Goal: Task Accomplishment & Management: Complete application form

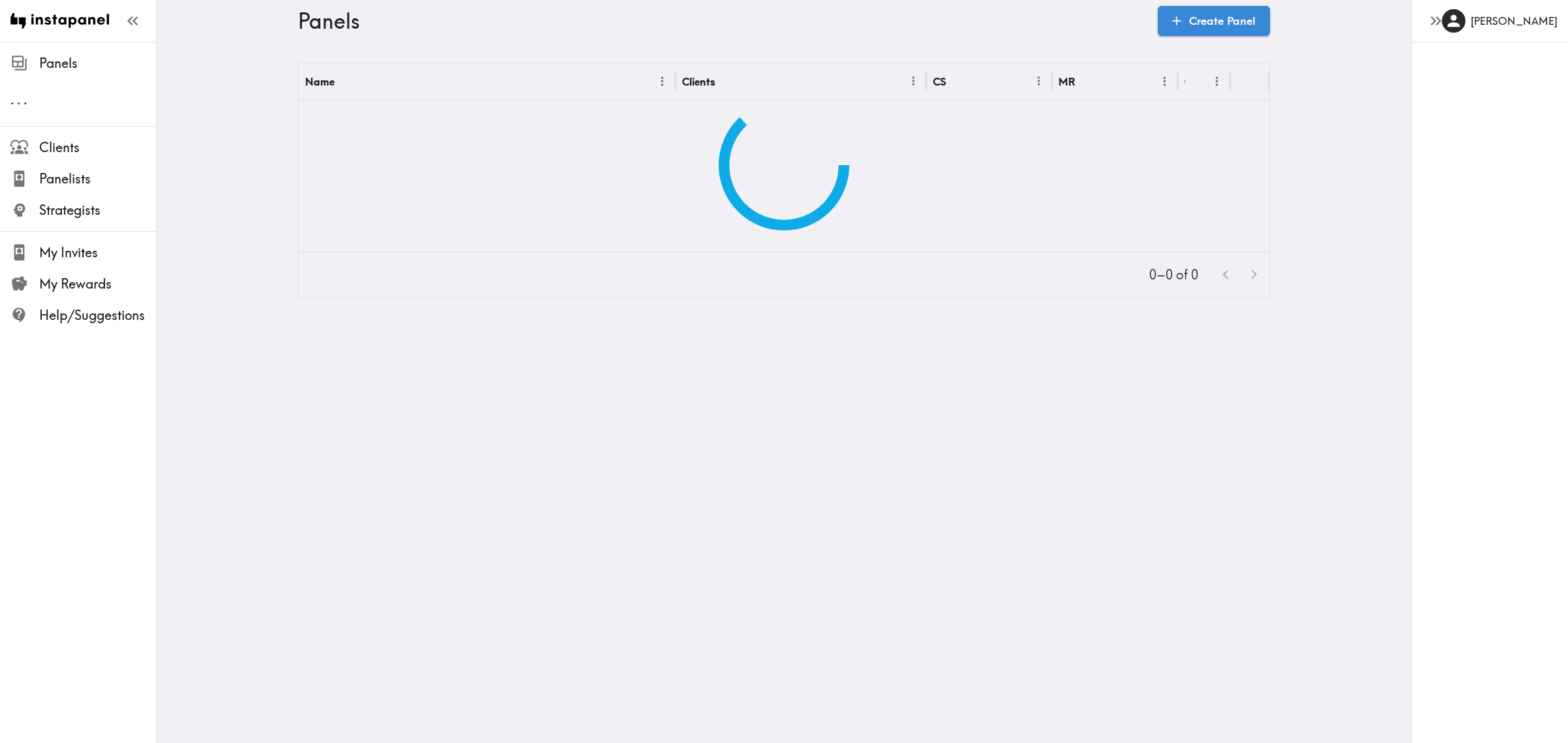
drag, startPoint x: 1202, startPoint y: 17, endPoint x: 1063, endPoint y: 0, distance: 140.0
click at [1202, 17] on link "Create Panel" at bounding box center [1213, 21] width 112 height 30
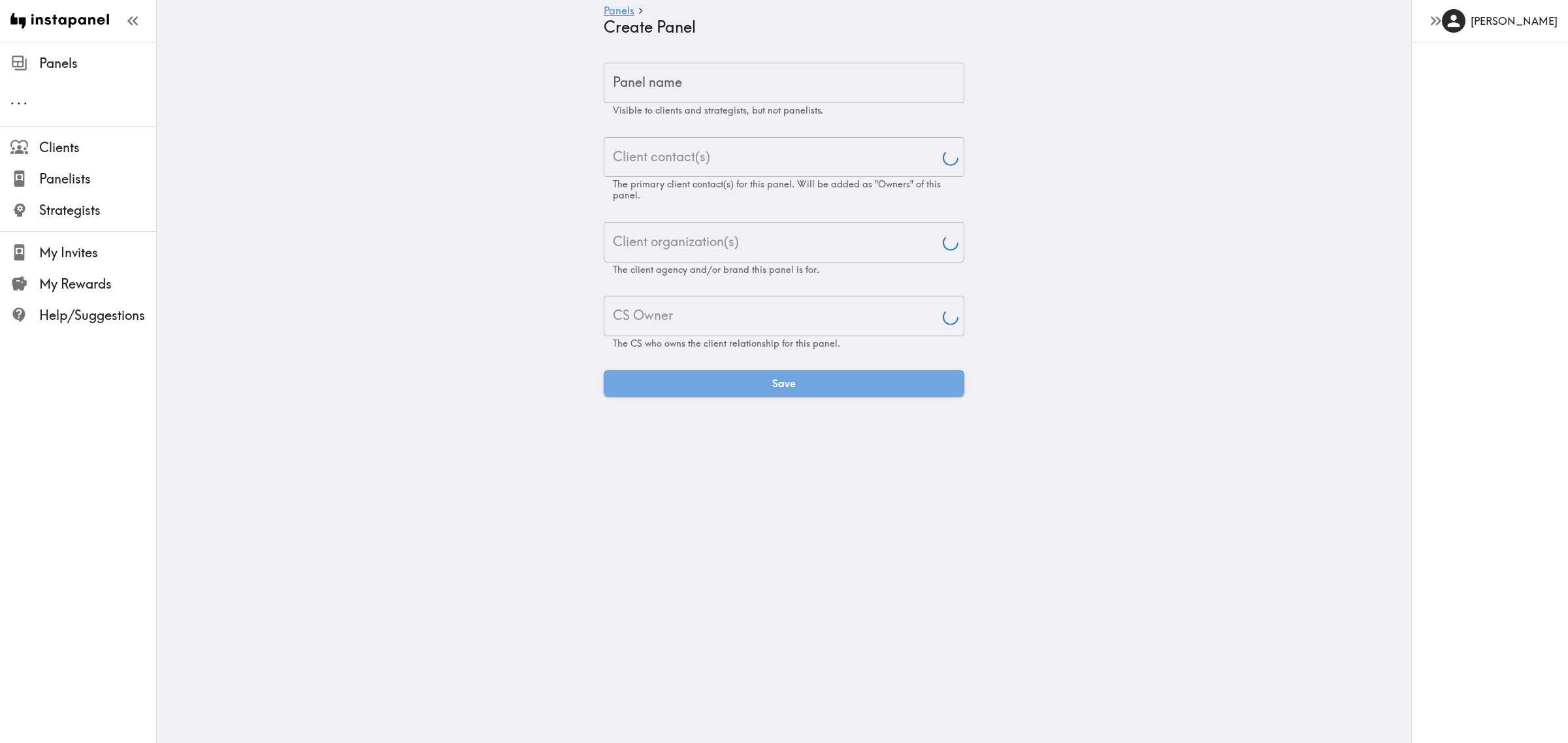
click at [773, 79] on input "Panel name" at bounding box center [784, 83] width 361 height 40
paste input "UEFA Off Pitch Creative Testing"
type input "UEFA Off Pitch Creative Testing"
type input "[PERSON_NAME]"
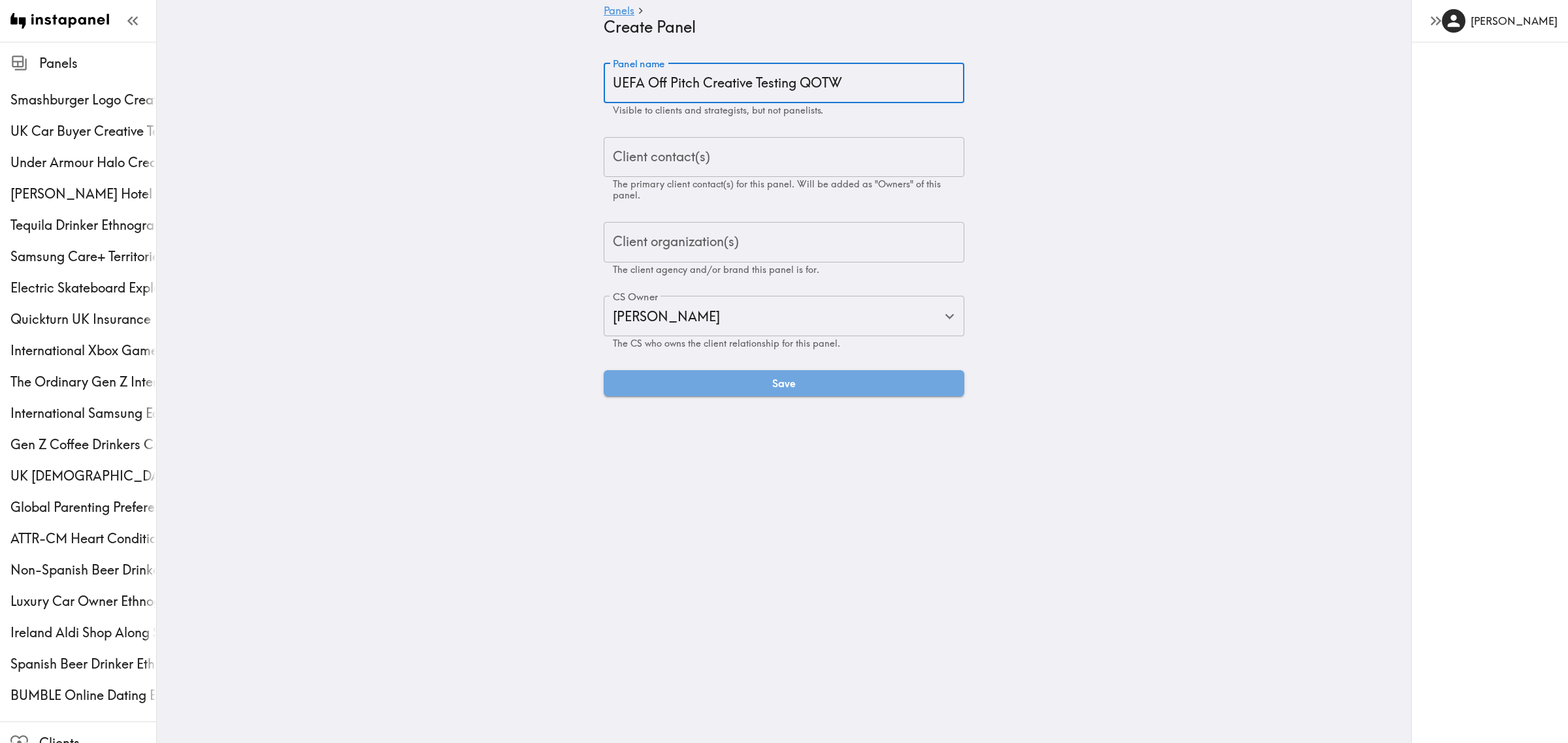
type input "UEFA Off Pitch Creative Testing QOTW"
click at [805, 158] on input "Client contact(s)" at bounding box center [784, 158] width 349 height 29
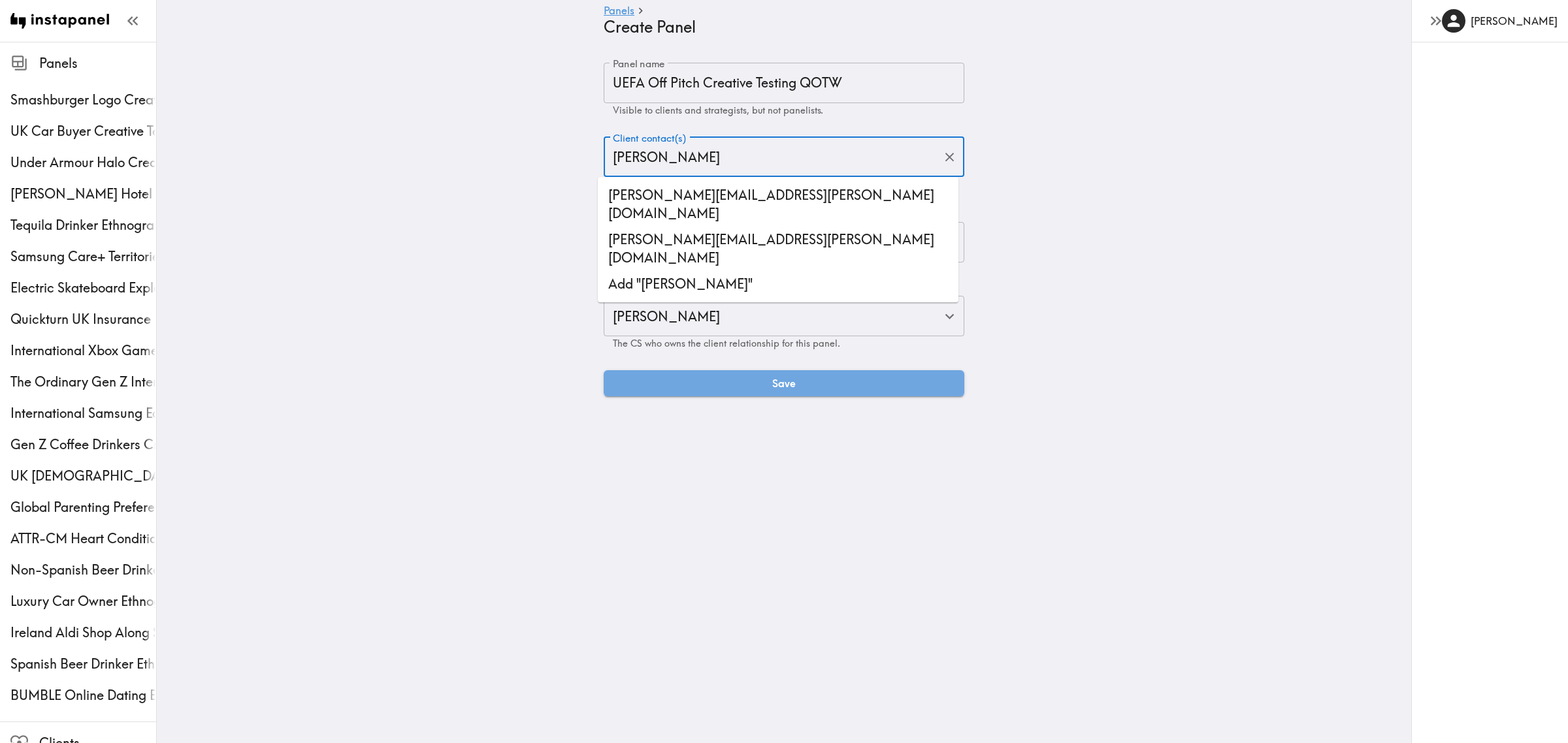
drag, startPoint x: 698, startPoint y: 152, endPoint x: 597, endPoint y: 156, distance: 101.1
click at [604, 156] on div "[PERSON_NAME] Client contact(s)" at bounding box center [784, 158] width 361 height 40
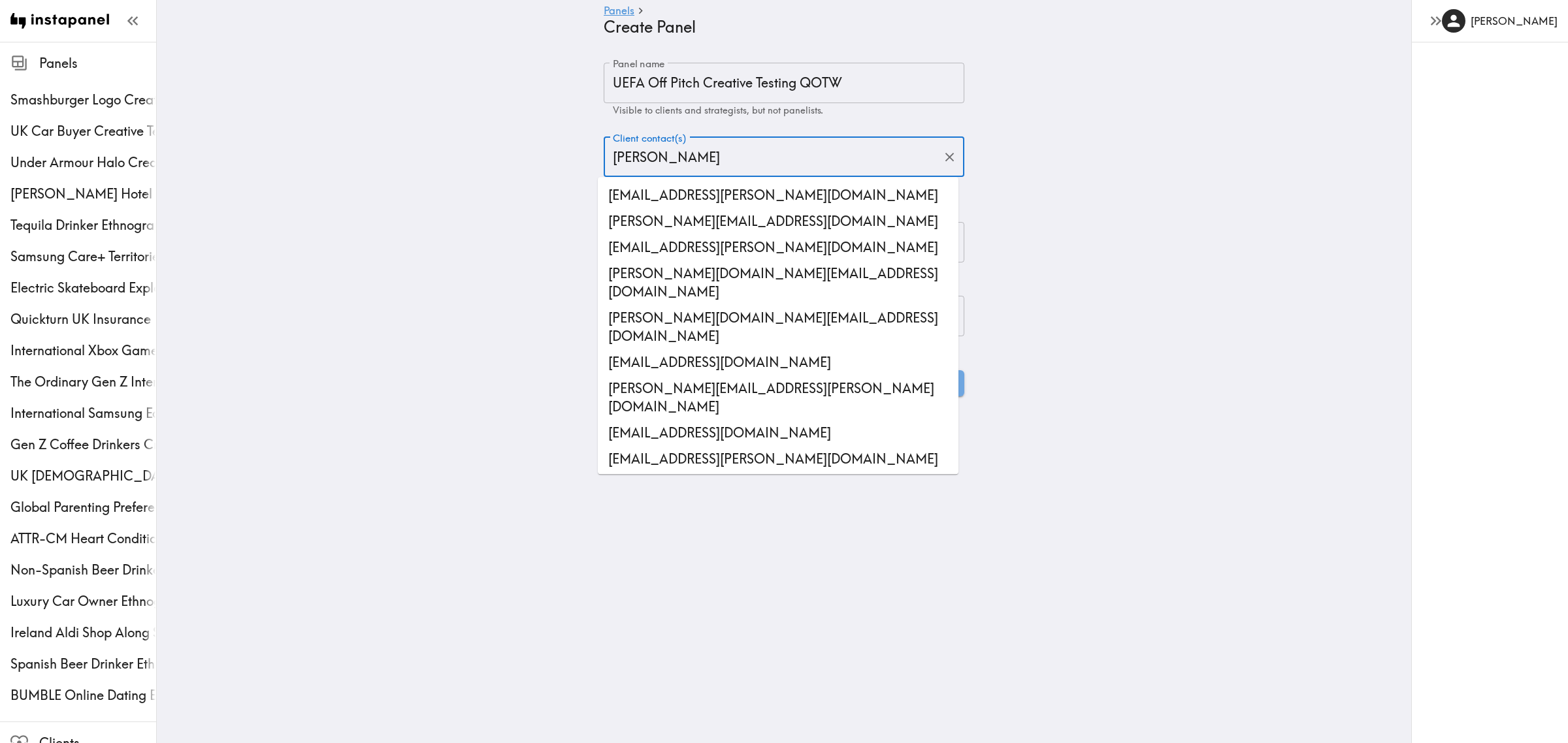
type input "jono"
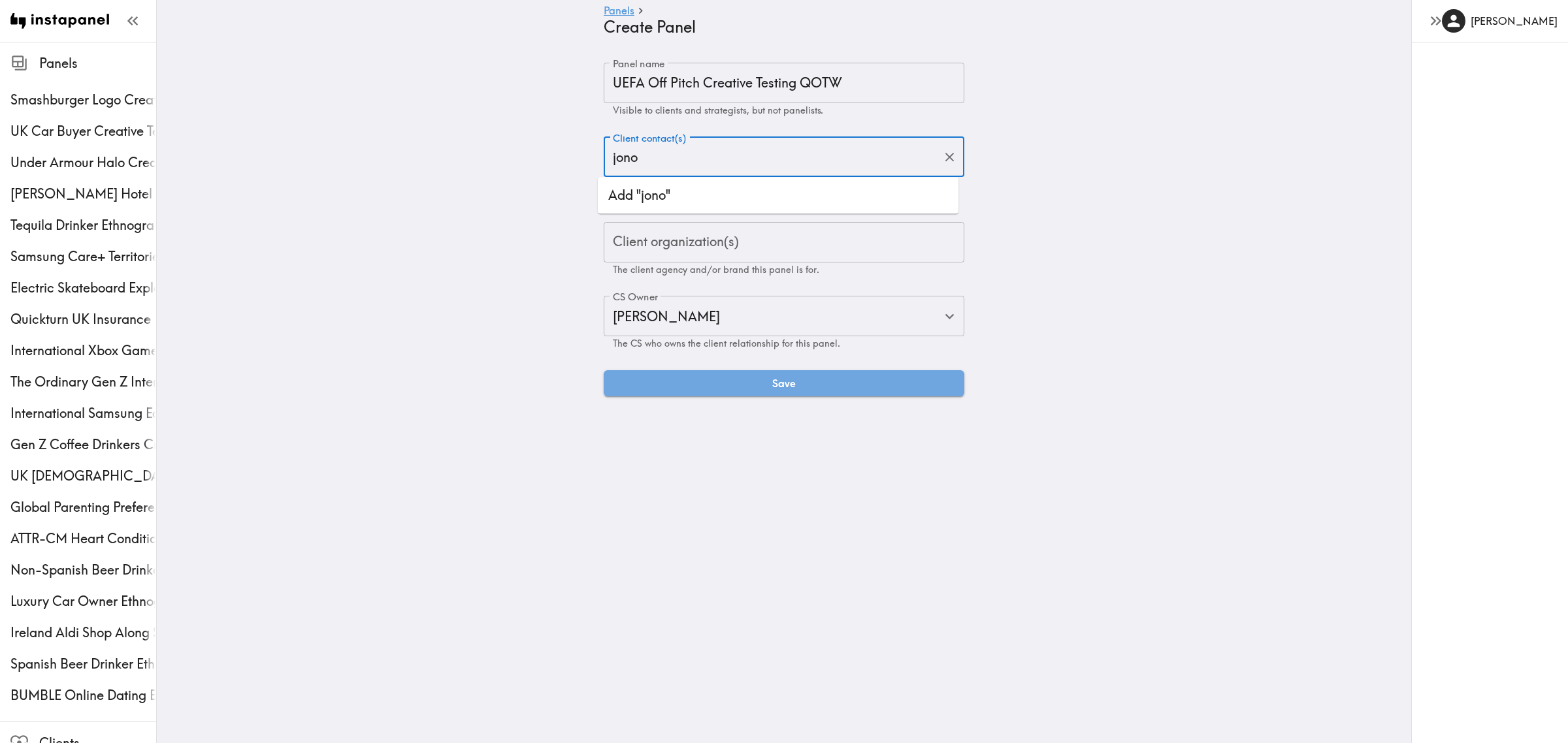
drag, startPoint x: 648, startPoint y: 168, endPoint x: 572, endPoint y: 165, distance: 76.1
click at [572, 165] on main "Panels Create Panel Panel name UEFA Off Pitch Creative Testing QOTW Panel name …" at bounding box center [784, 230] width 1255 height 376
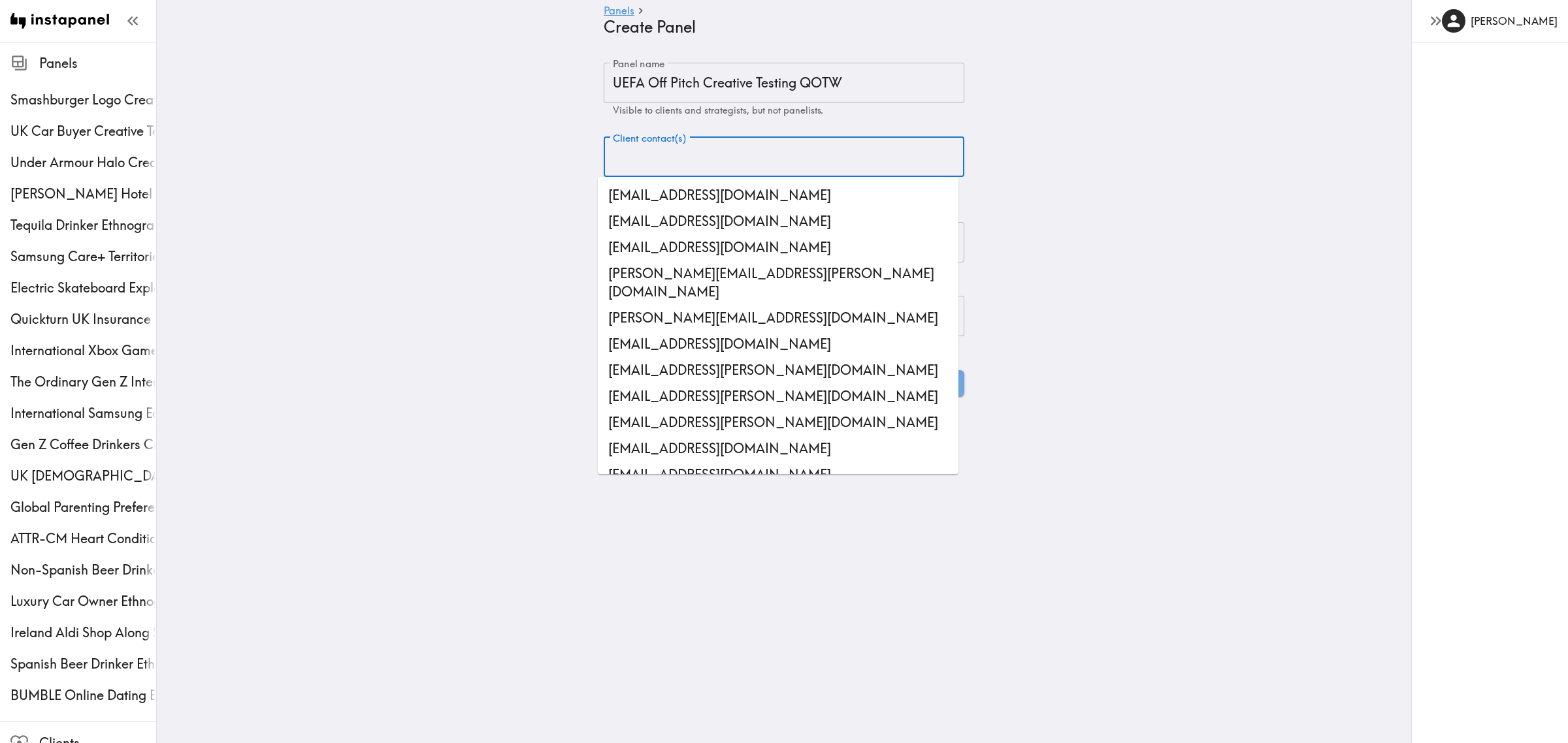
paste input "[EMAIL_ADDRESS][DOMAIN_NAME]"
type input "[EMAIL_ADDRESS][DOMAIN_NAME]"
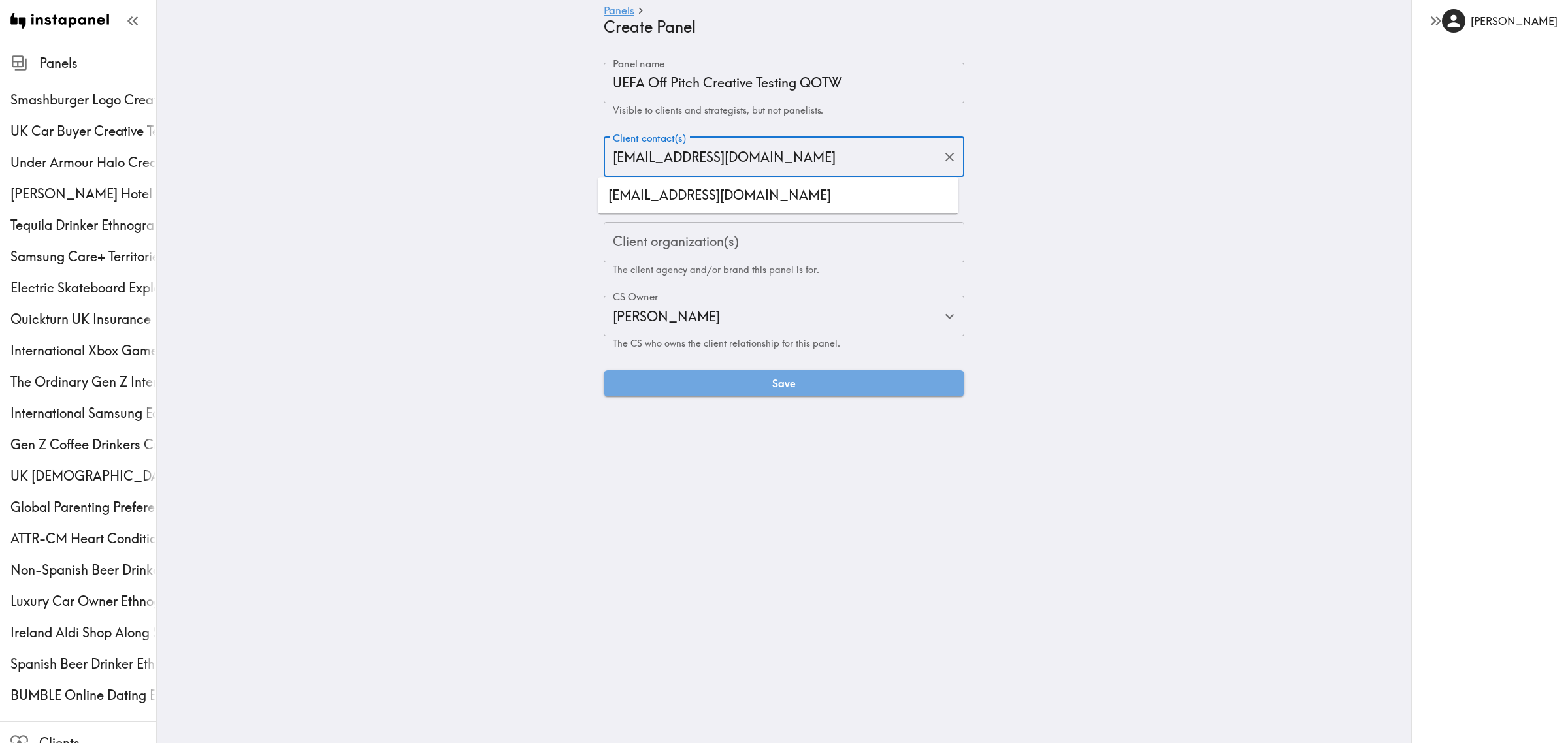
click at [709, 205] on li "[EMAIL_ADDRESS][DOMAIN_NAME]" at bounding box center [779, 195] width 361 height 26
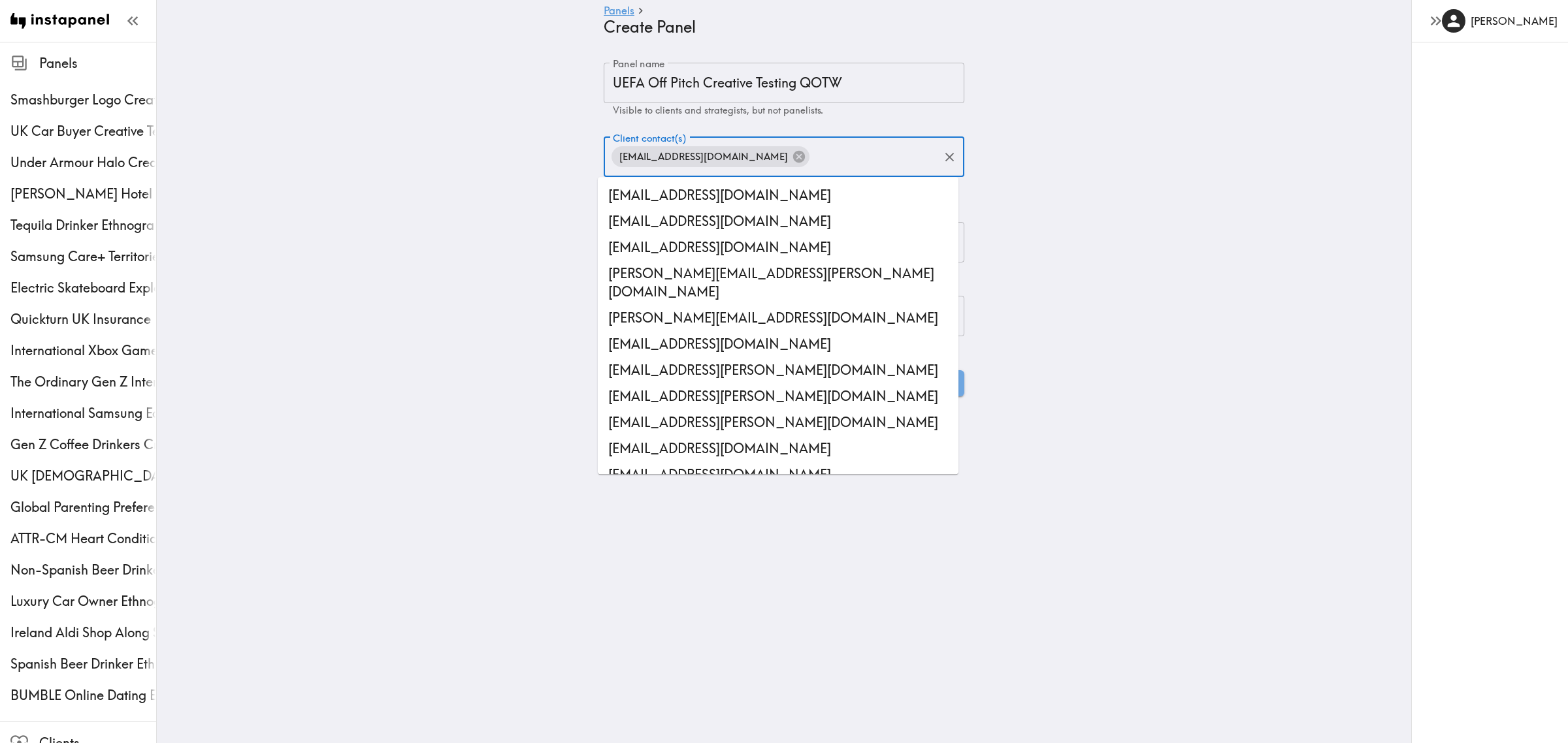
scroll to position [32903, 0]
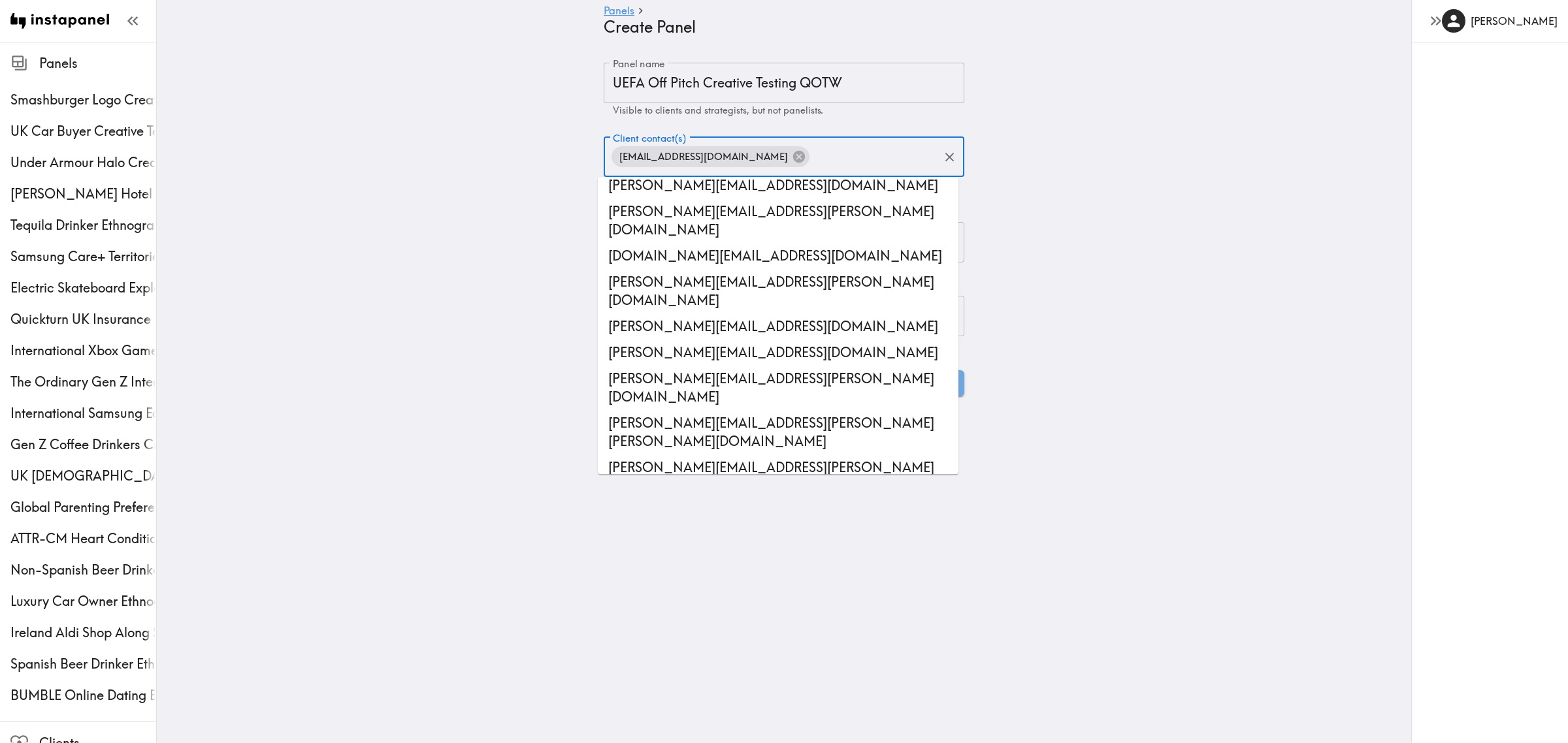
click at [473, 234] on main "Panels Create Panel Panel name UEFA Off Pitch Creative Testing QOTW Panel name …" at bounding box center [784, 230] width 1255 height 376
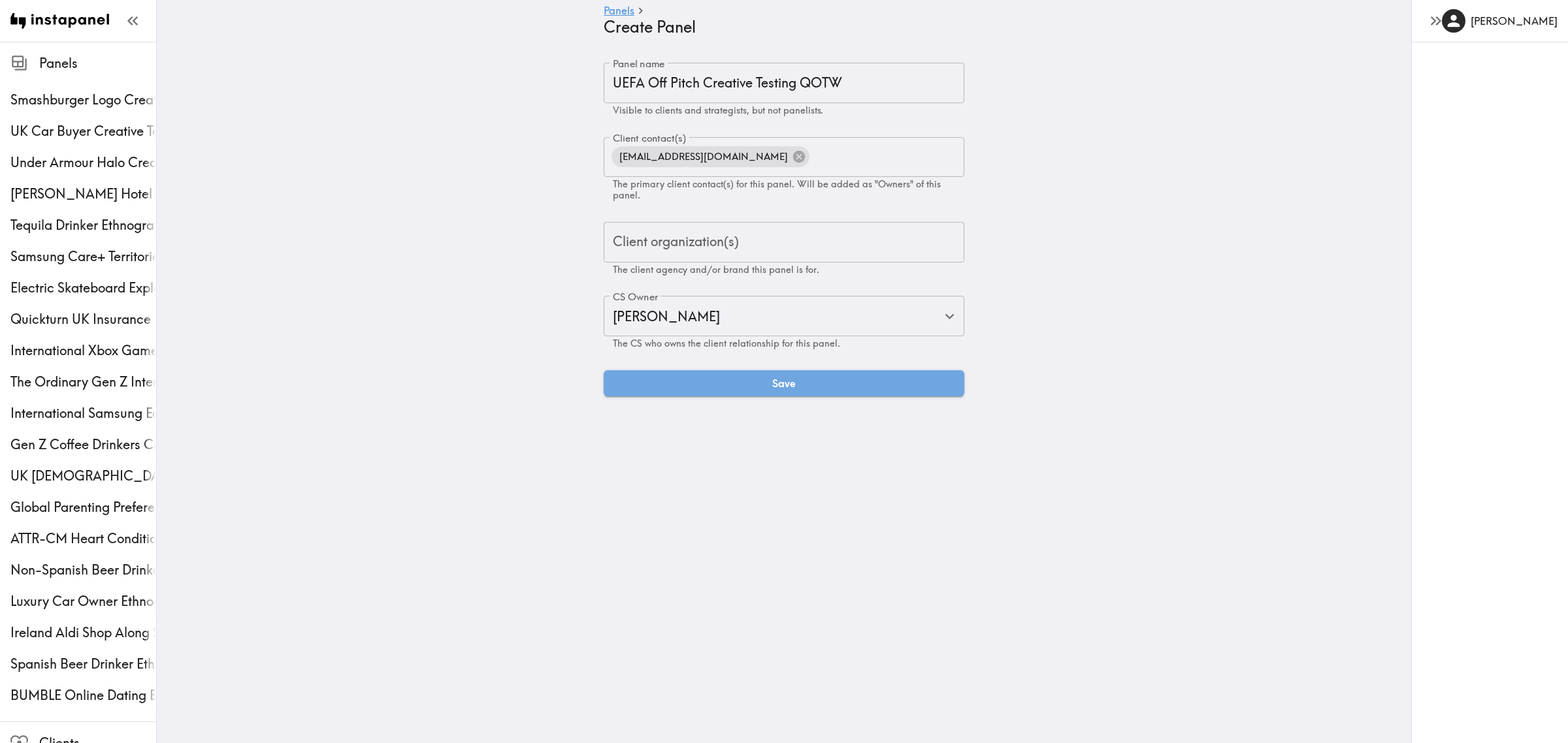
click at [667, 245] on div "Client organization(s) Client organization(s) The client agency and/or brand th…" at bounding box center [784, 249] width 361 height 54
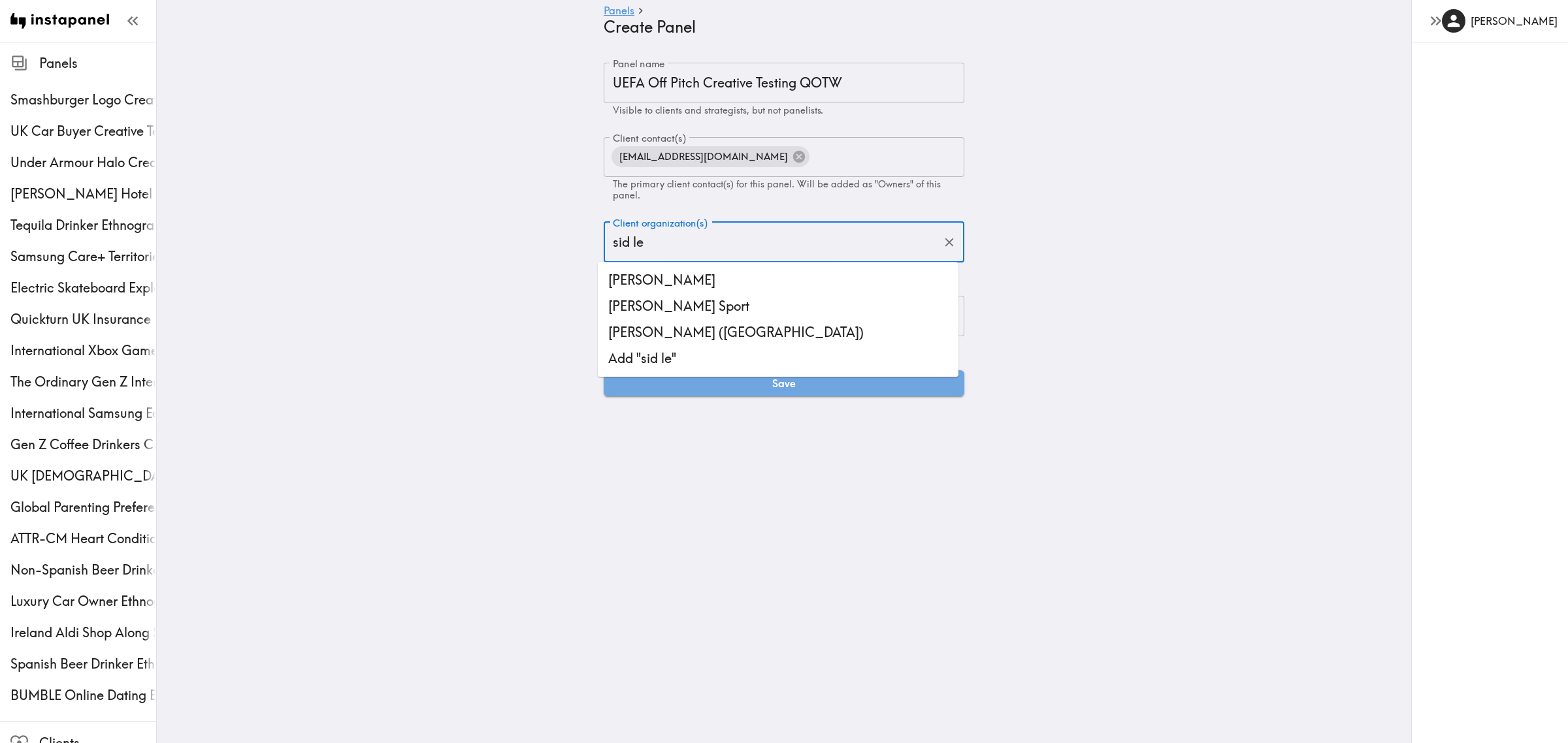
type input "[PERSON_NAME]"
click at [666, 328] on li "[PERSON_NAME] ([GEOGRAPHIC_DATA])" at bounding box center [779, 332] width 361 height 26
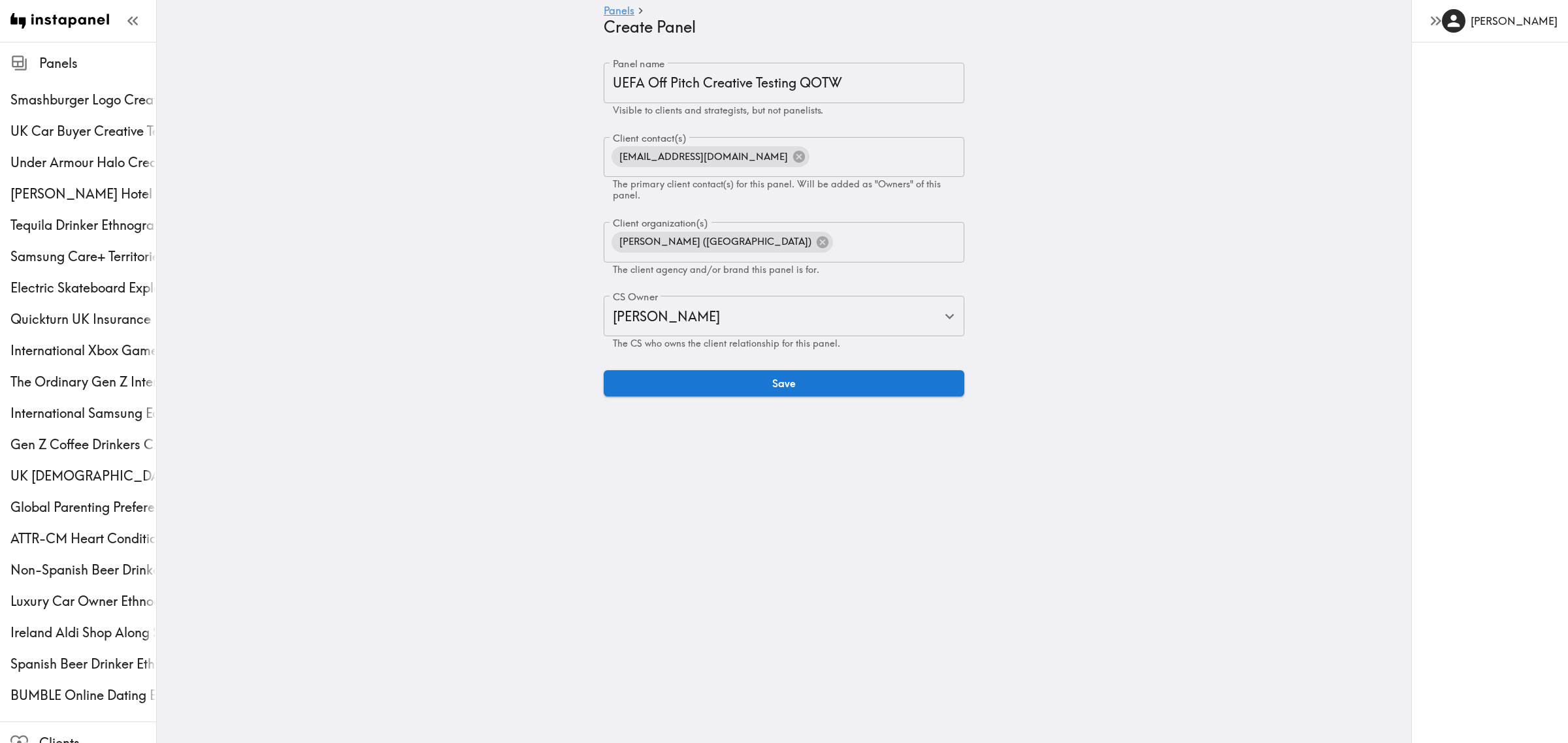
click at [458, 311] on main "Panels Create Panel Panel name UEFA Off Pitch Creative Testing QOTW Panel name …" at bounding box center [784, 230] width 1255 height 376
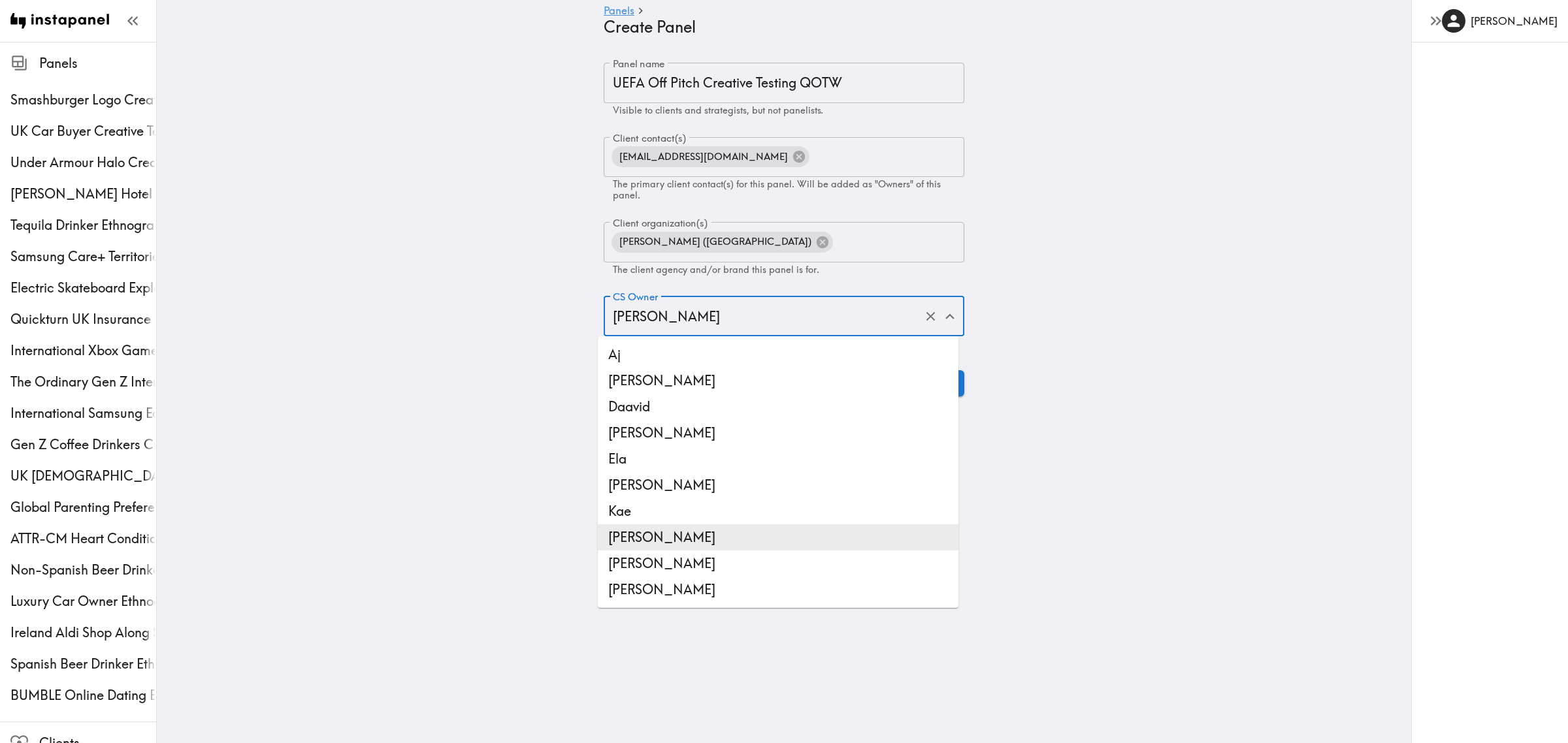
drag, startPoint x: 682, startPoint y: 317, endPoint x: 585, endPoint y: 318, distance: 97.0
click at [588, 318] on div "Panel name UEFA Off Pitch Creative Testing QOTW Panel name Visible to clients a…" at bounding box center [784, 229] width 392 height 334
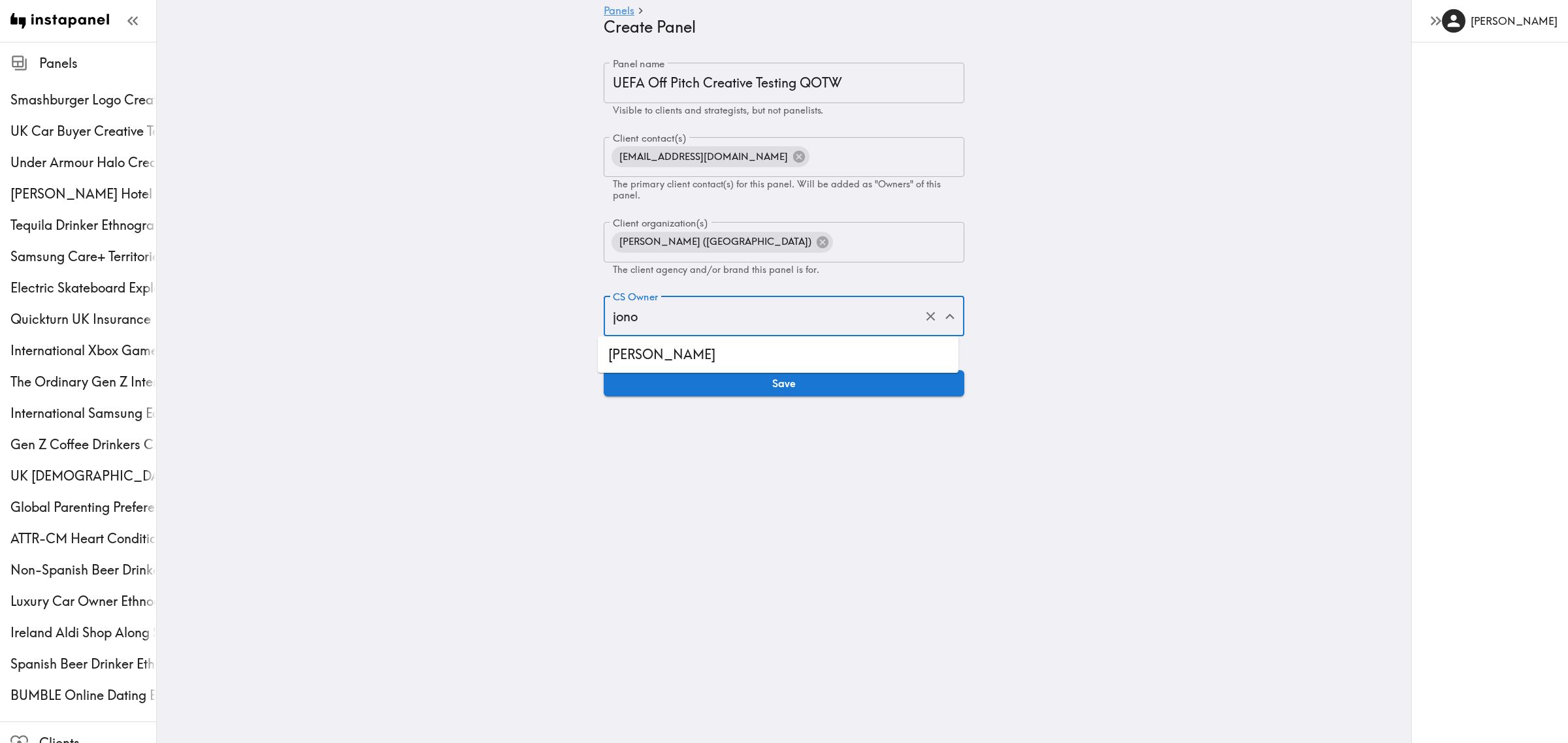
click at [636, 361] on li "[PERSON_NAME]" at bounding box center [779, 355] width 361 height 26
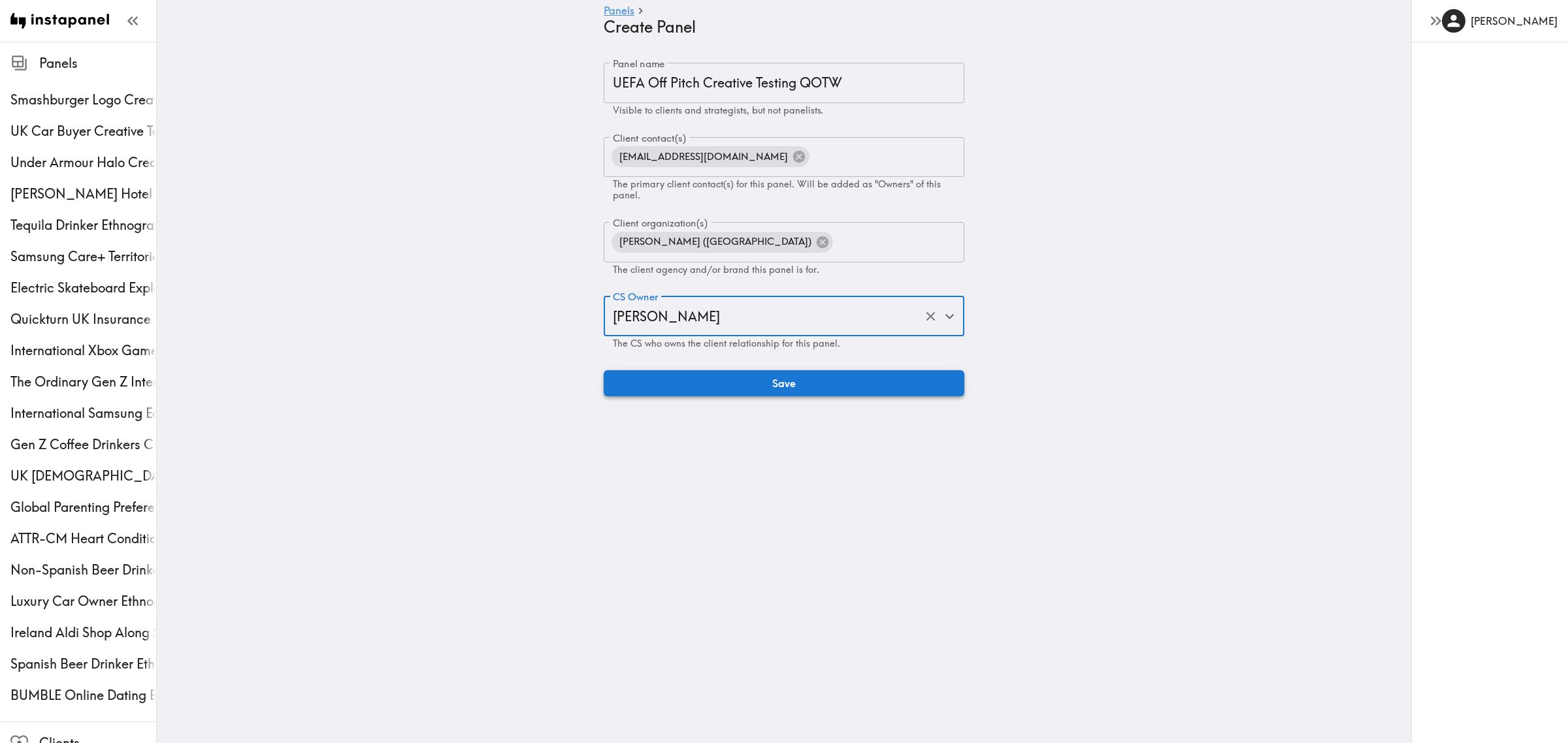
type input "[PERSON_NAME]"
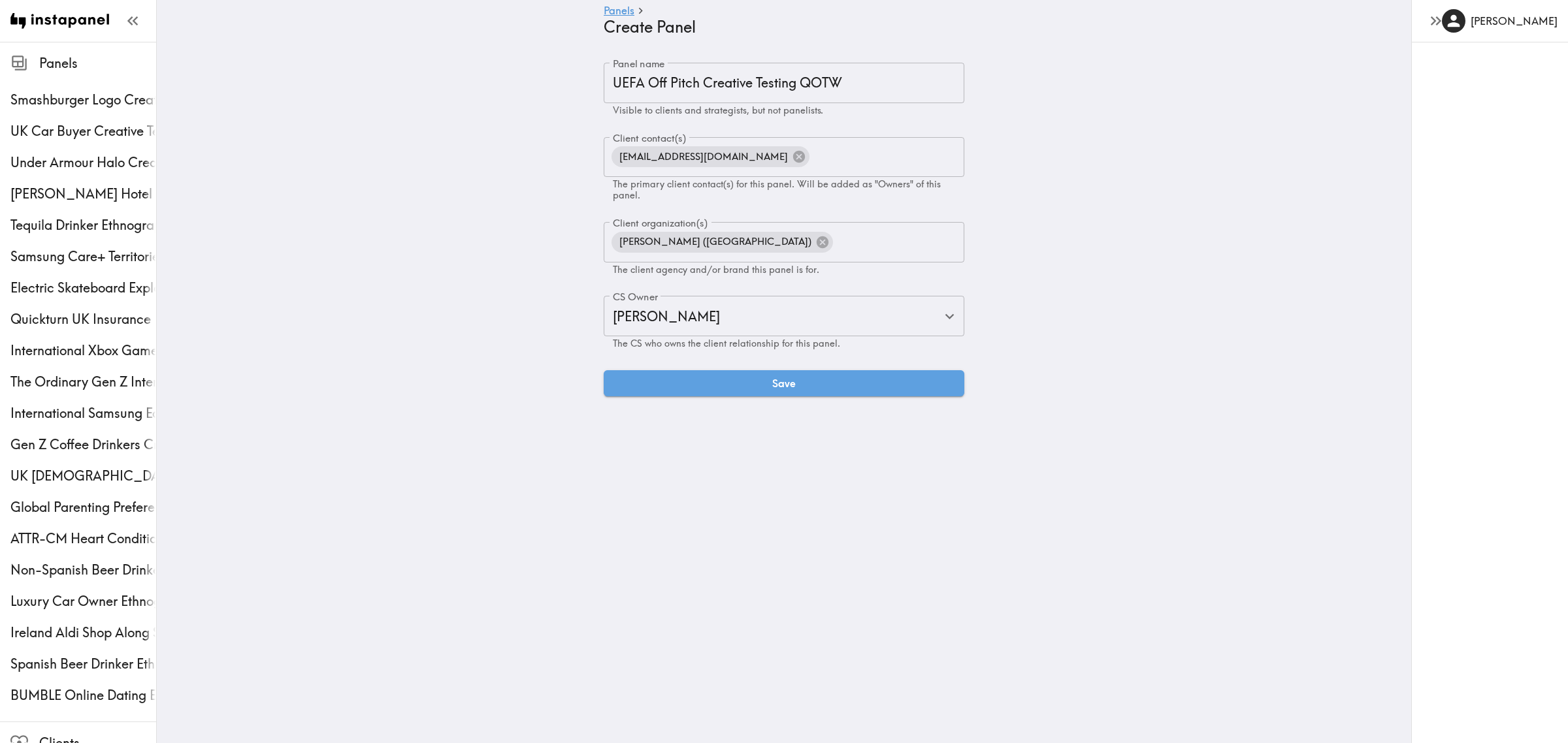
click at [655, 382] on button "Save" at bounding box center [784, 383] width 361 height 26
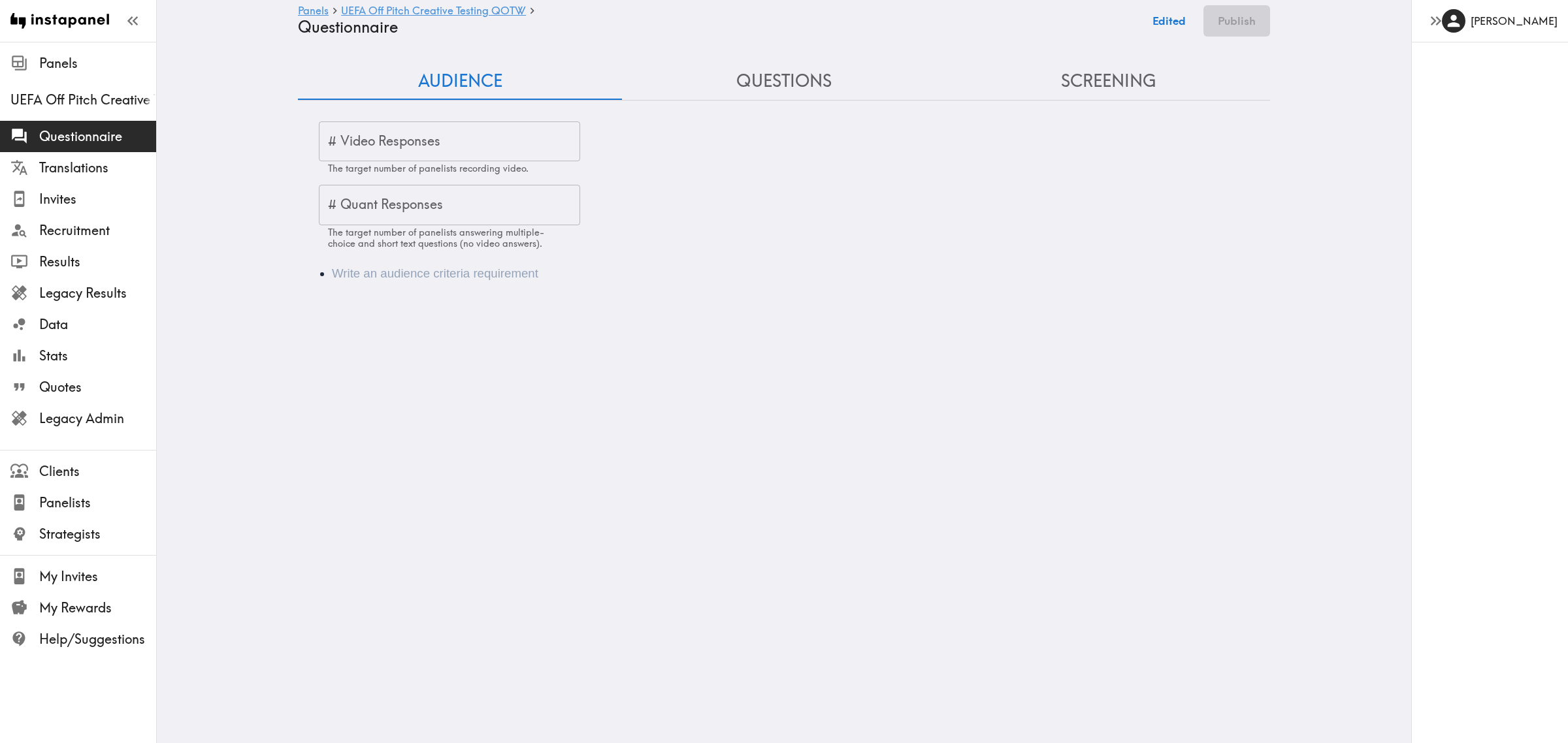
click at [397, 281] on li "Audience" at bounding box center [802, 274] width 941 height 19
click at [386, 272] on li "Audience" at bounding box center [802, 274] width 941 height 19
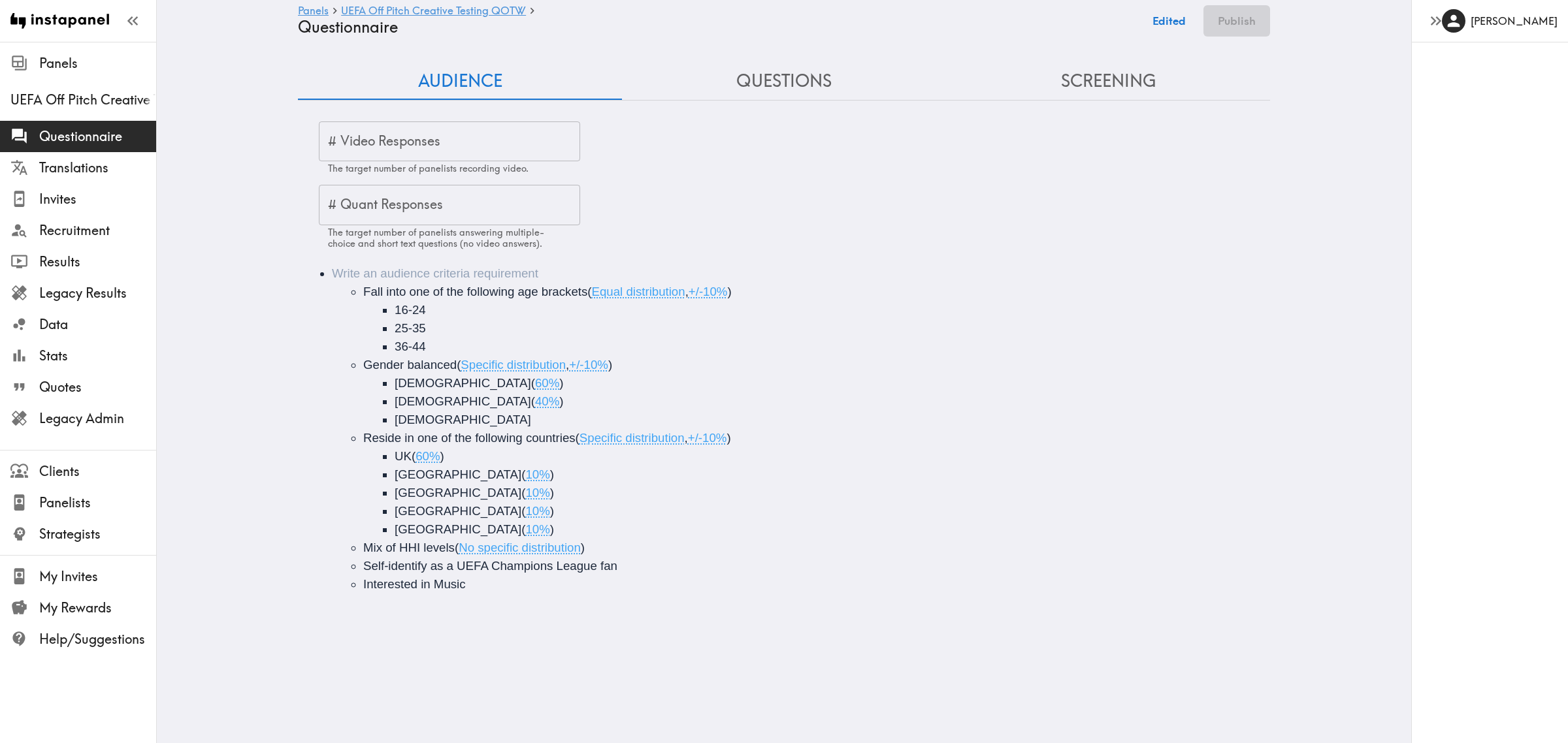
click at [353, 292] on ul "Fall into one of the following age brackets ( Equal distribution , +/-10% ) [PH…" at bounding box center [802, 438] width 941 height 311
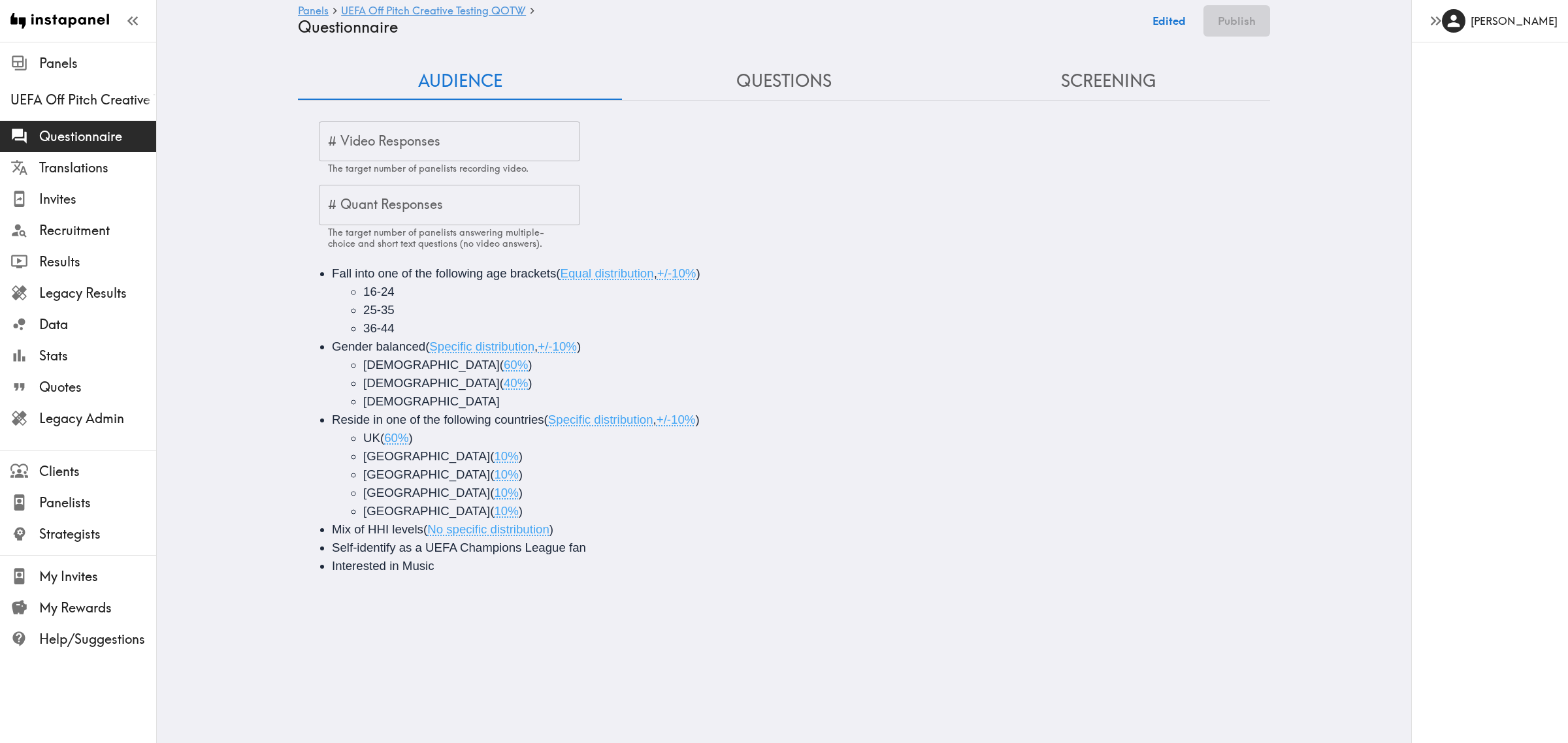
click at [392, 131] on div "# Video Responses # Video Responses The target number of panelists recording vi…" at bounding box center [449, 148] width 261 height 54
type input "5"
click at [750, 261] on div "Fall into one of the following age brackets ( Equal distribution , +/-10% ) [PH…" at bounding box center [784, 420] width 972 height 342
click at [755, 72] on button "Questions" at bounding box center [784, 81] width 324 height 37
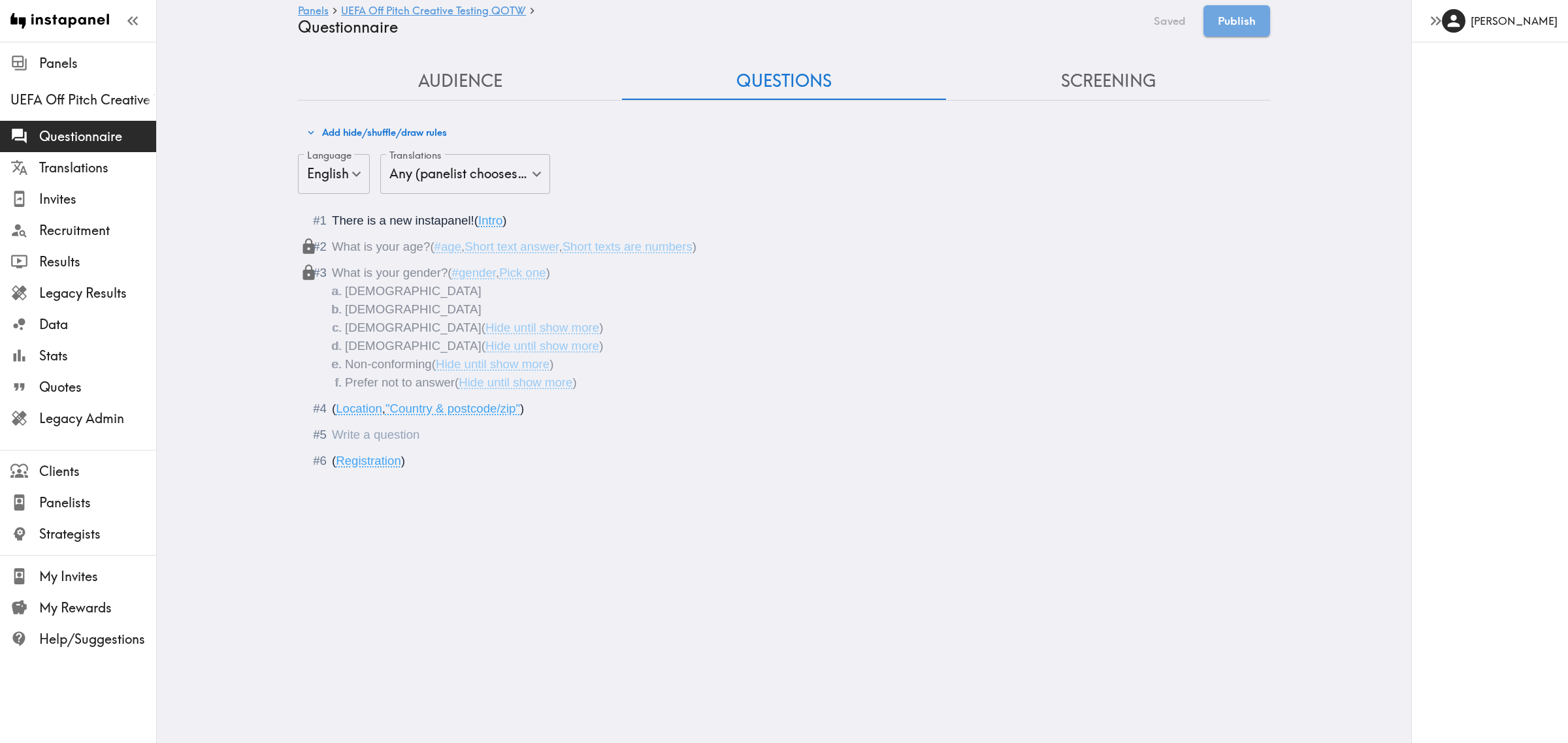
click at [332, 438] on div "Questionnaire" at bounding box center [332, 435] width 0 height 13
paste div "Questionnaire"
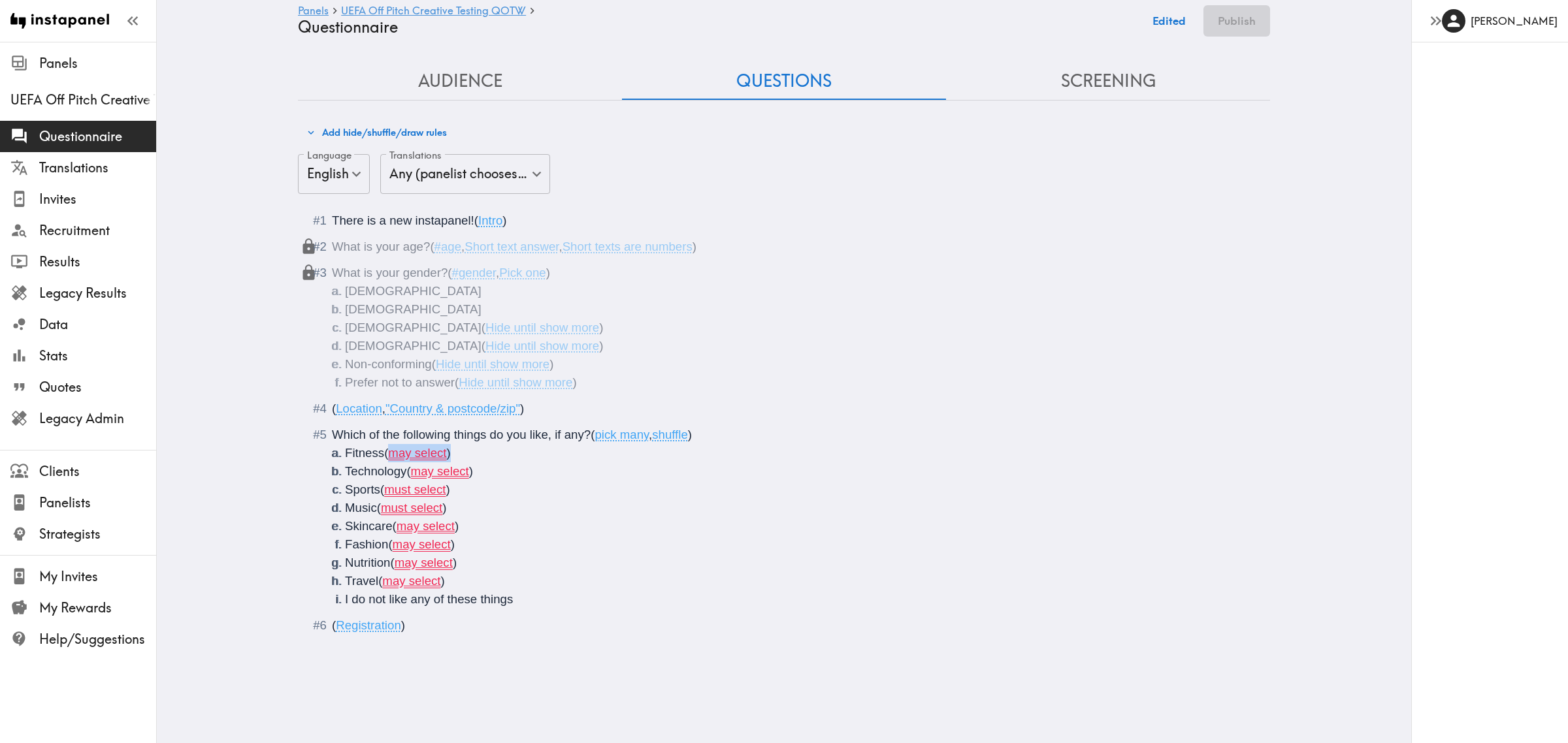
drag, startPoint x: 458, startPoint y: 457, endPoint x: 386, endPoint y: 457, distance: 72.0
click at [386, 457] on li "Fitness ( may select )" at bounding box center [799, 453] width 909 height 19
drag, startPoint x: 479, startPoint y: 478, endPoint x: 402, endPoint y: 476, distance: 77.0
click at [402, 476] on li "Technology ( may select )" at bounding box center [799, 472] width 909 height 19
drag, startPoint x: 473, startPoint y: 494, endPoint x: 377, endPoint y: 491, distance: 96.0
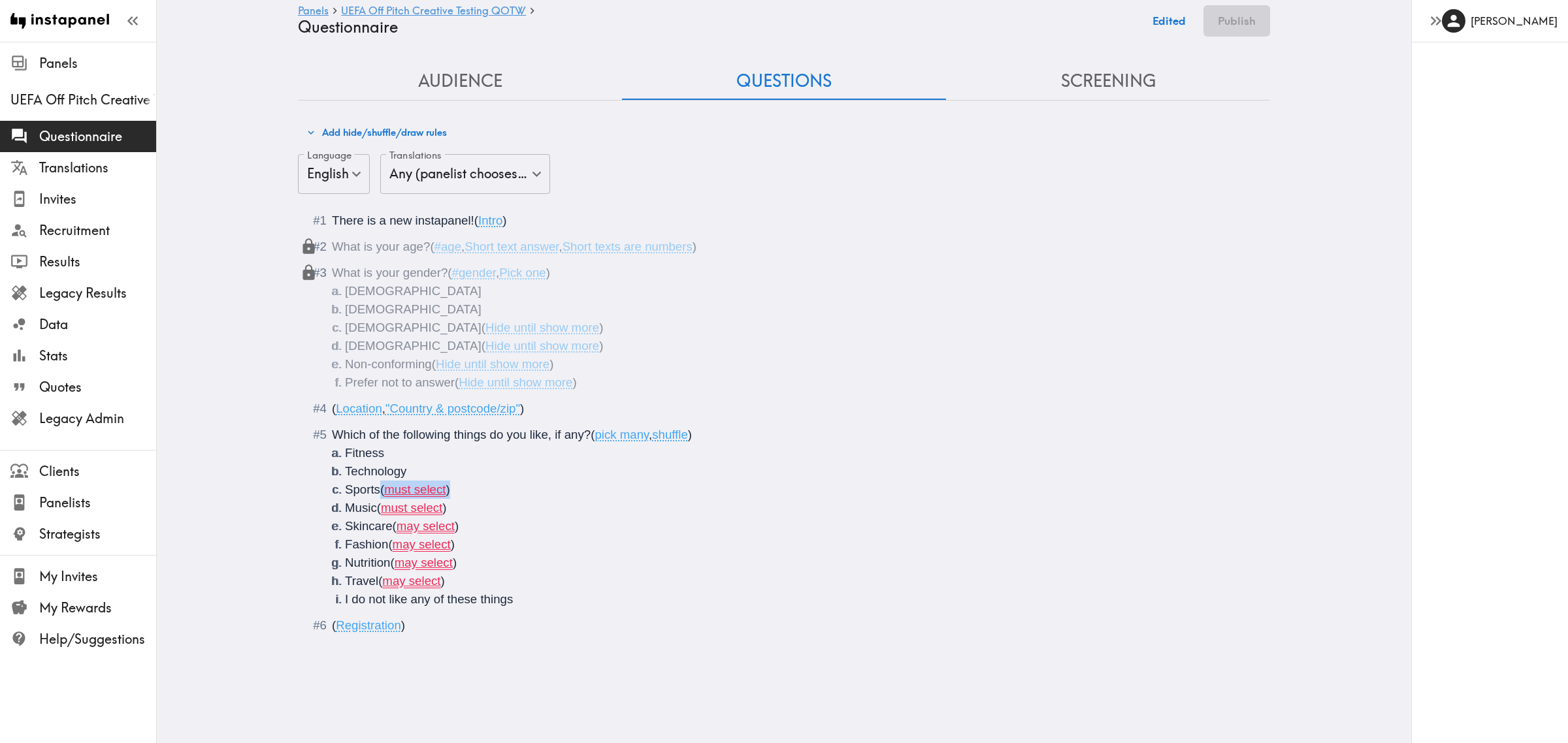
click at [377, 491] on li "Sports ( must select )" at bounding box center [799, 490] width 909 height 19
drag, startPoint x: 399, startPoint y: 494, endPoint x: 369, endPoint y: 510, distance: 34.0
click at [369, 510] on li "Music ( must select )" at bounding box center [799, 508] width 909 height 19
click at [392, 529] on li "Skincare ( may select )" at bounding box center [799, 527] width 909 height 19
drag, startPoint x: 523, startPoint y: 549, endPoint x: 381, endPoint y: 544, distance: 142.1
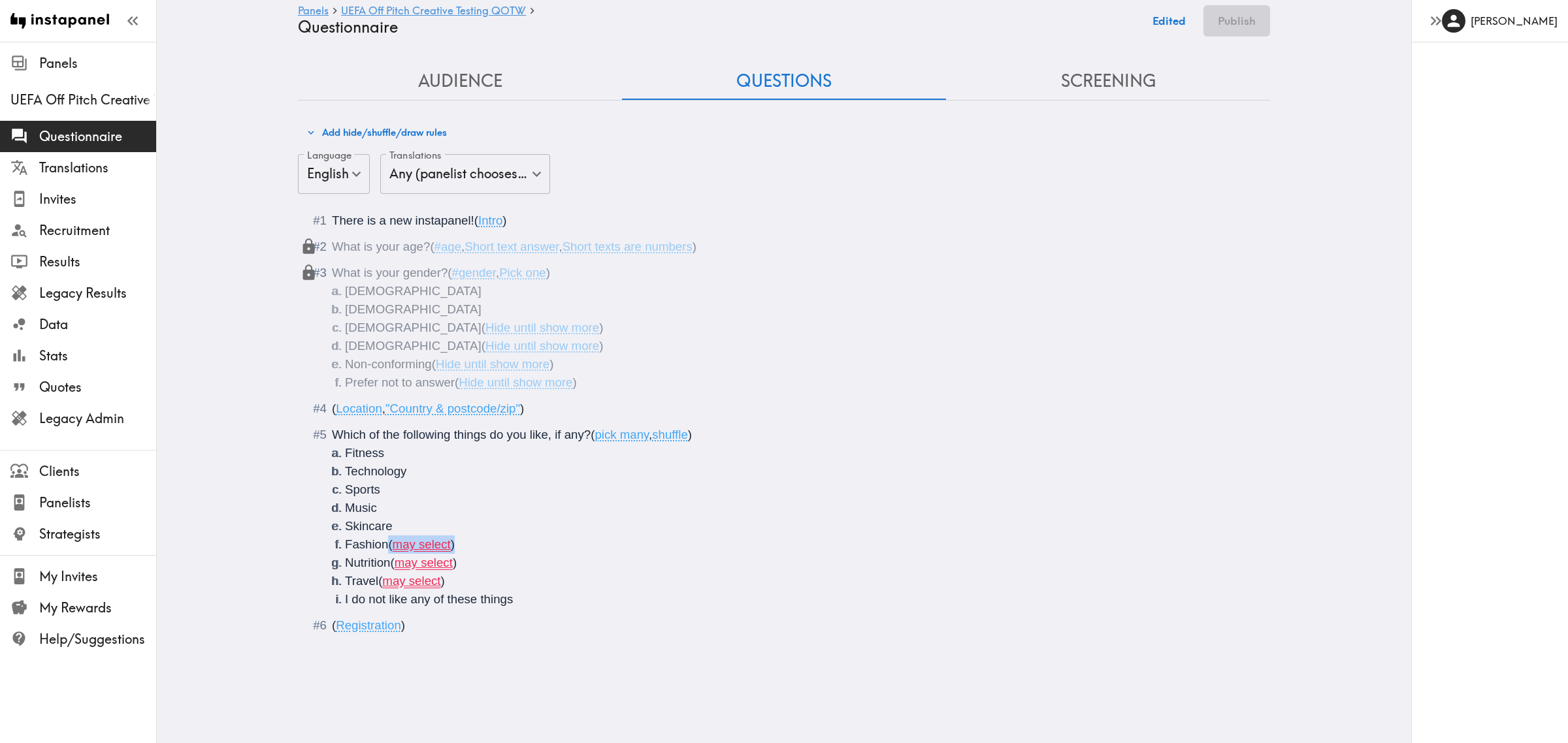
click at [381, 544] on li "Fashion ( may select )" at bounding box center [799, 545] width 909 height 19
drag, startPoint x: 511, startPoint y: 566, endPoint x: 386, endPoint y: 563, distance: 125.0
click at [386, 563] on li "Nutrition ( may select )" at bounding box center [799, 564] width 909 height 19
drag, startPoint x: 399, startPoint y: 566, endPoint x: 376, endPoint y: 582, distance: 28.0
click at [376, 582] on li "Travel ( may select )" at bounding box center [799, 581] width 909 height 19
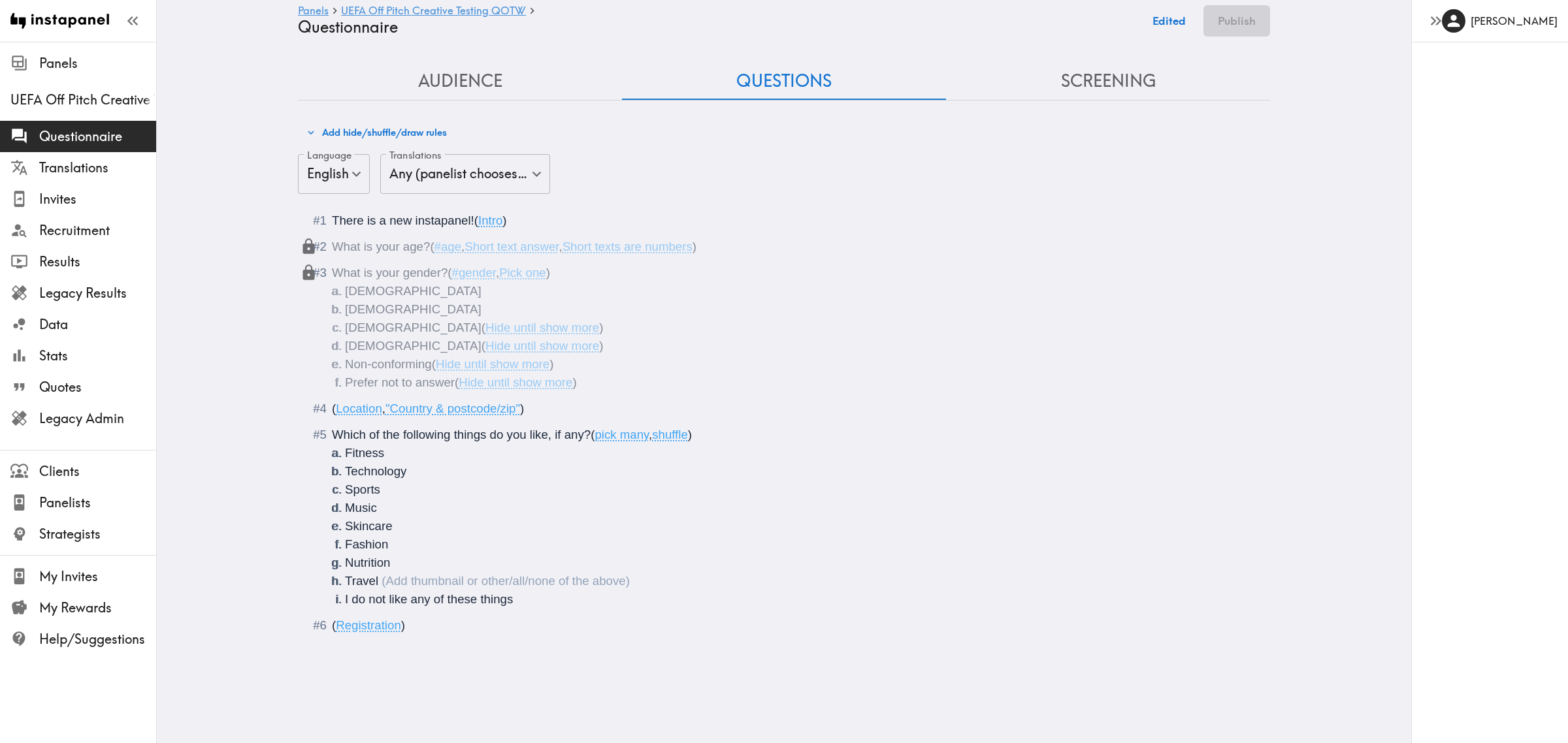
click at [524, 598] on li "I do not like any of these things" at bounding box center [799, 600] width 909 height 19
click at [464, 634] on div "( Registration )" at bounding box center [793, 626] width 923 height 19
click at [663, 592] on li "I do not like any of these things ( None of the above )" at bounding box center [799, 600] width 909 height 19
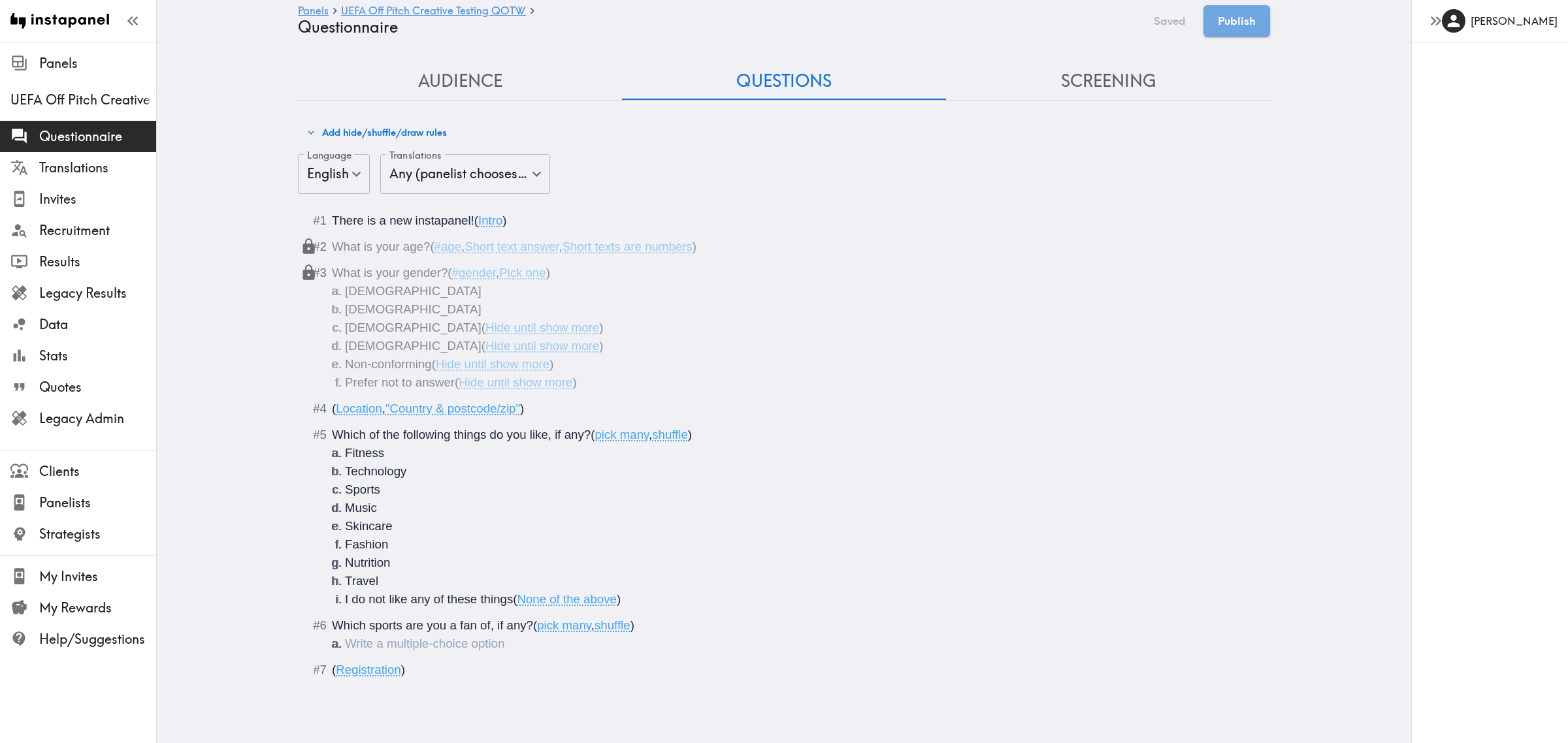
click at [405, 644] on li "Questionnaire" at bounding box center [799, 644] width 909 height 19
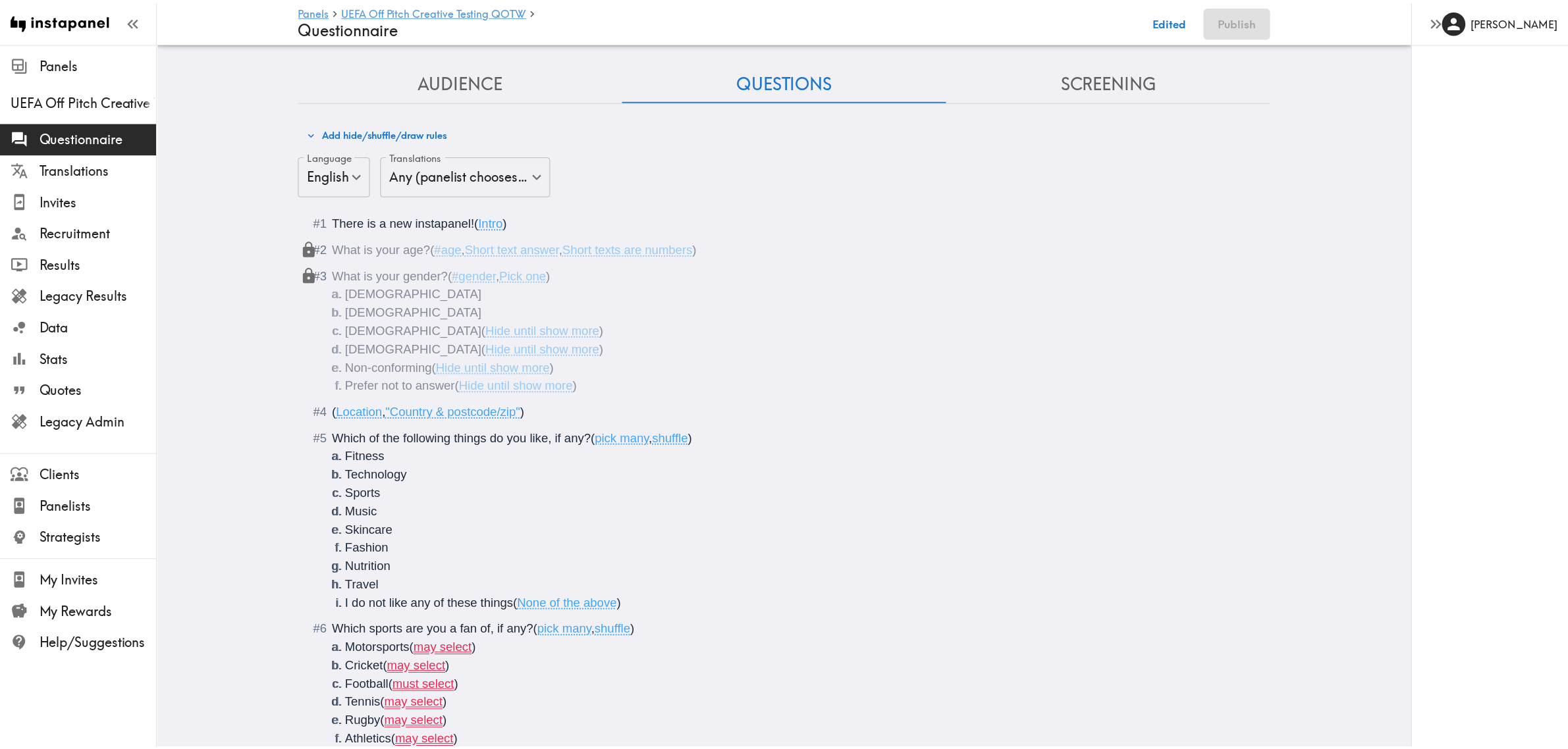
scroll to position [54, 0]
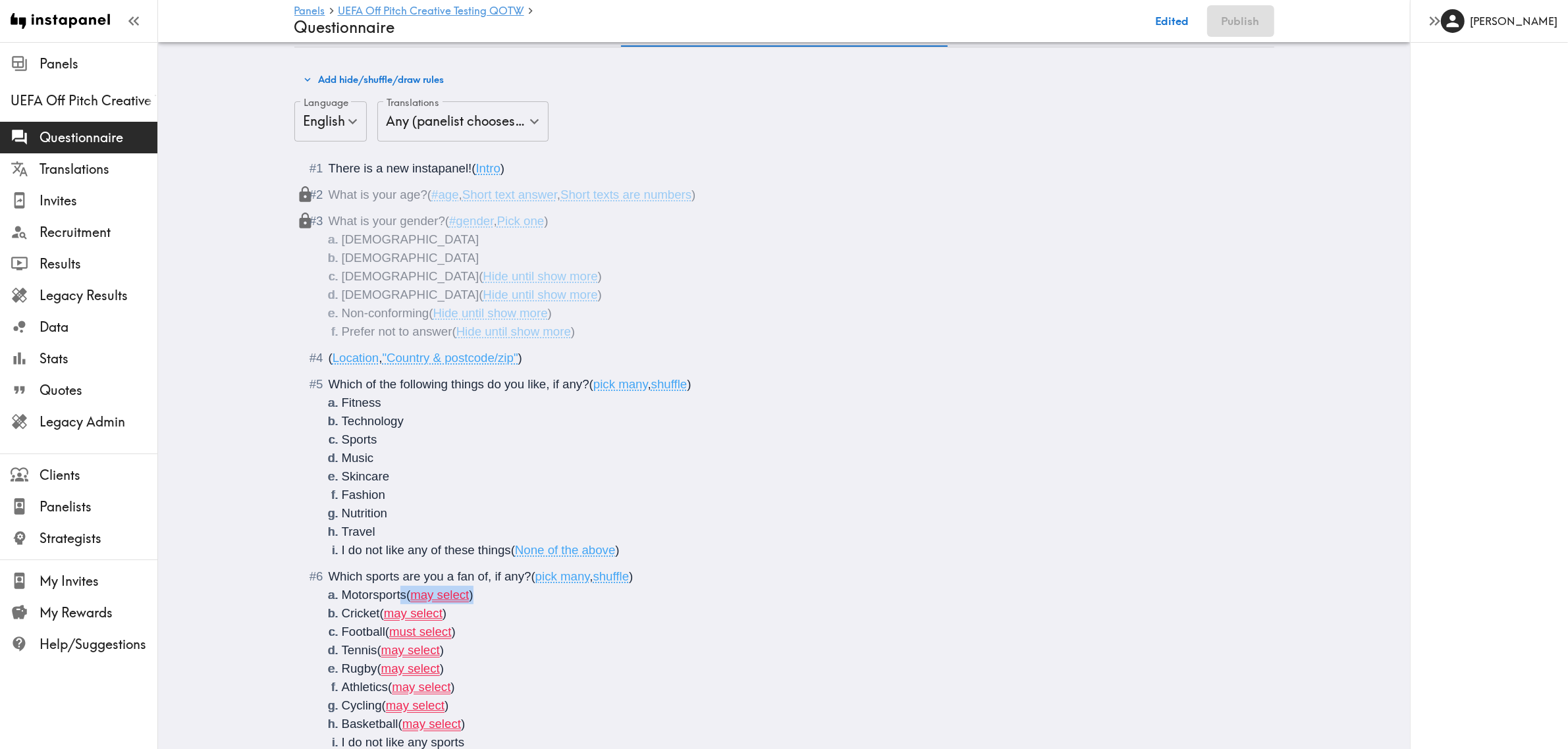
drag, startPoint x: 488, startPoint y: 600, endPoint x: 392, endPoint y: 594, distance: 96.2
click at [392, 594] on li "Motorsports ( may select )" at bounding box center [799, 595] width 917 height 19
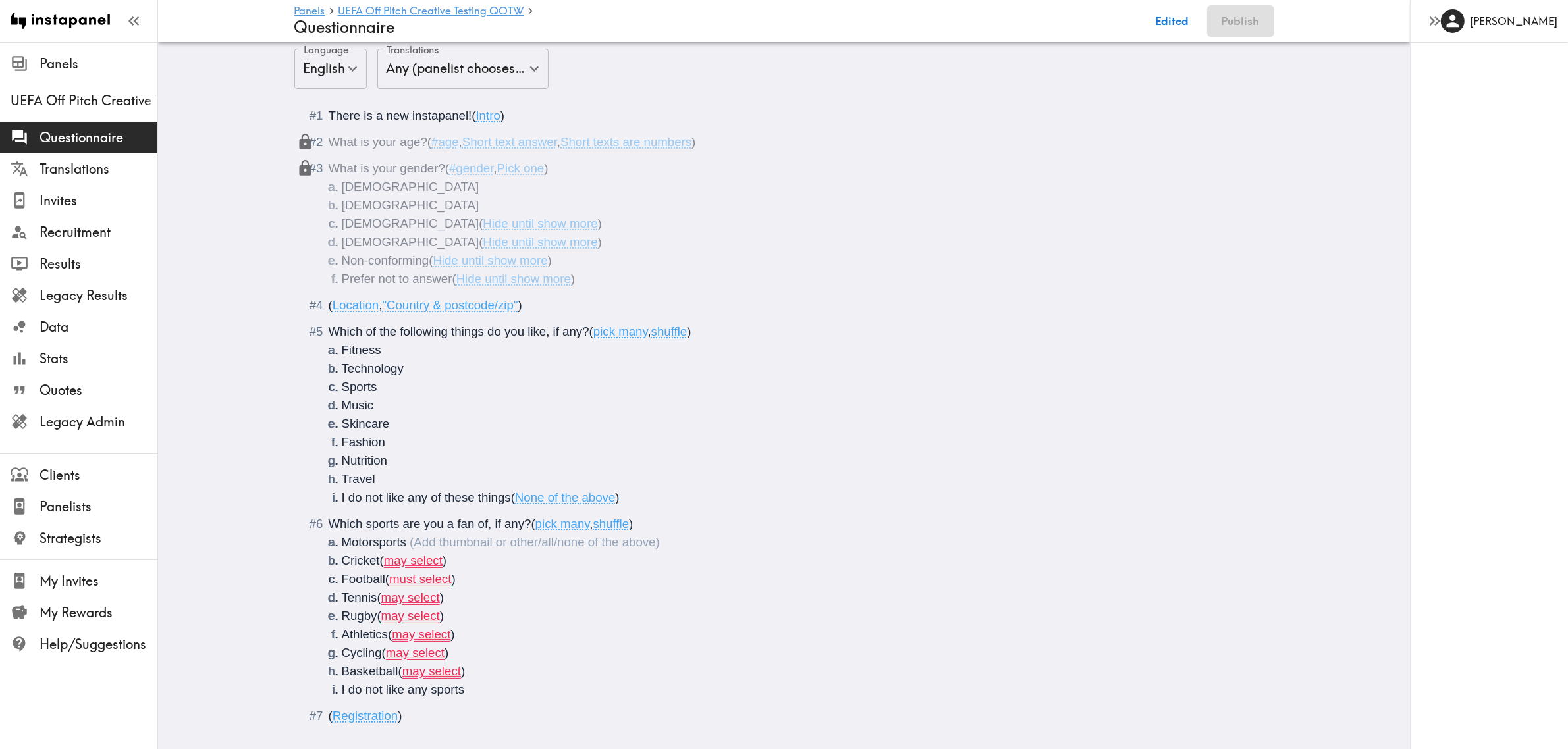
scroll to position [137, 0]
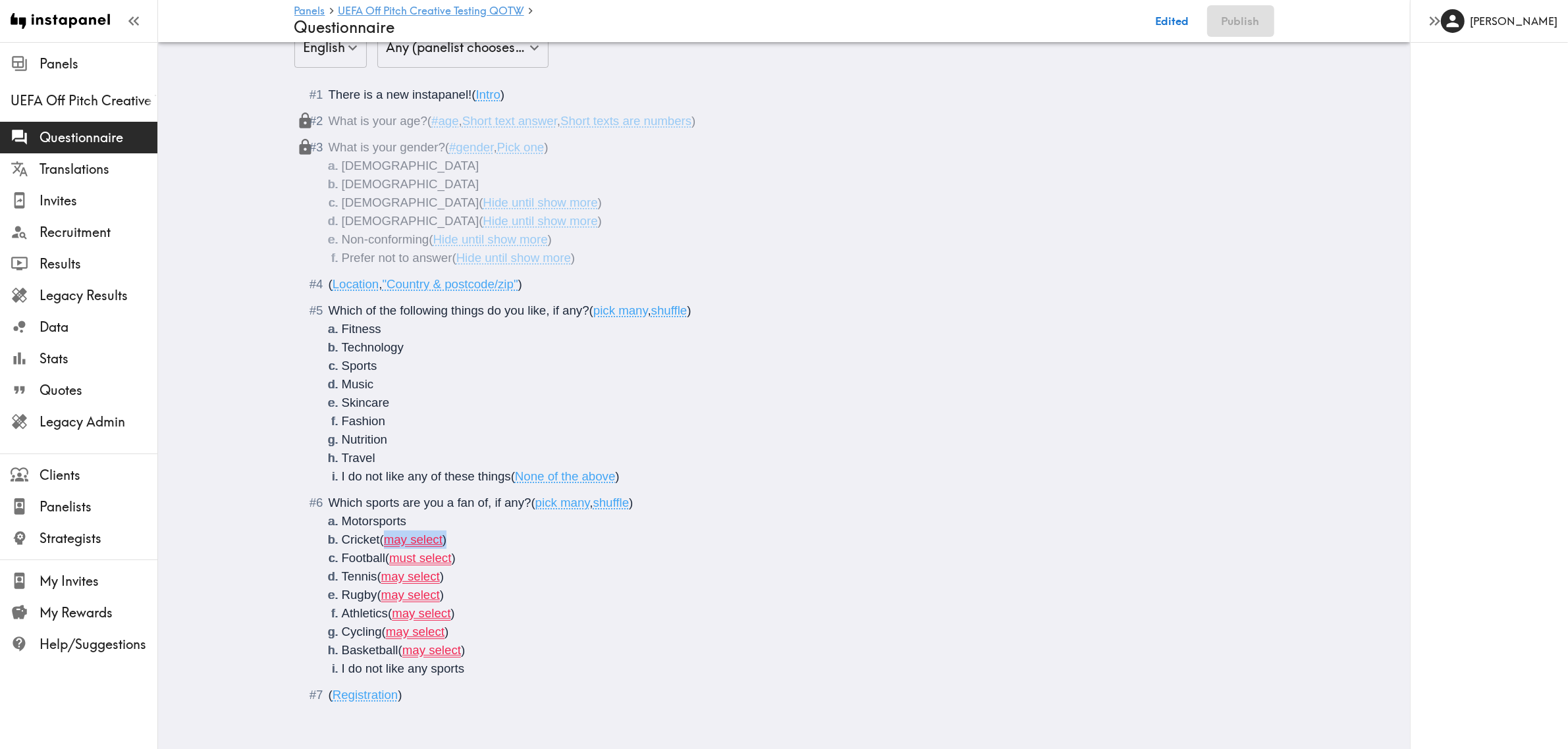
drag, startPoint x: 429, startPoint y: 533, endPoint x: 384, endPoint y: 535, distance: 45.0
click at [384, 535] on li "Cricket ( may select )" at bounding box center [799, 540] width 917 height 19
drag, startPoint x: 481, startPoint y: 545, endPoint x: 382, endPoint y: 544, distance: 99.0
click at [382, 549] on li "Football ( must select )" at bounding box center [799, 559] width 917 height 19
drag, startPoint x: 488, startPoint y: 584, endPoint x: 372, endPoint y: 590, distance: 116.2
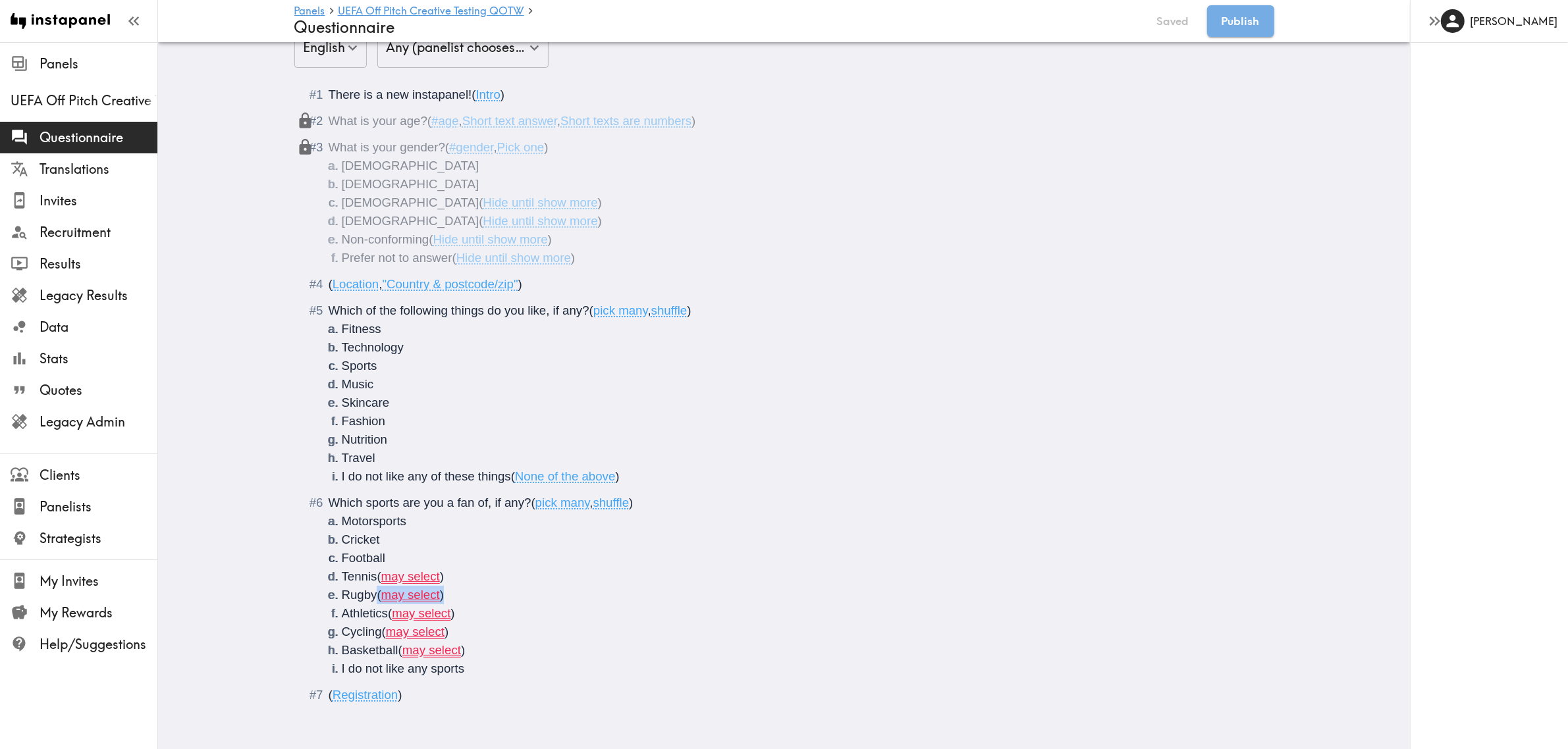
click at [372, 590] on li "Rugby ( may select )" at bounding box center [799, 595] width 917 height 19
drag, startPoint x: 443, startPoint y: 573, endPoint x: 382, endPoint y: 571, distance: 61.0
click at [376, 571] on li "Tennis ( may select )" at bounding box center [799, 577] width 917 height 19
drag, startPoint x: 470, startPoint y: 605, endPoint x: 377, endPoint y: 605, distance: 93.0
click at [377, 605] on li "Athletics ( may select )" at bounding box center [799, 614] width 917 height 19
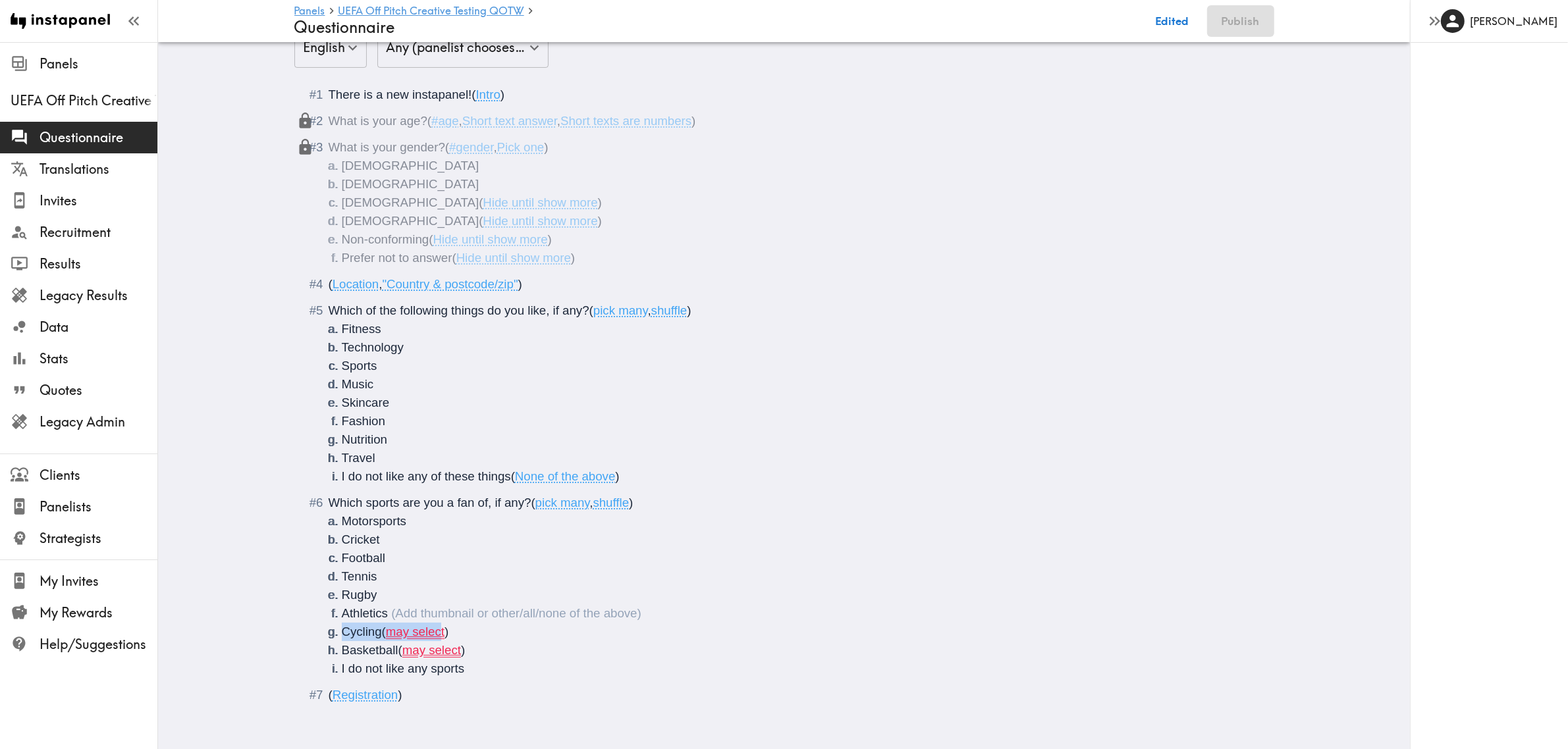
drag, startPoint x: 477, startPoint y: 612, endPoint x: 439, endPoint y: 616, distance: 38.2
click at [439, 616] on ol "Motorsports Cricket Football Tennis Rugby Athletics Cycling ( may select ) Bask…" at bounding box center [793, 594] width 930 height 166
click at [473, 623] on li "Cycling ( may select )" at bounding box center [799, 633] width 917 height 19
drag, startPoint x: 452, startPoint y: 623, endPoint x: 380, endPoint y: 620, distance: 72.1
click at [380, 623] on li "Cycling ( may select )" at bounding box center [799, 633] width 917 height 19
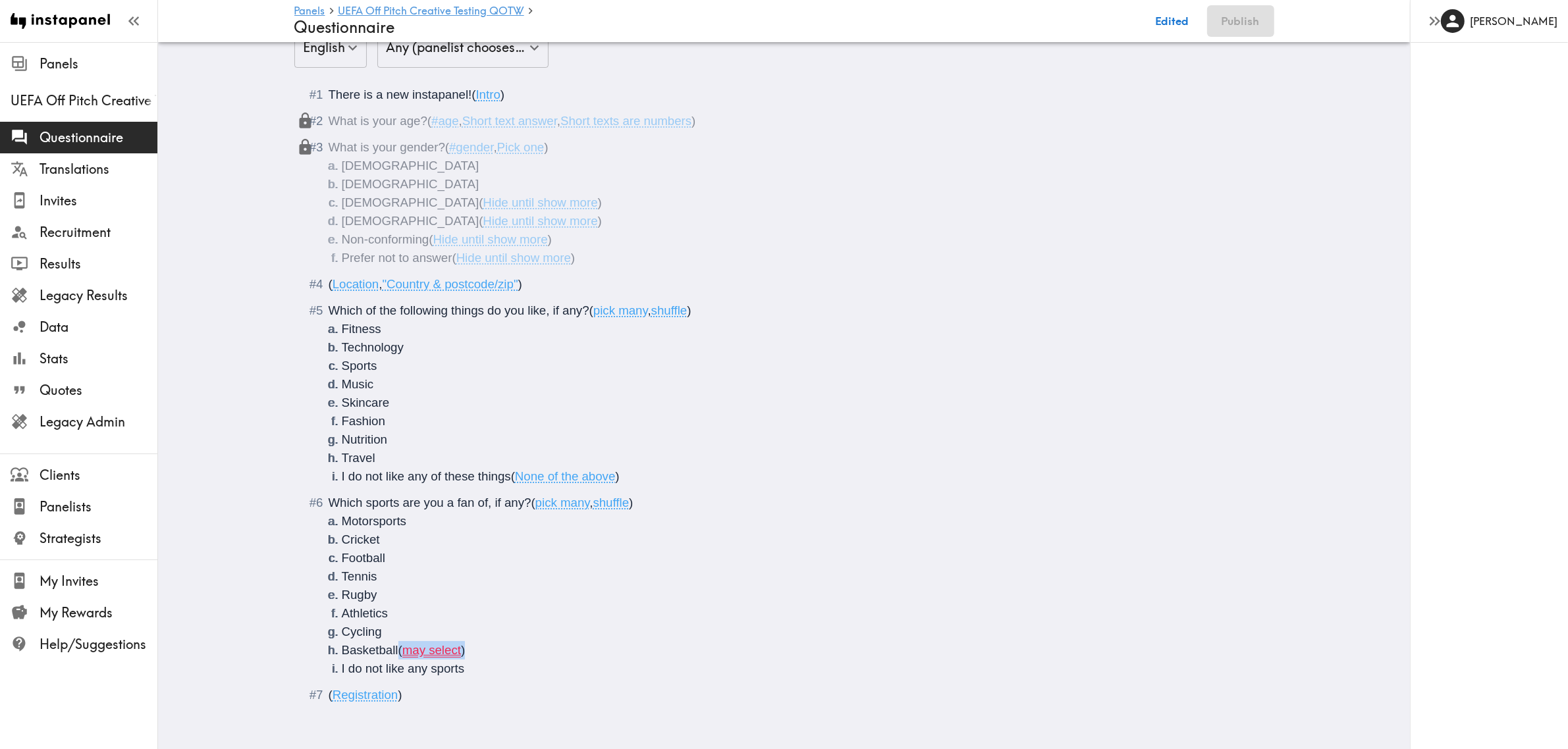
drag, startPoint x: 474, startPoint y: 643, endPoint x: 393, endPoint y: 644, distance: 81.0
click at [393, 644] on li "Basketball ( may select )" at bounding box center [799, 650] width 917 height 19
click at [462, 660] on li "I do not like any sports" at bounding box center [799, 669] width 917 height 19
click at [497, 703] on div "There is a new instapanel! ( Intro ) What is your age? ( #age , Short text answ…" at bounding box center [785, 398] width 980 height 658
click at [480, 643] on li "Basketball" at bounding box center [799, 650] width 917 height 19
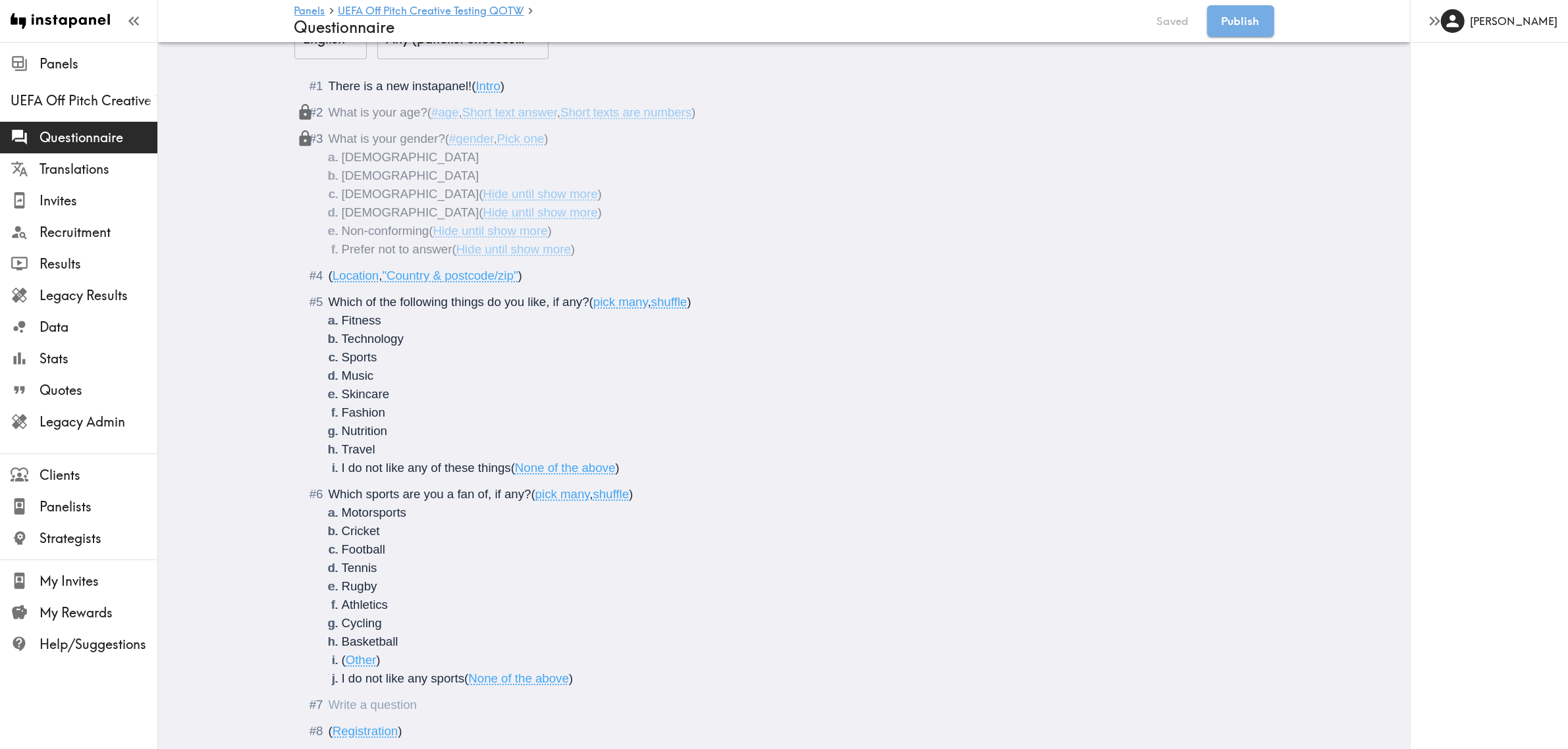
click at [329, 708] on div "Questionnaire" at bounding box center [329, 705] width 0 height 14
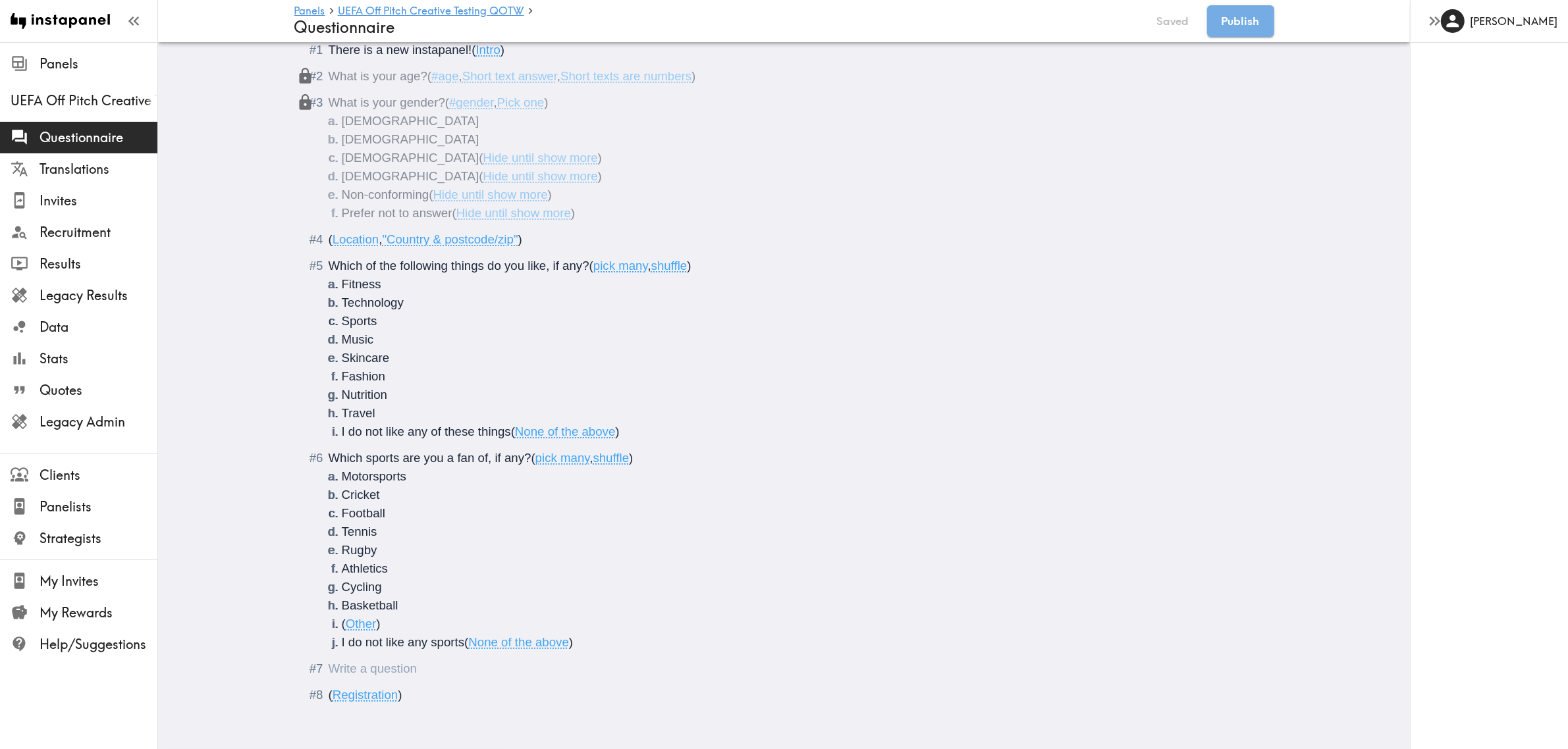
click at [329, 662] on div "Questionnaire" at bounding box center [329, 668] width 0 height 14
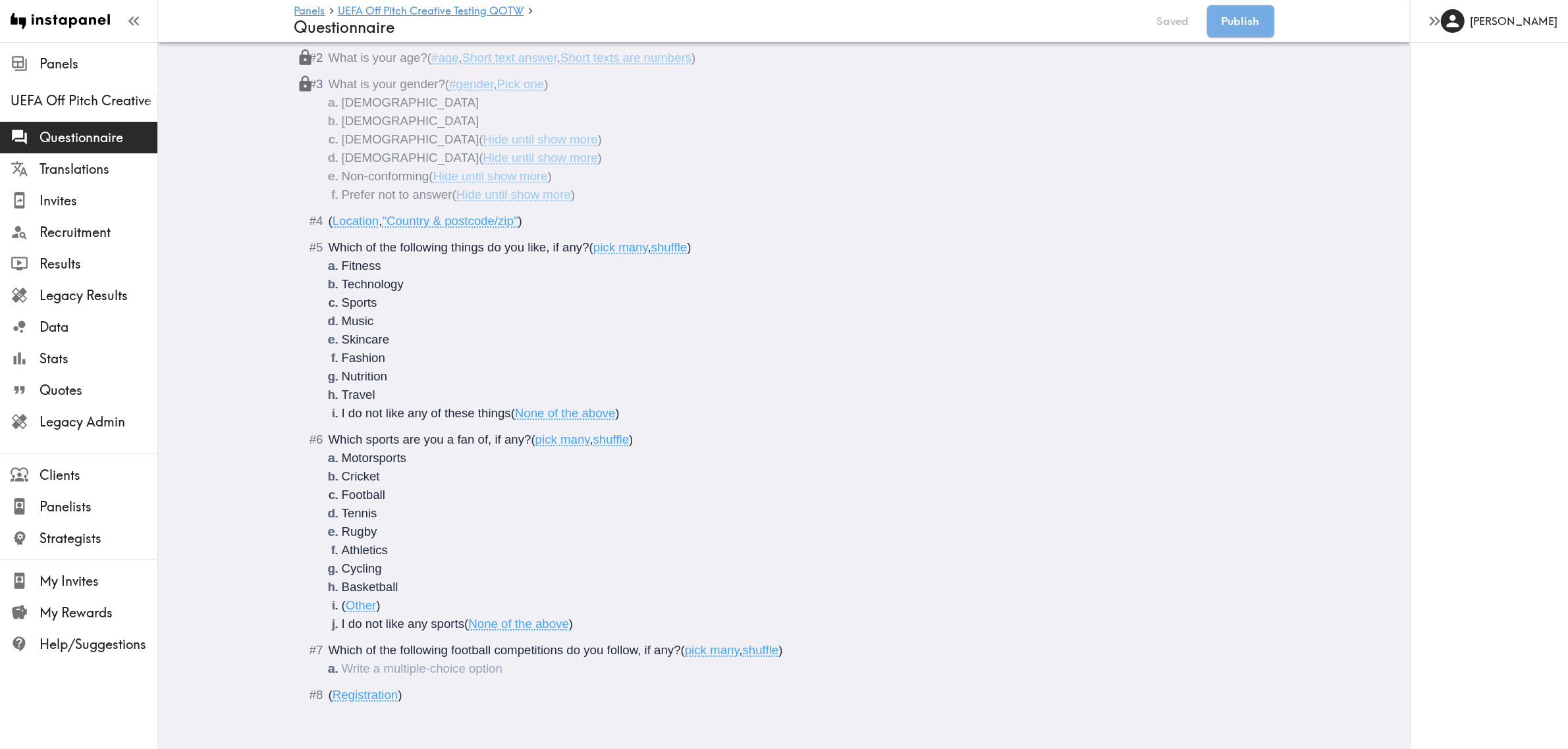
click at [424, 660] on li "Questionnaire" at bounding box center [799, 669] width 917 height 19
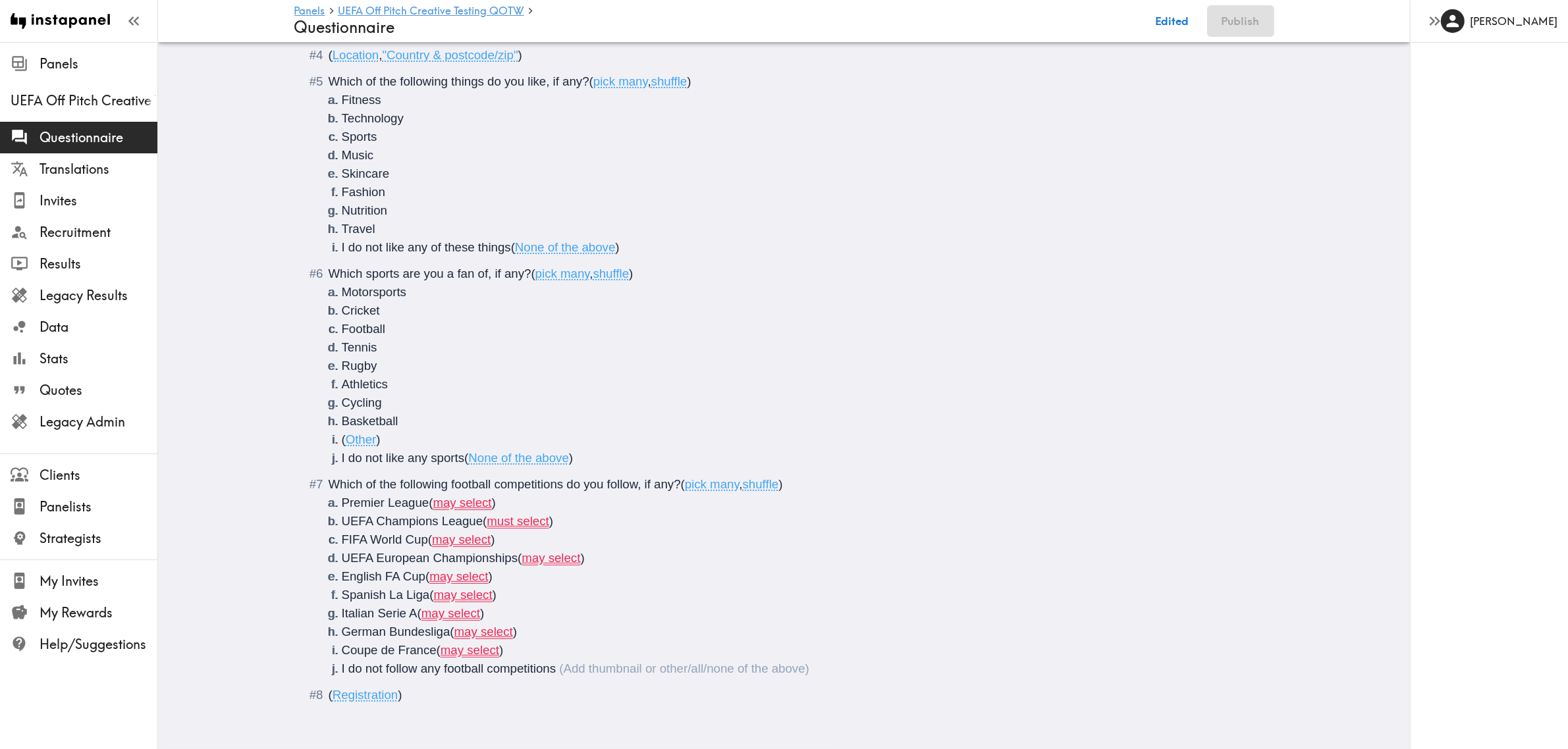
scroll to position [369, 0]
drag, startPoint x: 506, startPoint y: 488, endPoint x: 438, endPoint y: 492, distance: 68.1
click at [438, 494] on li "Premier League ( may select )" at bounding box center [799, 504] width 917 height 19
drag, startPoint x: 600, startPoint y: 507, endPoint x: 484, endPoint y: 511, distance: 116.1
click at [484, 512] on li "UEFA Champions League ( must select )" at bounding box center [799, 521] width 917 height 19
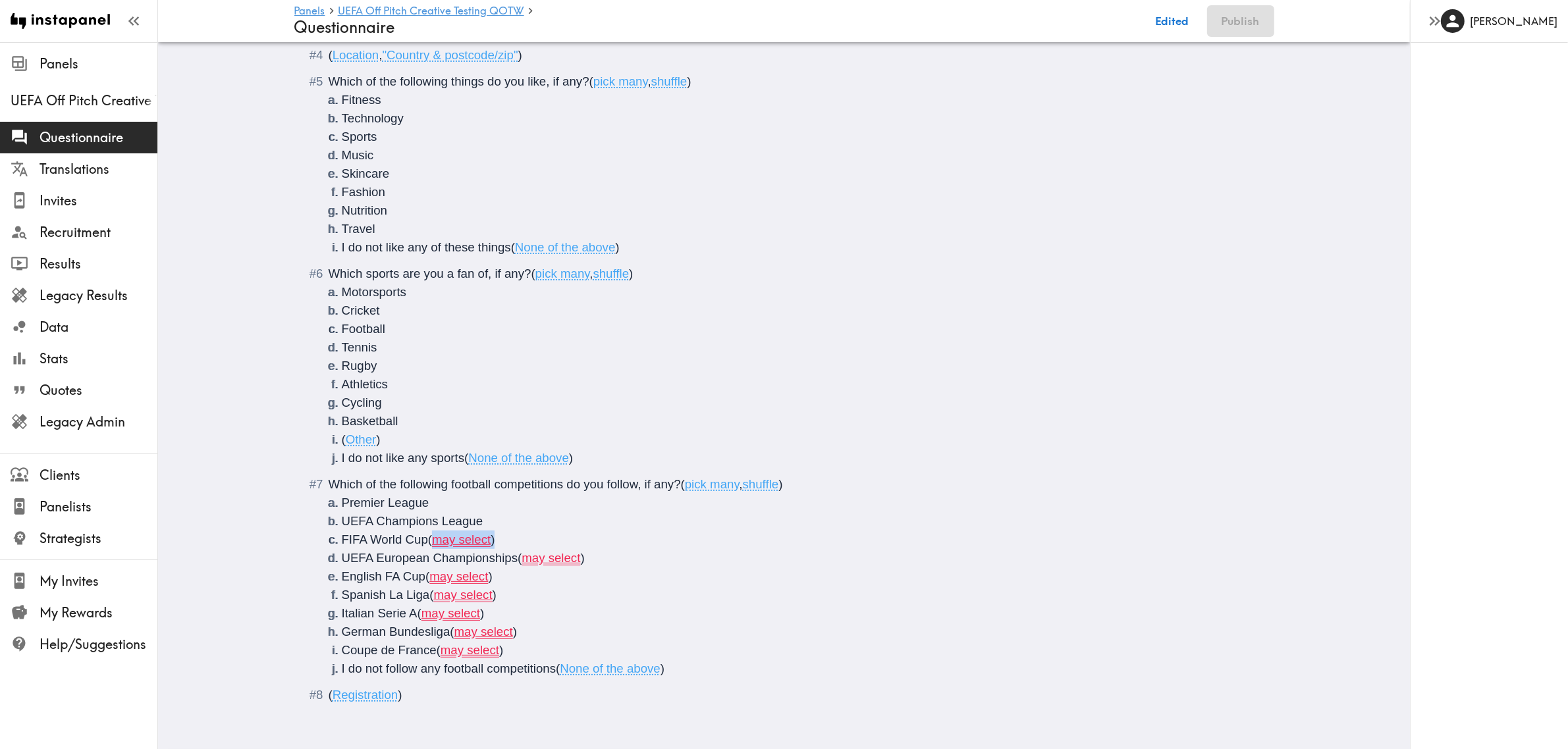
drag, startPoint x: 499, startPoint y: 532, endPoint x: 430, endPoint y: 531, distance: 69.0
click at [430, 531] on li "FIFA World Cup ( may select )" at bounding box center [799, 540] width 917 height 19
drag, startPoint x: 600, startPoint y: 548, endPoint x: 518, endPoint y: 550, distance: 82.0
click at [518, 550] on li "UEFA European Championships ( may select )" at bounding box center [799, 559] width 917 height 19
drag, startPoint x: 474, startPoint y: 571, endPoint x: 423, endPoint y: 570, distance: 51.0
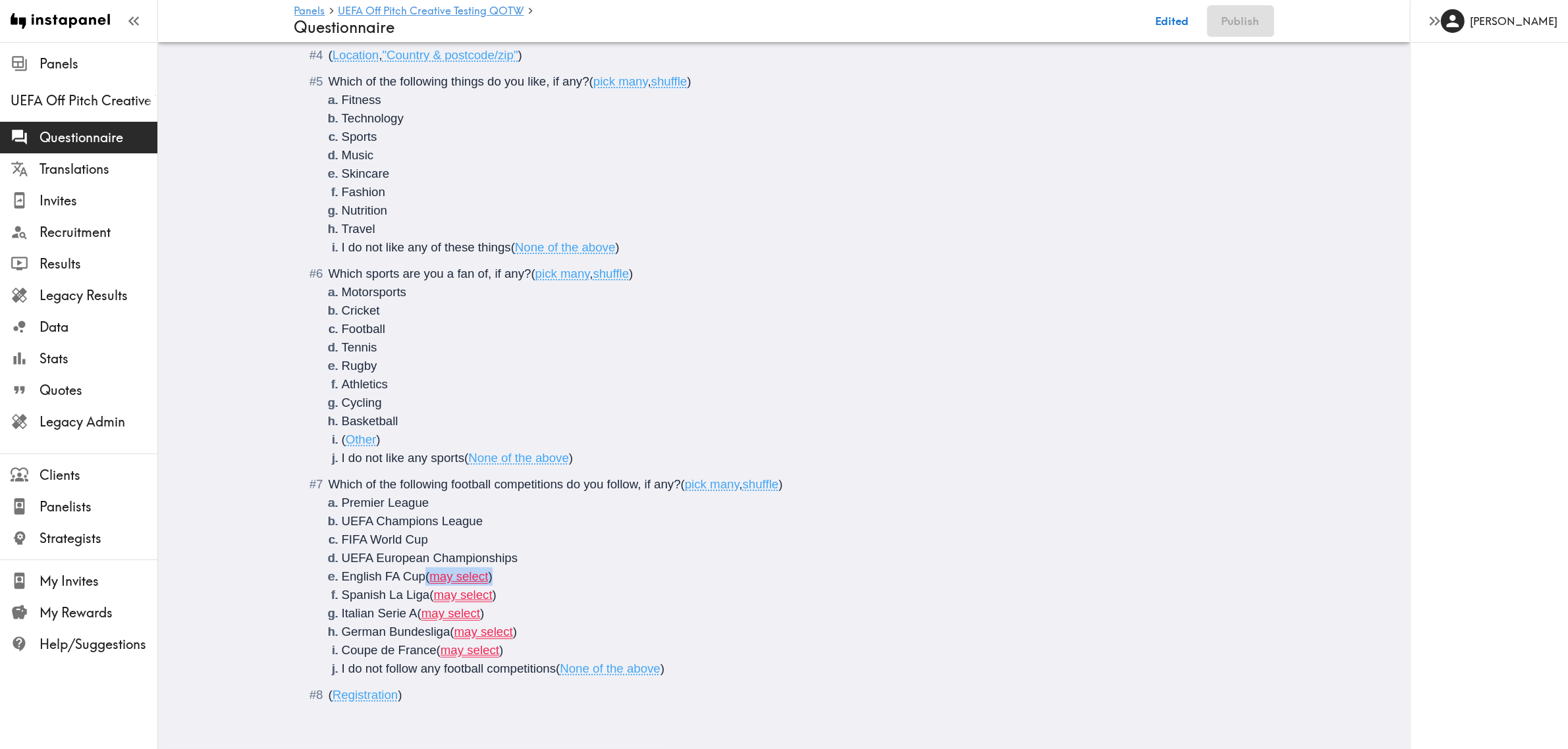
click at [423, 570] on li "English FA Cup ( may select )" at bounding box center [799, 577] width 917 height 19
drag, startPoint x: 512, startPoint y: 581, endPoint x: 430, endPoint y: 583, distance: 82.0
click at [430, 586] on li "Spanish La Liga ( may select )" at bounding box center [799, 595] width 917 height 19
drag, startPoint x: 479, startPoint y: 597, endPoint x: 417, endPoint y: 598, distance: 62.0
click at [418, 606] on span "( may select )" at bounding box center [451, 613] width 67 height 14
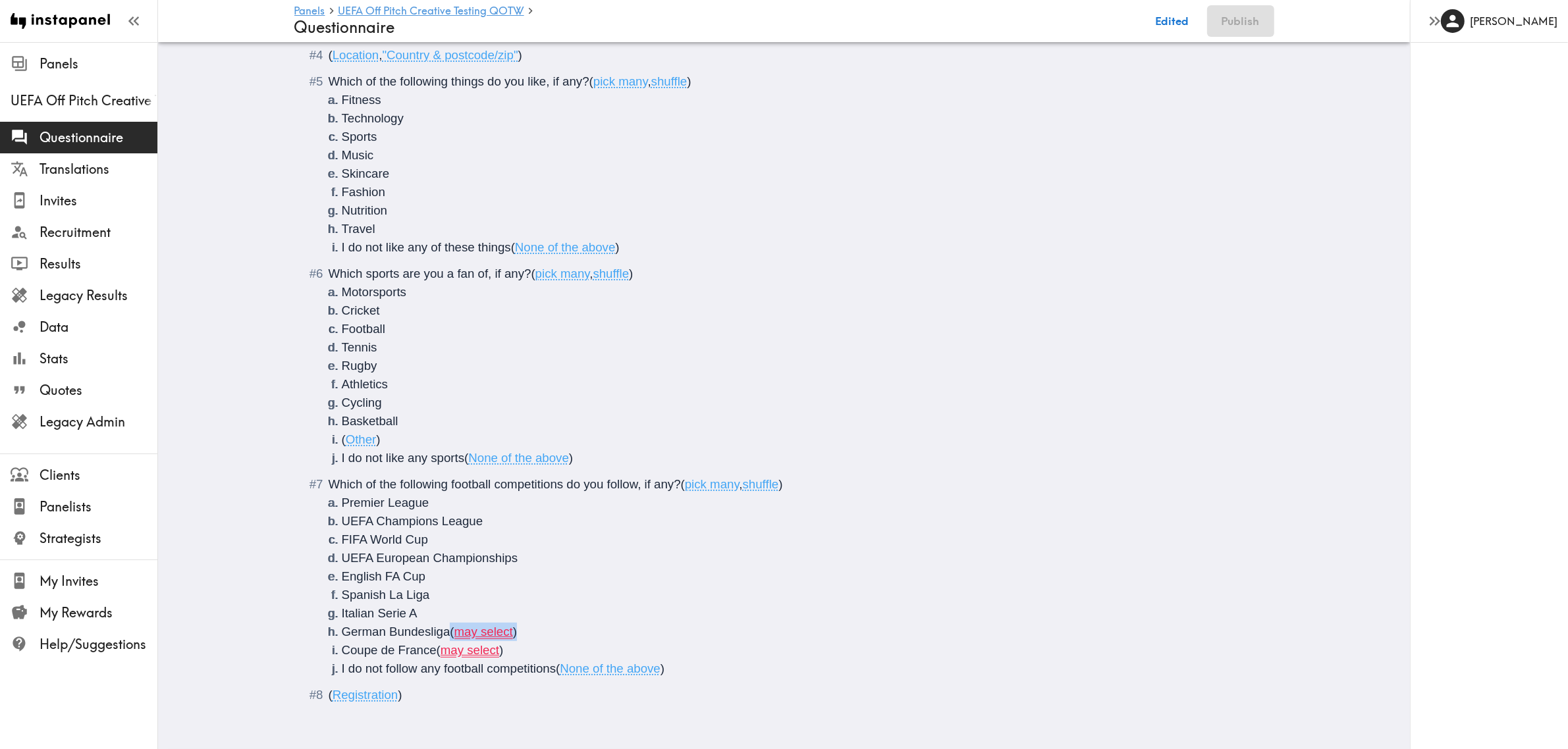
drag, startPoint x: 529, startPoint y: 621, endPoint x: 443, endPoint y: 624, distance: 86.1
click at [443, 624] on li "German Bundesliga ( may select )" at bounding box center [799, 633] width 917 height 19
drag, startPoint x: 527, startPoint y: 640, endPoint x: 432, endPoint y: 642, distance: 95.0
click at [432, 642] on li "Coupe de France ( may select )" at bounding box center [799, 650] width 917 height 19
click at [676, 660] on li "I do not follow any football competitions ( None of the above )" at bounding box center [799, 669] width 917 height 19
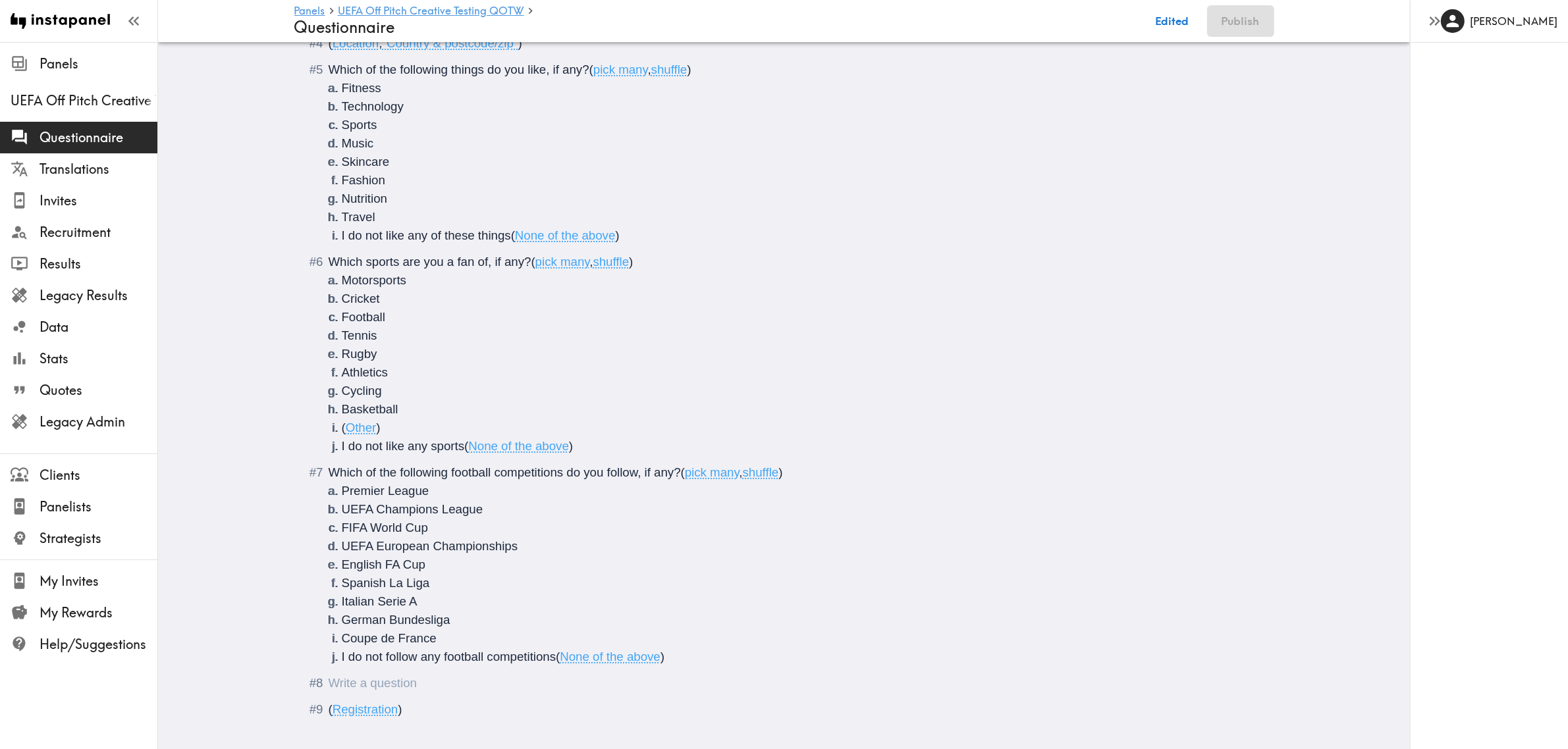
click at [462, 634] on li "Coupe de France" at bounding box center [799, 639] width 917 height 19
click at [461, 712] on ol "There is a new instapanel! ( Intro ) What is your age? ( #age , Short text answ…" at bounding box center [784, 291] width 949 height 893
click at [471, 702] on div "Questionnaire" at bounding box center [793, 702] width 930 height 19
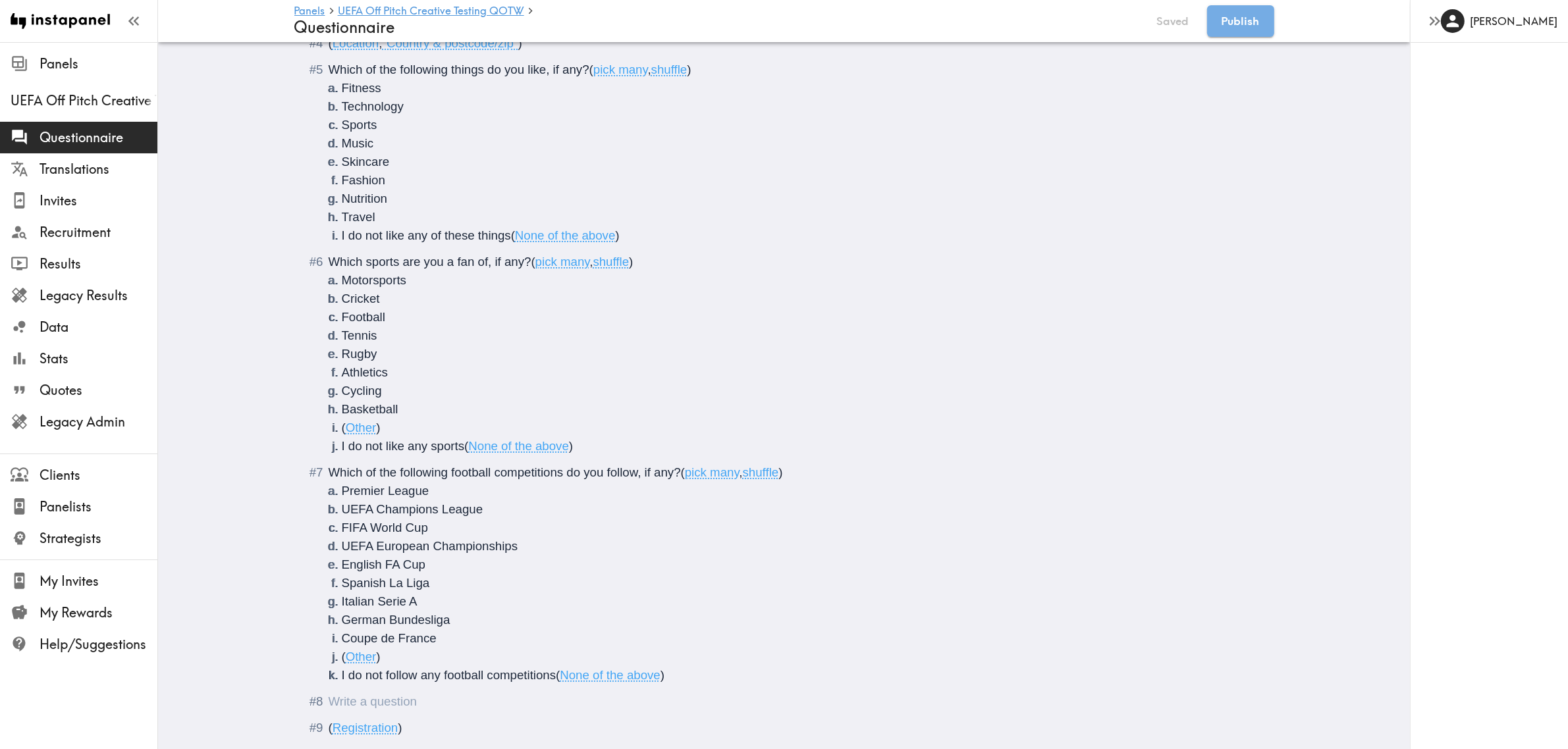
click at [329, 702] on div "Questionnaire" at bounding box center [329, 701] width 0 height 14
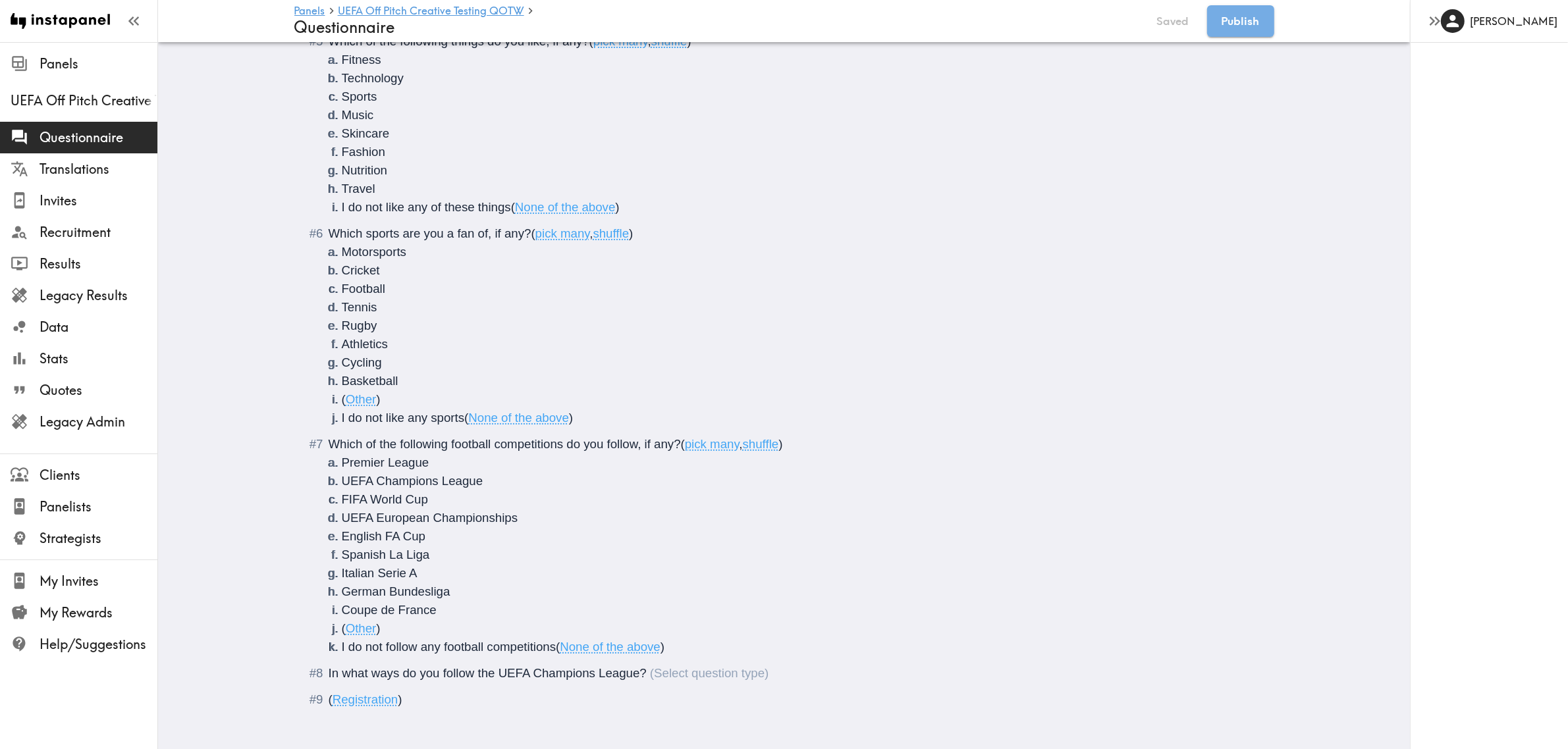
scroll to position [414, 0]
click at [677, 635] on li "I do not follow any football competitions ( None of the above )" at bounding box center [799, 643] width 917 height 19
click at [682, 662] on div "In what ways do you follow the UEFA Champions League?" at bounding box center [549, 668] width 441 height 14
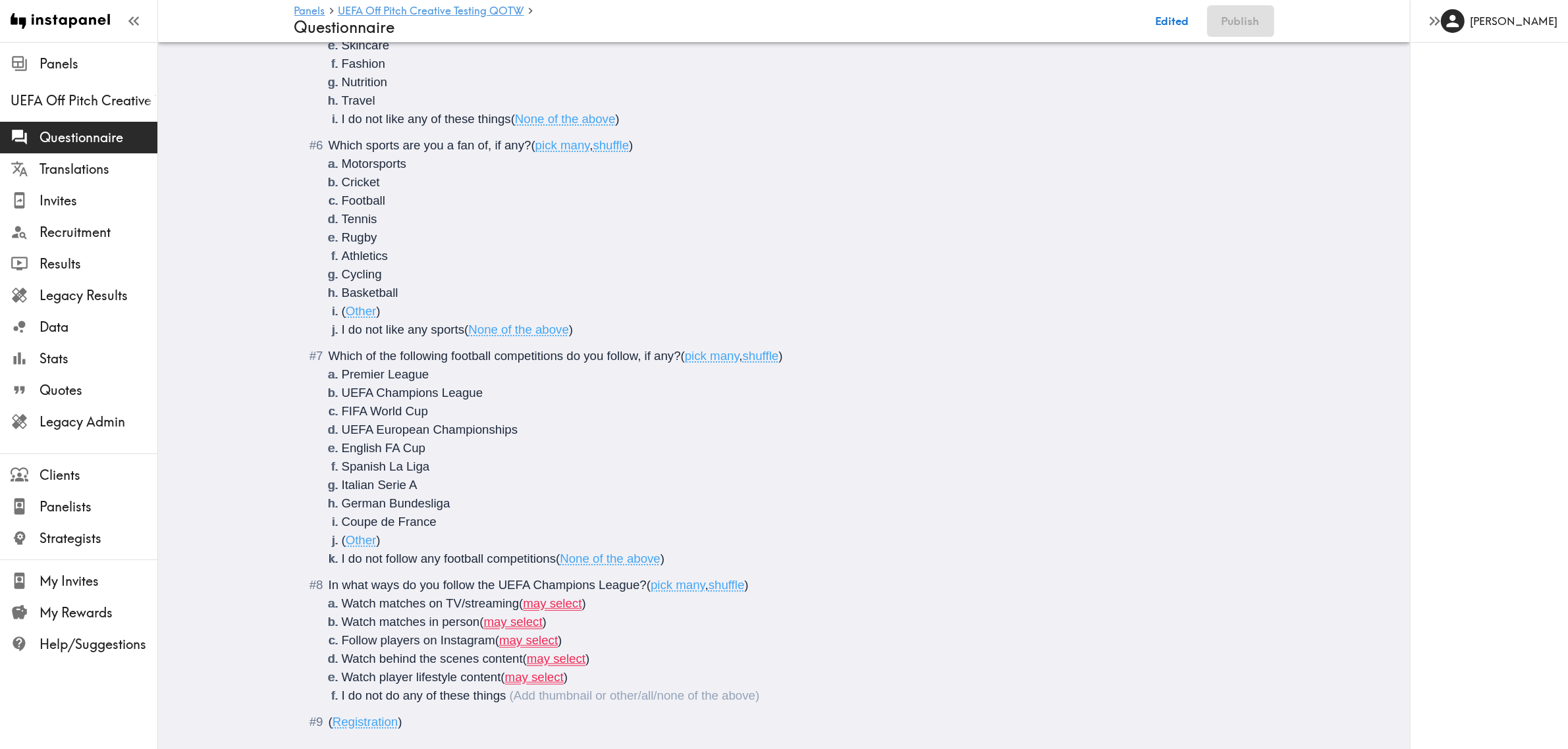
scroll to position [524, 0]
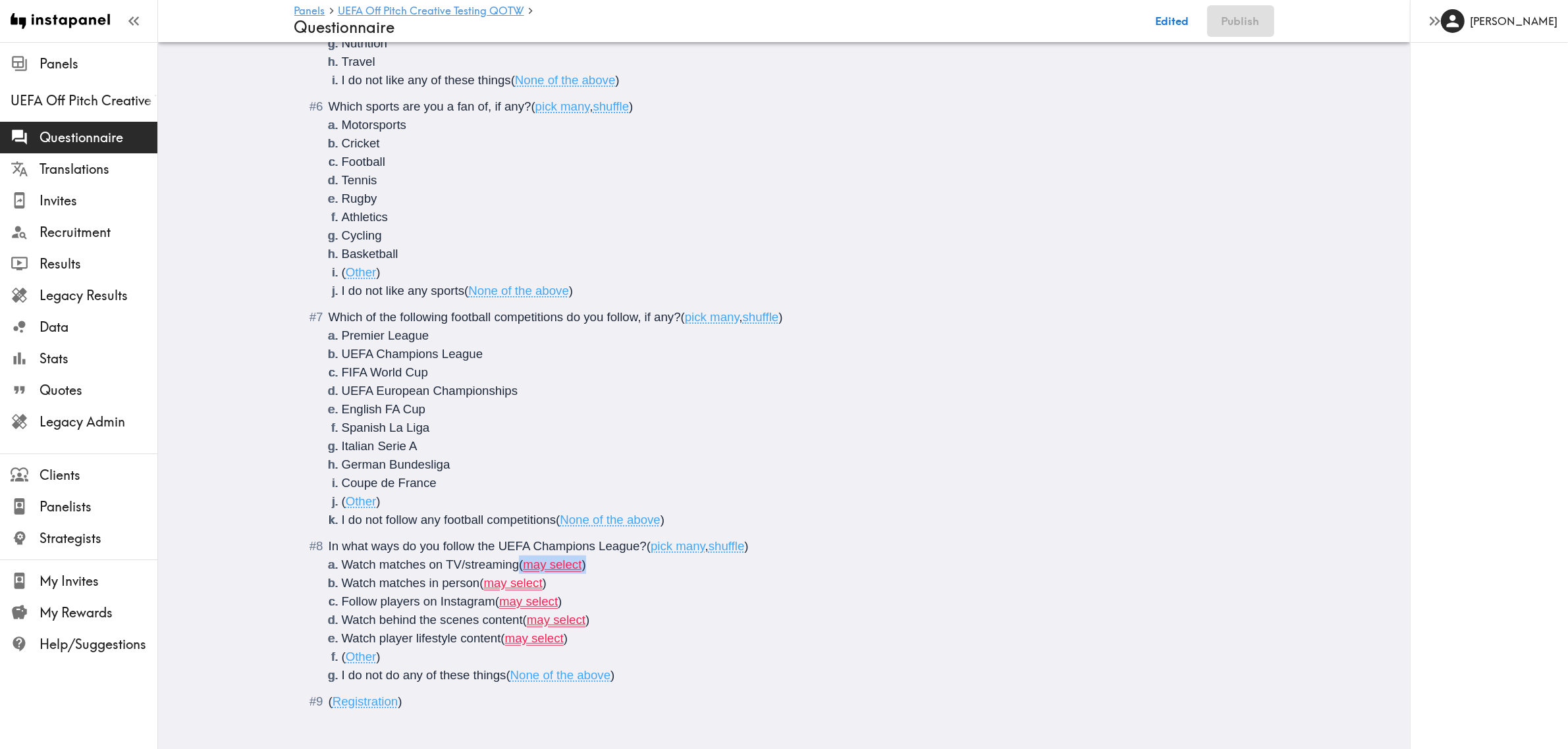
drag, startPoint x: 628, startPoint y: 563, endPoint x: 518, endPoint y: 567, distance: 110.1
drag, startPoint x: 596, startPoint y: 577, endPoint x: 475, endPoint y: 584, distance: 121.2
click at [475, 584] on li "Watch matches in person ( may select )" at bounding box center [799, 583] width 917 height 19
drag, startPoint x: 501, startPoint y: 588, endPoint x: 491, endPoint y: 607, distance: 21.5
click at [491, 607] on li "Follow players on Instagram ( may select )" at bounding box center [799, 602] width 917 height 19
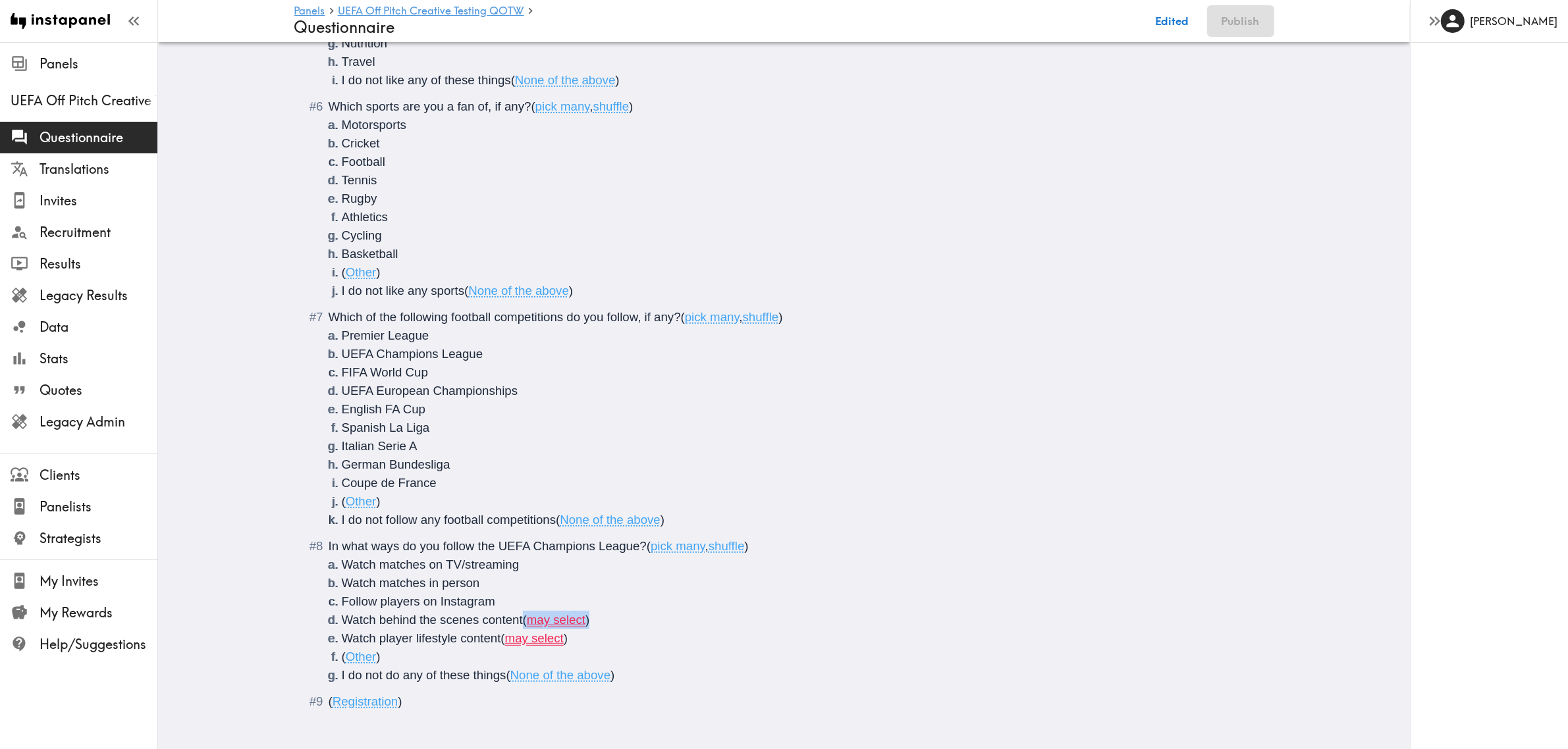
drag, startPoint x: 638, startPoint y: 621, endPoint x: 522, endPoint y: 619, distance: 116.0
click at [522, 619] on li "Watch behind the scenes content ( may select )" at bounding box center [799, 621] width 917 height 19
drag, startPoint x: 578, startPoint y: 634, endPoint x: 499, endPoint y: 639, distance: 79.2
click at [499, 639] on li "Watch player lifestyle content ( may select )" at bounding box center [799, 639] width 917 height 19
click at [456, 698] on div "( Registration )" at bounding box center [793, 702] width 930 height 19
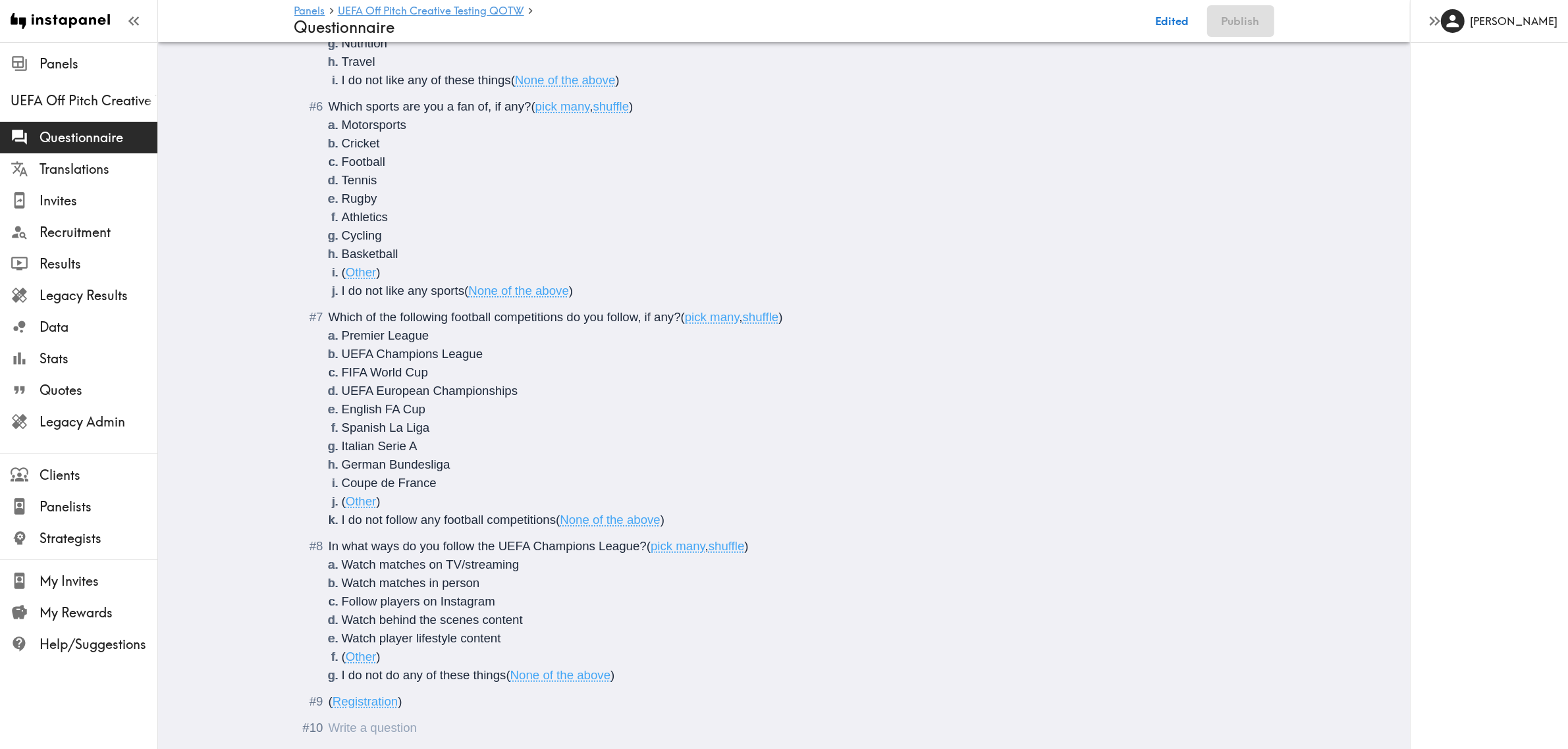
click at [682, 679] on li "I do not do any of these things ( None of the above )" at bounding box center [799, 676] width 917 height 19
click at [495, 716] on ol "There is a new instapanel! ( Intro ) What is your age? ( #age , Short text answ…" at bounding box center [784, 213] width 949 height 1049
click at [696, 665] on li "( Other )" at bounding box center [799, 657] width 917 height 19
click at [673, 679] on li "I do not do any of these things ( None of the above )" at bounding box center [799, 676] width 917 height 19
click at [424, 707] on div "Questionnaire" at bounding box center [793, 702] width 930 height 19
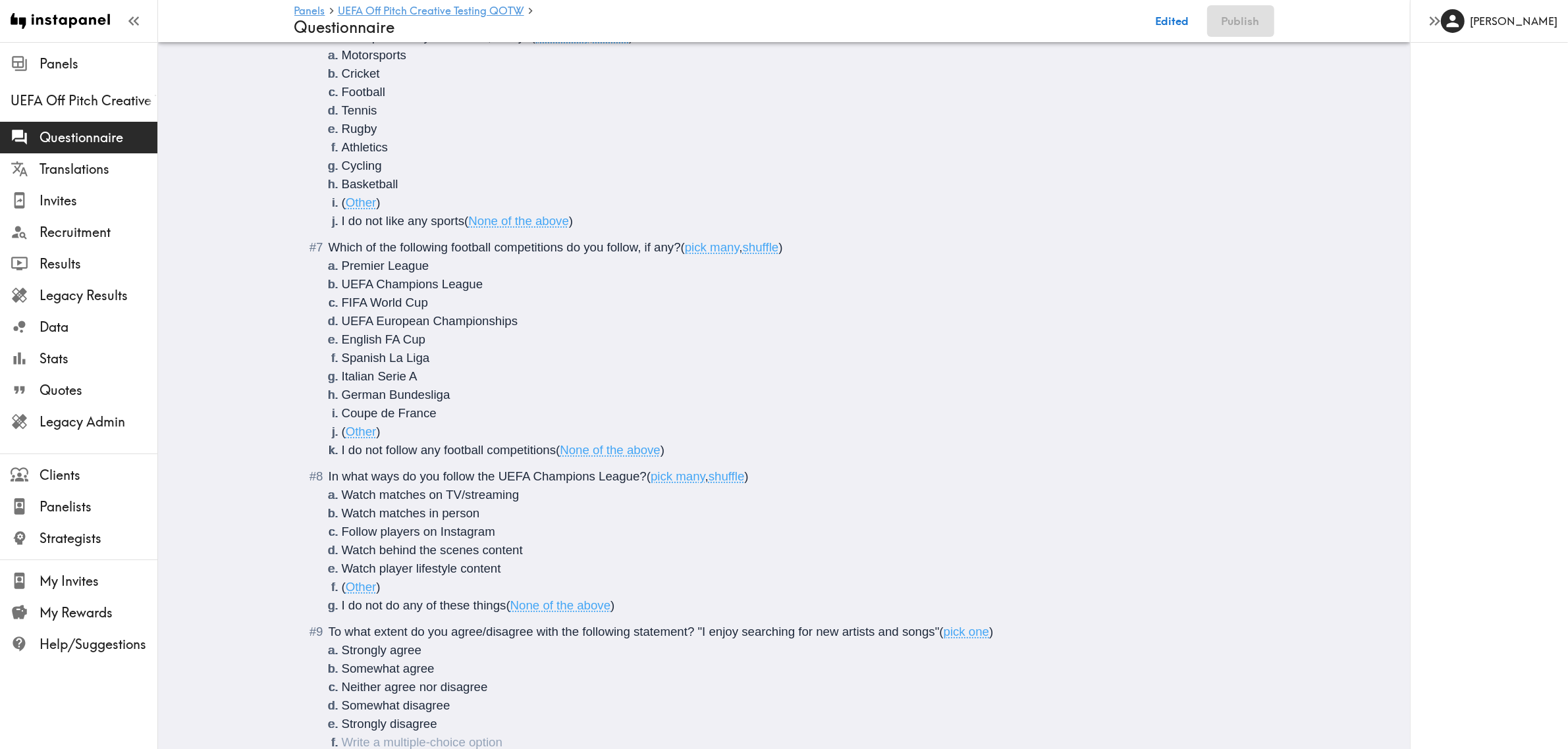
scroll to position [603, 0]
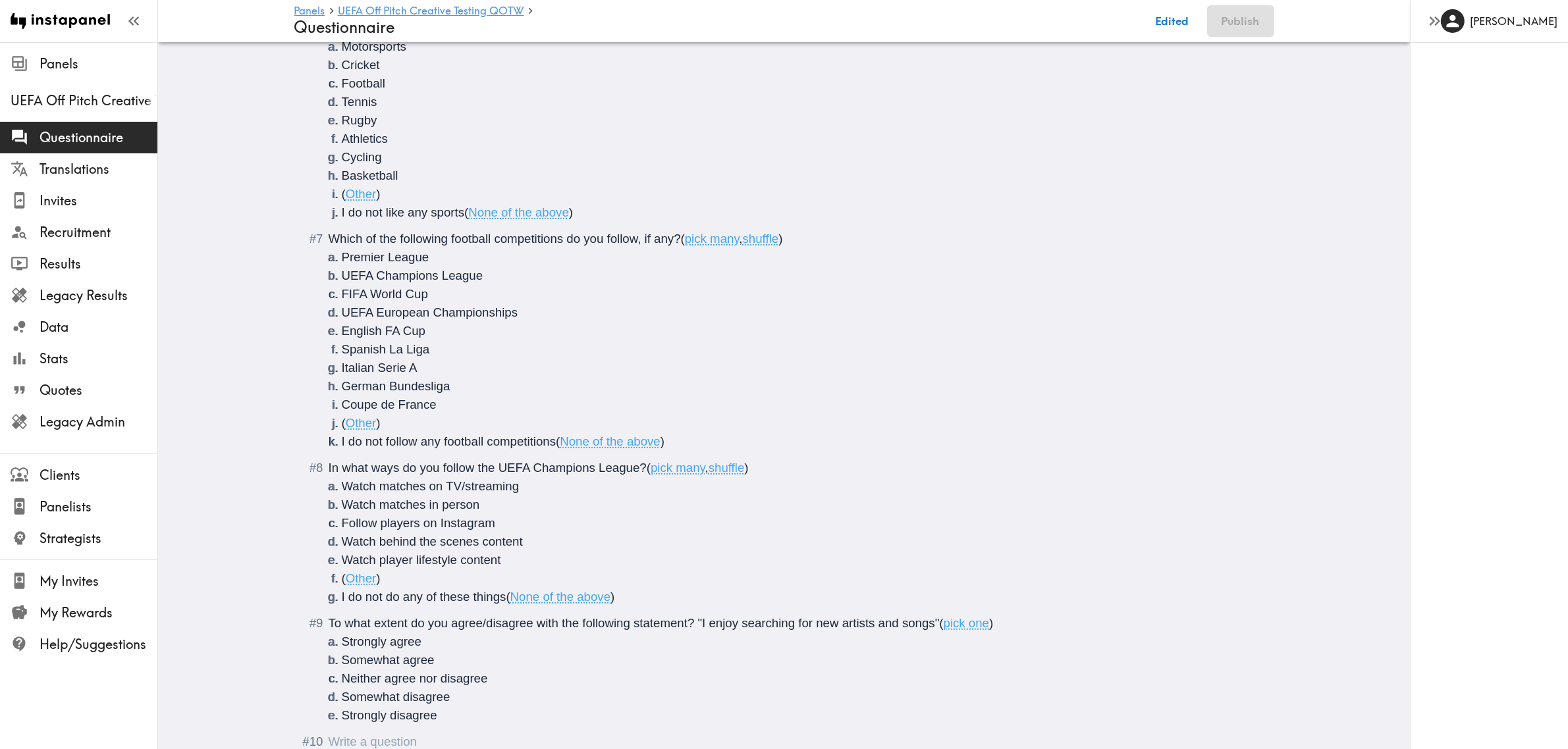
click at [691, 622] on span "To what extent do you agree/disagree with the following statement? "I enjoy sea…" at bounding box center [635, 623] width 612 height 14
click at [970, 626] on span "To what extent do you agree/disagree with the following statement?<br><i>"I enj…" at bounding box center [653, 623] width 650 height 14
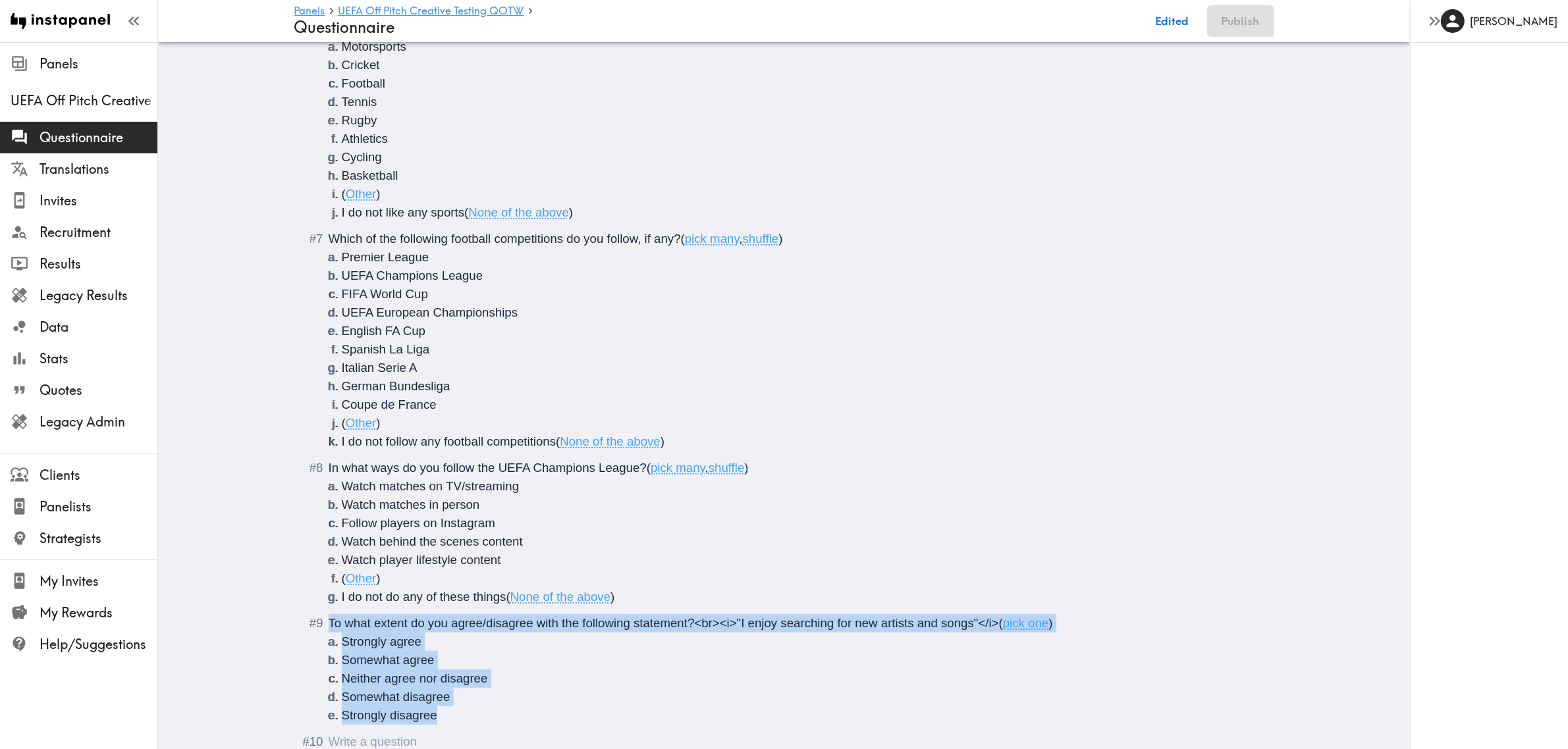
drag, startPoint x: 319, startPoint y: 621, endPoint x: 503, endPoint y: 712, distance: 205.3
click at [503, 712] on li "To what extent do you agree/disagree with the following statement?<br><i>"I enj…" at bounding box center [784, 670] width 949 height 110
copy div "To what extent do you agree/disagree with the following statement?<br><i>"I enj…"
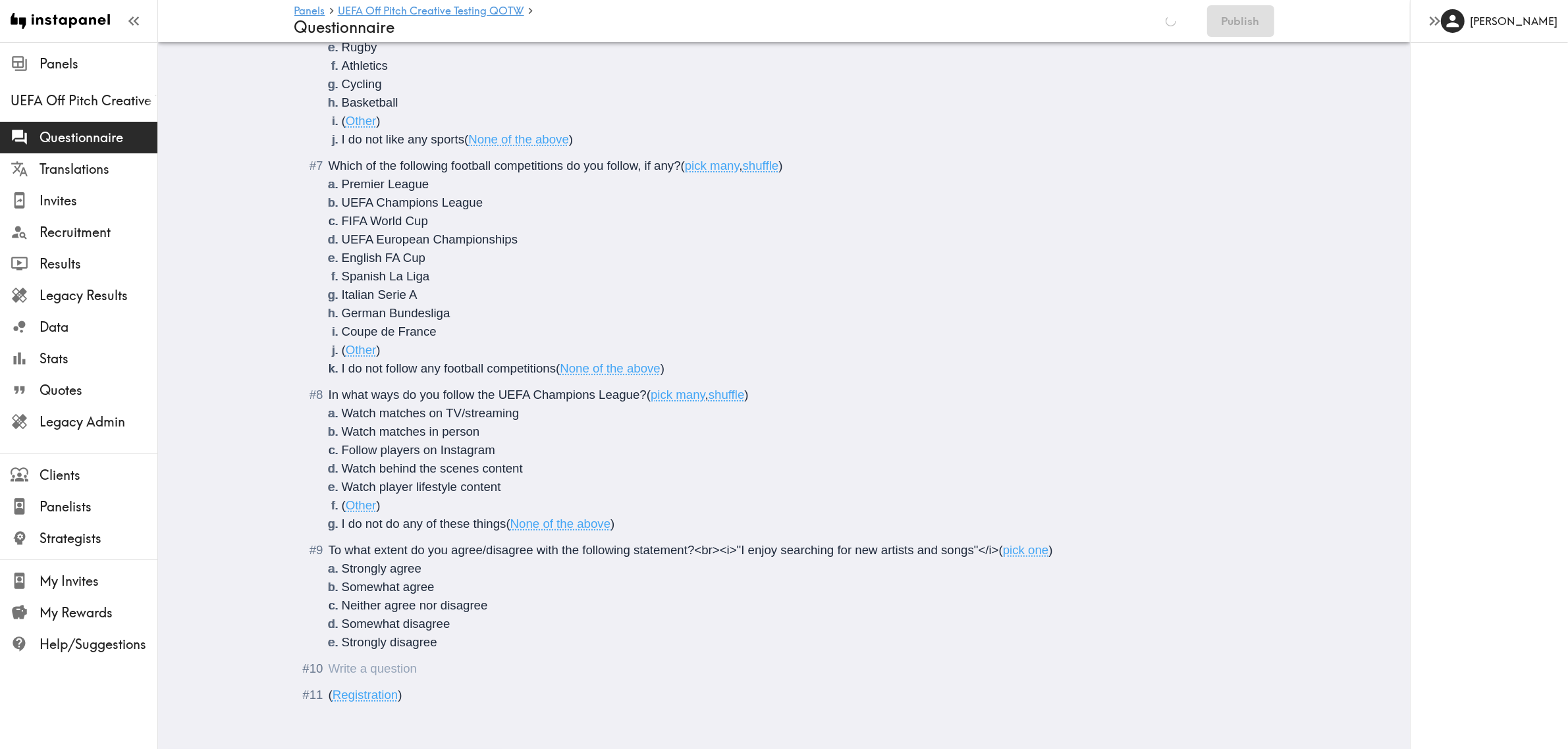
click at [329, 668] on div "Questionnaire" at bounding box center [329, 668] width 0 height 14
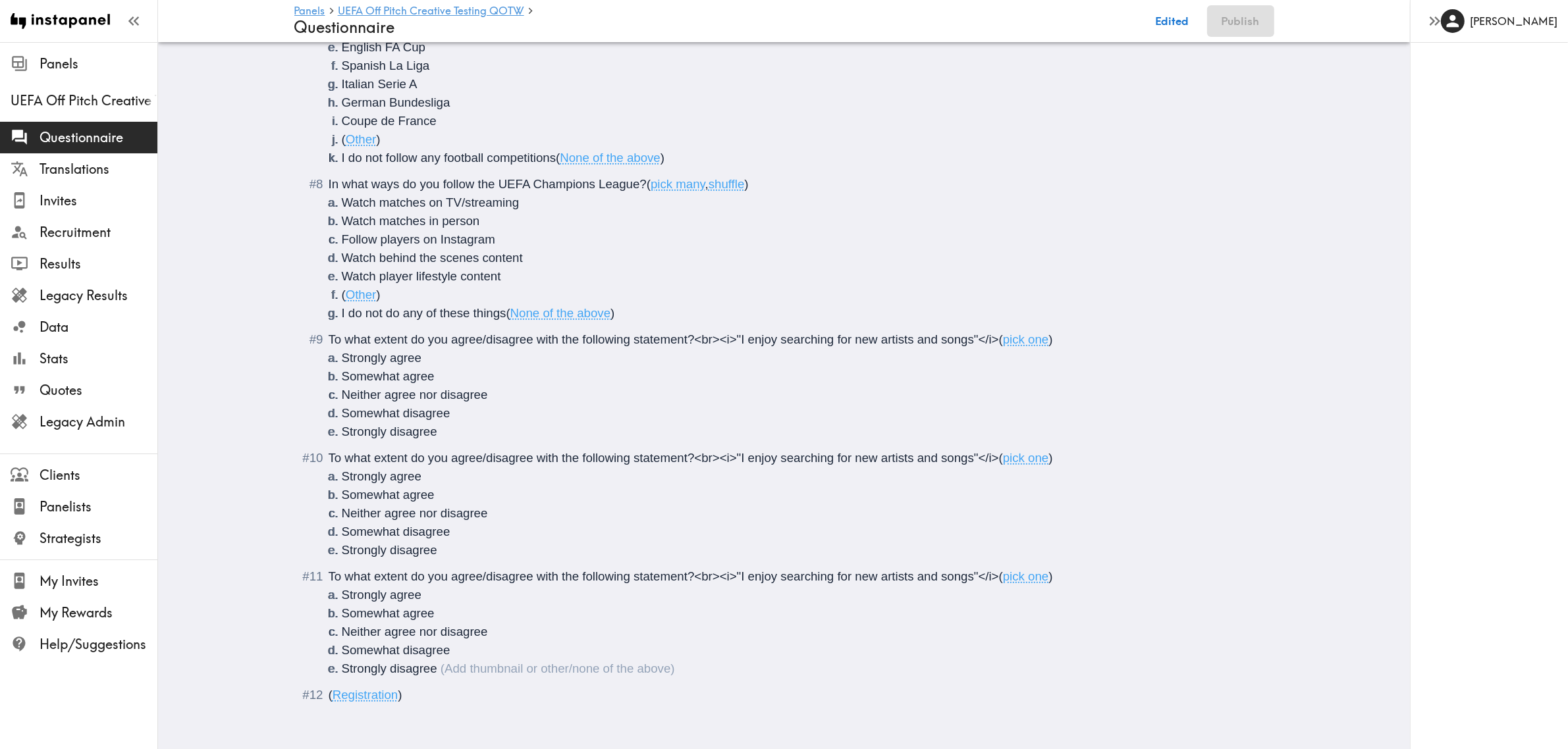
scroll to position [899, 0]
drag, startPoint x: 736, startPoint y: 445, endPoint x: 967, endPoint y: 450, distance: 231.1
click at [967, 451] on span "To what extent do you agree/disagree with the following statement?<br><i>"I enj…" at bounding box center [663, 458] width 670 height 14
drag, startPoint x: 735, startPoint y: 566, endPoint x: 967, endPoint y: 571, distance: 232.1
click at [967, 571] on div "To what extent do you agree/disagree with the following statement?<br><i>"I enj…" at bounding box center [793, 622] width 930 height 110
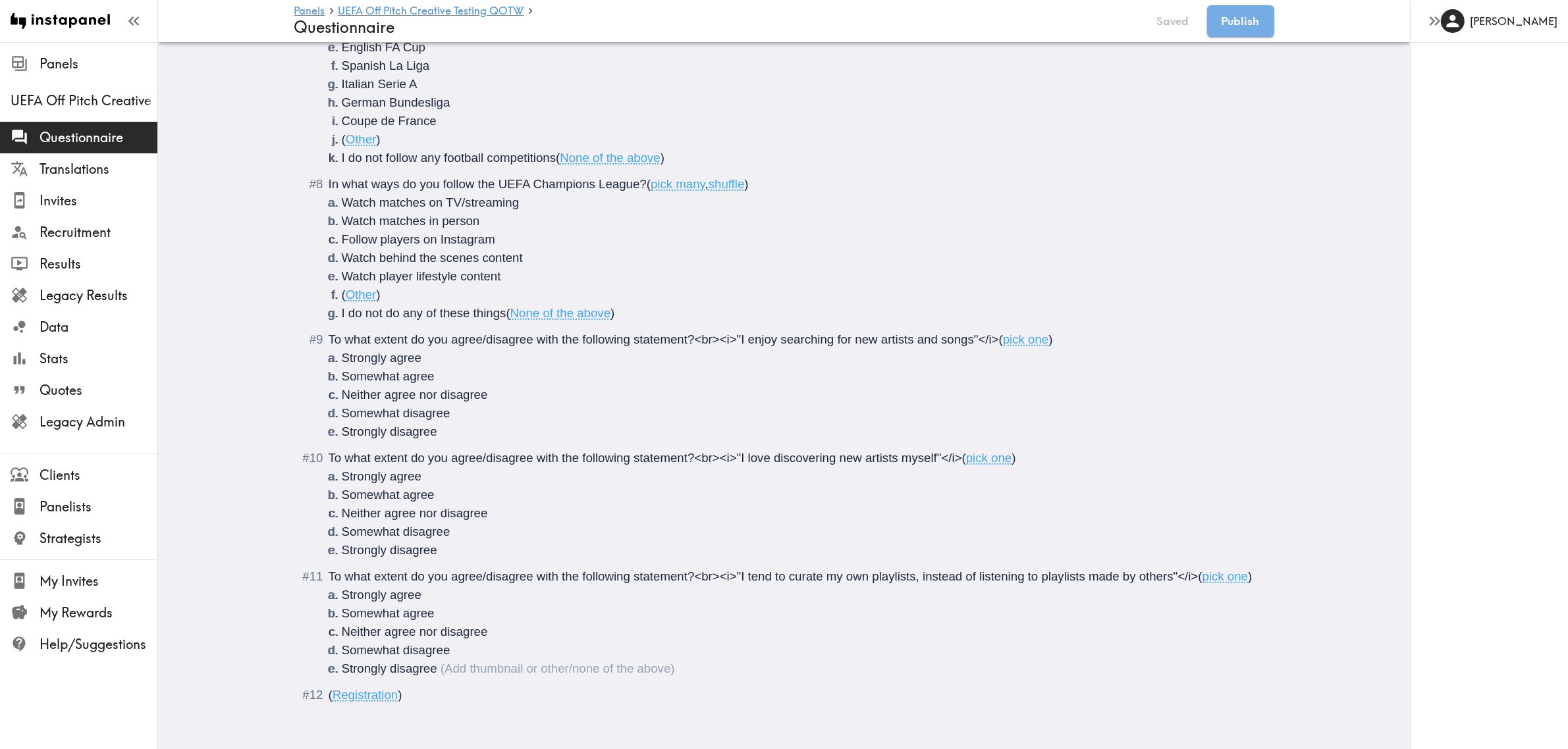
click at [492, 660] on li "Strongly disagree" at bounding box center [799, 669] width 917 height 19
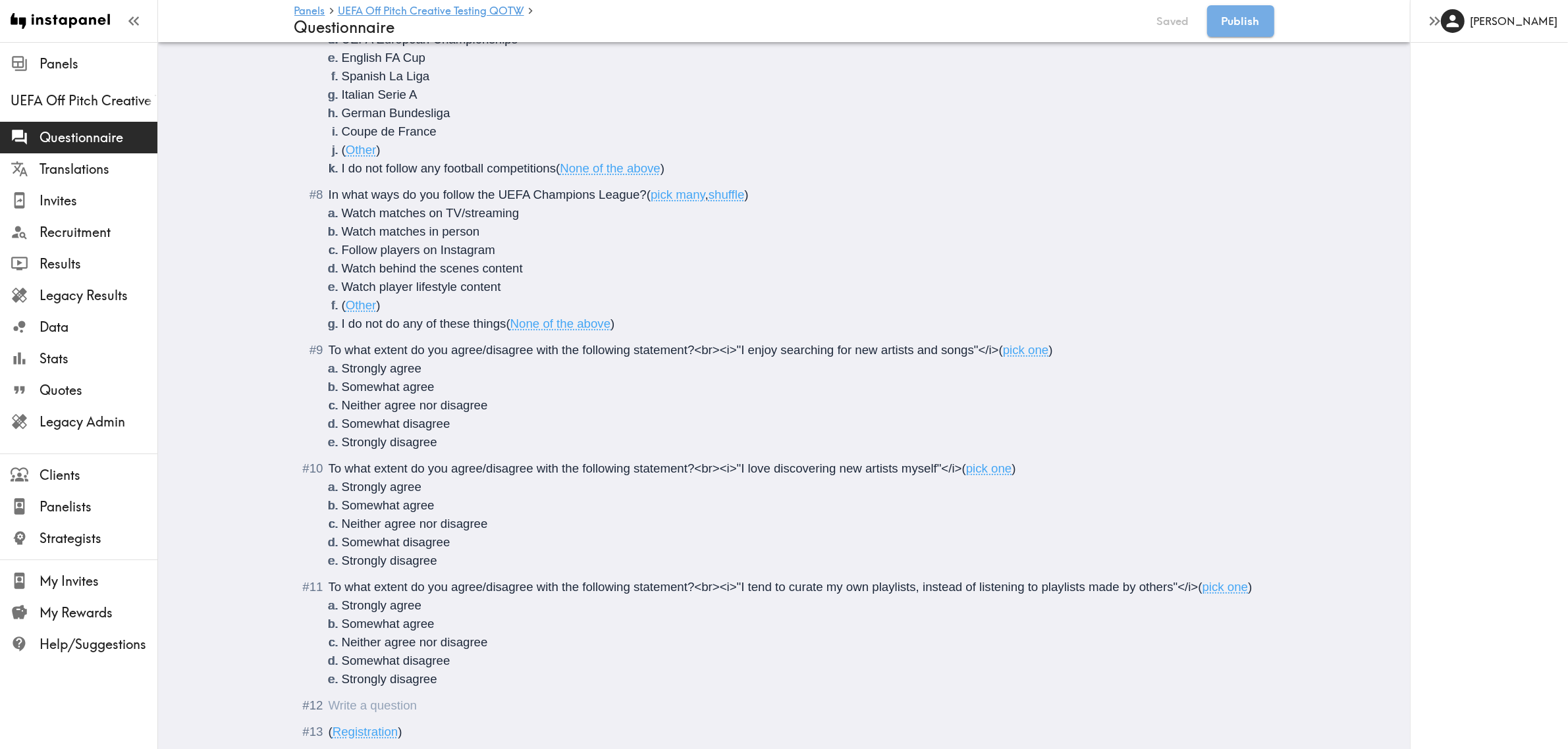
scroll to position [926, 0]
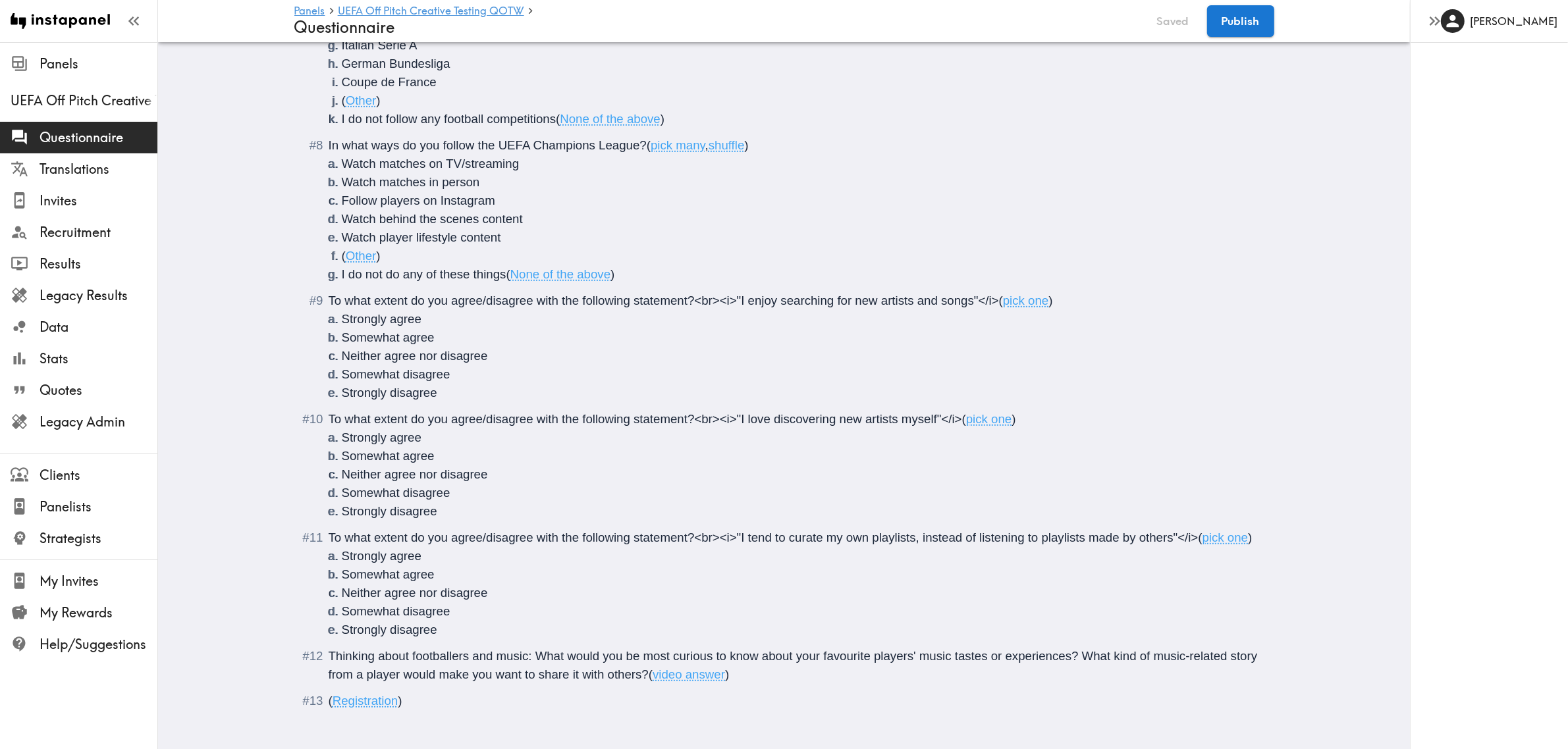
click at [635, 658] on span "Thinking about footballers and music: What would you be most curious to know ab…" at bounding box center [795, 666] width 933 height 32
click at [1140, 662] on span "Thinking about footballers and music: What would you be <b>most curious</b> to …" at bounding box center [782, 666] width 908 height 32
click at [962, 658] on span "Thinking about footballers and music: What would you be <b>most curious</b> to …" at bounding box center [782, 666] width 908 height 32
click at [1134, 654] on span "Thinking about footballers and music: What would you be <b>most curious</b> to …" at bounding box center [792, 666] width 928 height 32
click at [329, 676] on span "Thinking about footballers and music: What would you be <b>most curious</b> to …" at bounding box center [787, 666] width 917 height 32
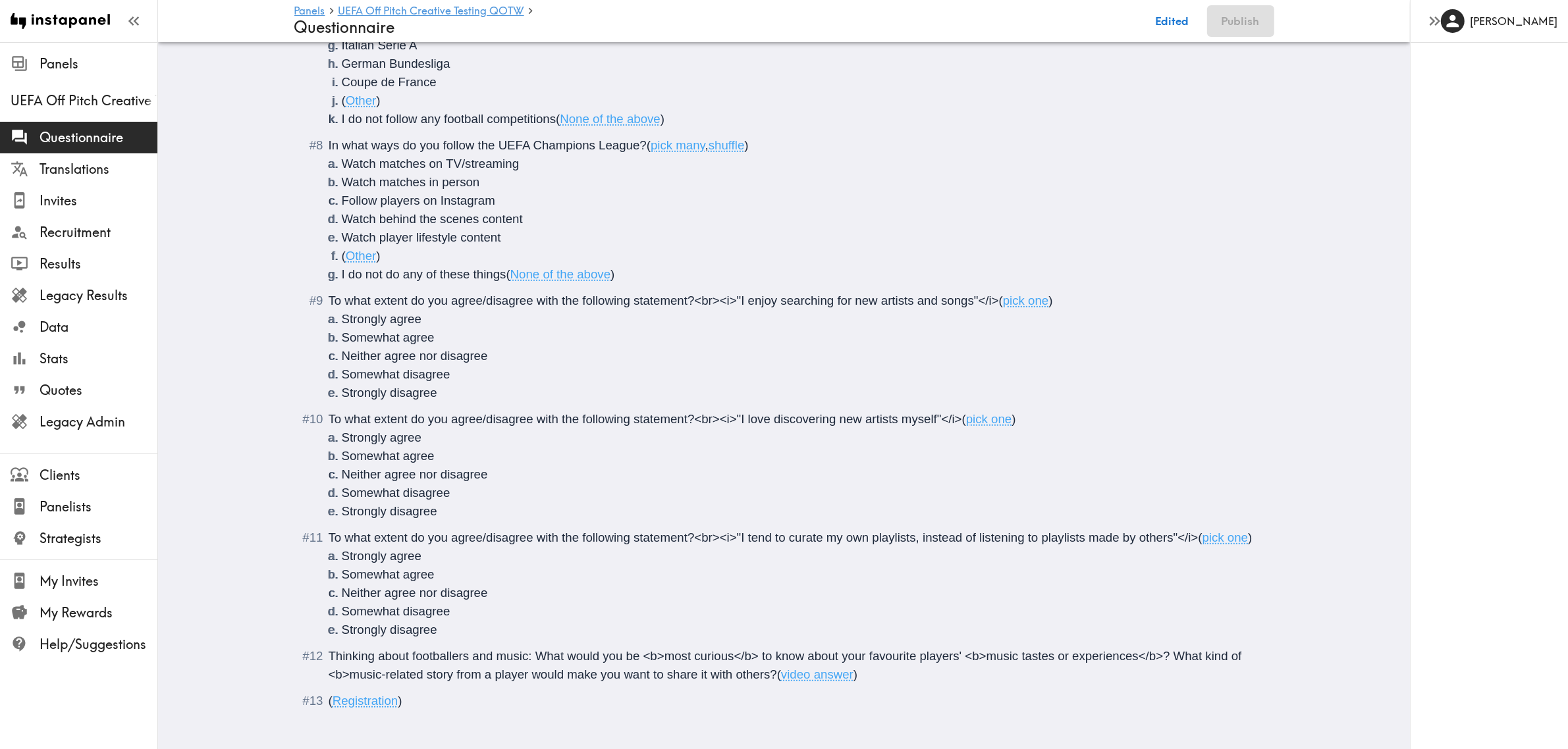
click at [445, 677] on span "Thinking about footballers and music: What would you be <b>most curious</b> to …" at bounding box center [787, 666] width 917 height 32
click at [594, 679] on span "Thinking about footballers and music: What would you be <b>most curious</b> to …" at bounding box center [787, 666] width 917 height 32
click at [686, 673] on span "Thinking about footballers and music: What would you be <b>most curious</b> to …" at bounding box center [787, 666] width 917 height 32
click at [745, 677] on span "Thinking about footballers and music: What would you be <b>most curious</b> to …" at bounding box center [787, 666] width 917 height 32
click at [848, 670] on span "(" at bounding box center [849, 674] width 4 height 14
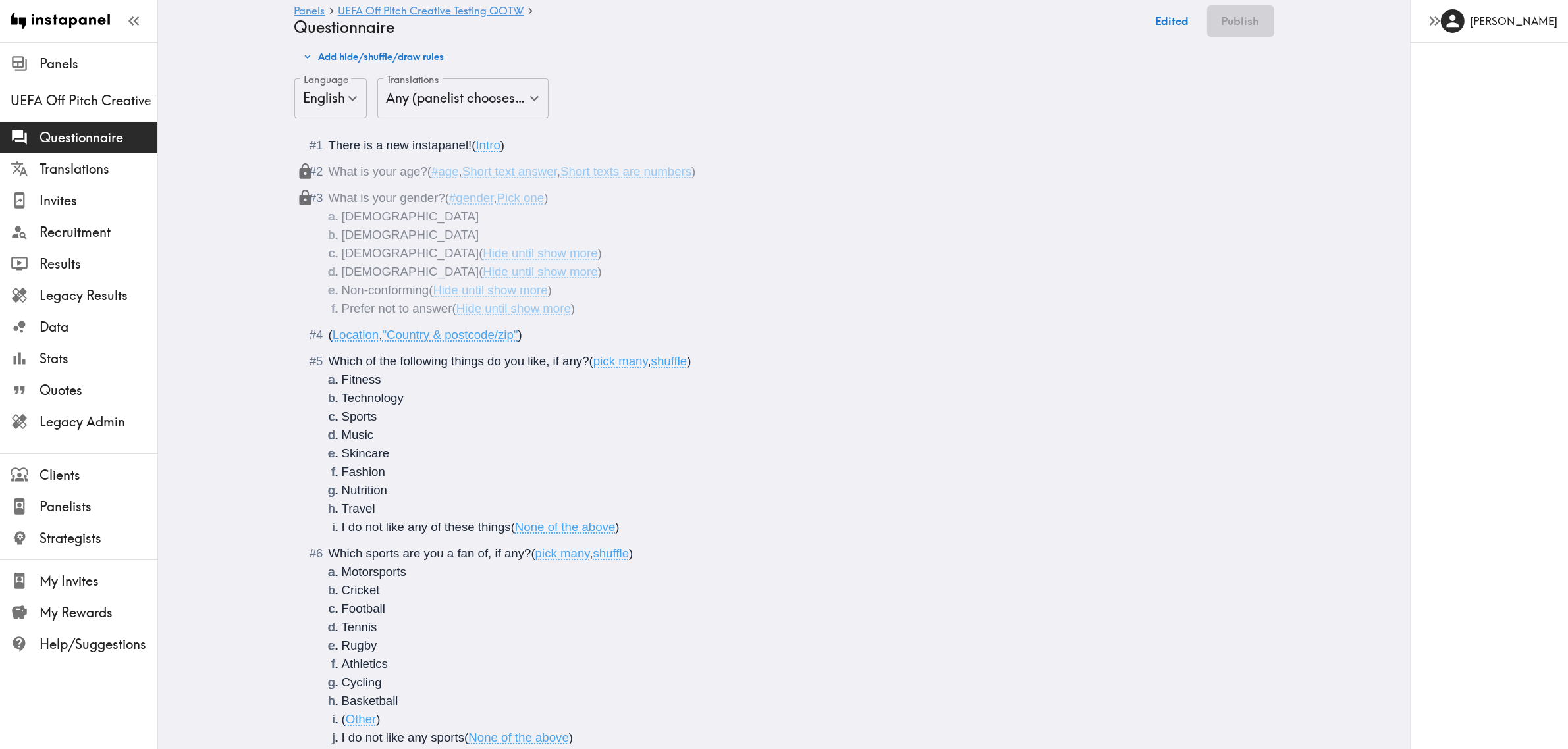
scroll to position [0, 0]
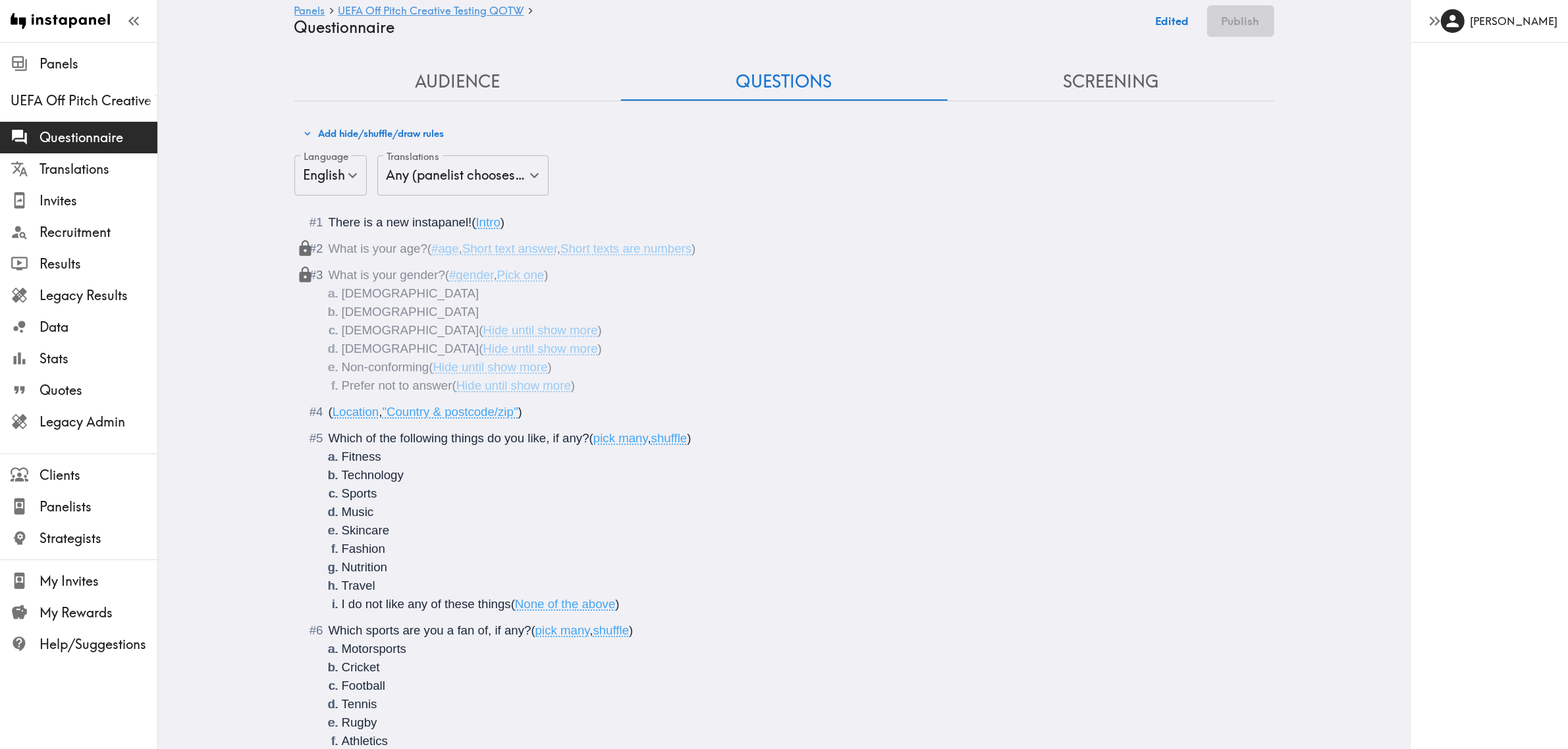
click at [1131, 80] on button "Screening" at bounding box center [1111, 82] width 327 height 37
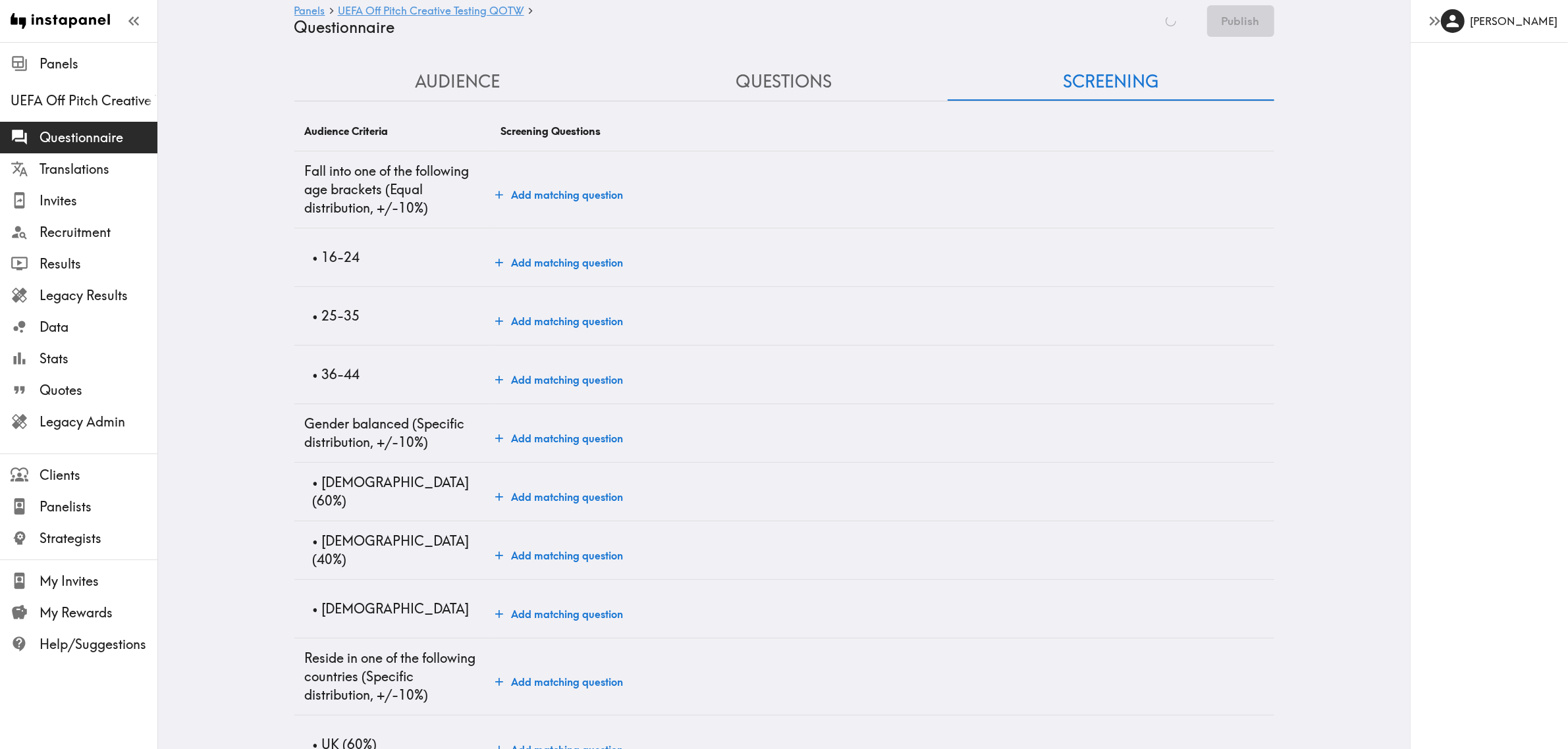
click at [534, 248] on td "Add matching question" at bounding box center [882, 256] width 784 height 59
click at [545, 254] on button "Add matching question" at bounding box center [559, 262] width 138 height 26
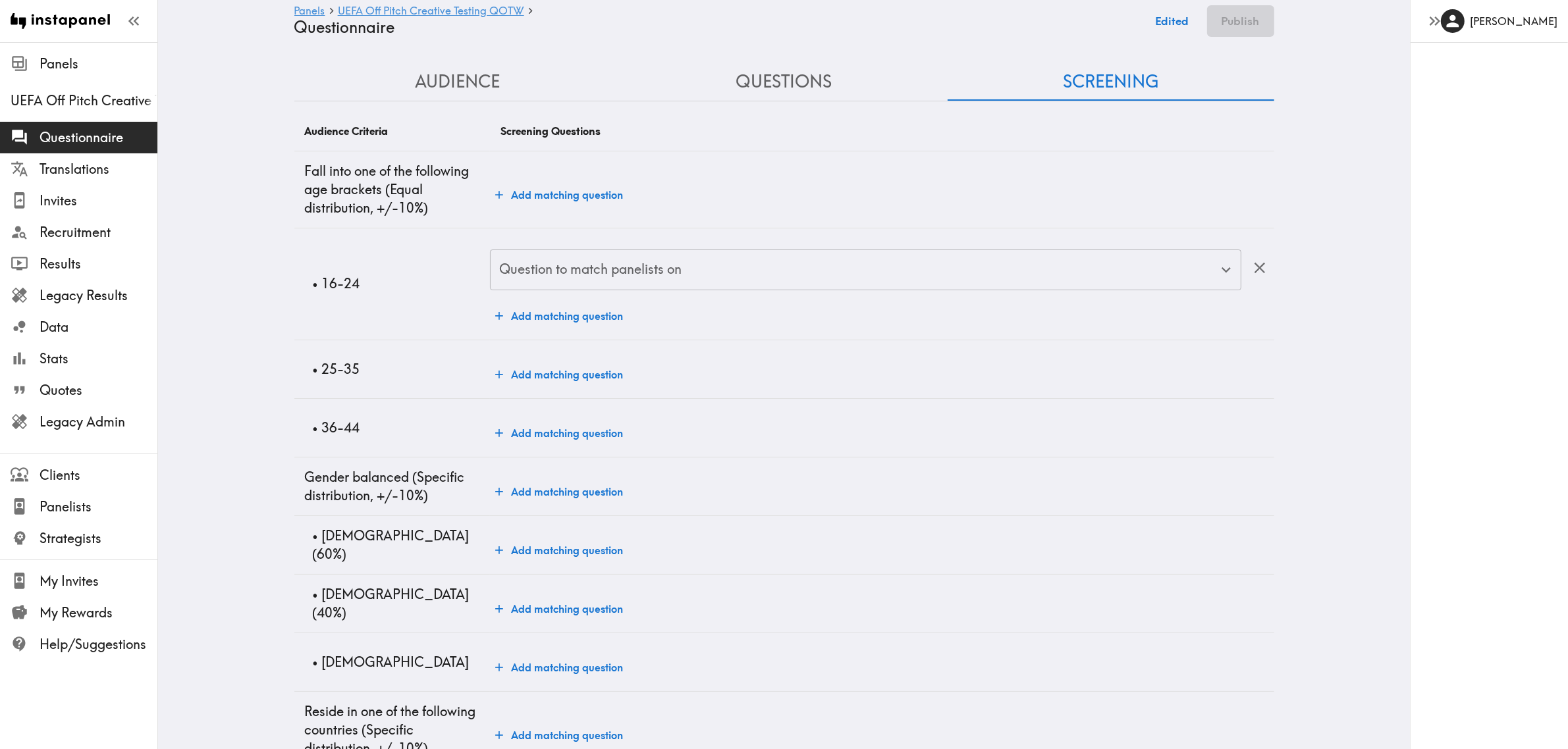
click at [422, 76] on button "Audience" at bounding box center [458, 82] width 327 height 37
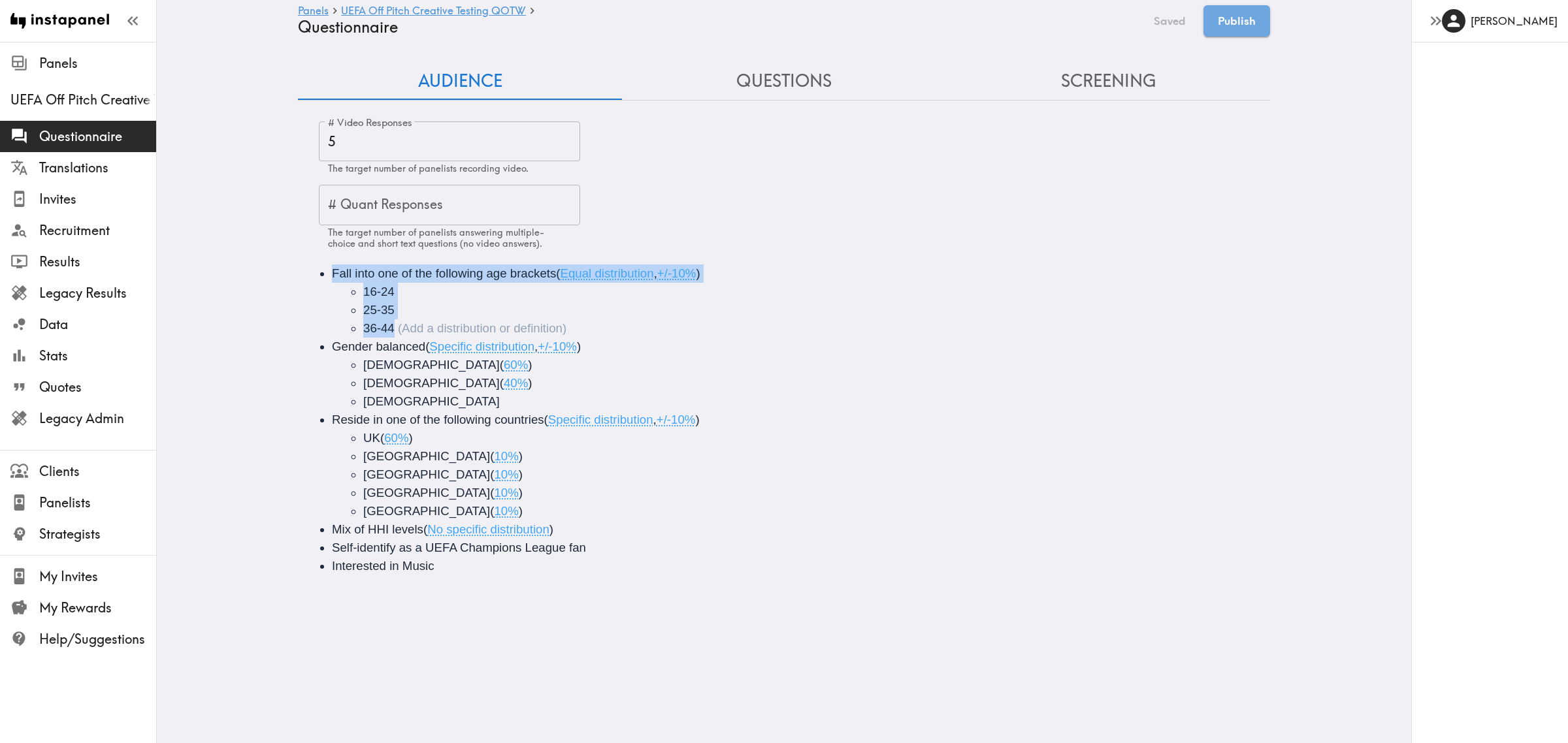
drag, startPoint x: 409, startPoint y: 328, endPoint x: 330, endPoint y: 265, distance: 101.0
click at [332, 265] on li "Fall into one of the following age brackets ( Equal distribution , +/-10% ) [PH…" at bounding box center [802, 301] width 941 height 73
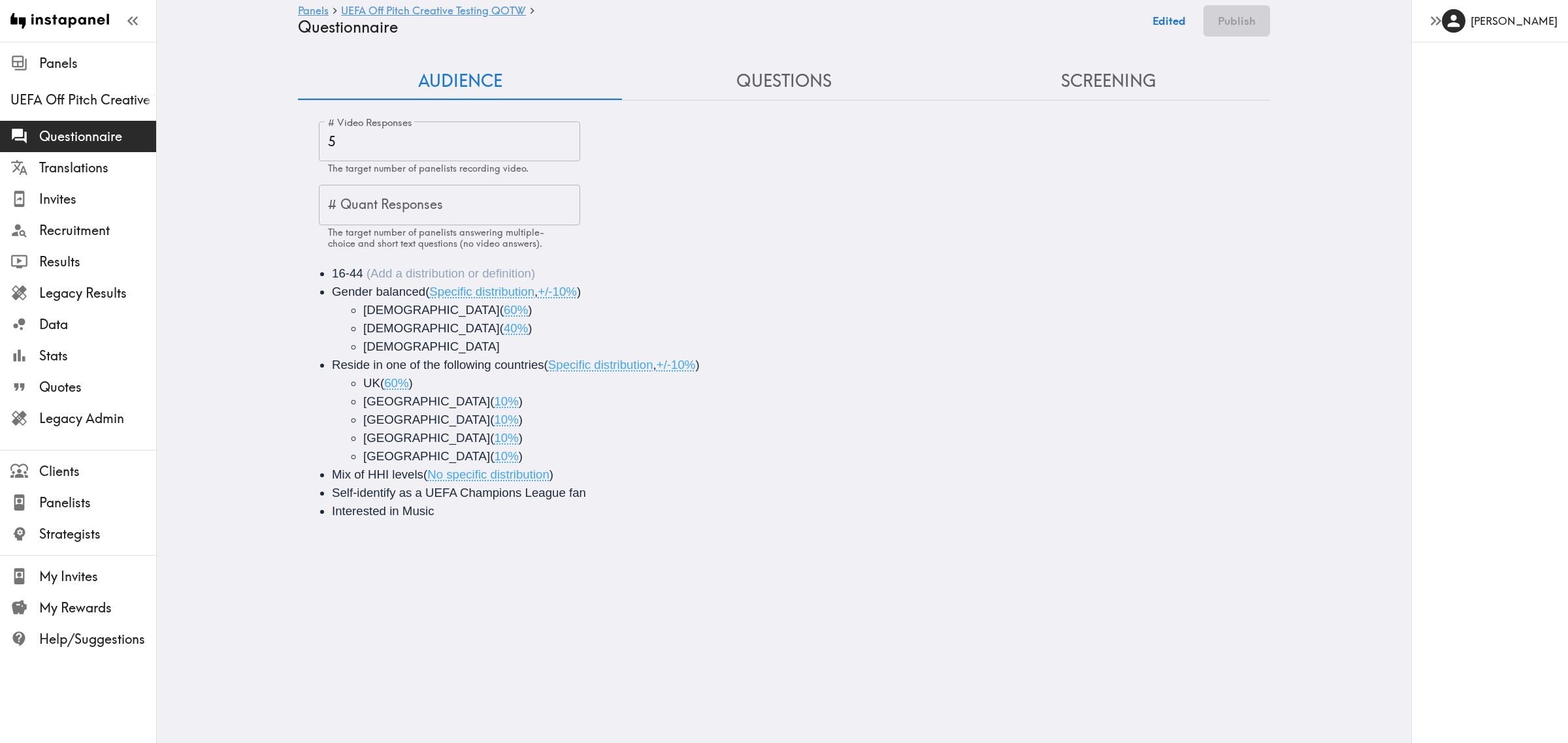
click at [1095, 80] on button "Screening" at bounding box center [1108, 81] width 324 height 37
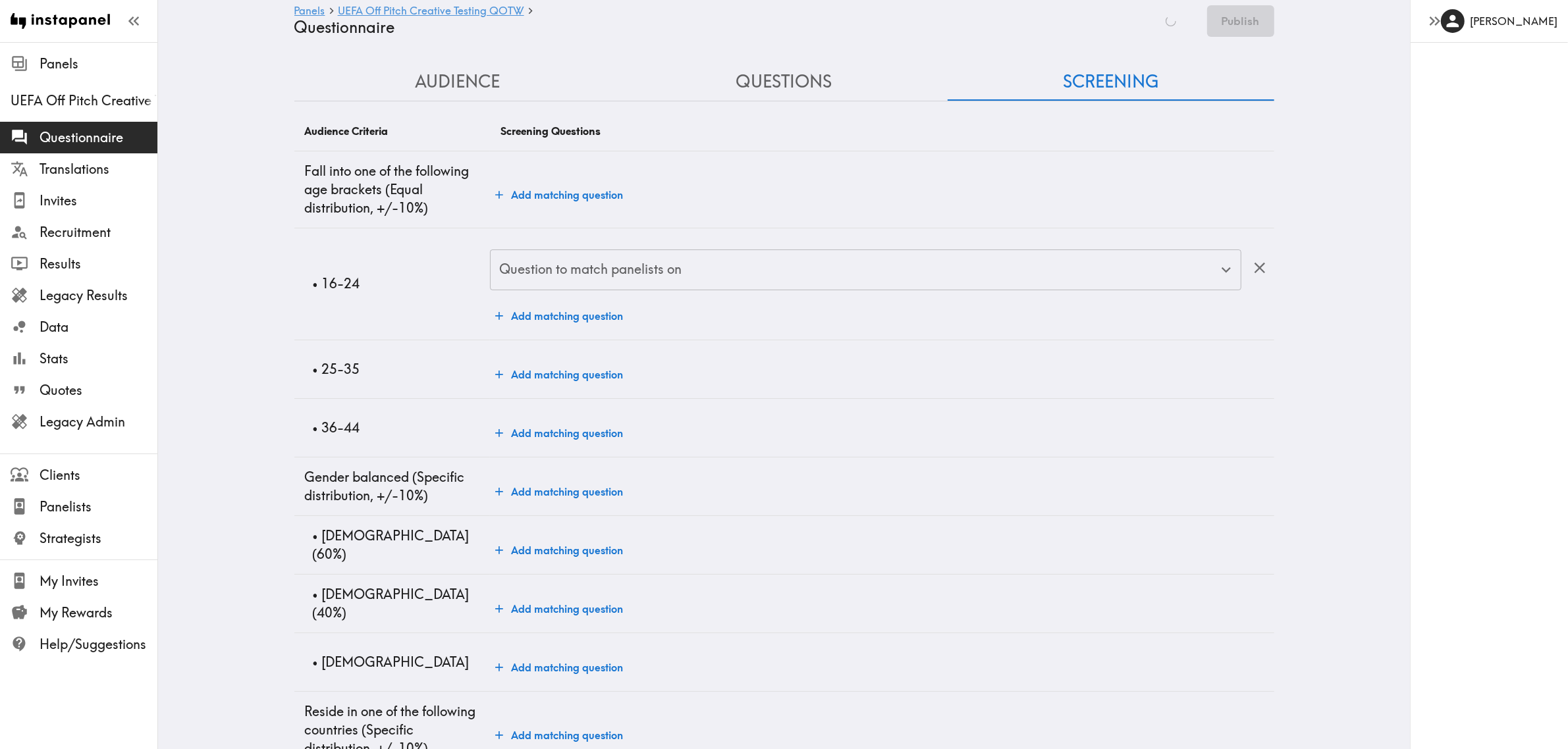
click at [1196, 20] on div "Saving Publish" at bounding box center [1210, 20] width 128 height 31
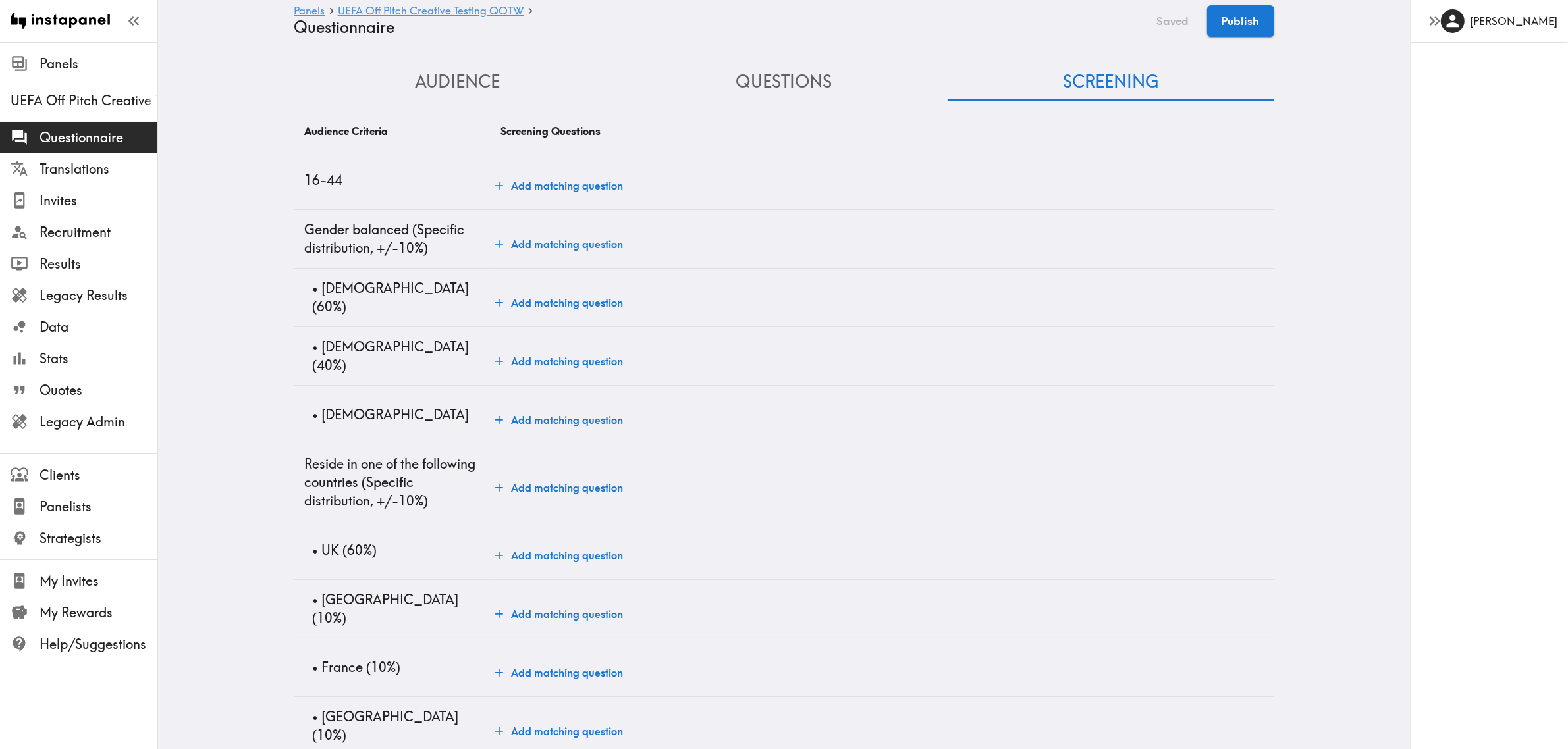
click at [528, 172] on td "Add matching question" at bounding box center [882, 180] width 784 height 59
click at [551, 184] on button "Add matching question" at bounding box center [559, 185] width 138 height 26
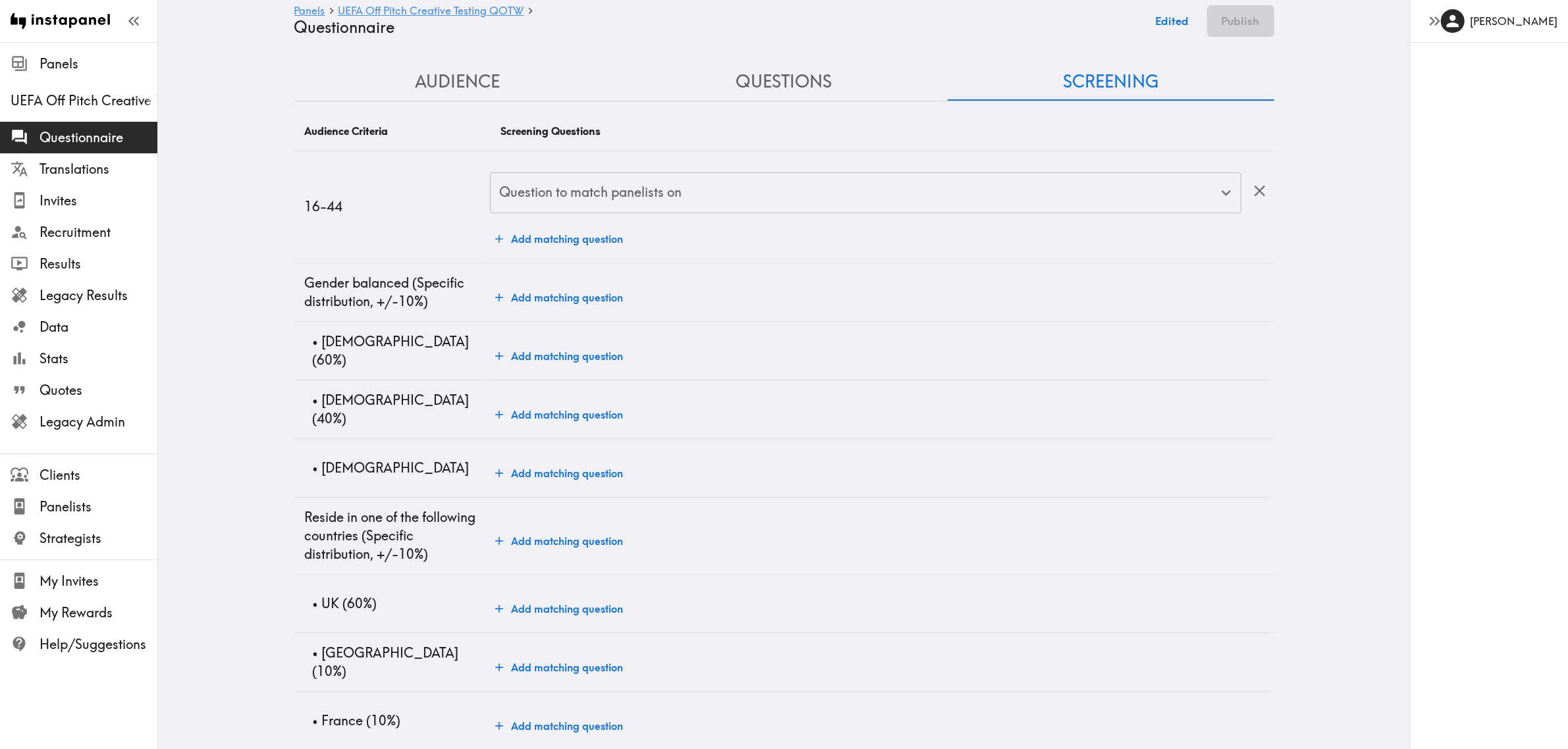
click at [639, 192] on input "Question to match panelists on" at bounding box center [855, 193] width 719 height 29
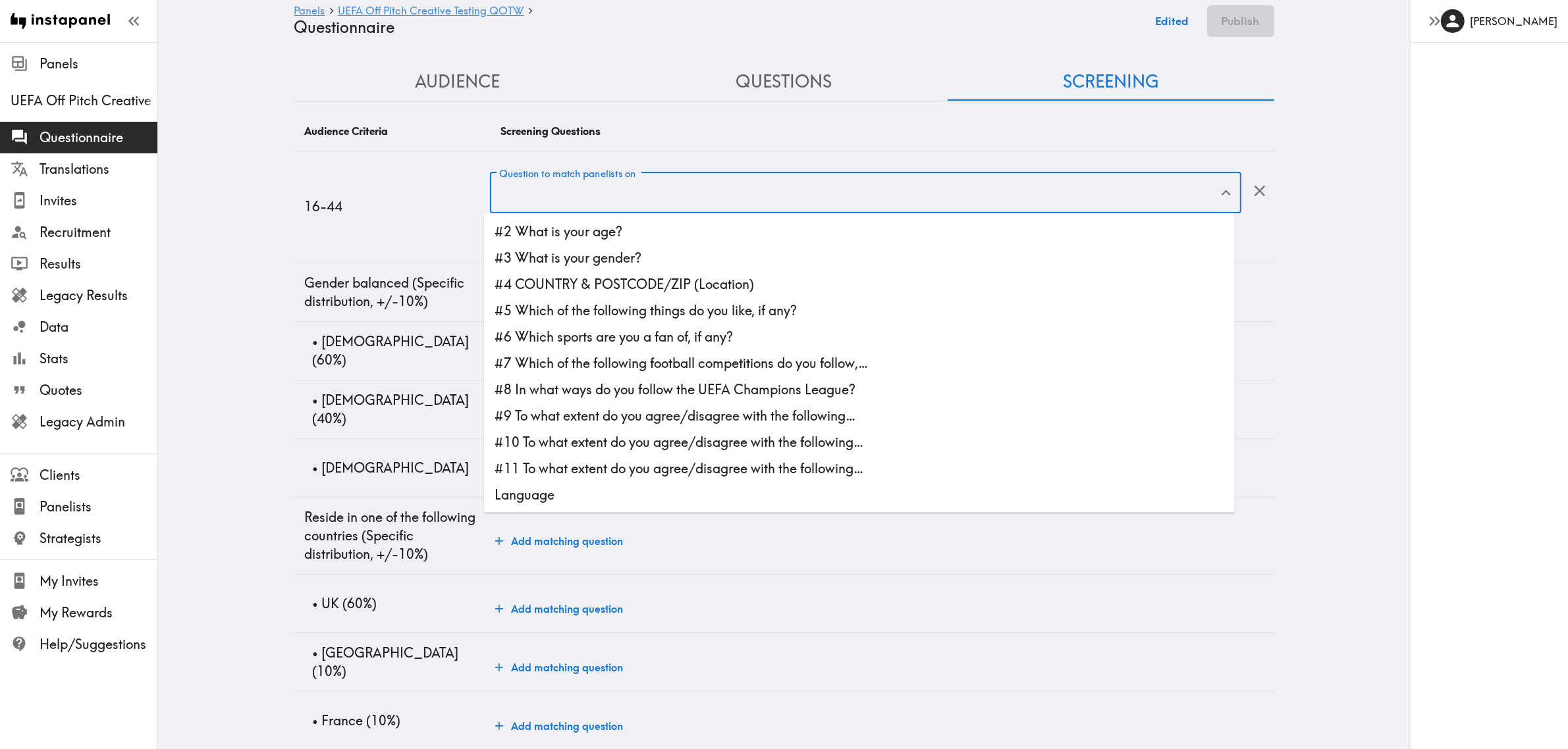
click at [639, 231] on li "#2 What is your age?" at bounding box center [860, 231] width 751 height 26
type input "#2 What is your age?"
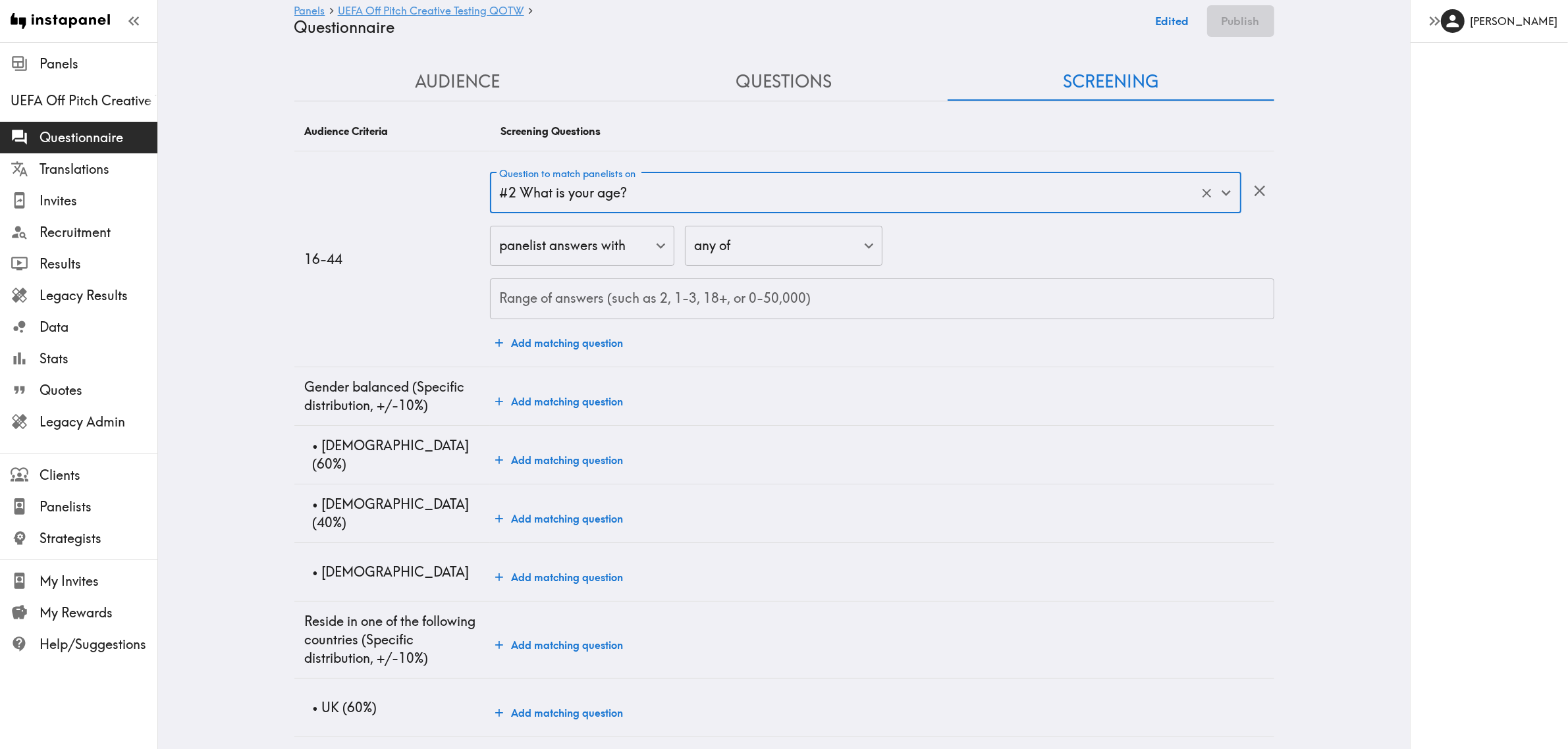
click at [597, 307] on input "Range of answers (such as 2, 1-3, 18+, or 0-50,000)" at bounding box center [882, 299] width 784 height 41
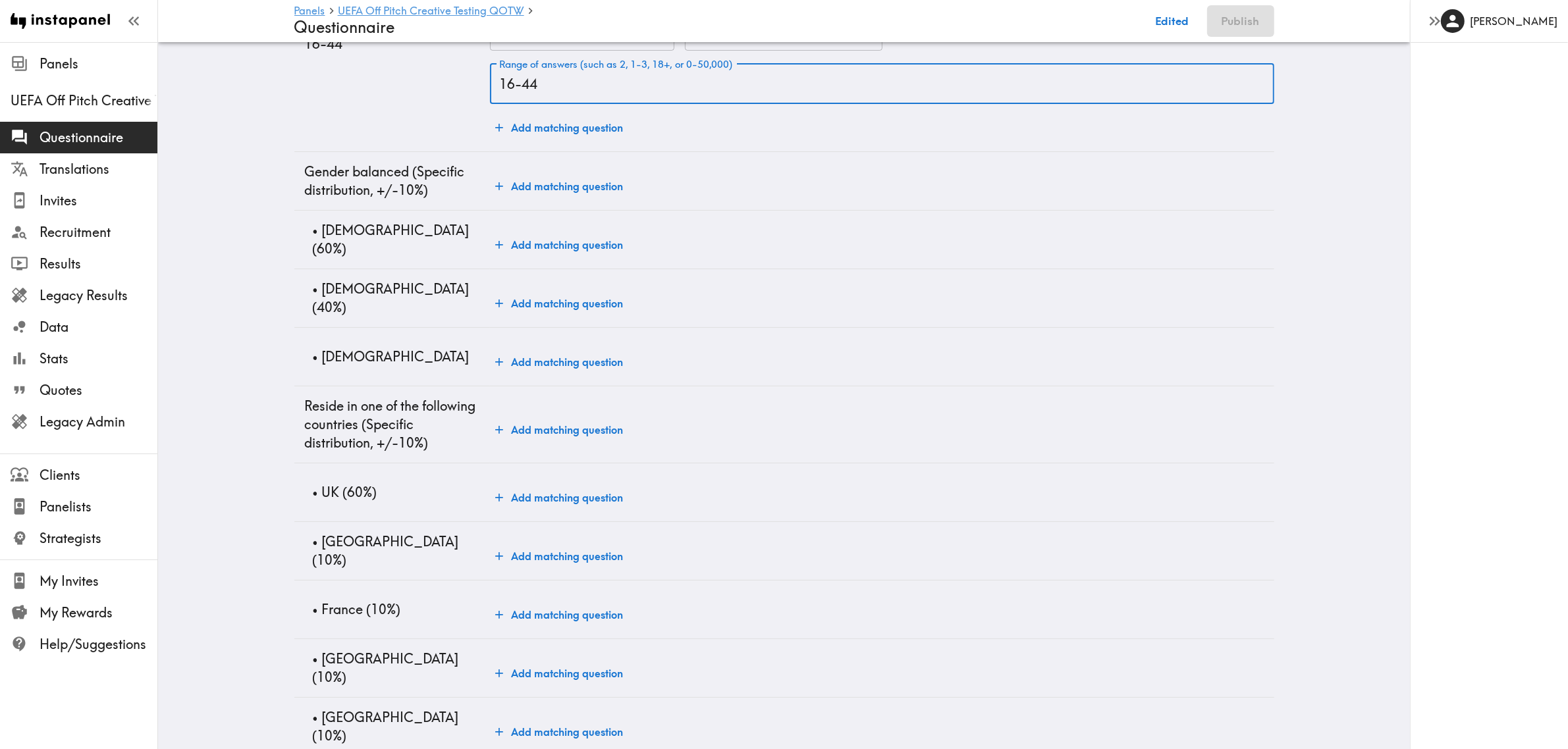
scroll to position [247, 0]
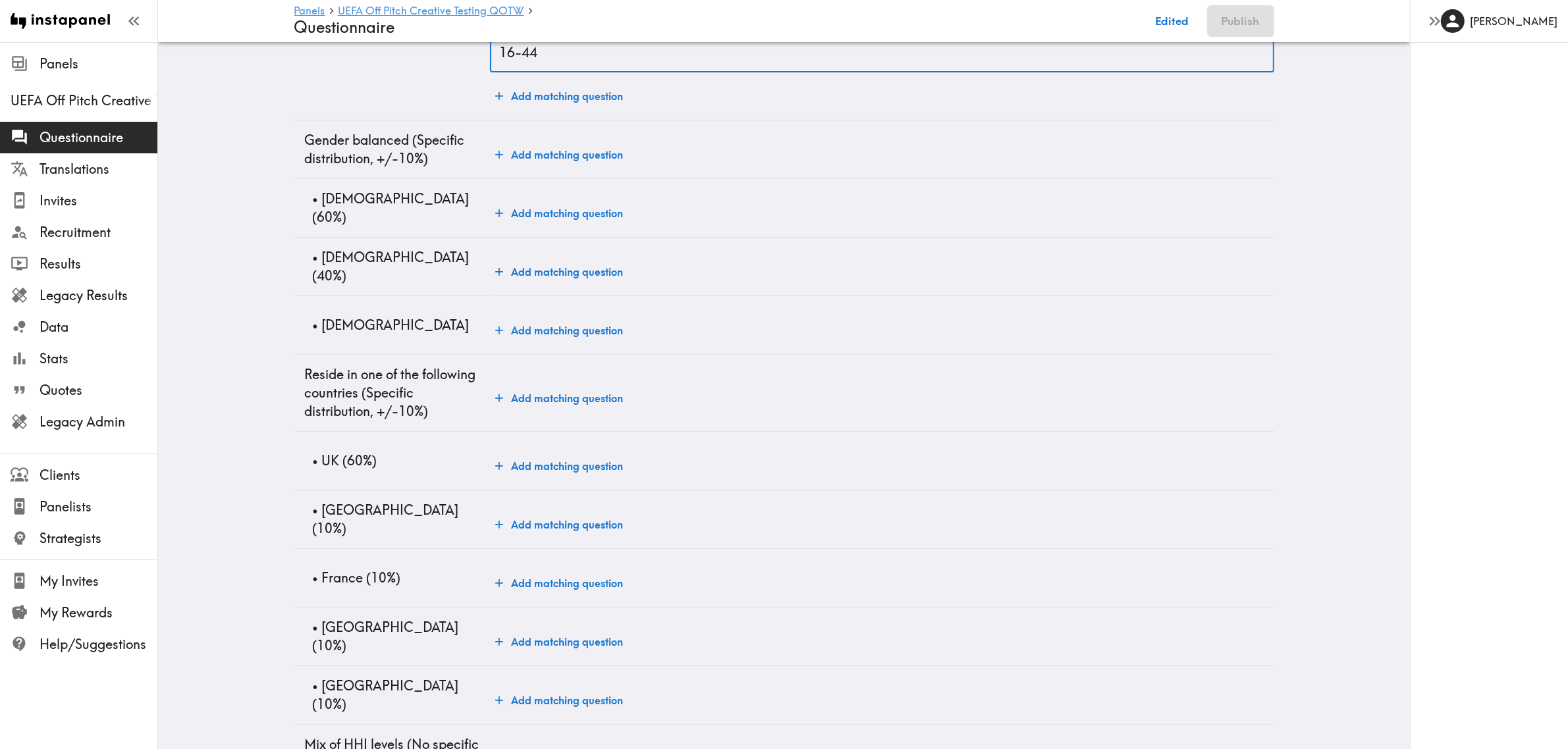
type input "16-44"
click at [539, 208] on button "Add matching question" at bounding box center [559, 213] width 138 height 26
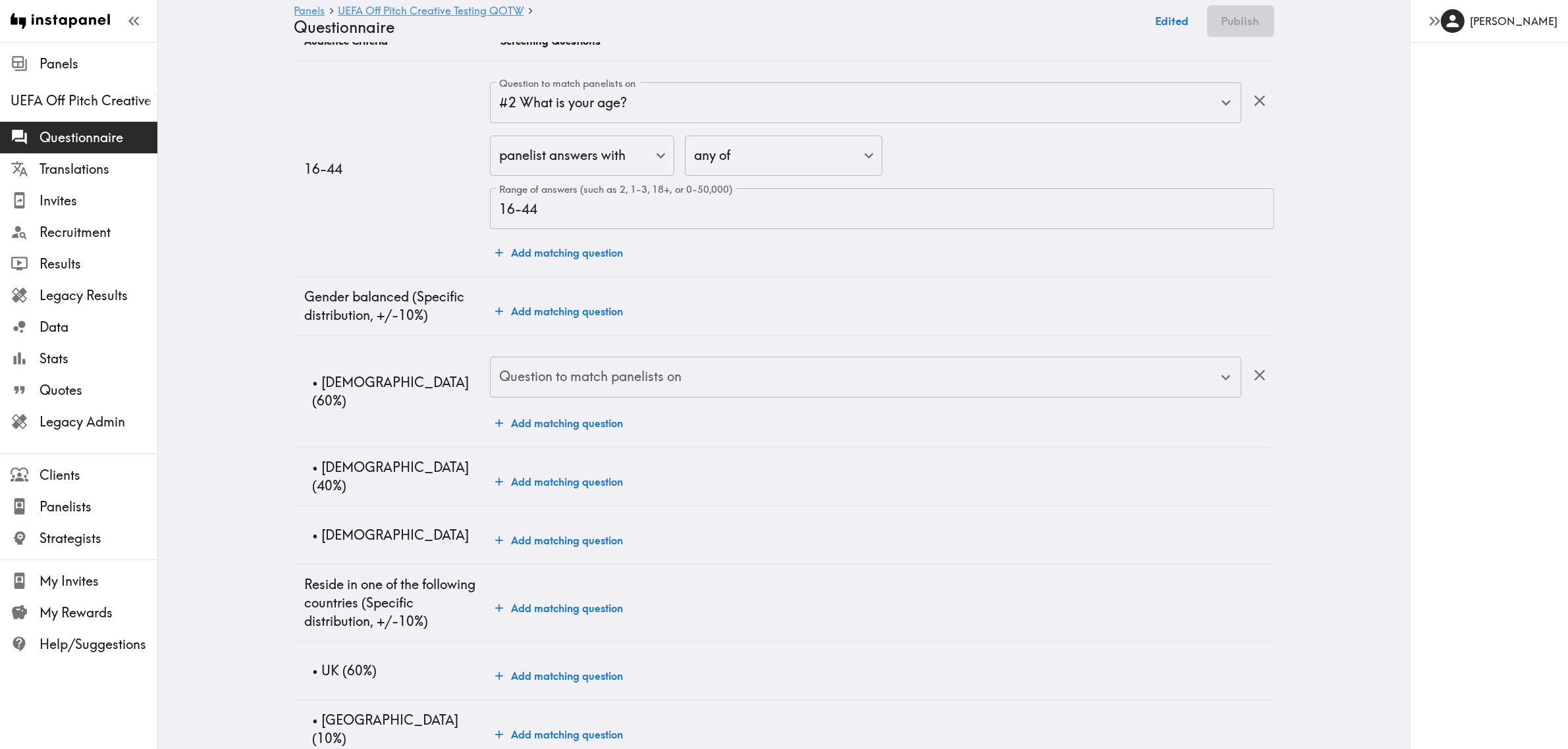
scroll to position [0, 0]
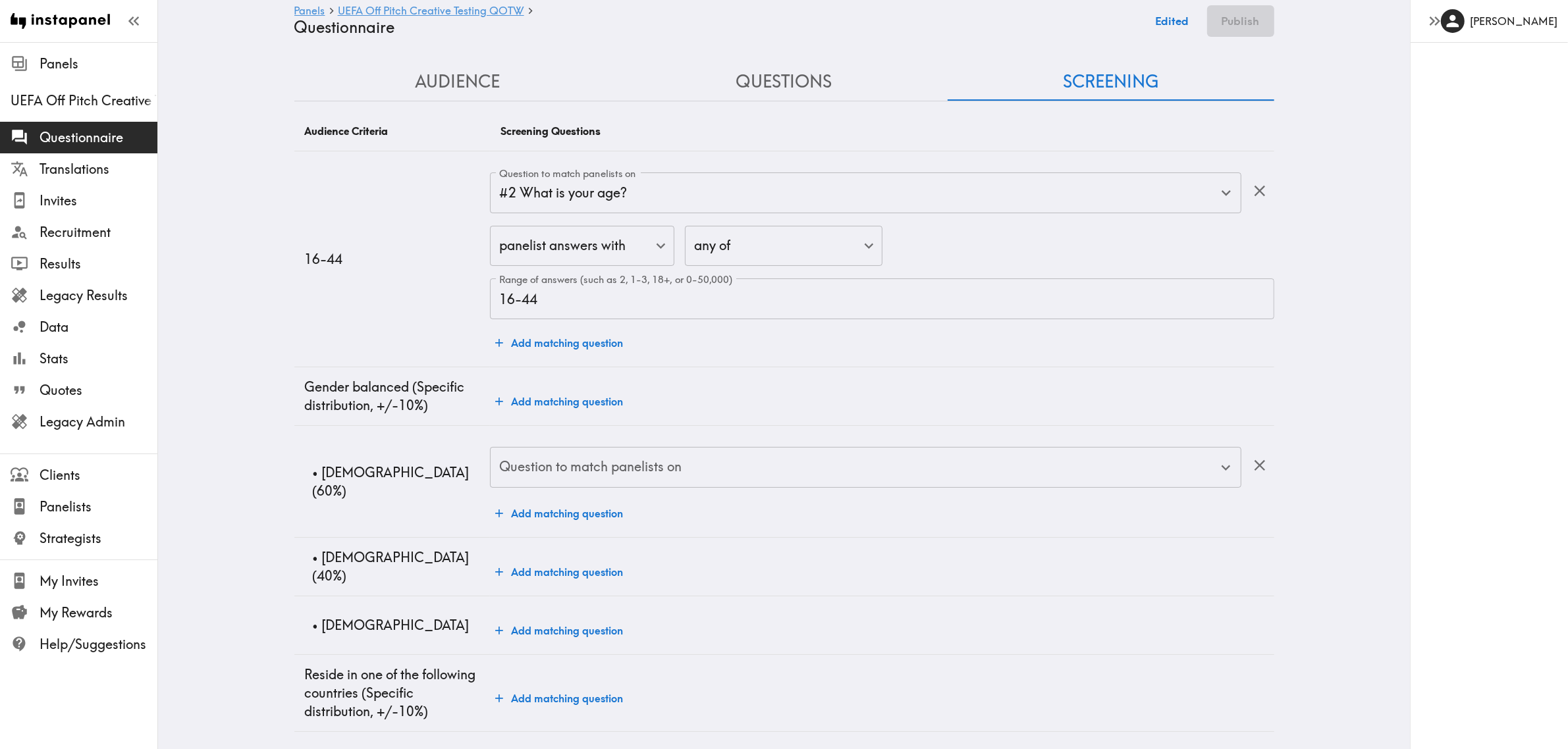
click at [468, 93] on button "Audience" at bounding box center [458, 82] width 327 height 37
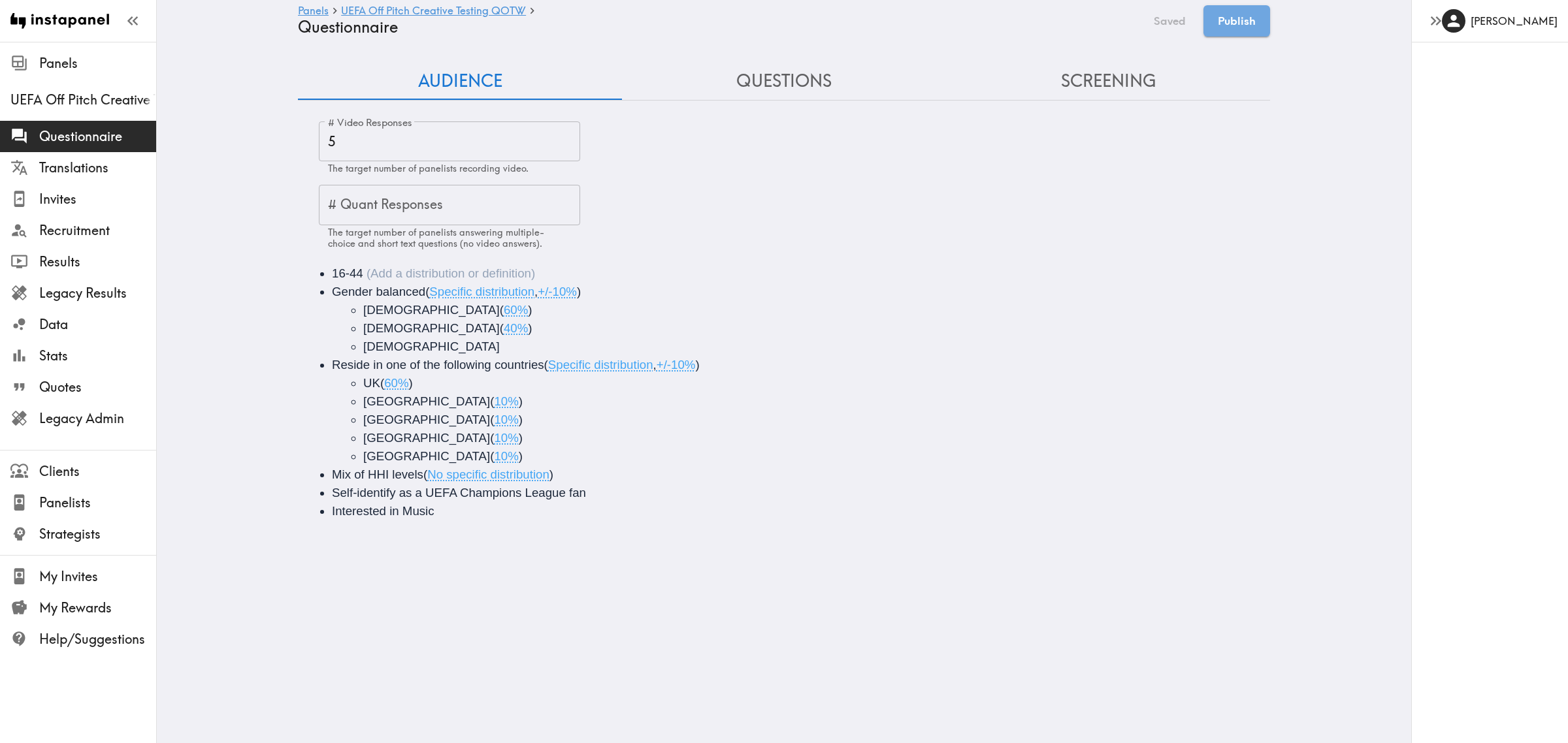
click at [1105, 78] on button "Screening" at bounding box center [1108, 81] width 324 height 37
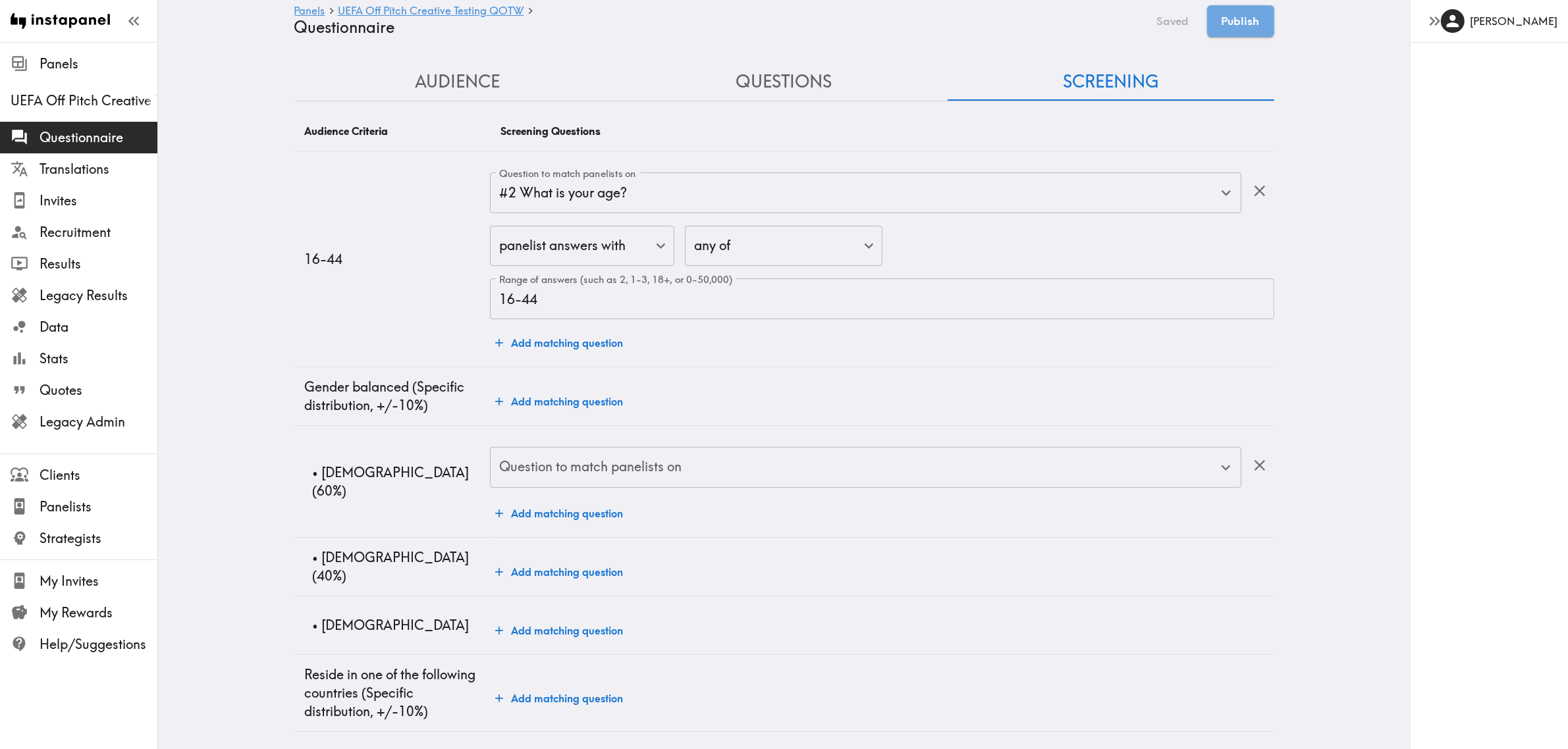
click at [683, 473] on input "Question to match panelists on" at bounding box center [855, 468] width 719 height 29
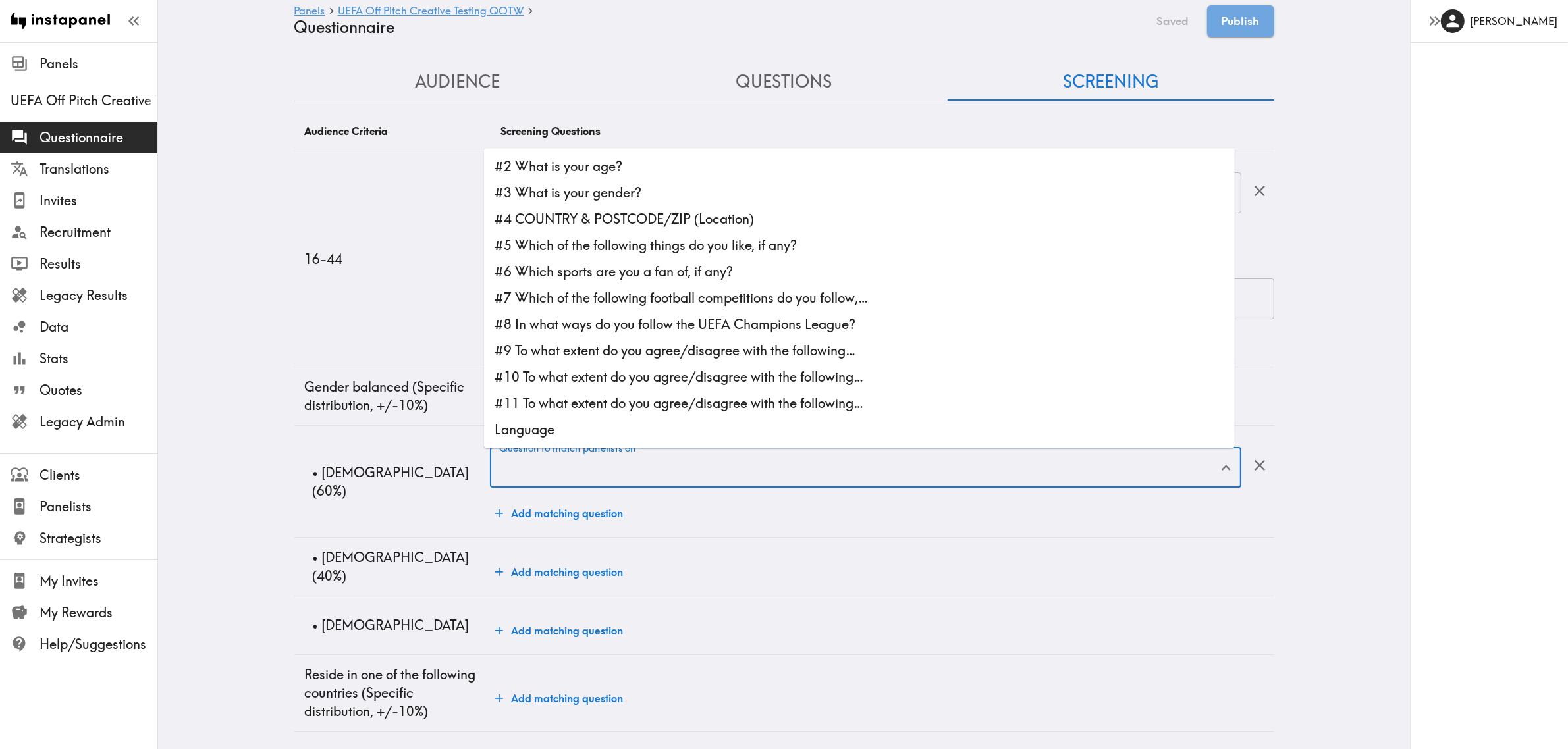
click at [570, 191] on li "#3 What is your gender?" at bounding box center [860, 193] width 751 height 26
type input "#3 What is your gender?"
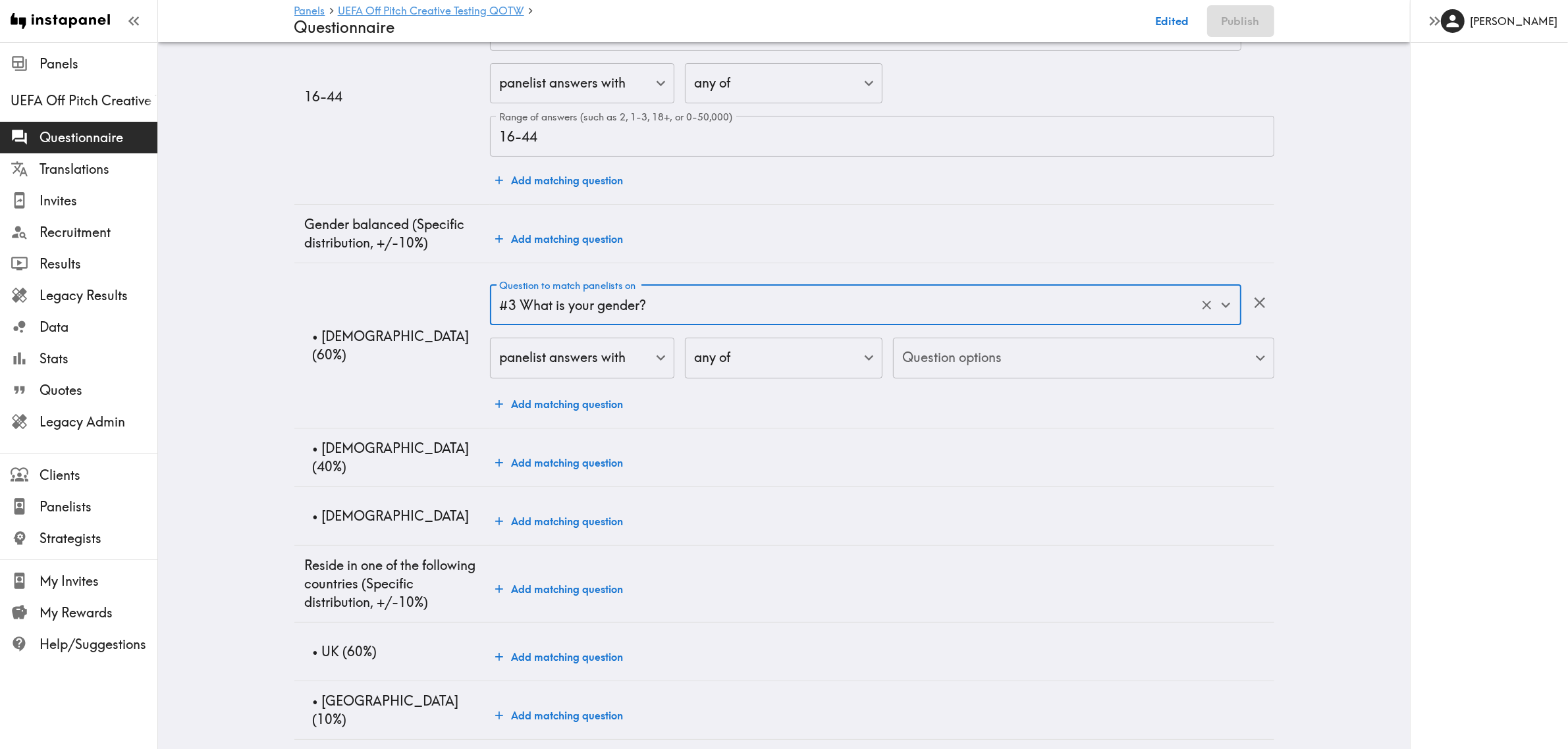
scroll to position [165, 0]
click at [942, 328] on div "Question to match panelists on #3 What is your gender? Question to match paneli…" at bounding box center [882, 330] width 784 height 96
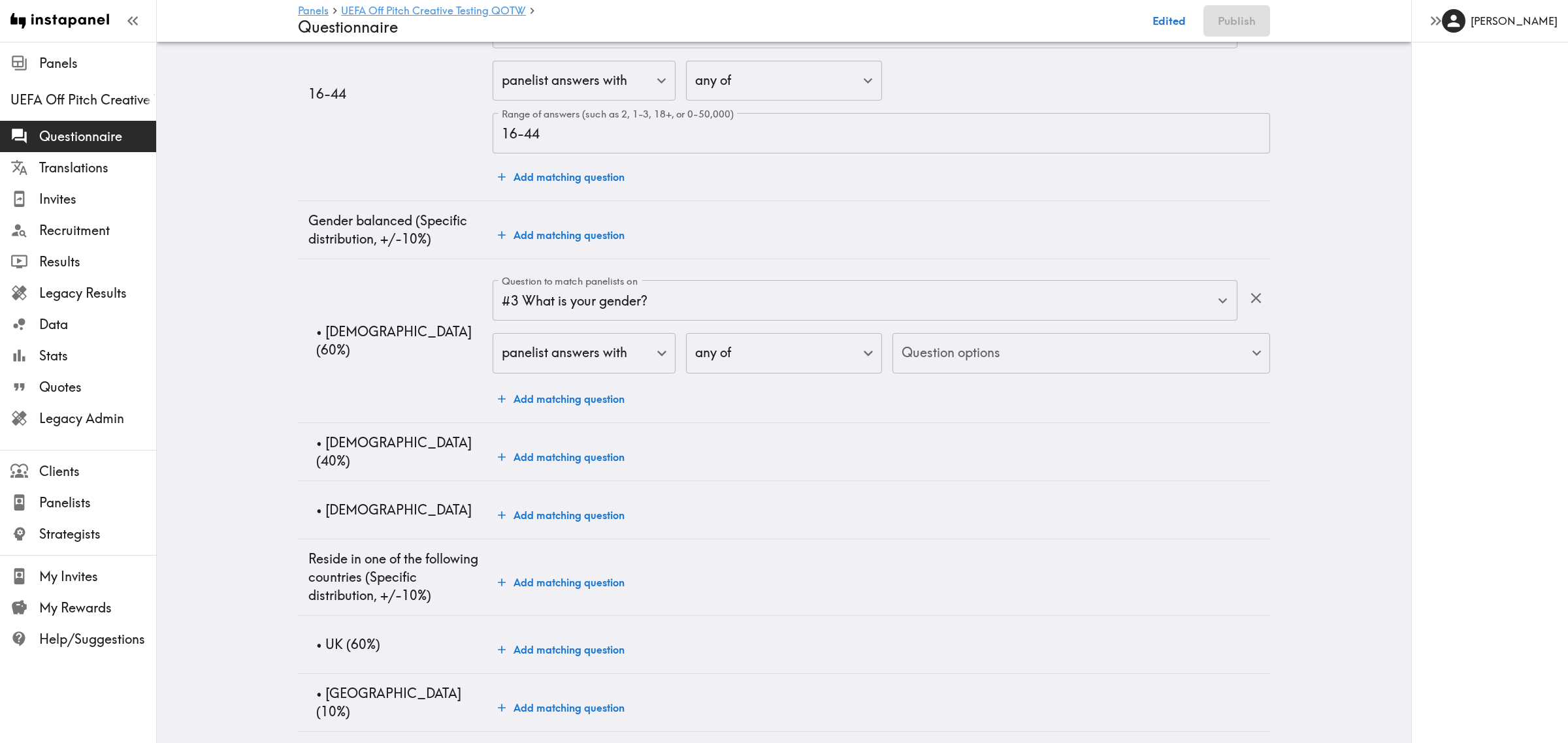
click at [935, 355] on body "Instapanel - Panels - UEFA Off Pitch Creative Testing QOTW - Questionnaire Pane…" at bounding box center [784, 490] width 1568 height 1223
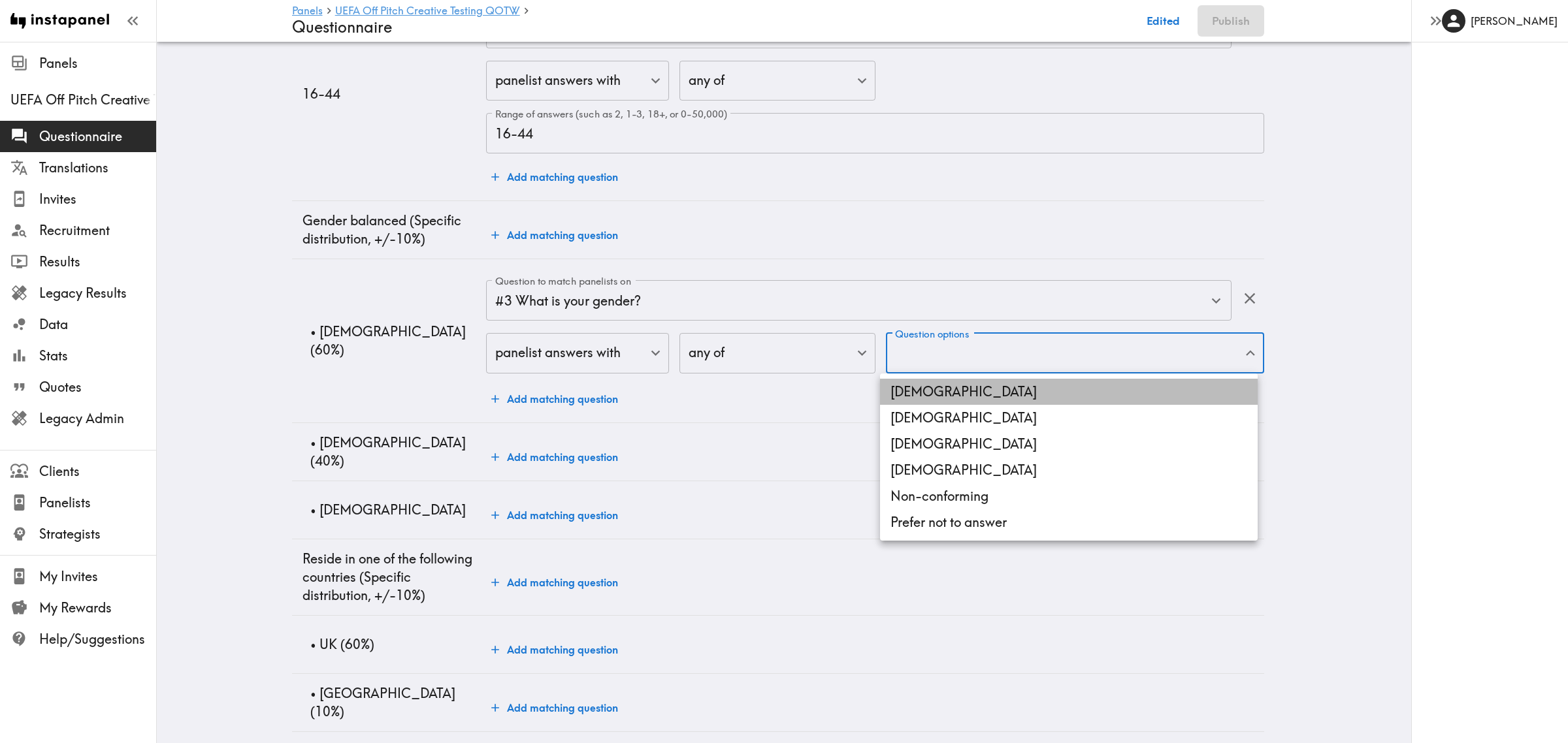
click at [936, 382] on li "[DEMOGRAPHIC_DATA]" at bounding box center [1069, 392] width 377 height 26
type input "[DEMOGRAPHIC_DATA]"
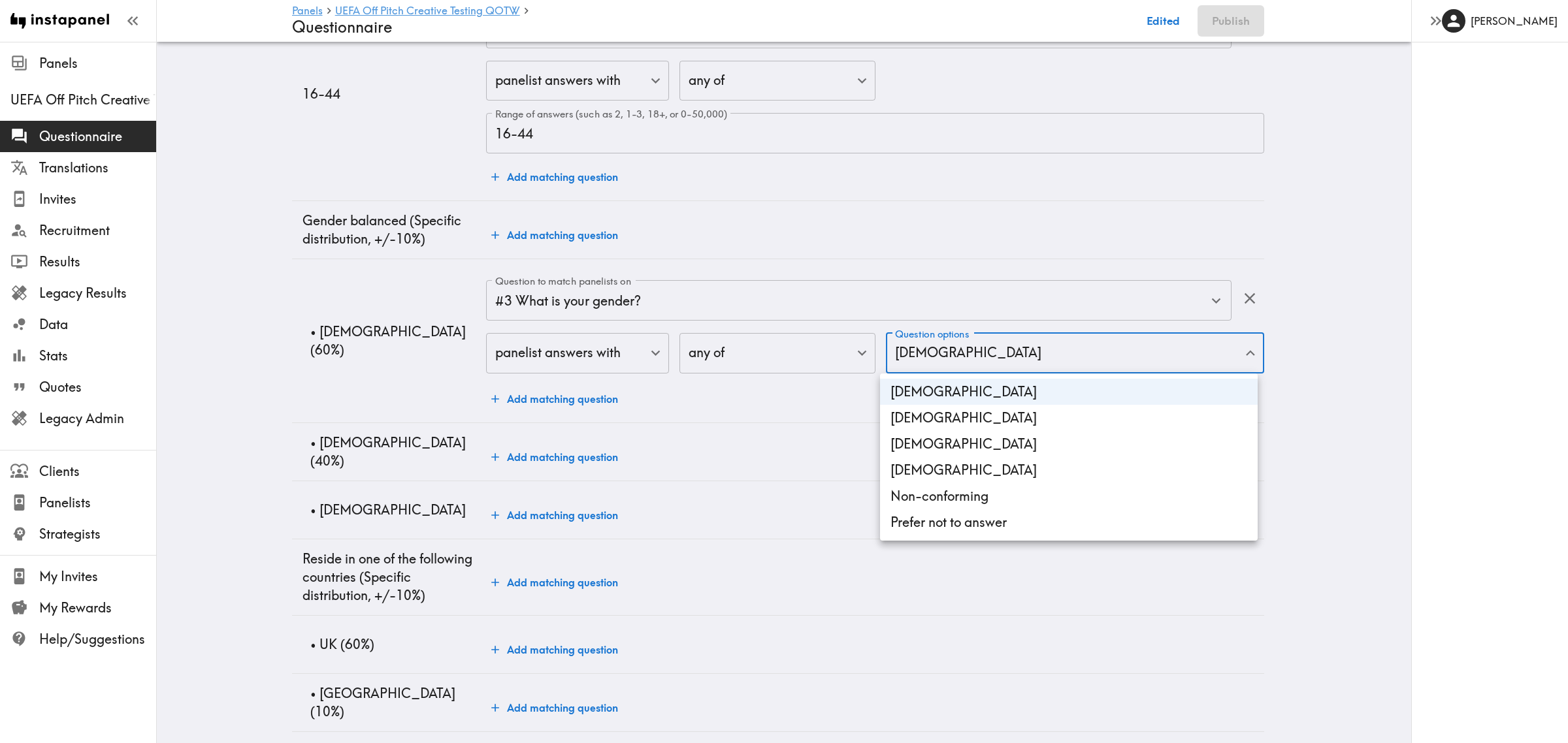
click at [217, 412] on div at bounding box center [784, 372] width 1568 height 743
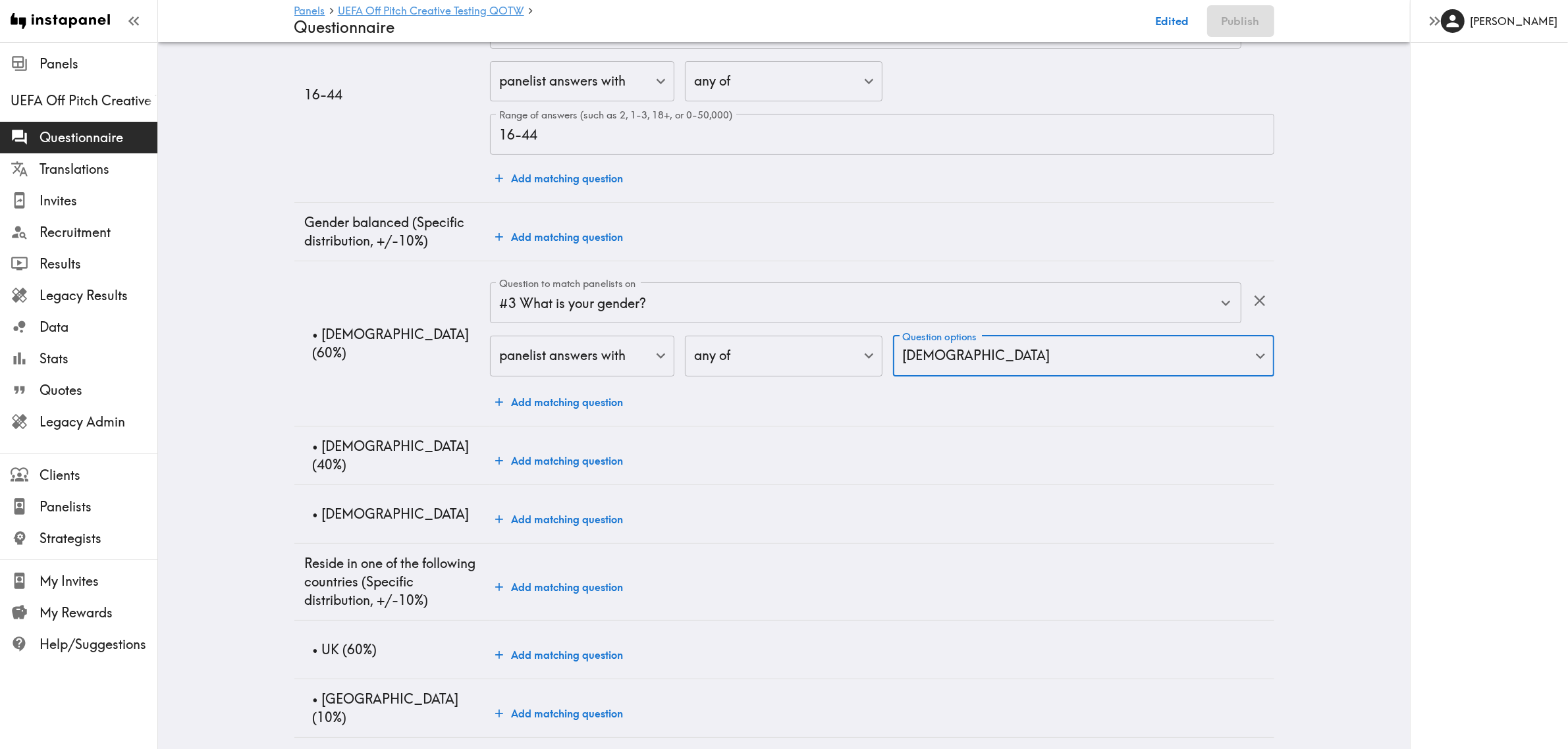
click at [556, 459] on button "Add matching question" at bounding box center [559, 460] width 138 height 26
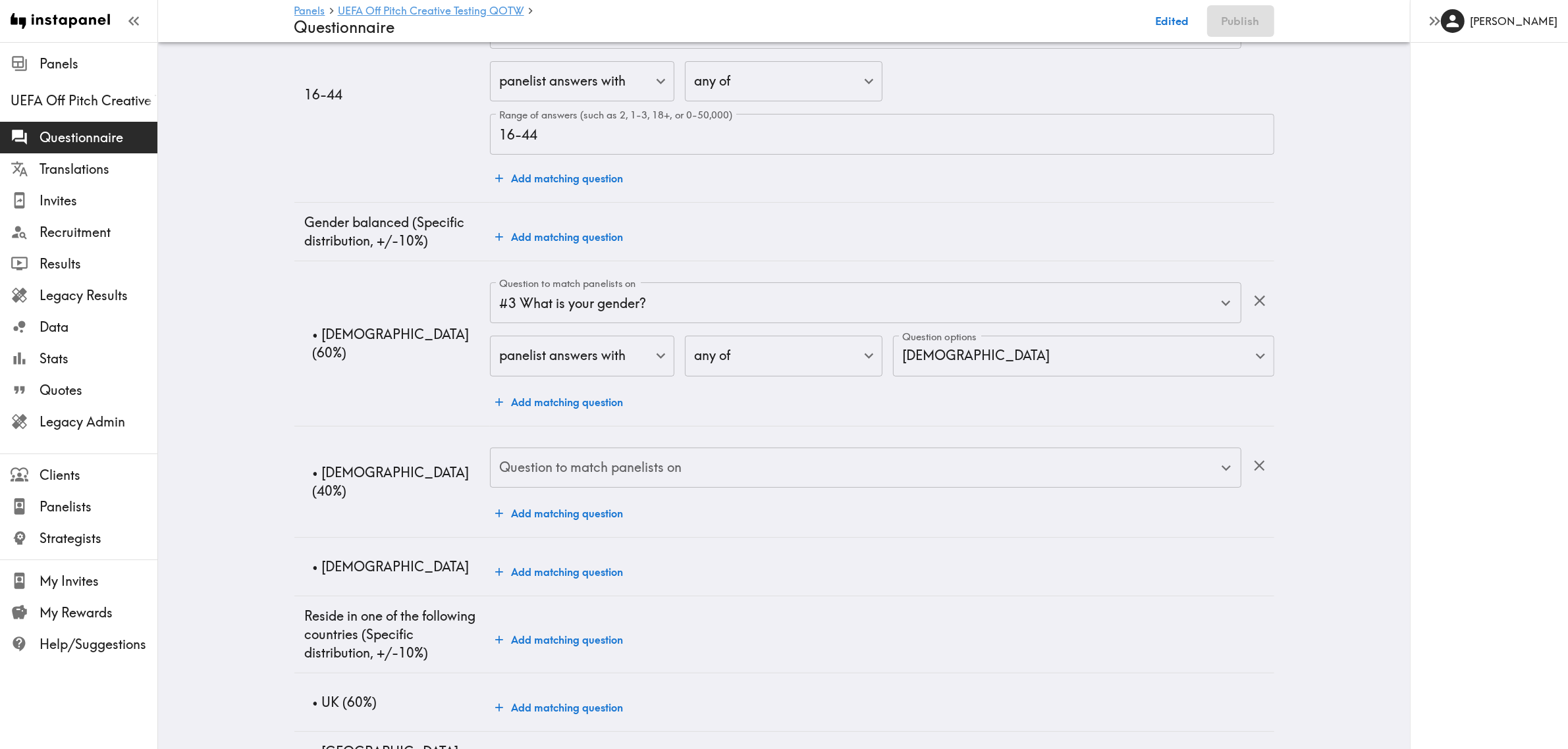
click at [635, 459] on div "Question to match panelists on Question to match panelists on" at bounding box center [866, 469] width 751 height 42
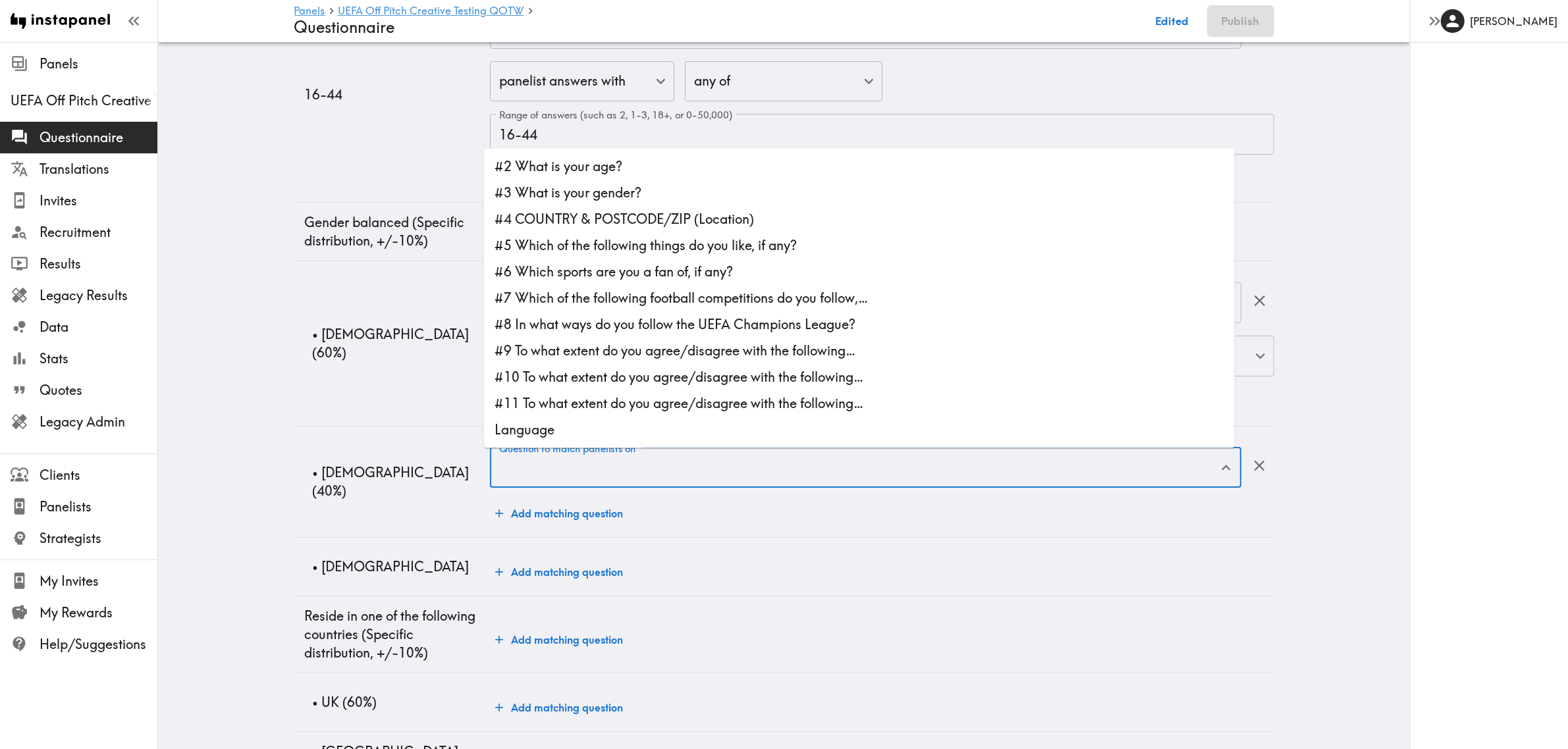
click at [621, 201] on li "#3 What is your gender?" at bounding box center [860, 193] width 751 height 26
type input "#3 What is your gender?"
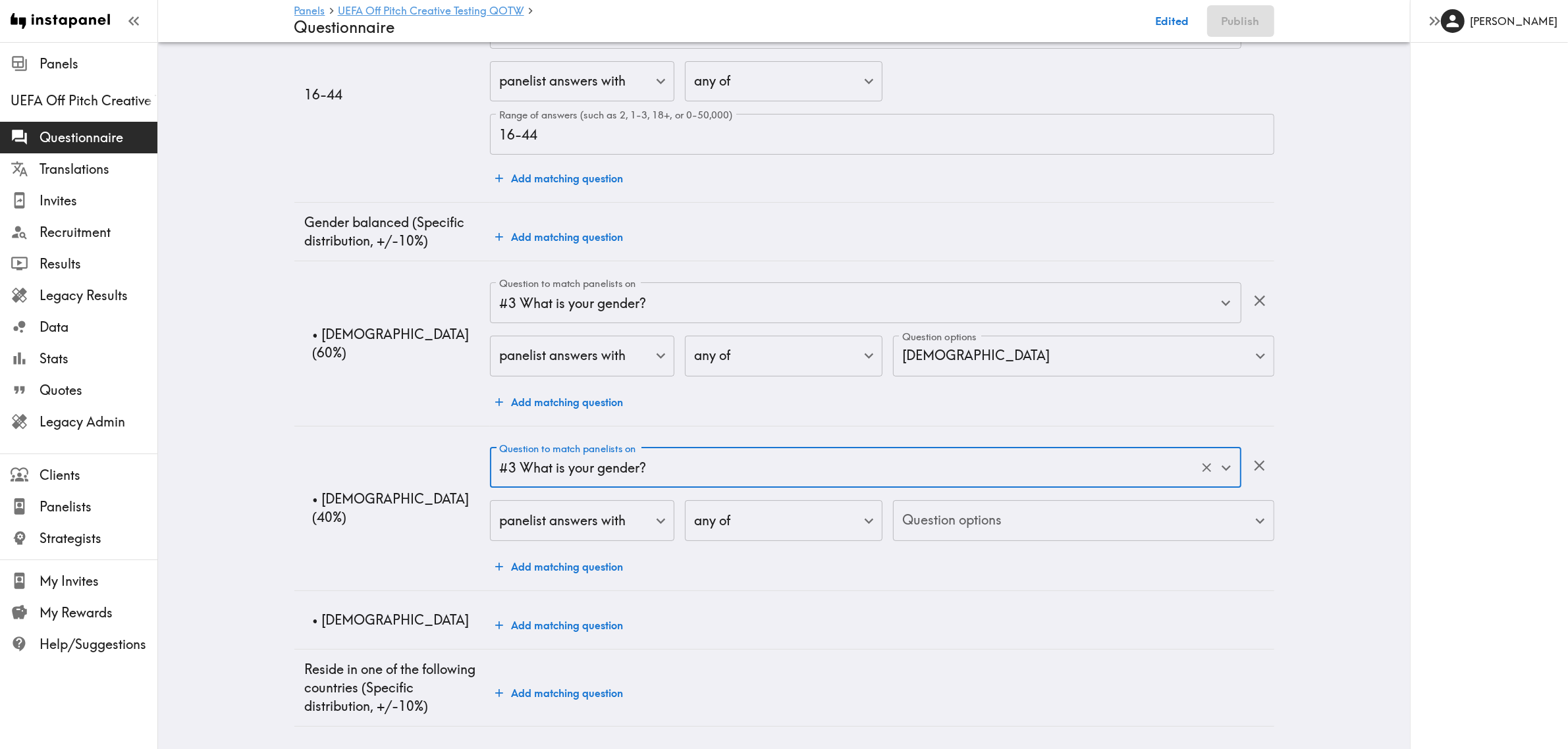
click at [1019, 515] on body "Instapanel - Panels - UEFA Off Pitch Creative Testing QOTW - Questionnaire Pane…" at bounding box center [784, 547] width 1568 height 1339
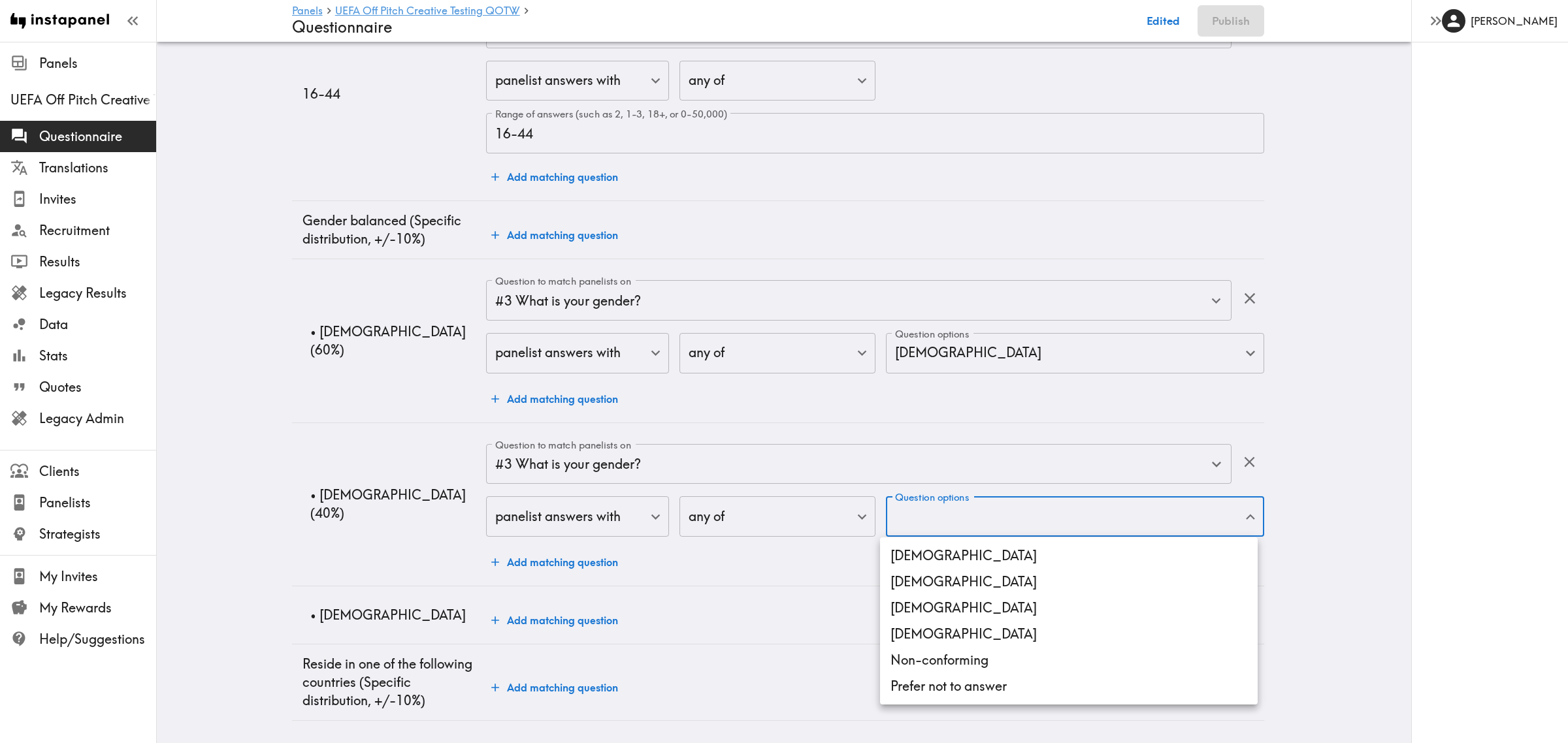
click at [941, 581] on li "[DEMOGRAPHIC_DATA]" at bounding box center [1069, 581] width 377 height 26
type input "[DEMOGRAPHIC_DATA]"
click at [233, 468] on div at bounding box center [784, 372] width 1568 height 743
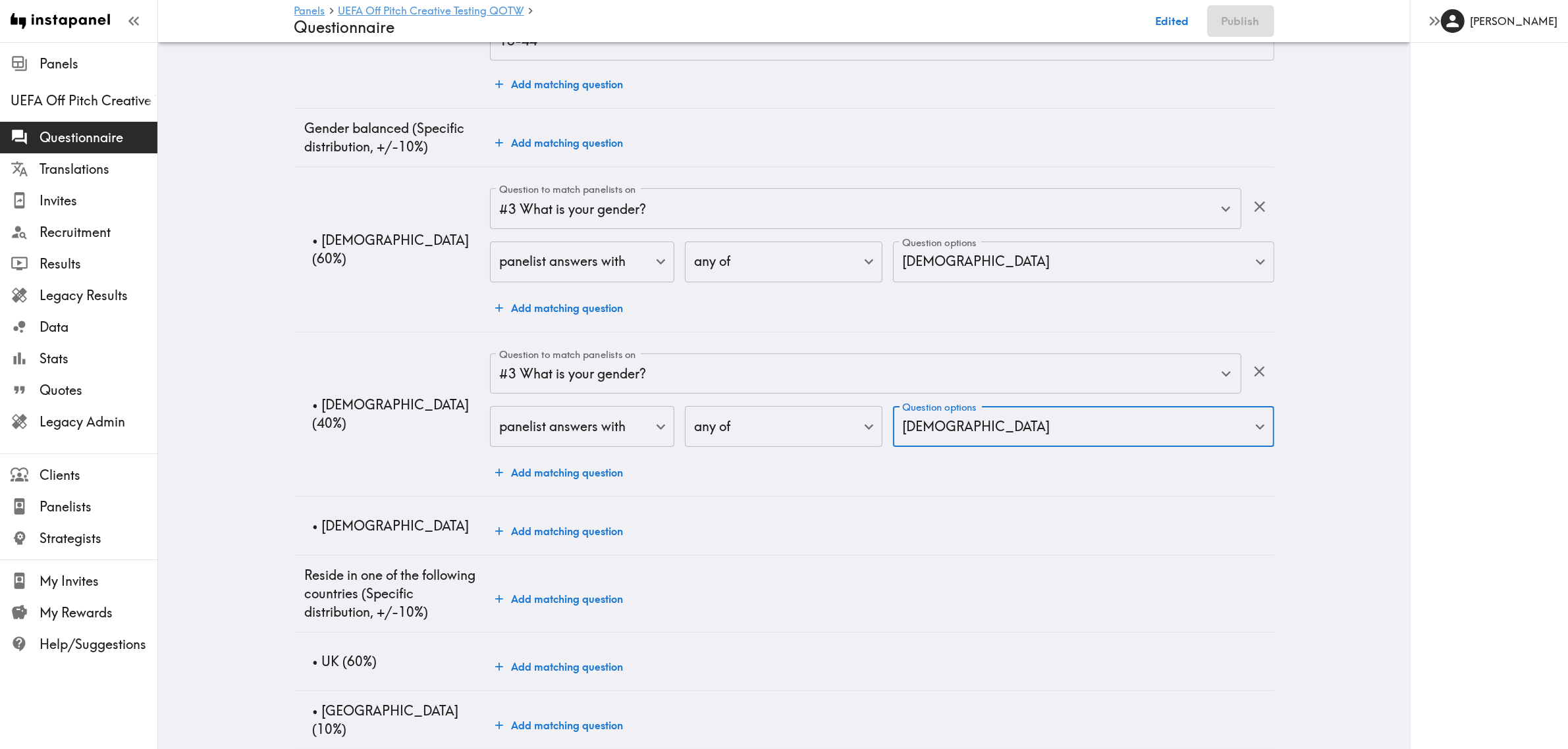
scroll to position [412, 0]
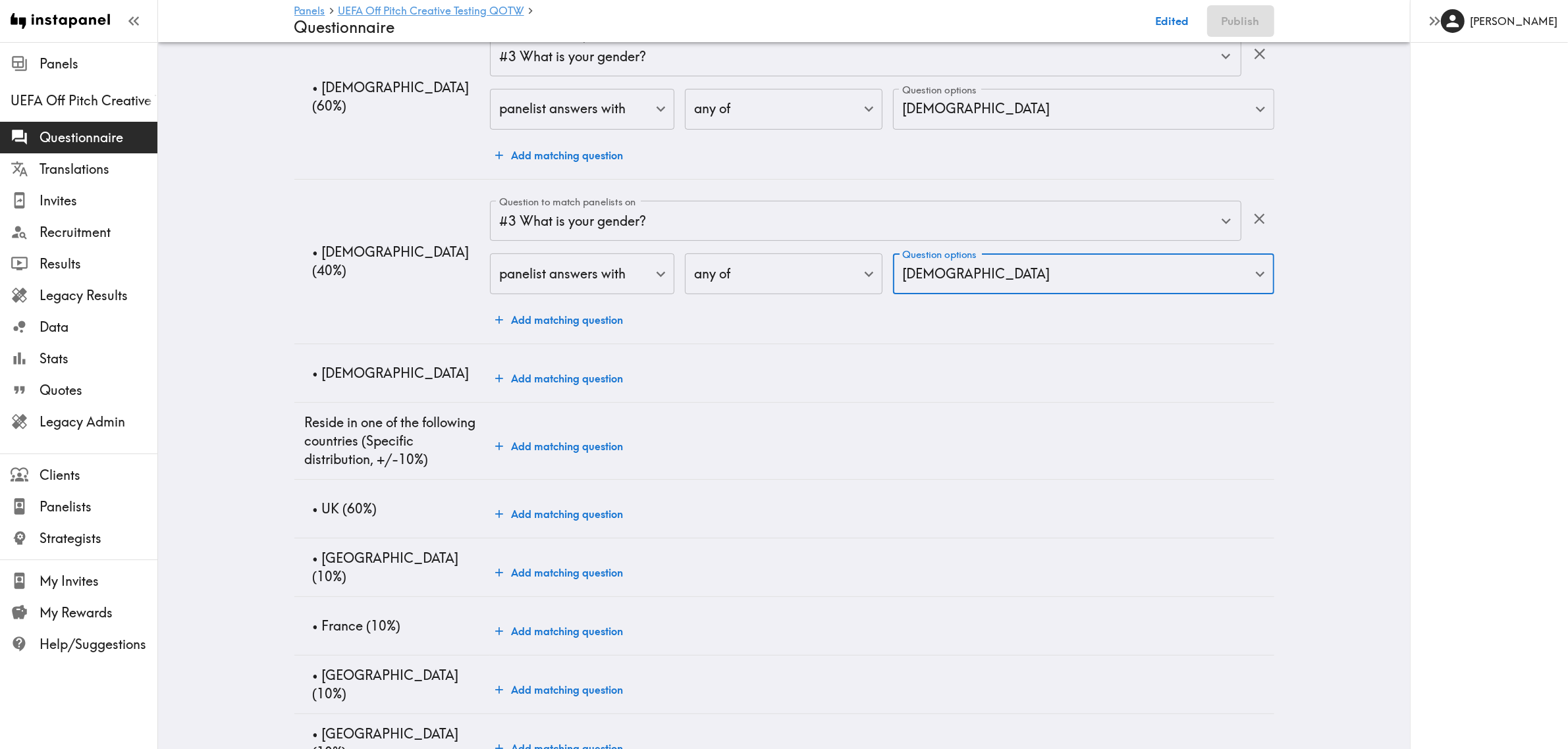
click at [526, 366] on button "Add matching question" at bounding box center [559, 378] width 138 height 26
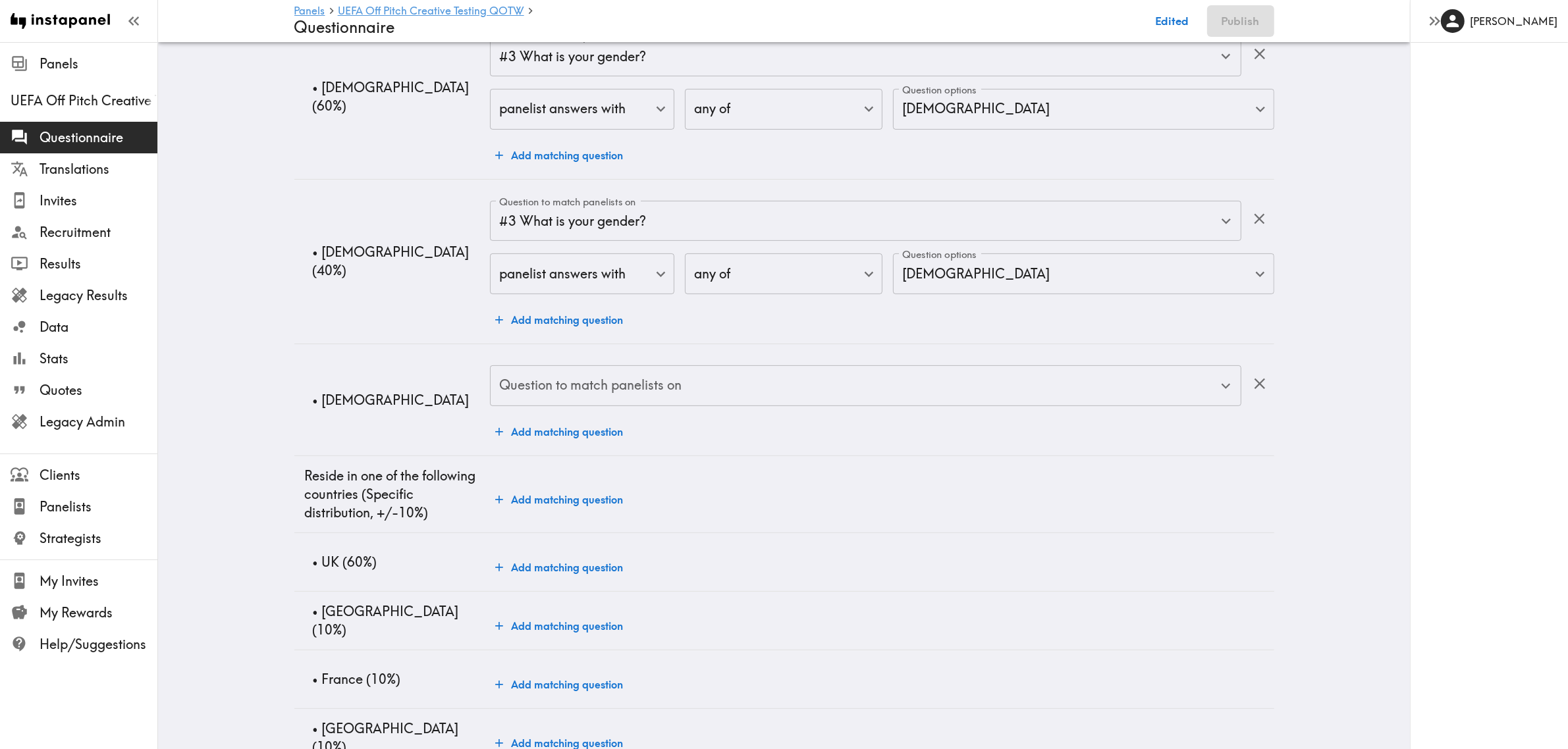
click at [586, 384] on input "Question to match panelists on" at bounding box center [855, 386] width 719 height 29
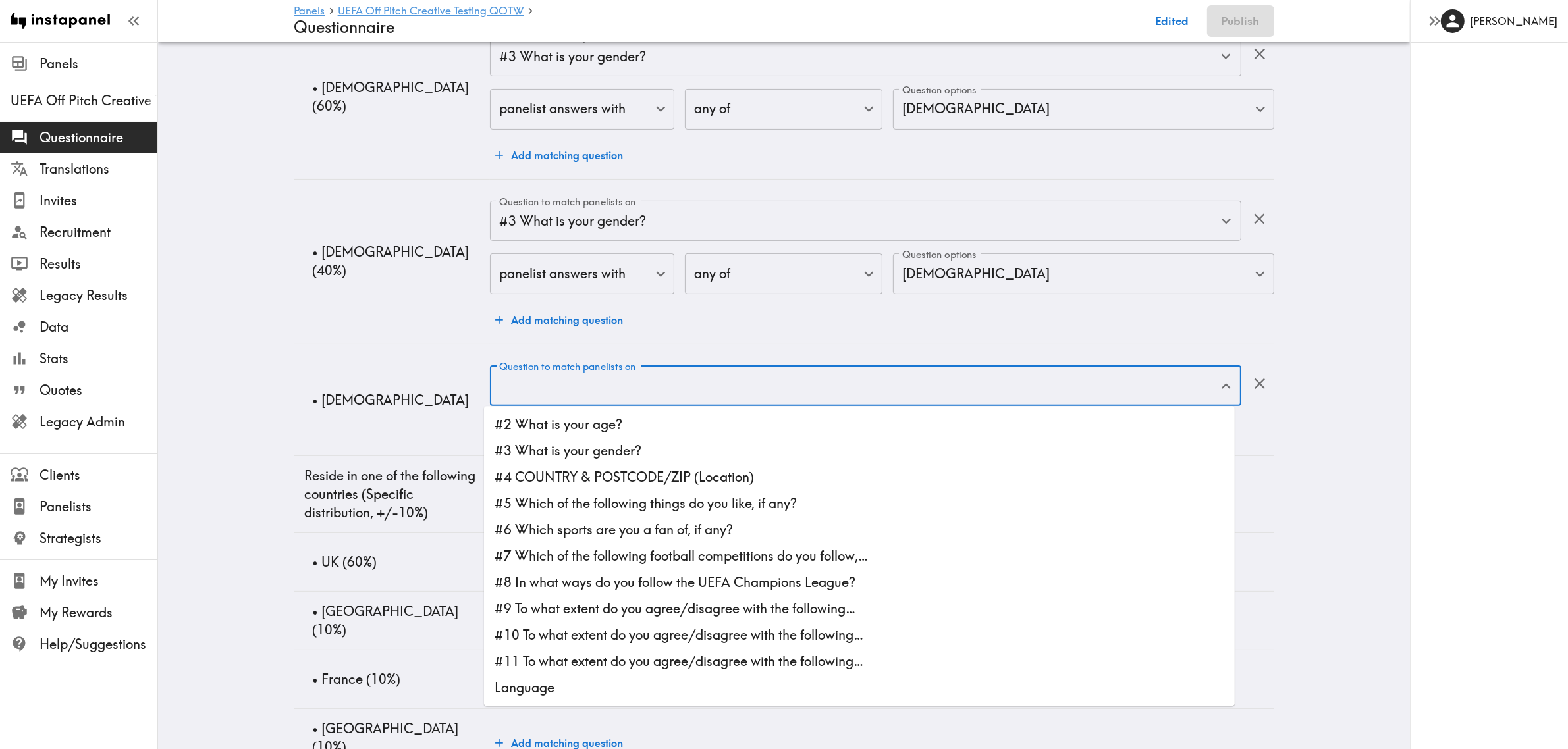
click at [626, 438] on li "#3 What is your gender?" at bounding box center [860, 451] width 751 height 26
type input "#3 What is your gender?"
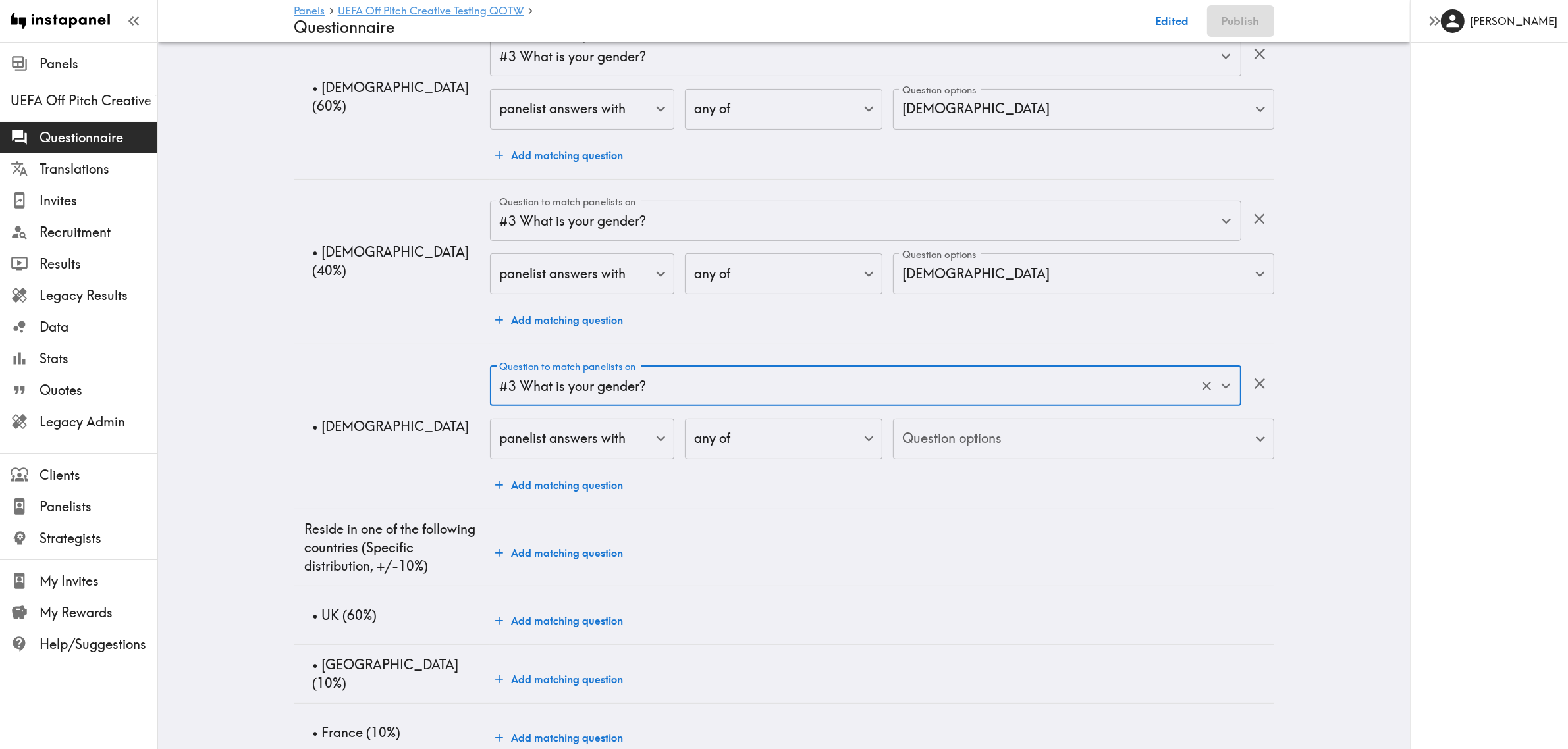
click at [1010, 420] on body "Instapanel - Panels - UEFA Off Pitch Creative Testing QOTW - Questionnaire Pane…" at bounding box center [784, 353] width 1568 height 1446
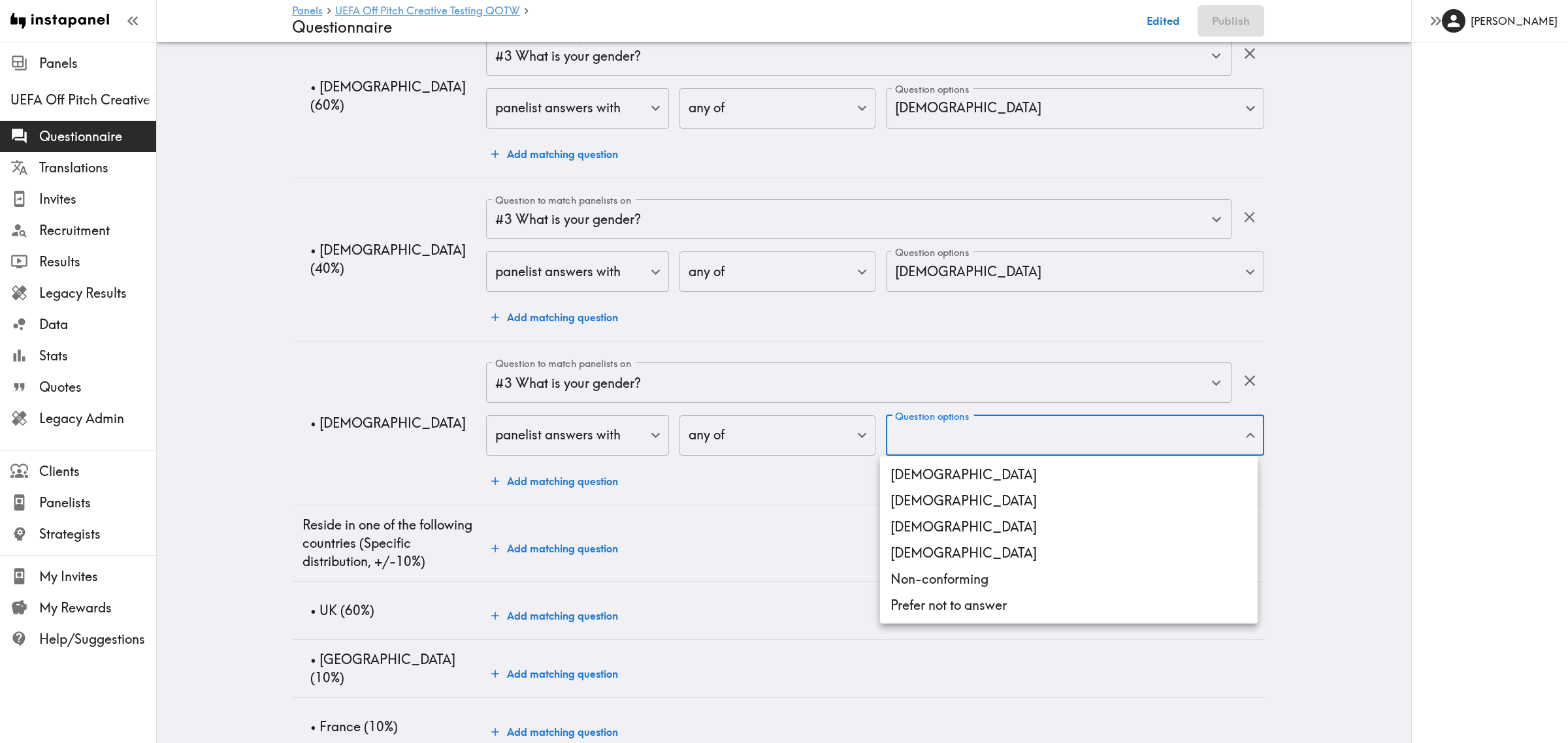
click at [953, 526] on li "[DEMOGRAPHIC_DATA]" at bounding box center [1069, 527] width 377 height 26
click at [952, 548] on li "[DEMOGRAPHIC_DATA]" at bounding box center [1069, 553] width 377 height 26
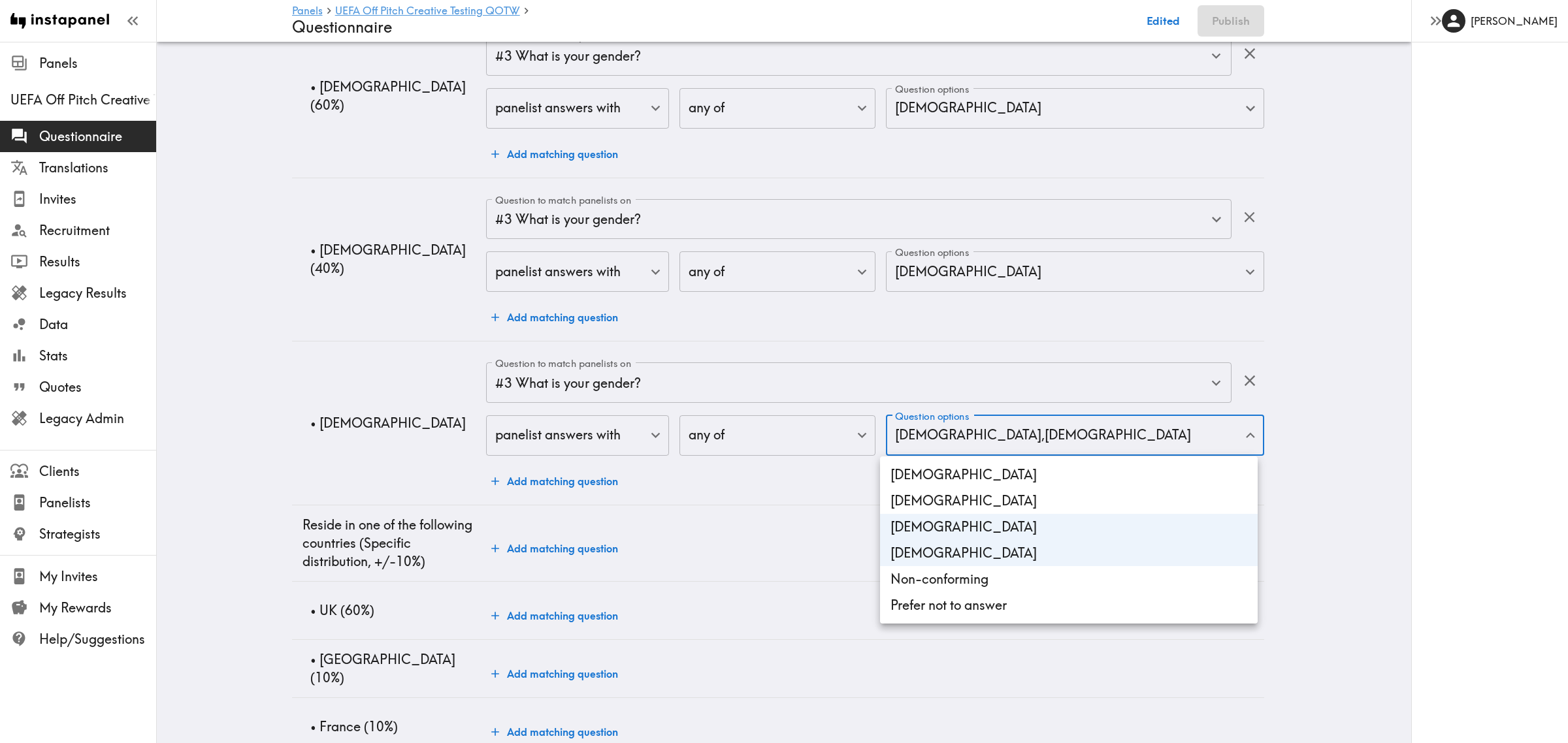
click at [961, 575] on li "Non-conforming" at bounding box center [1069, 579] width 377 height 26
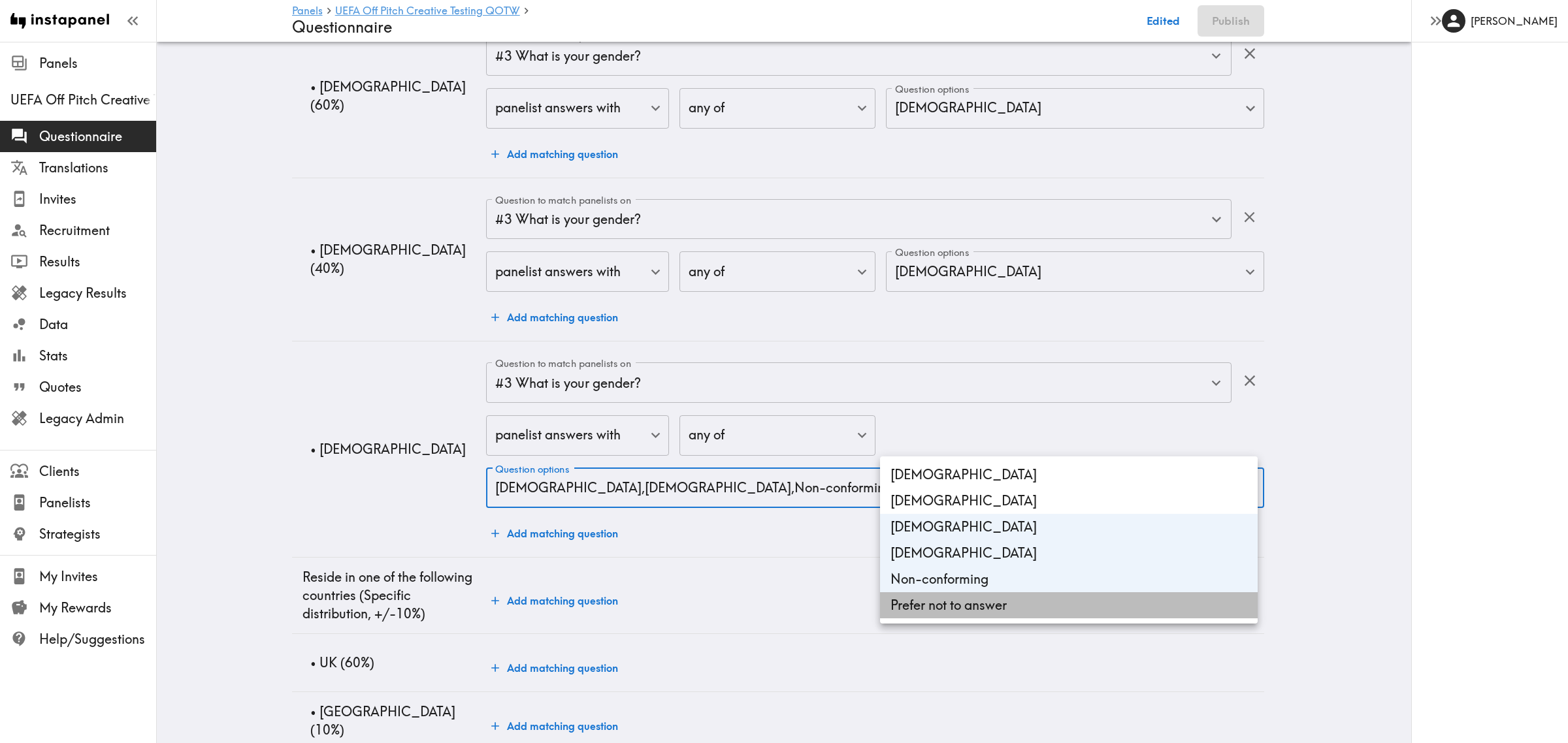
click at [964, 596] on li "Prefer not to answer" at bounding box center [1069, 605] width 377 height 26
type input "[DEMOGRAPHIC_DATA],[DEMOGRAPHIC_DATA],Non-conforming,gender_Prefer_not_to_answer"
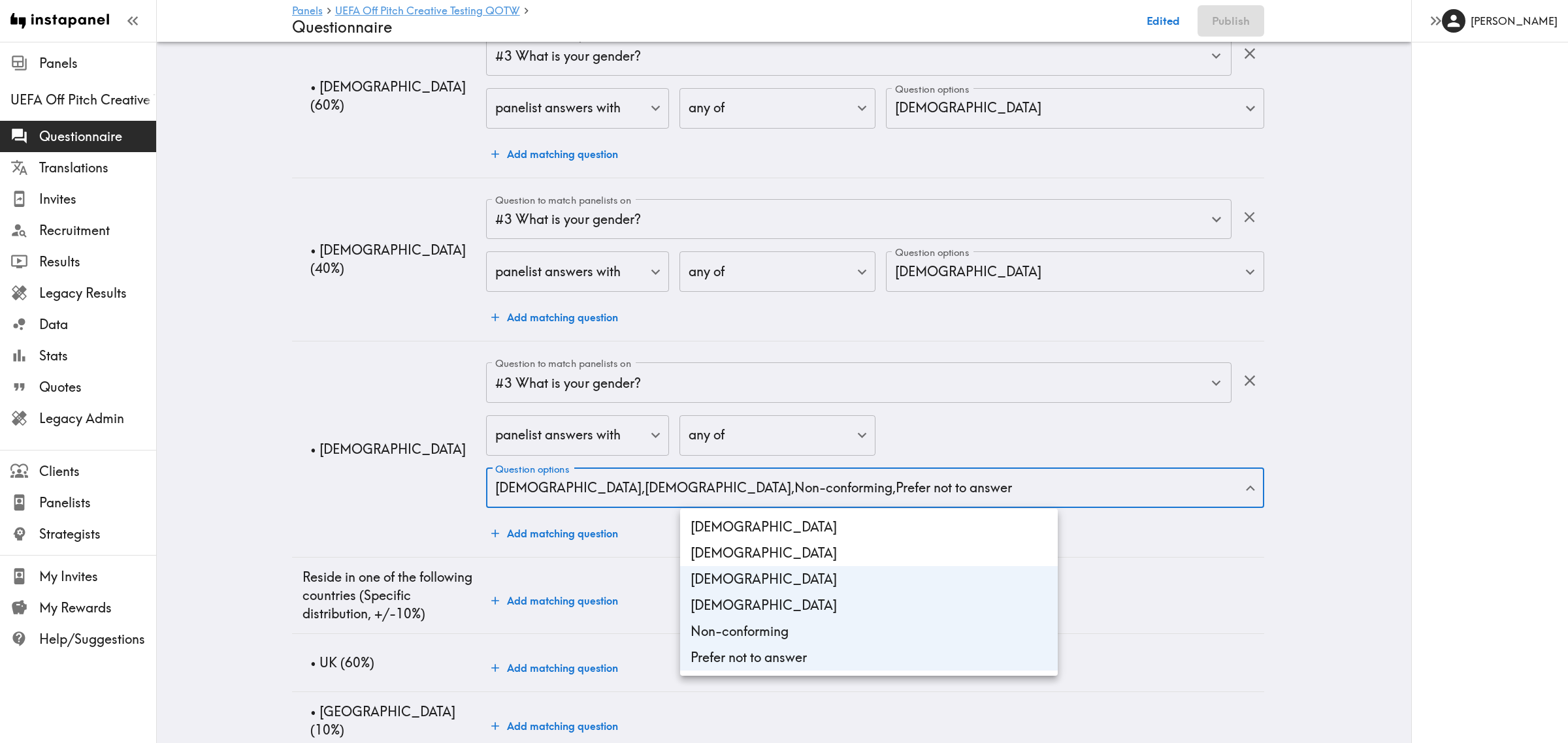
click at [278, 416] on div at bounding box center [784, 372] width 1568 height 743
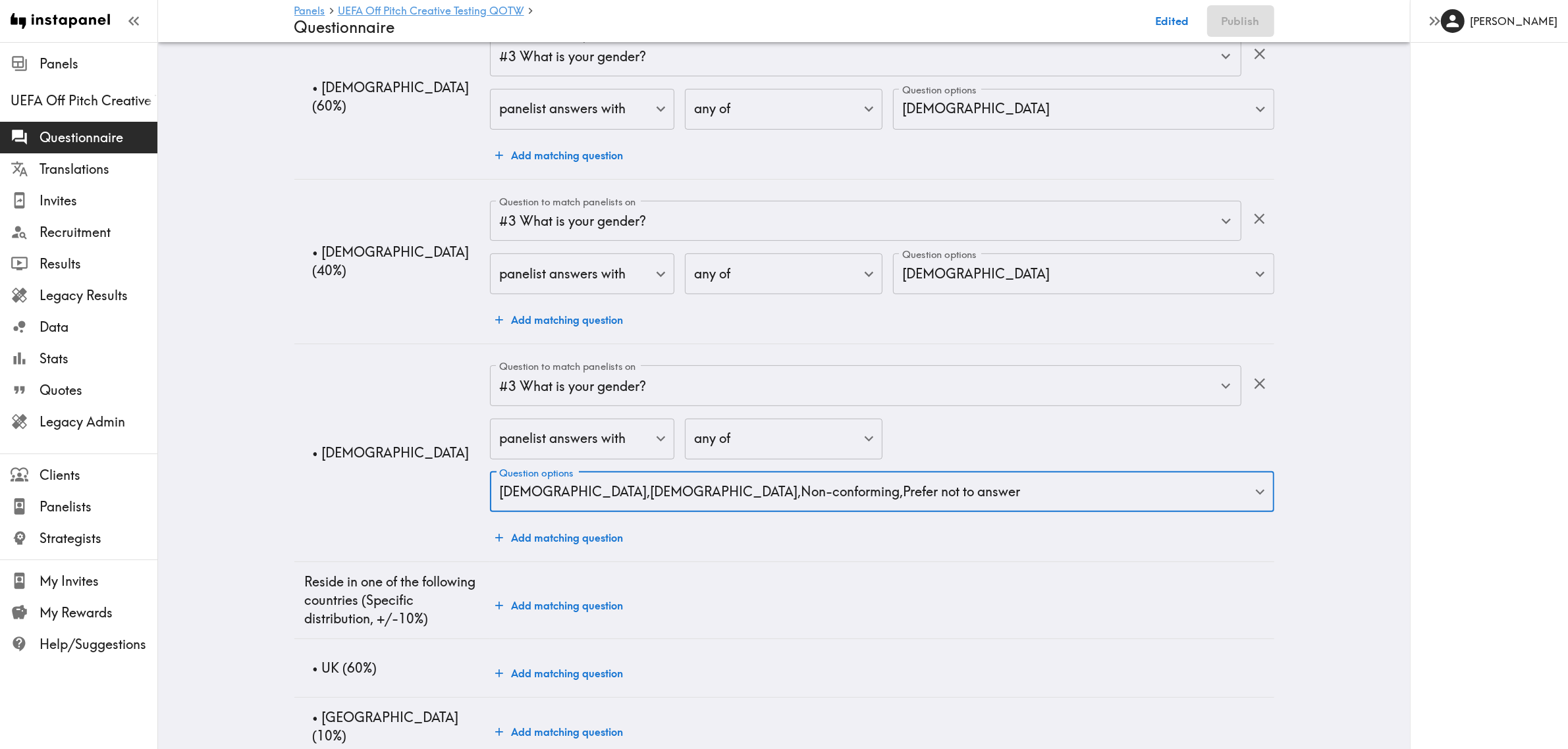
scroll to position [805, 0]
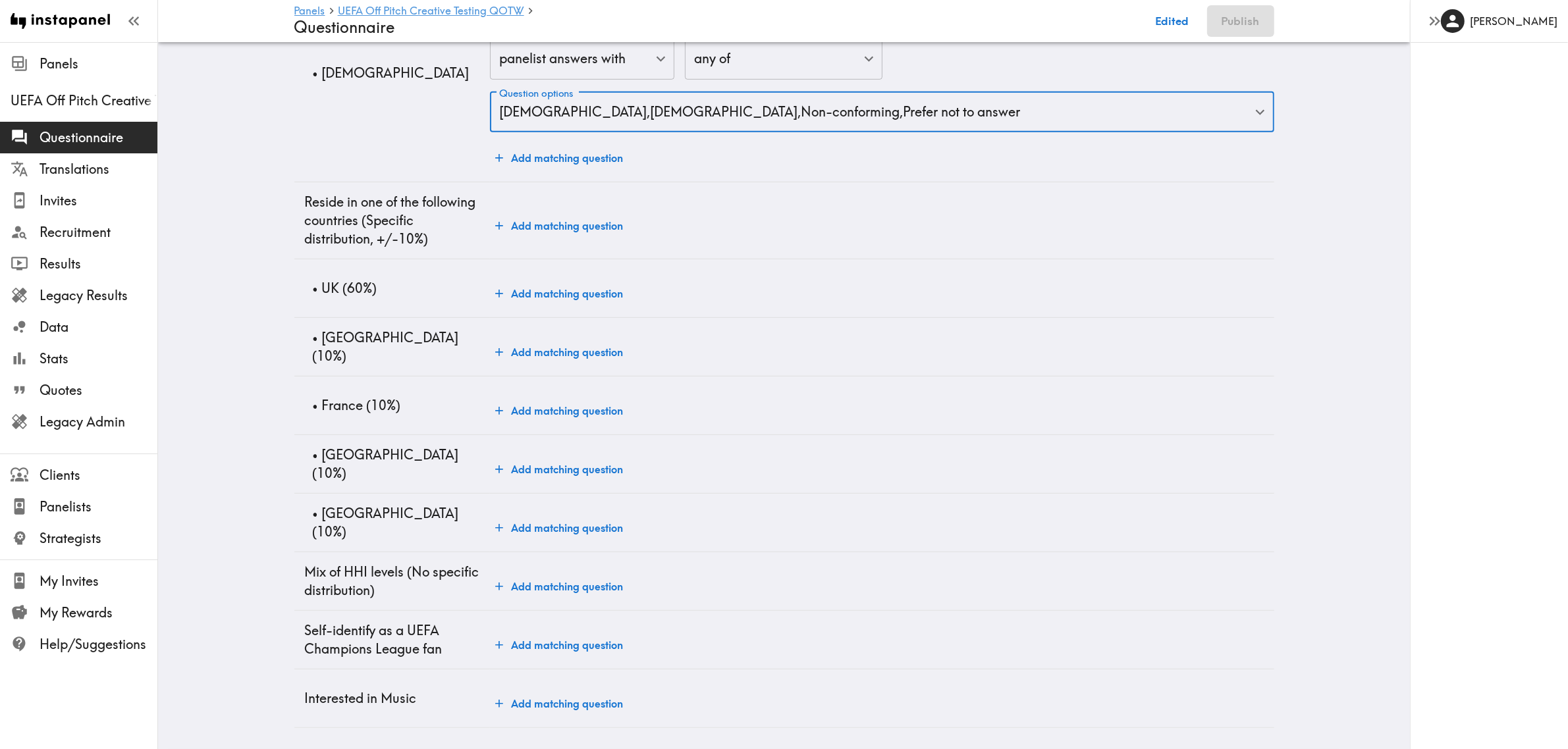
click at [534, 282] on button "Add matching question" at bounding box center [559, 293] width 138 height 26
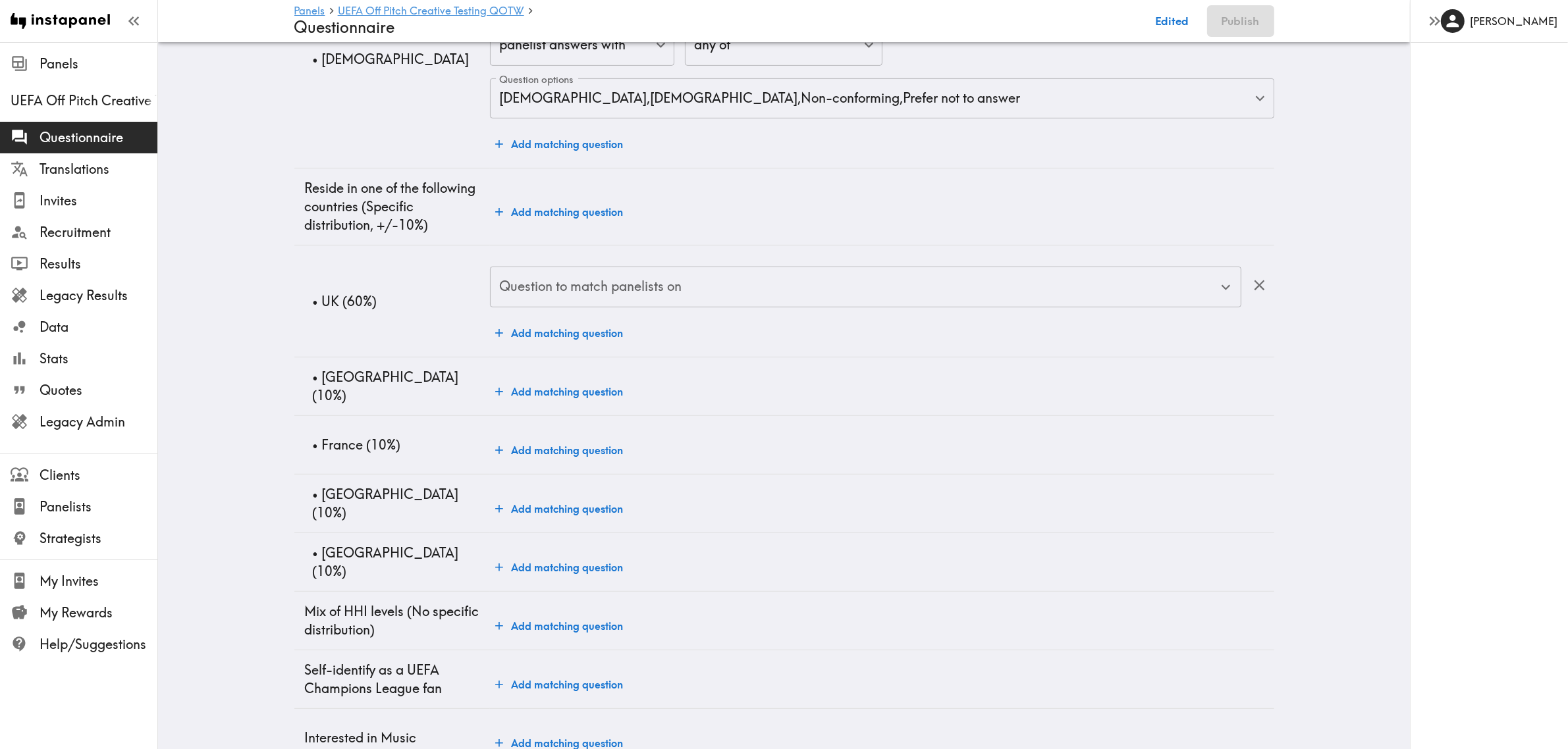
click at [597, 284] on input "Question to match panelists on" at bounding box center [855, 287] width 719 height 29
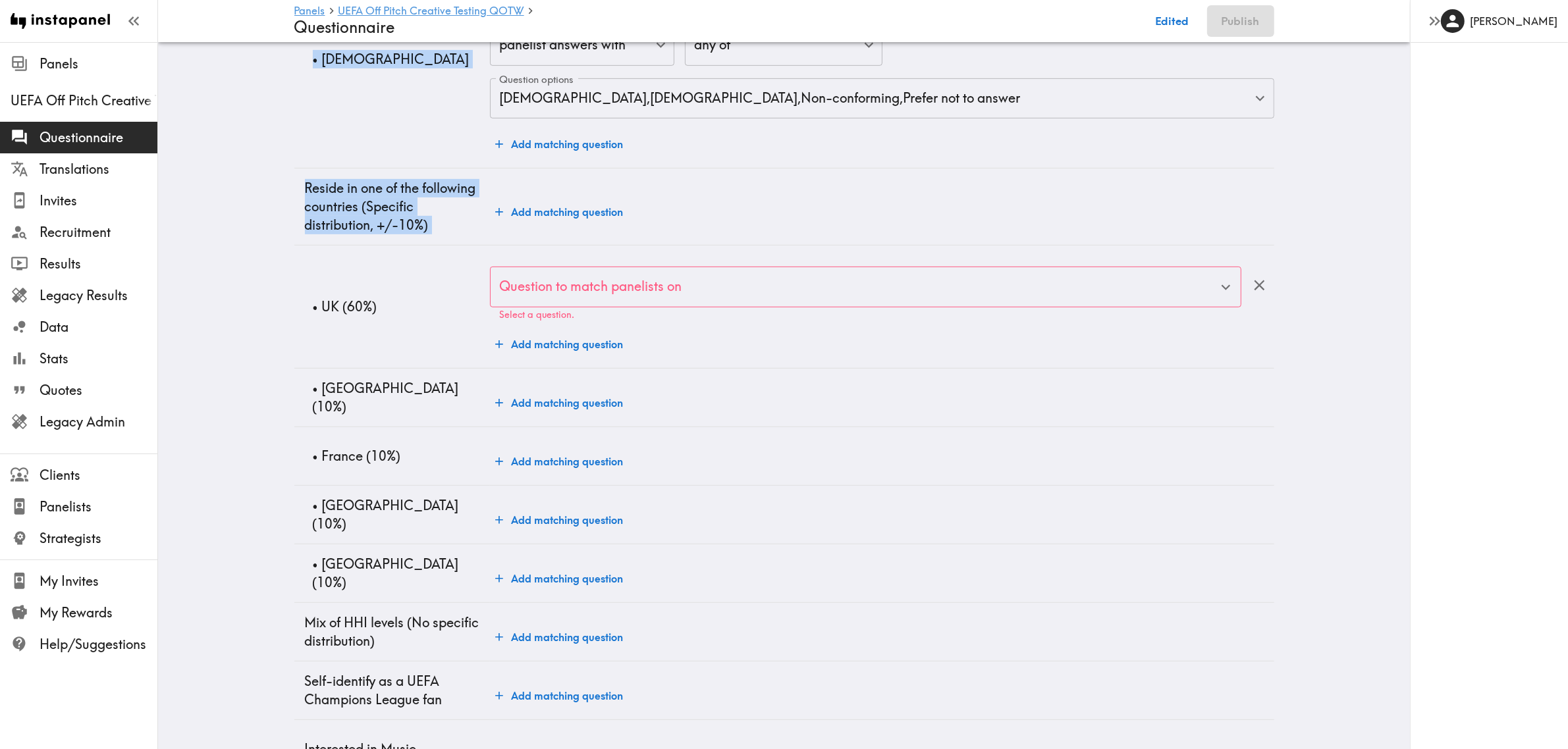
click at [285, 277] on div "Audience Questions Screening # Video Responses 5 # Video Responses The target n…" at bounding box center [784, 18] width 1012 height 1521
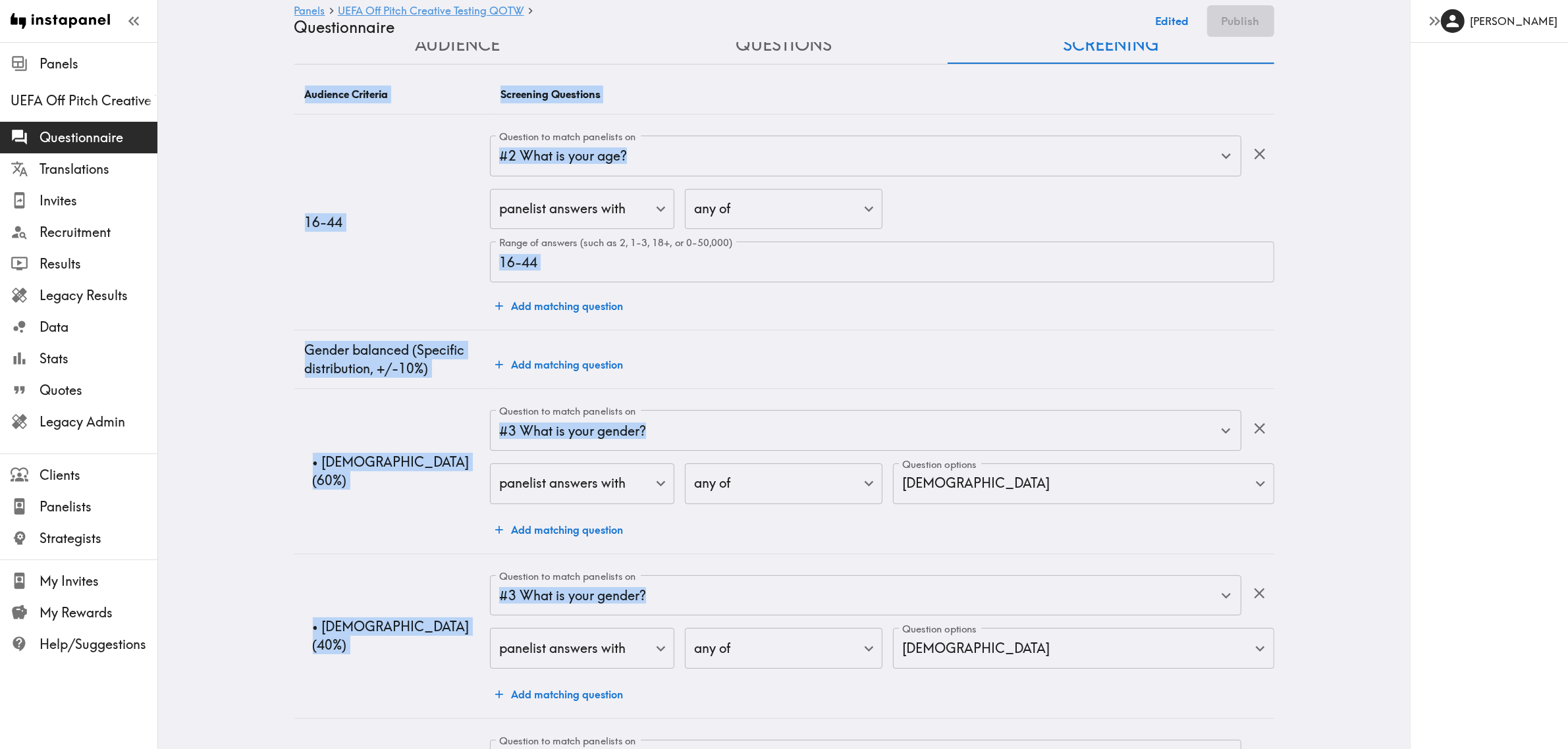
scroll to position [0, 0]
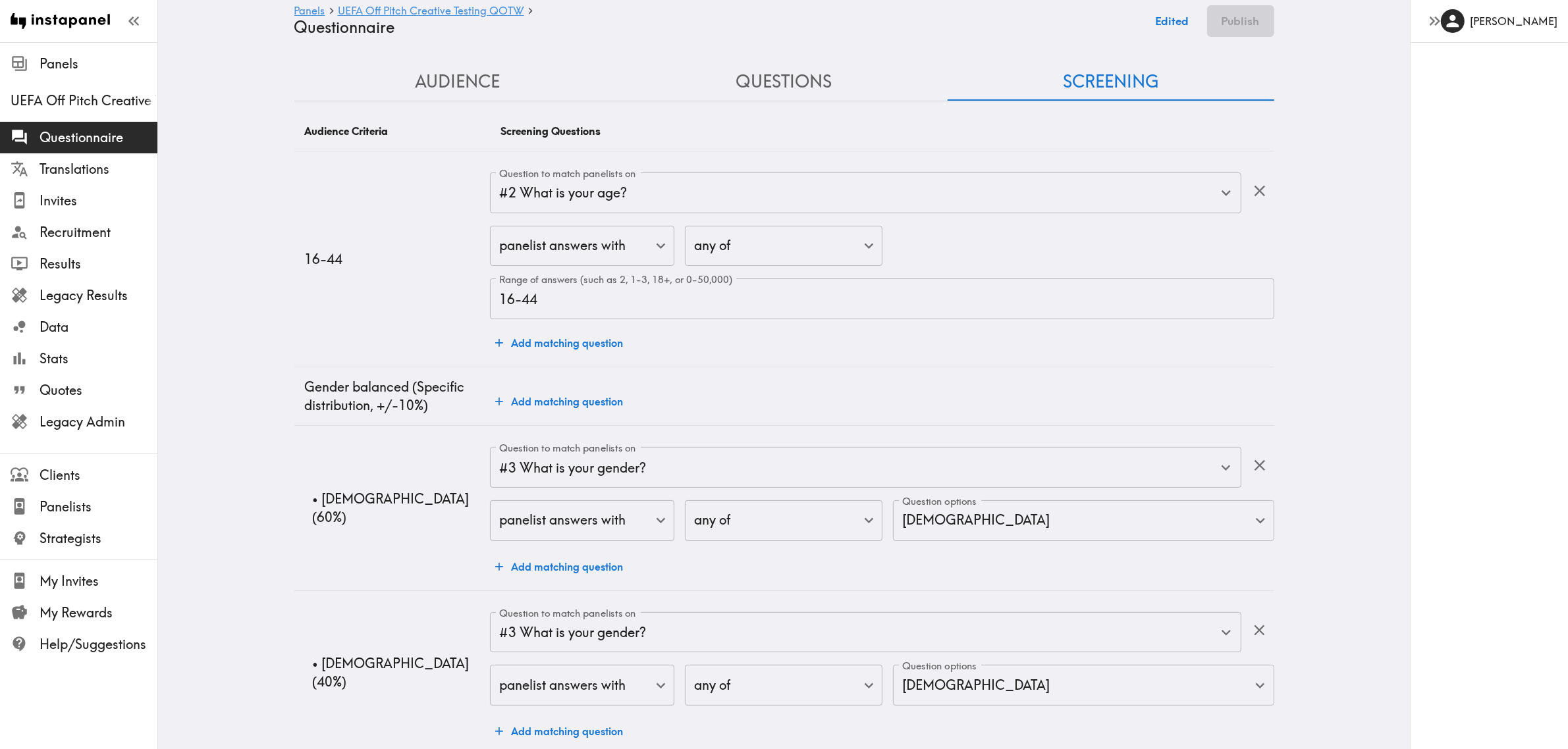
drag, startPoint x: 420, startPoint y: 82, endPoint x: 421, endPoint y: 89, distance: 7.1
click at [421, 82] on button "Audience" at bounding box center [458, 82] width 327 height 37
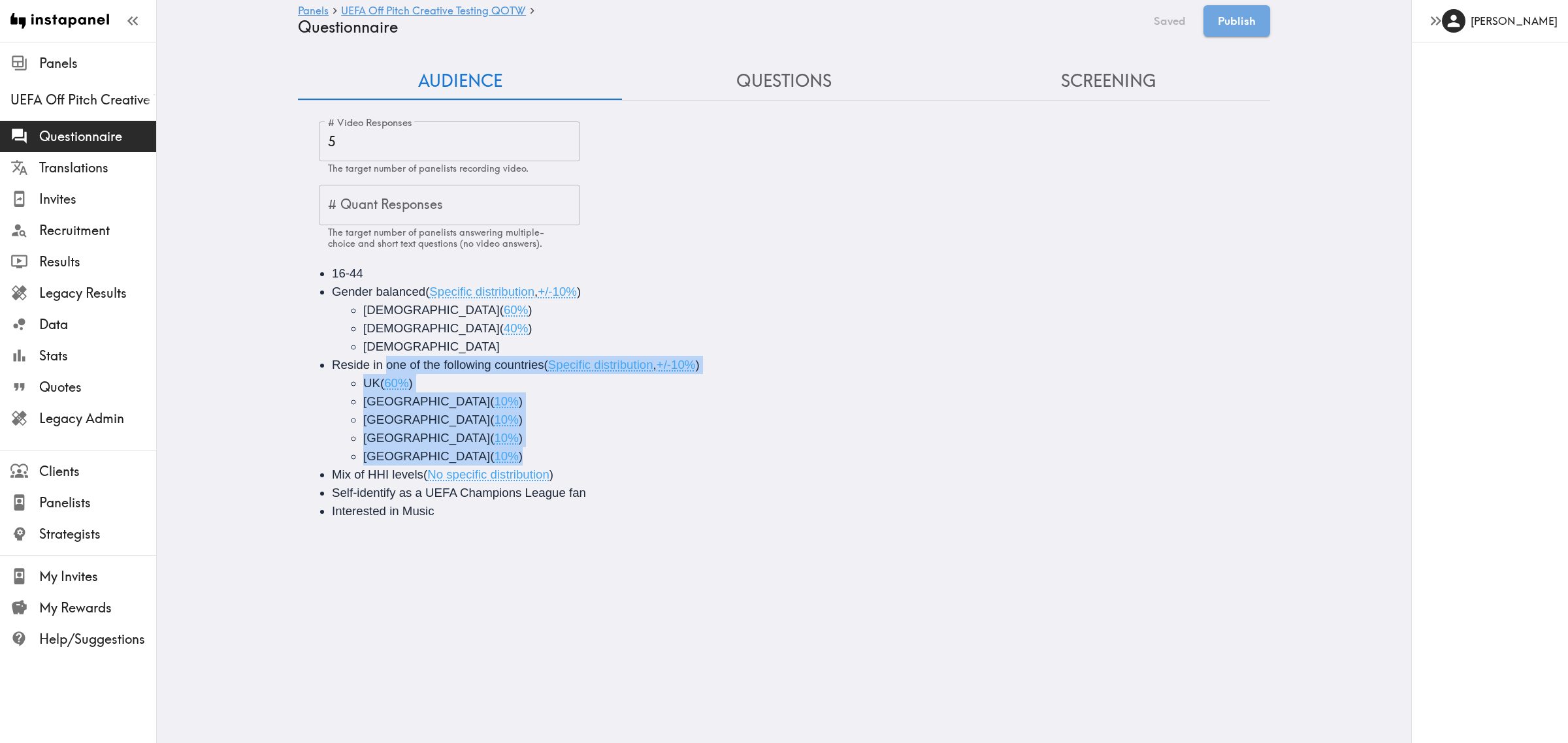
drag, startPoint x: 514, startPoint y: 452, endPoint x: 380, endPoint y: 366, distance: 159.2
click at [380, 366] on li "Reside in one of the following countries ( Specific distribution , +/-10% ) [GE…" at bounding box center [802, 411] width 941 height 110
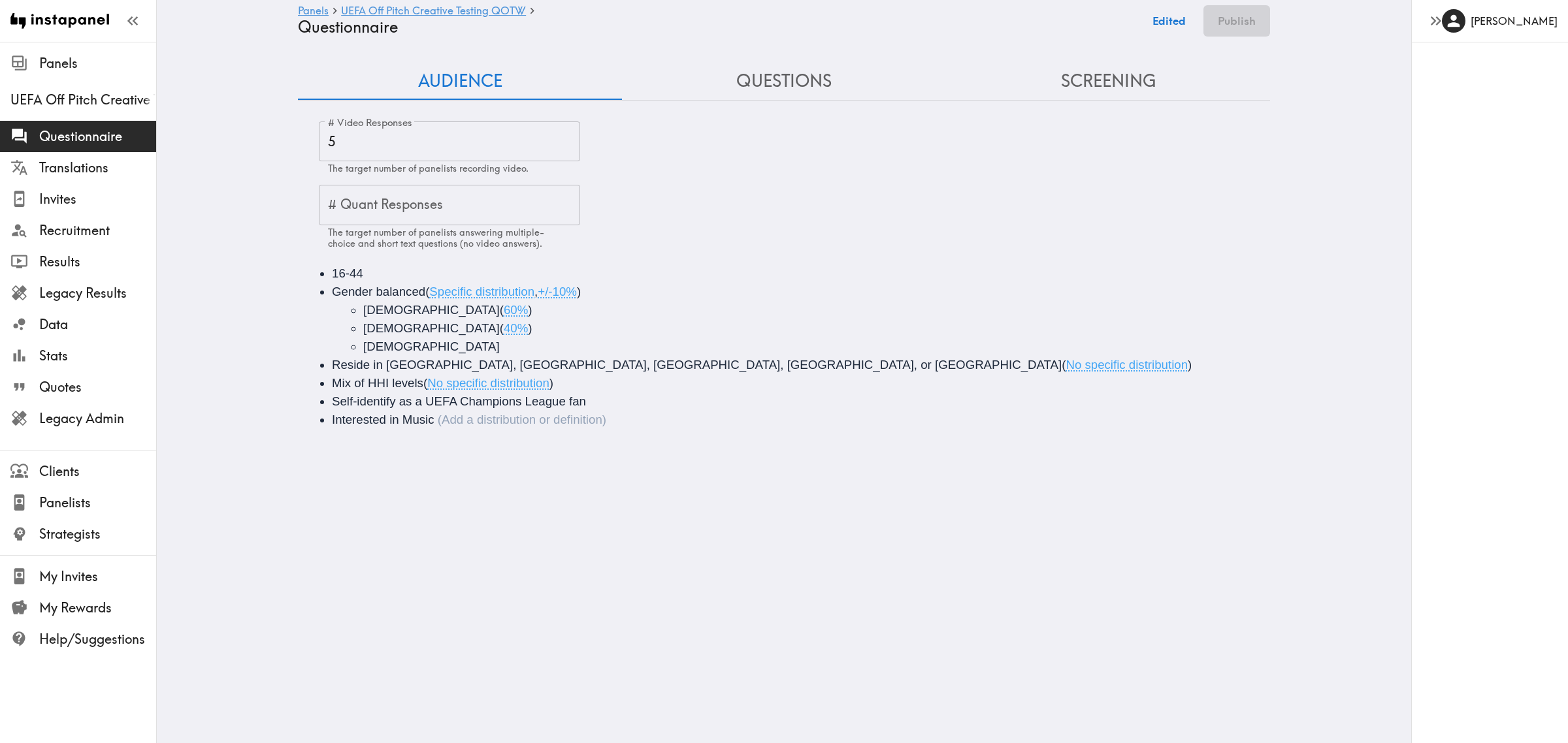
click at [610, 428] on li "Interested in Music" at bounding box center [802, 420] width 941 height 19
click at [1089, 73] on button "Screening" at bounding box center [1108, 81] width 324 height 37
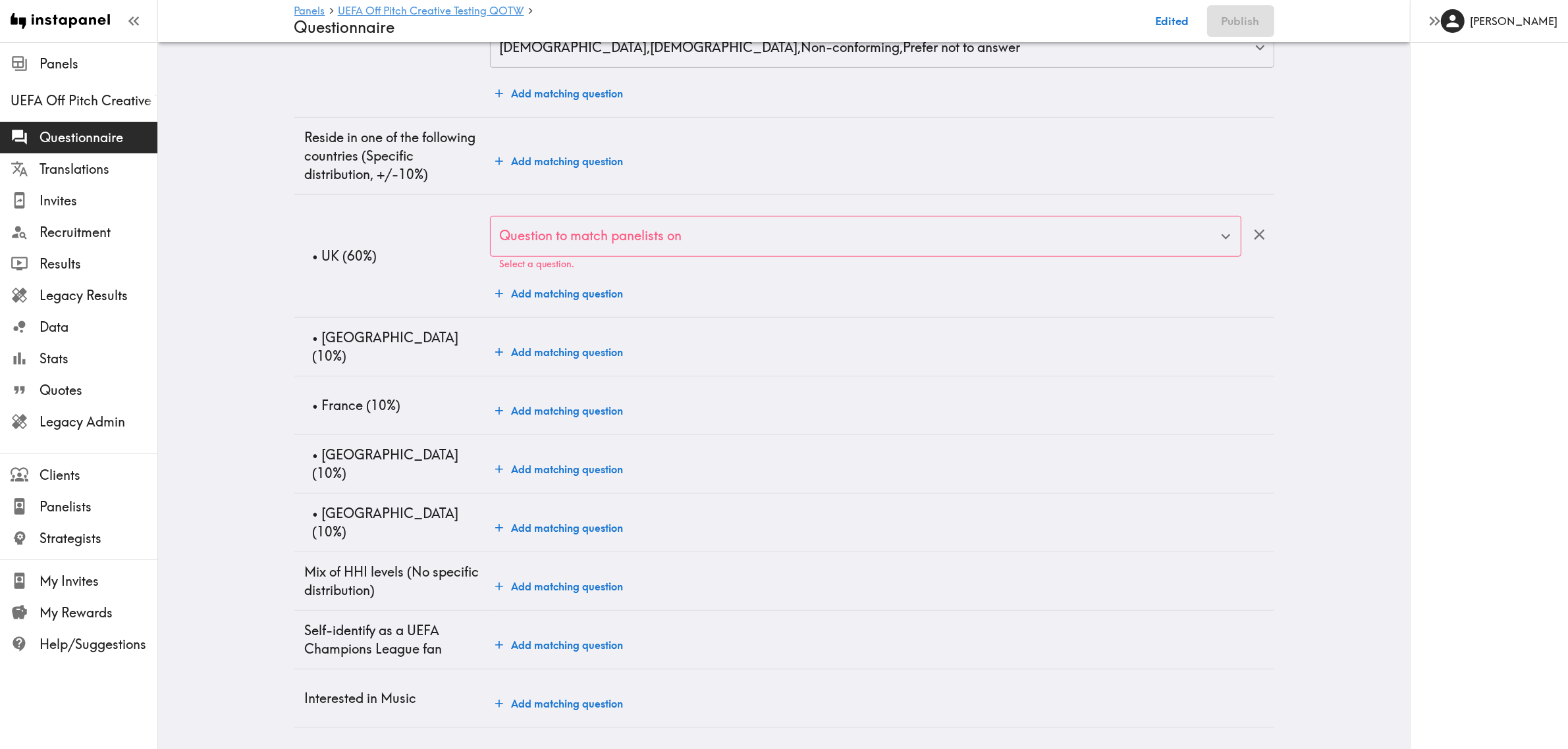
scroll to position [870, 0]
click at [313, 228] on td "• [GEOGRAPHIC_DATA] (60%)" at bounding box center [392, 256] width 196 height 123
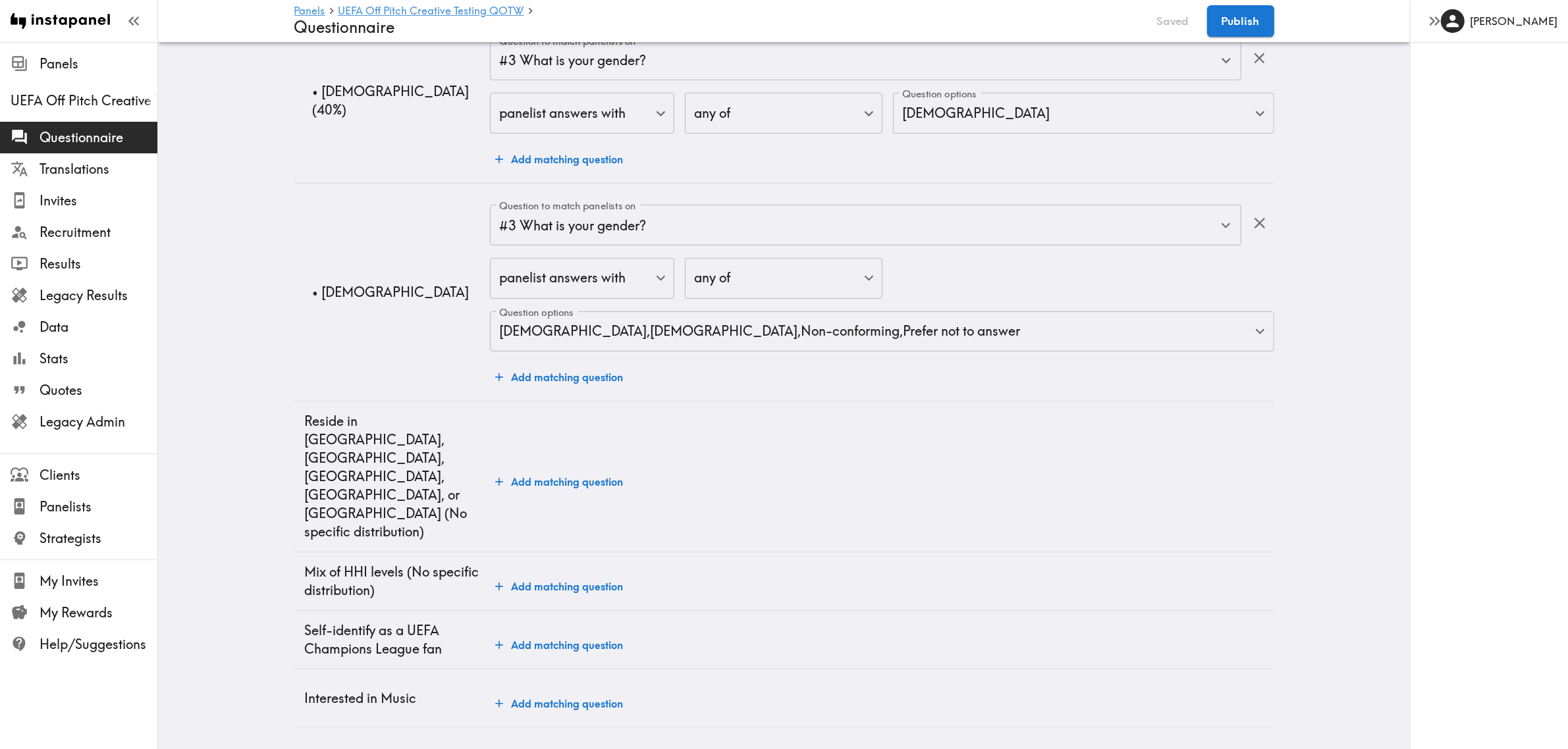
scroll to position [584, 0]
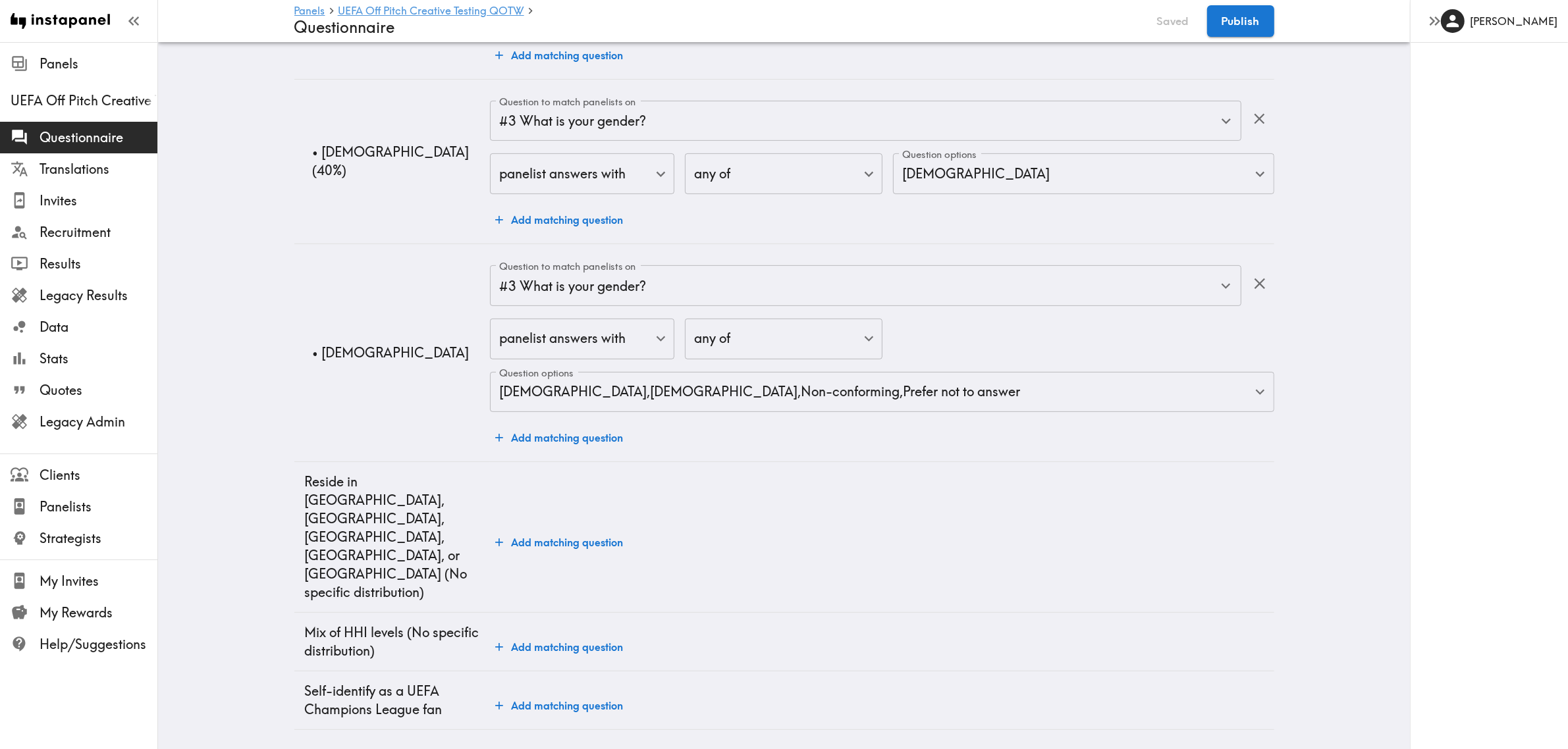
click at [555, 491] on td "Add matching question" at bounding box center [882, 538] width 784 height 151
click at [568, 529] on button "Add matching question" at bounding box center [559, 542] width 138 height 26
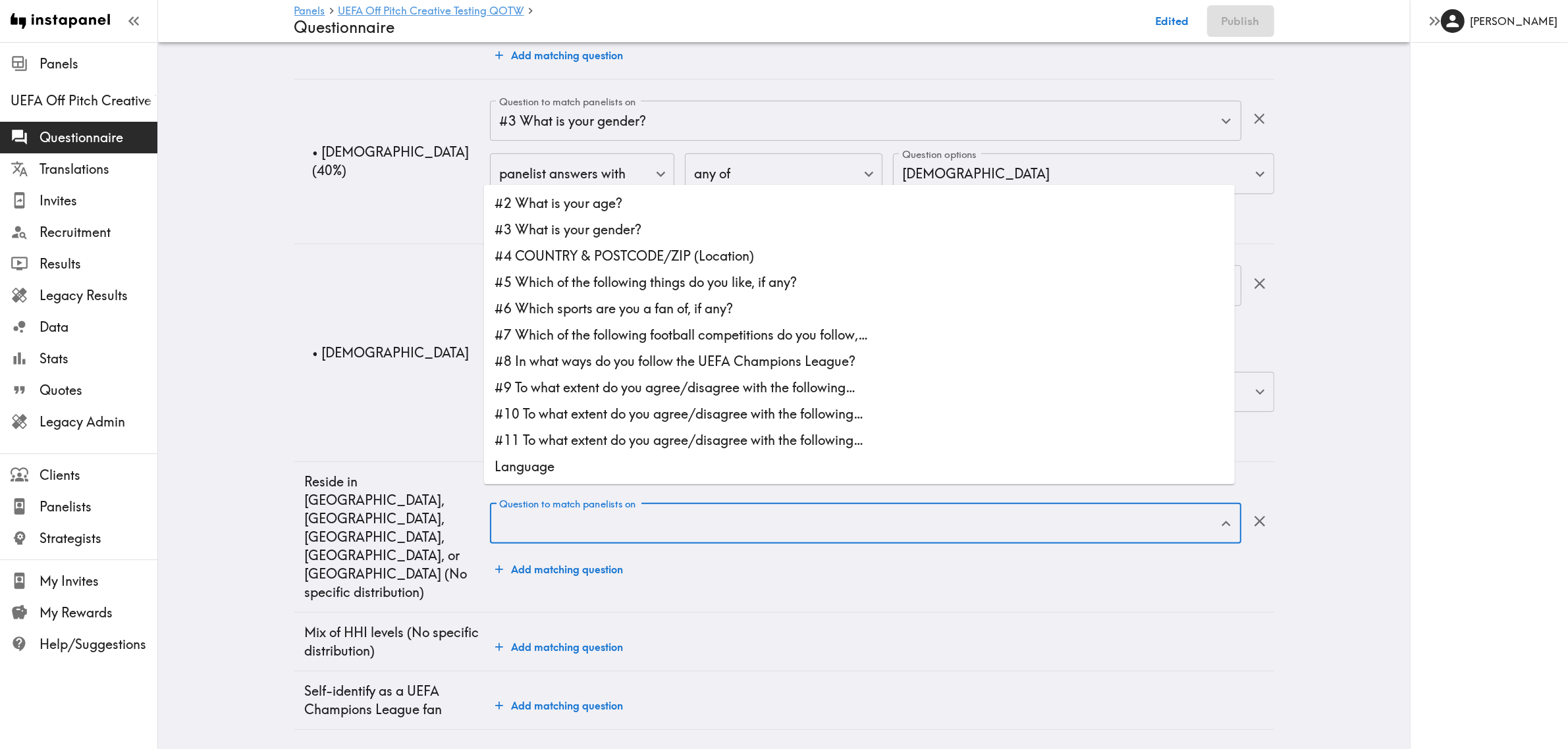
click at [623, 509] on input "Question to match panelists on" at bounding box center [855, 523] width 719 height 29
click at [595, 249] on li "#4 COUNTRY & POSTCODE/ZIP (Location)" at bounding box center [860, 256] width 751 height 26
type input "#4 COUNTRY & POSTCODE/ZIP (Location)"
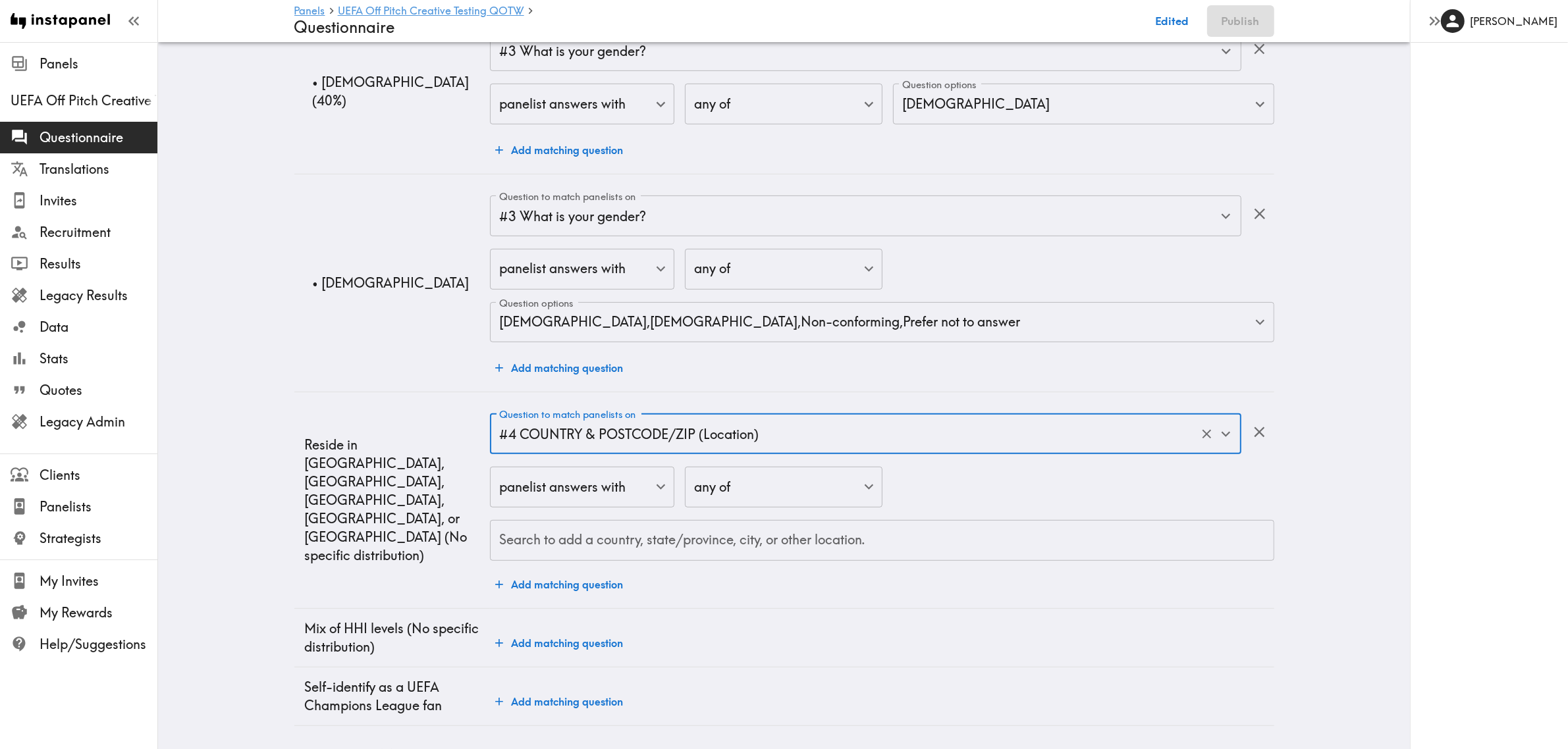
scroll to position [723, 0]
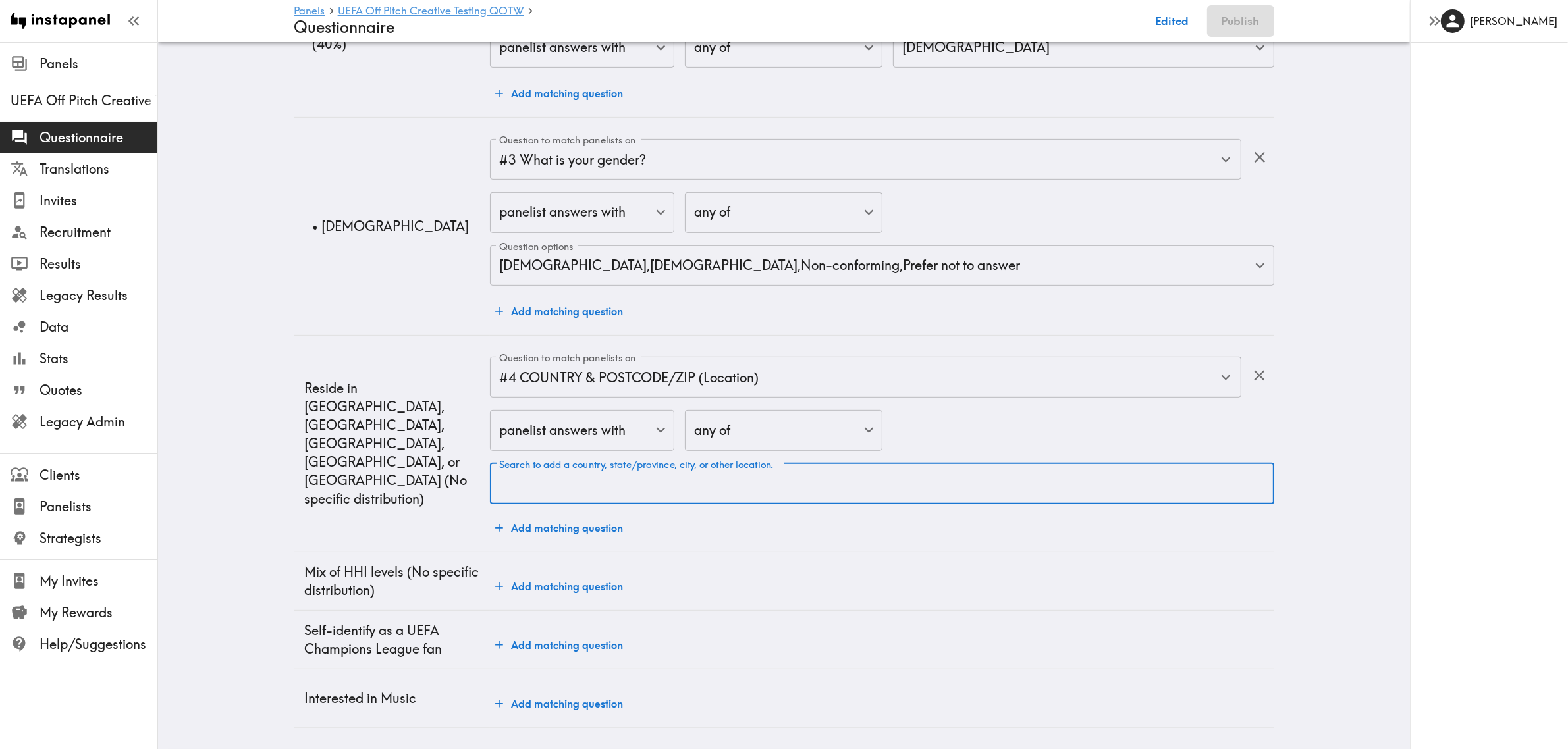
click at [662, 468] on div "Search to add a country, state/province, city, or other location. Search to add…" at bounding box center [882, 484] width 784 height 41
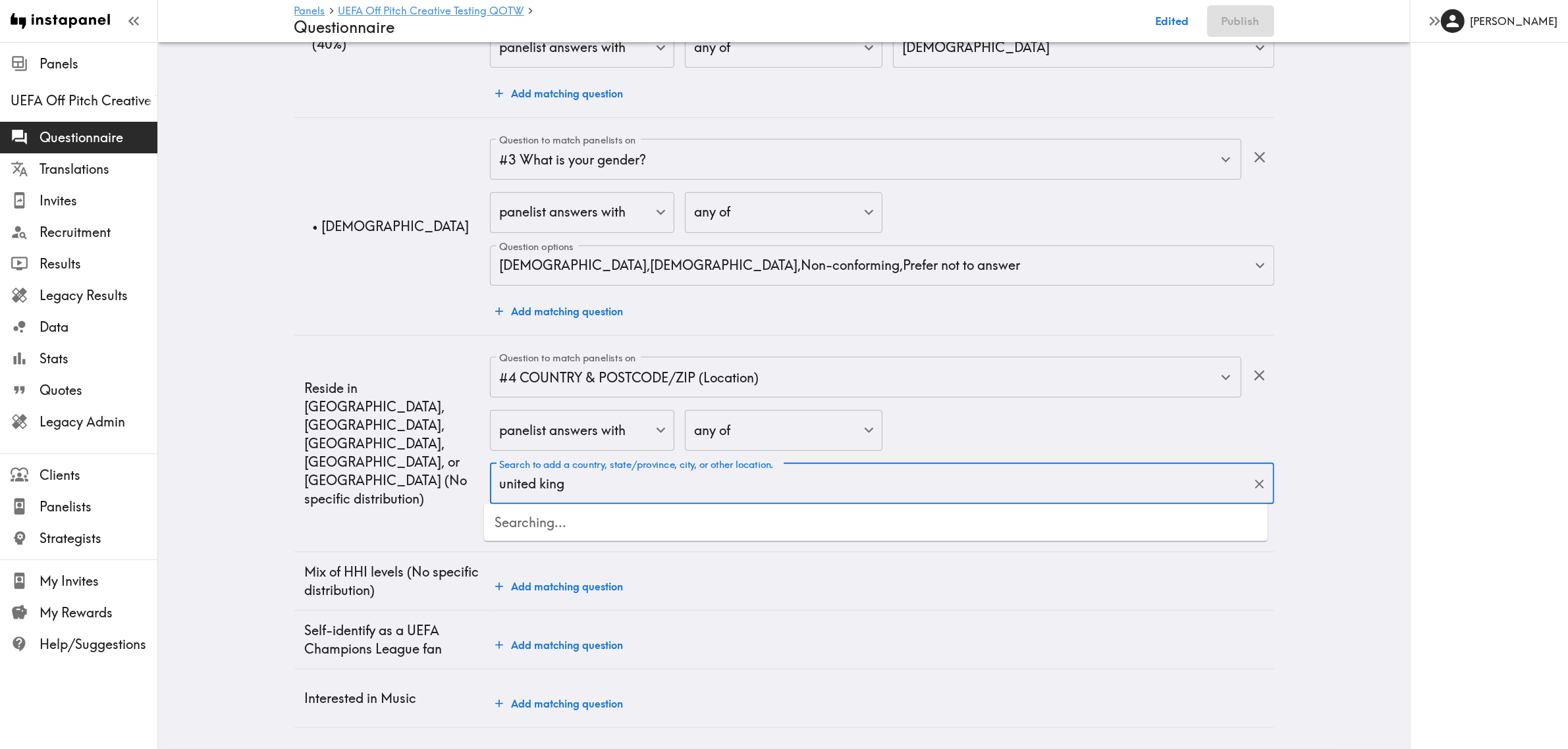
type input "united kingd"
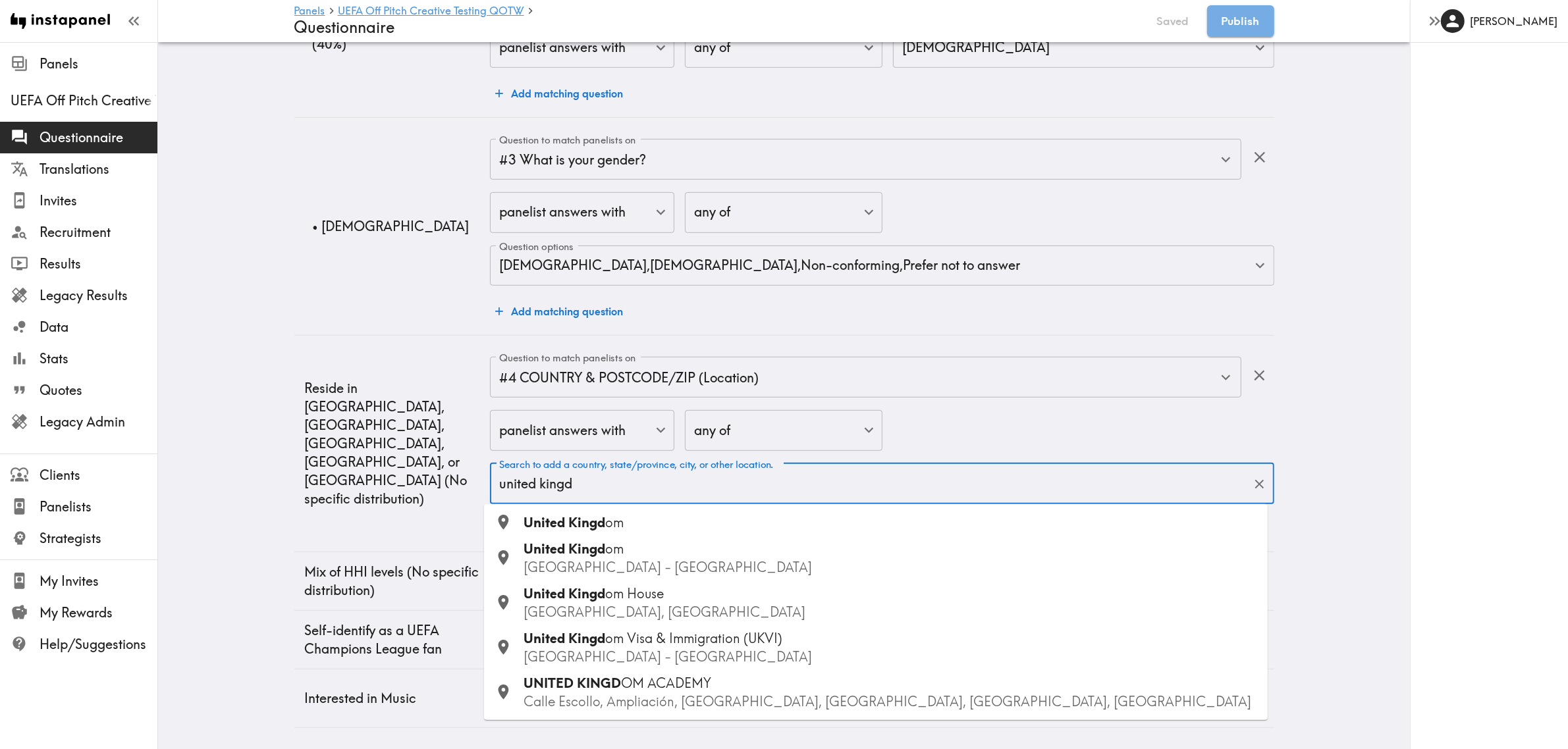
click at [554, 515] on span "United Kingd" at bounding box center [565, 522] width 82 height 16
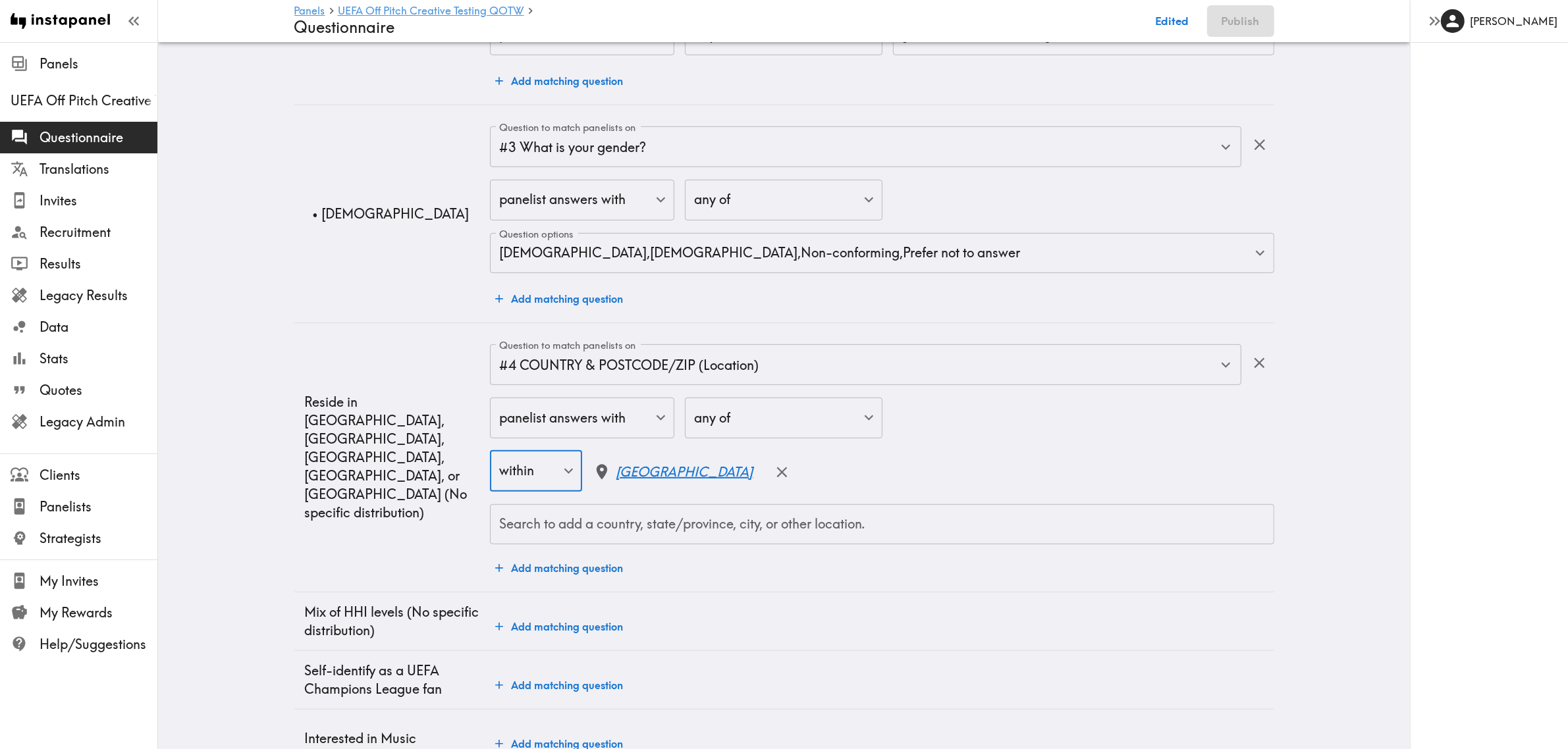
click at [601, 524] on input "Search to add a country, state/province, city, or other location." at bounding box center [882, 525] width 772 height 29
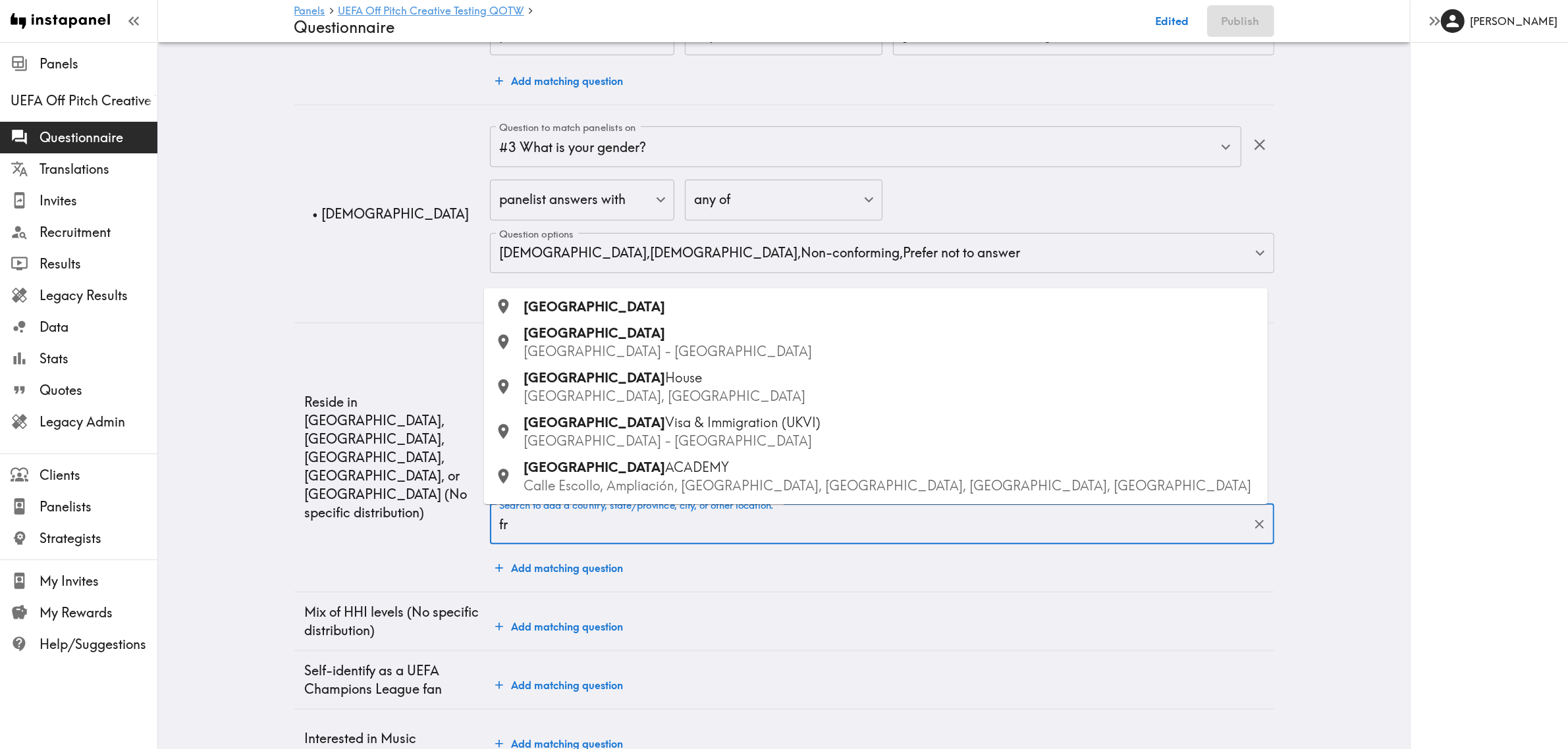
type input "fra"
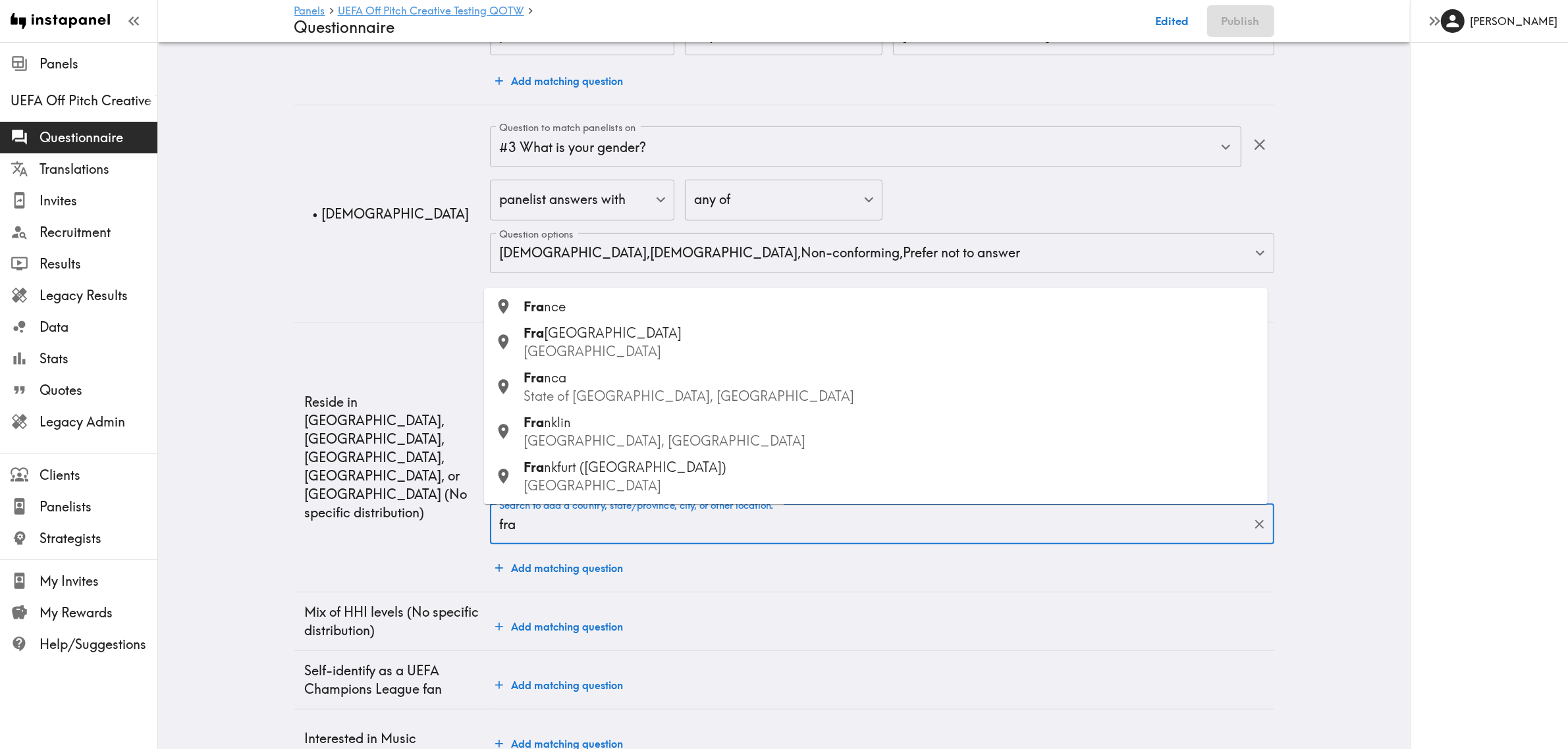
click at [544, 312] on span "nce" at bounding box center [556, 306] width 22 height 16
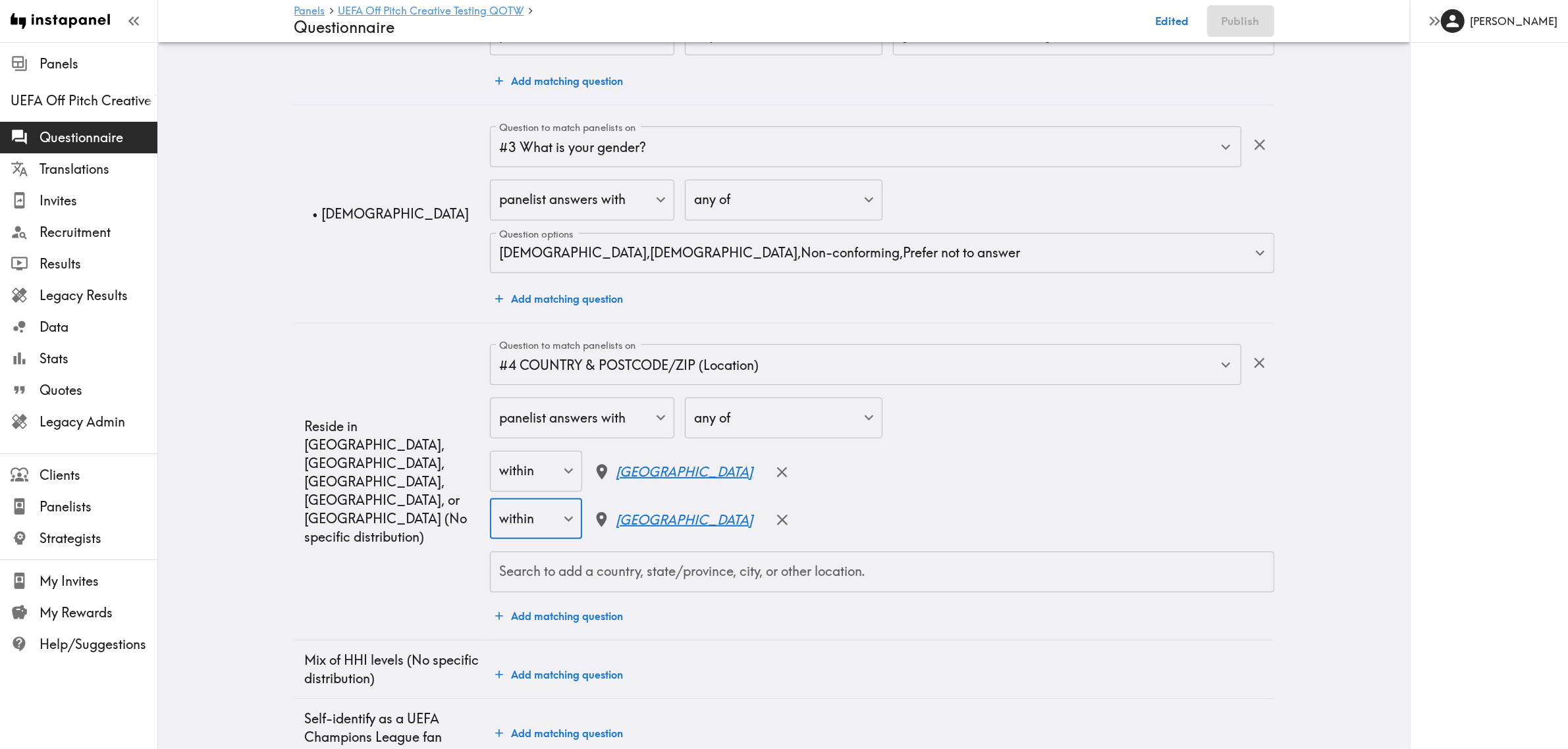
click at [607, 578] on input "Search to add a country, state/province, city, or other location." at bounding box center [882, 572] width 772 height 29
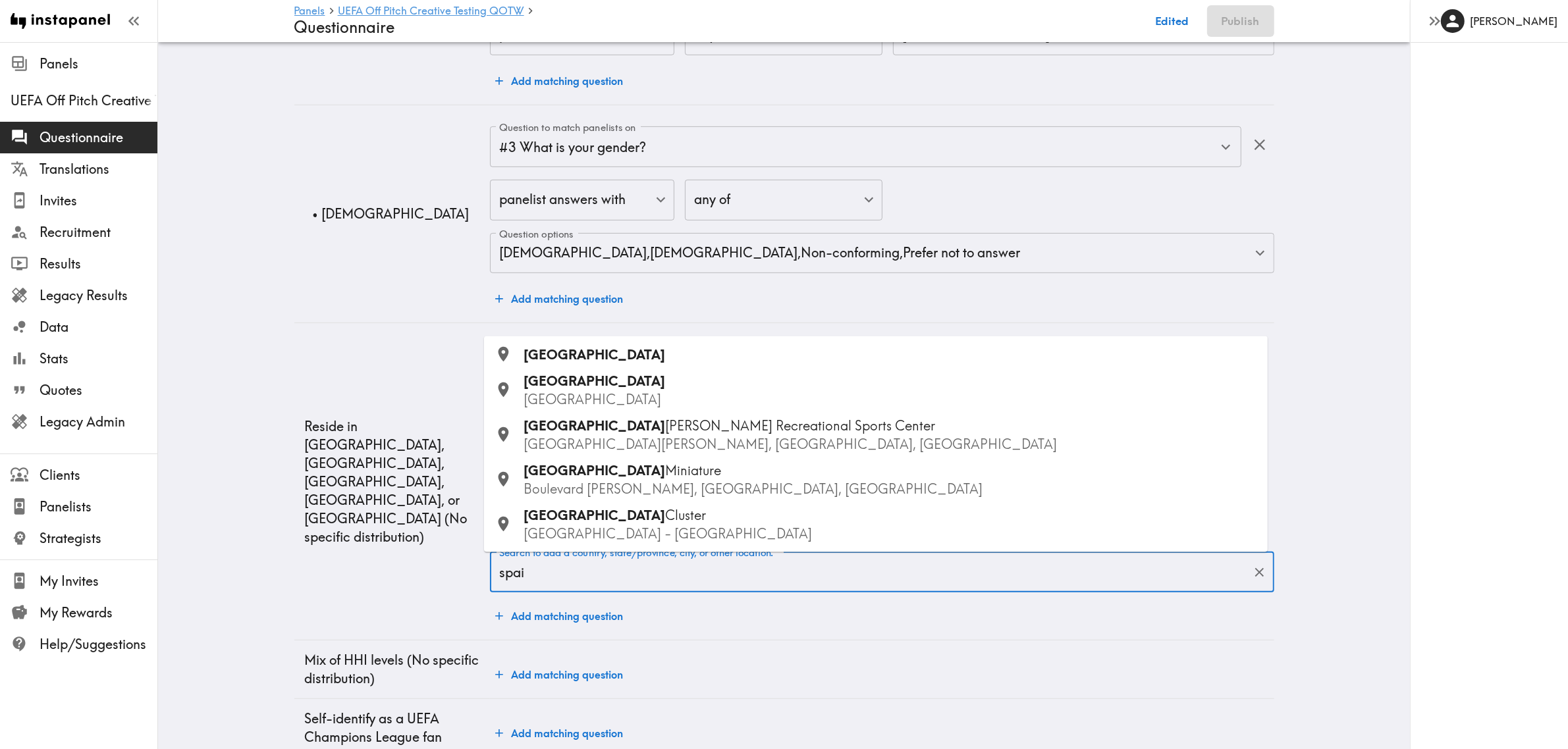
type input "[GEOGRAPHIC_DATA]"
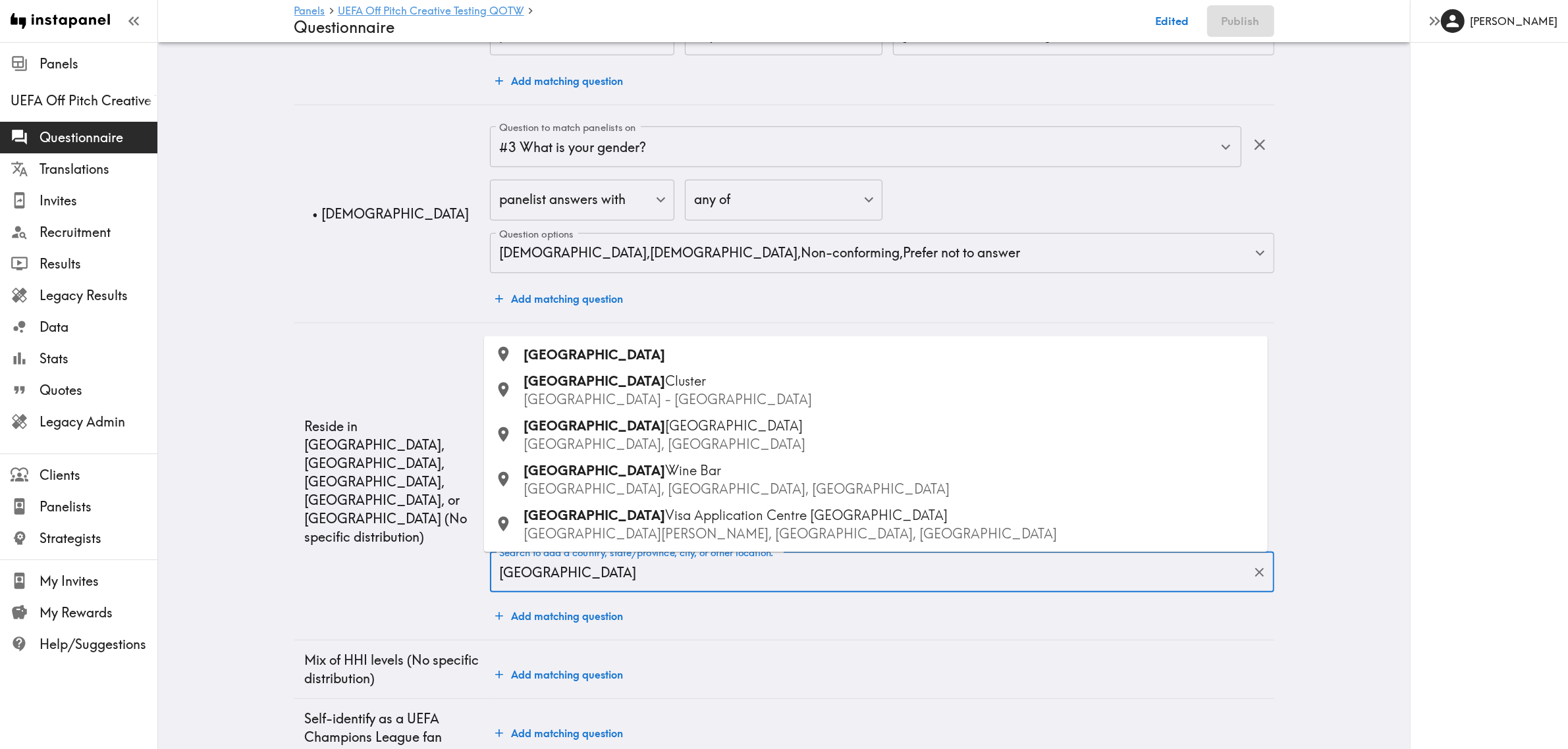
click at [556, 347] on span "[GEOGRAPHIC_DATA]" at bounding box center [595, 354] width 142 height 16
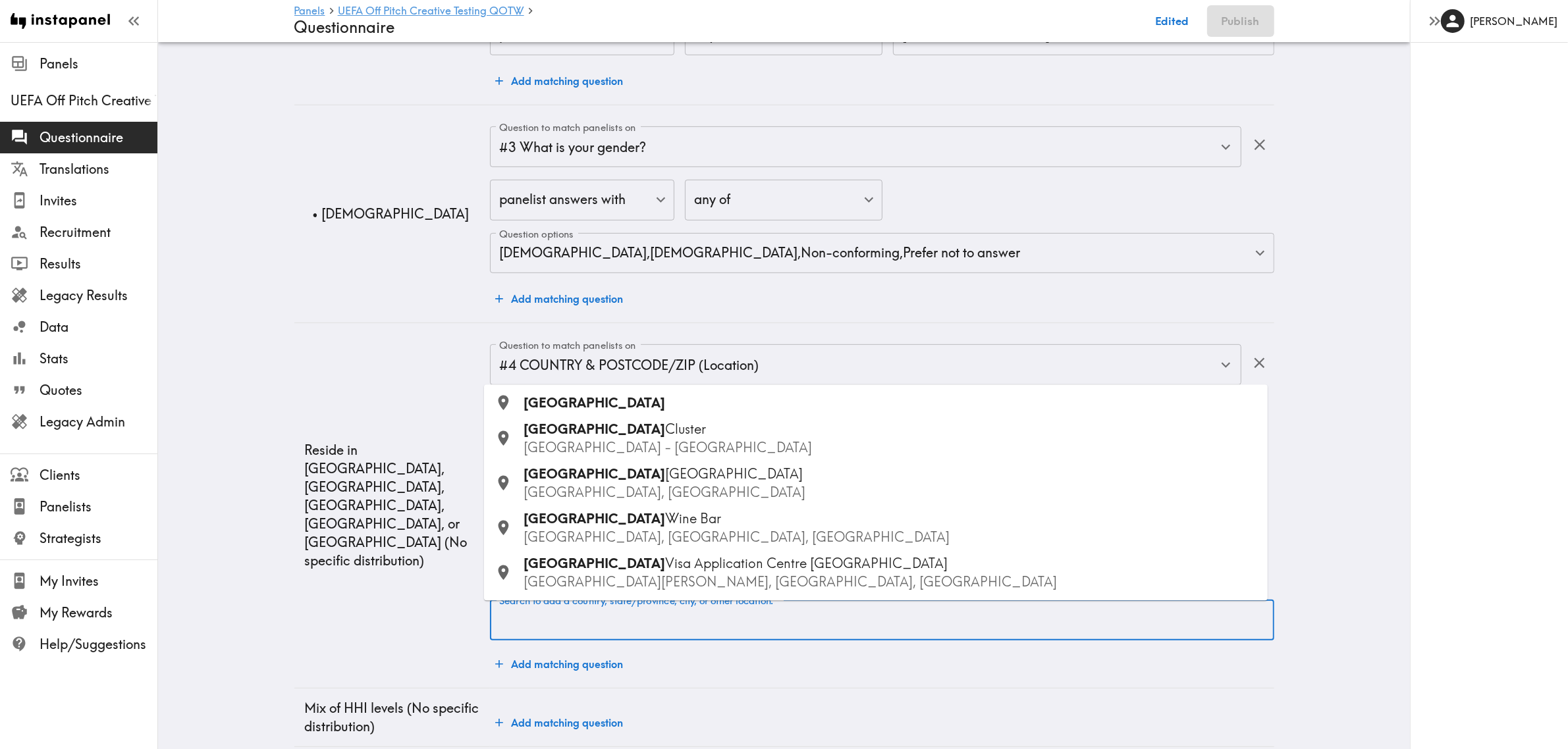
click at [594, 621] on input "Search to add a country, state/province, city, or other location." at bounding box center [882, 620] width 772 height 29
type input "ital"
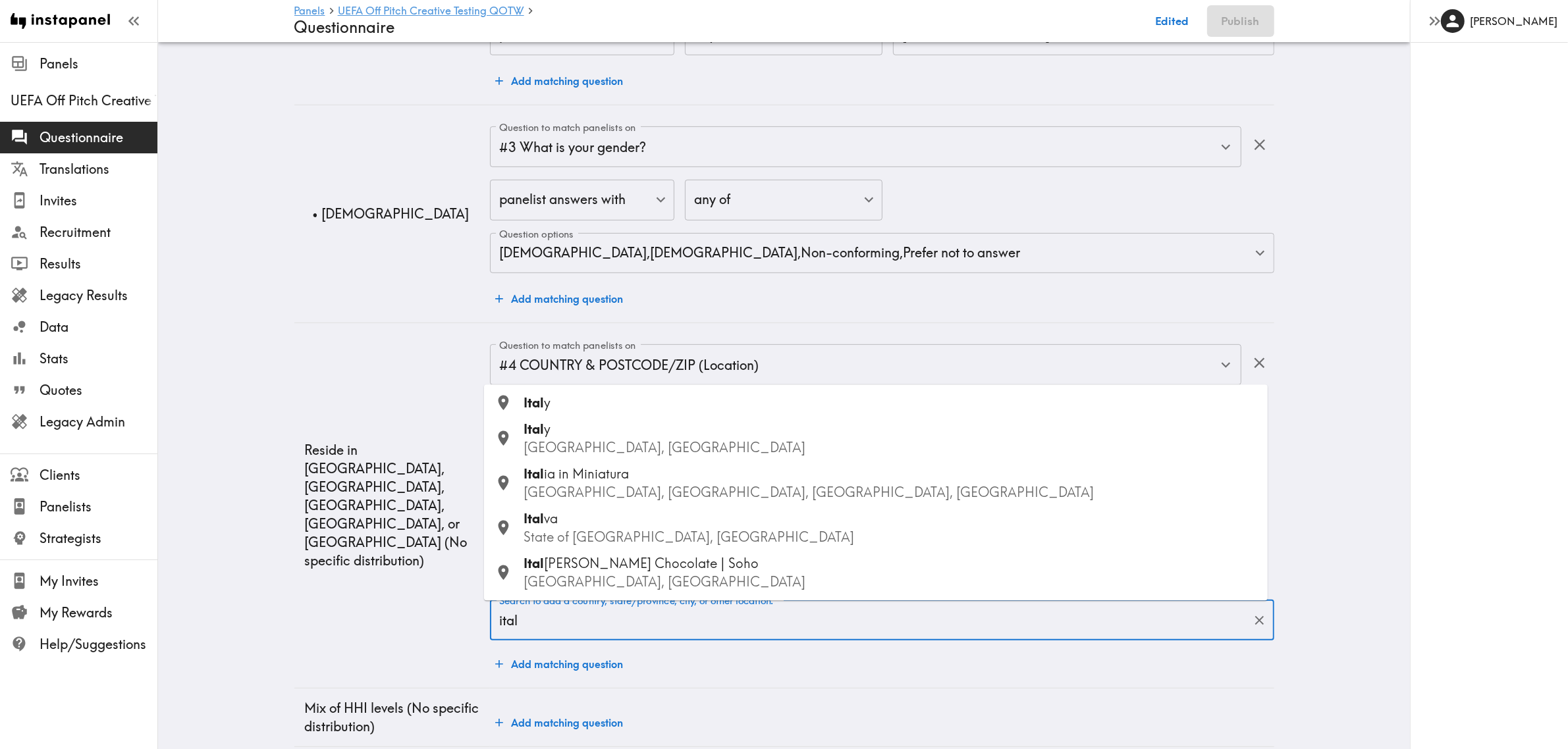
click at [555, 403] on div "Ital y" at bounding box center [891, 404] width 734 height 19
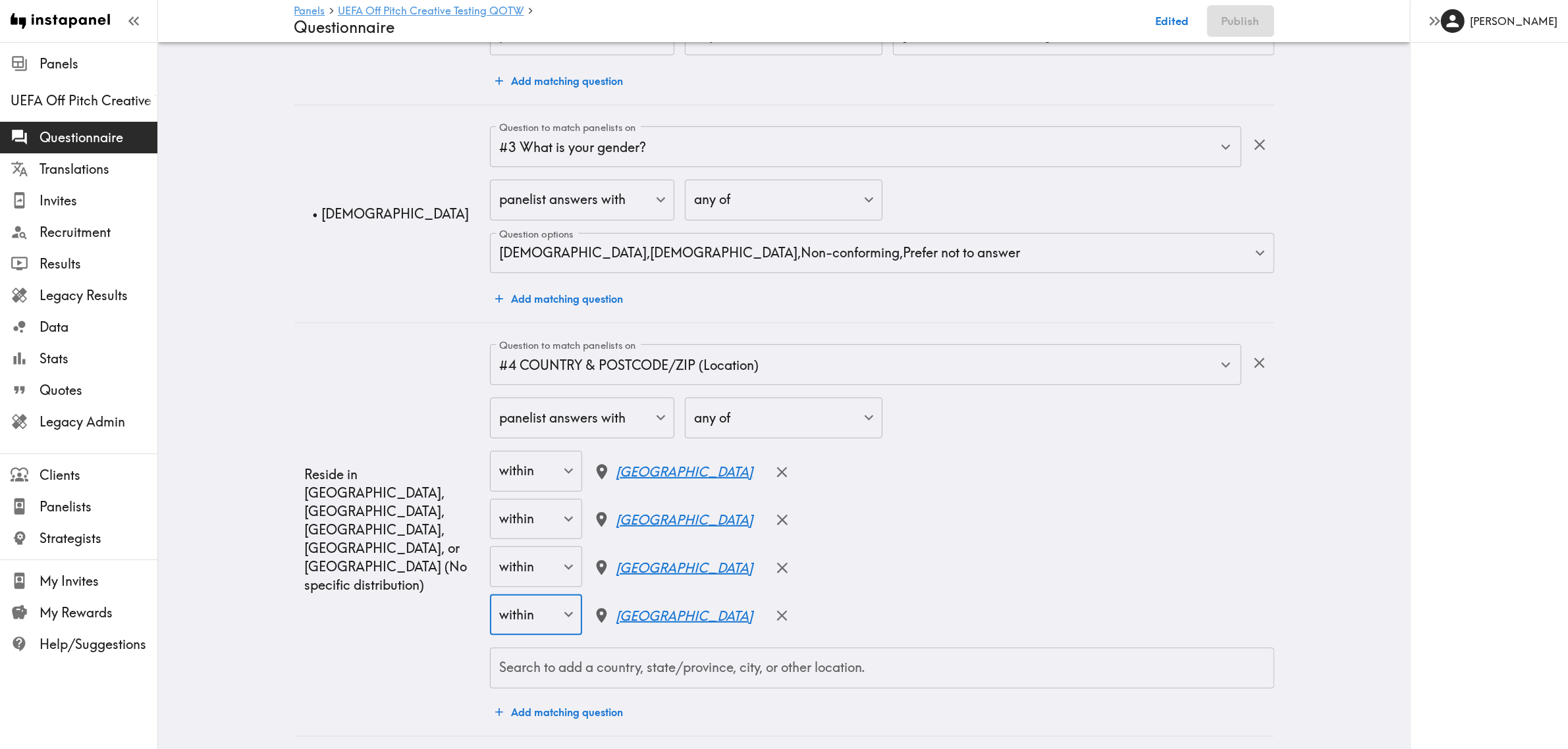
click at [581, 670] on input "Search to add a country, state/province, city, or other location." at bounding box center [882, 668] width 772 height 29
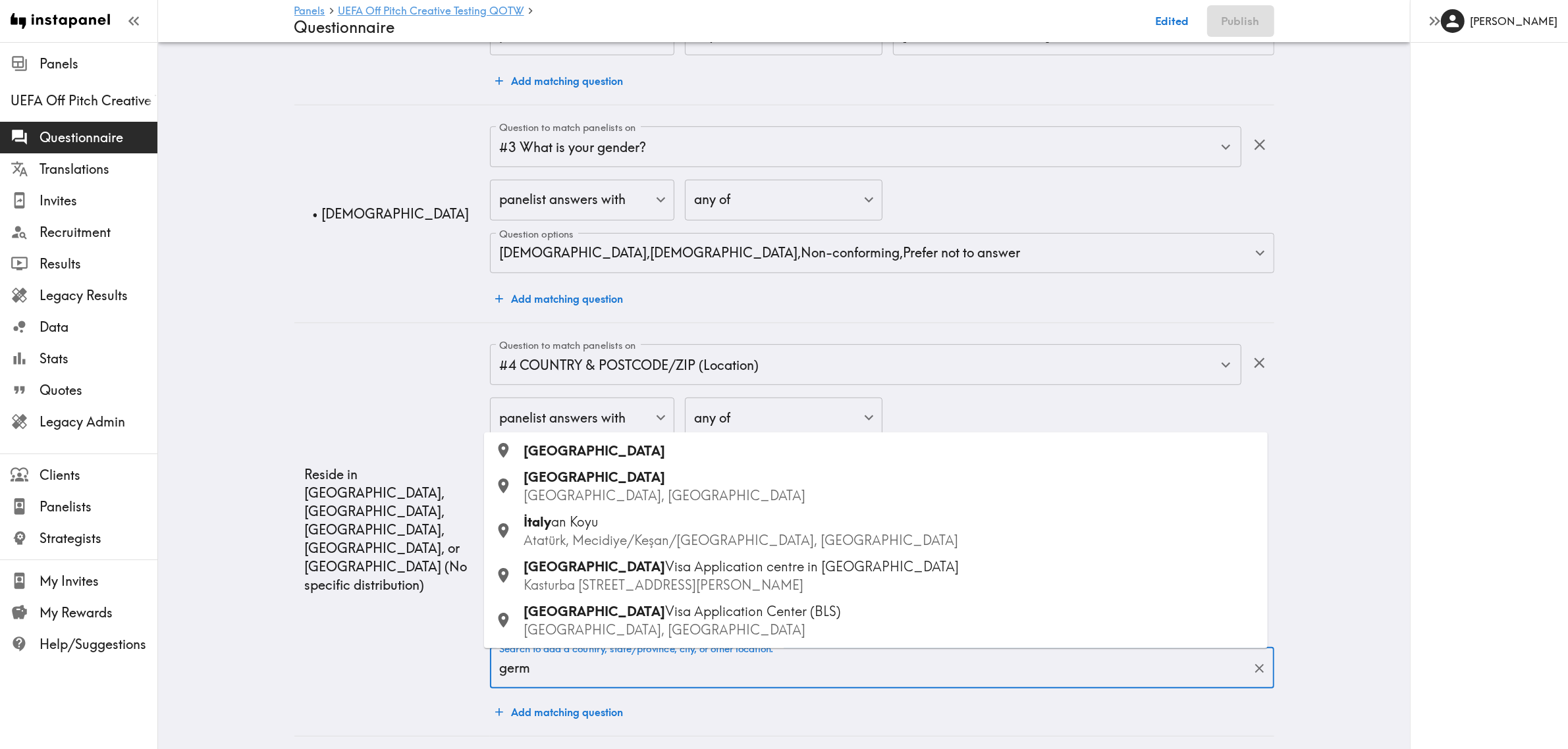
type input "germa"
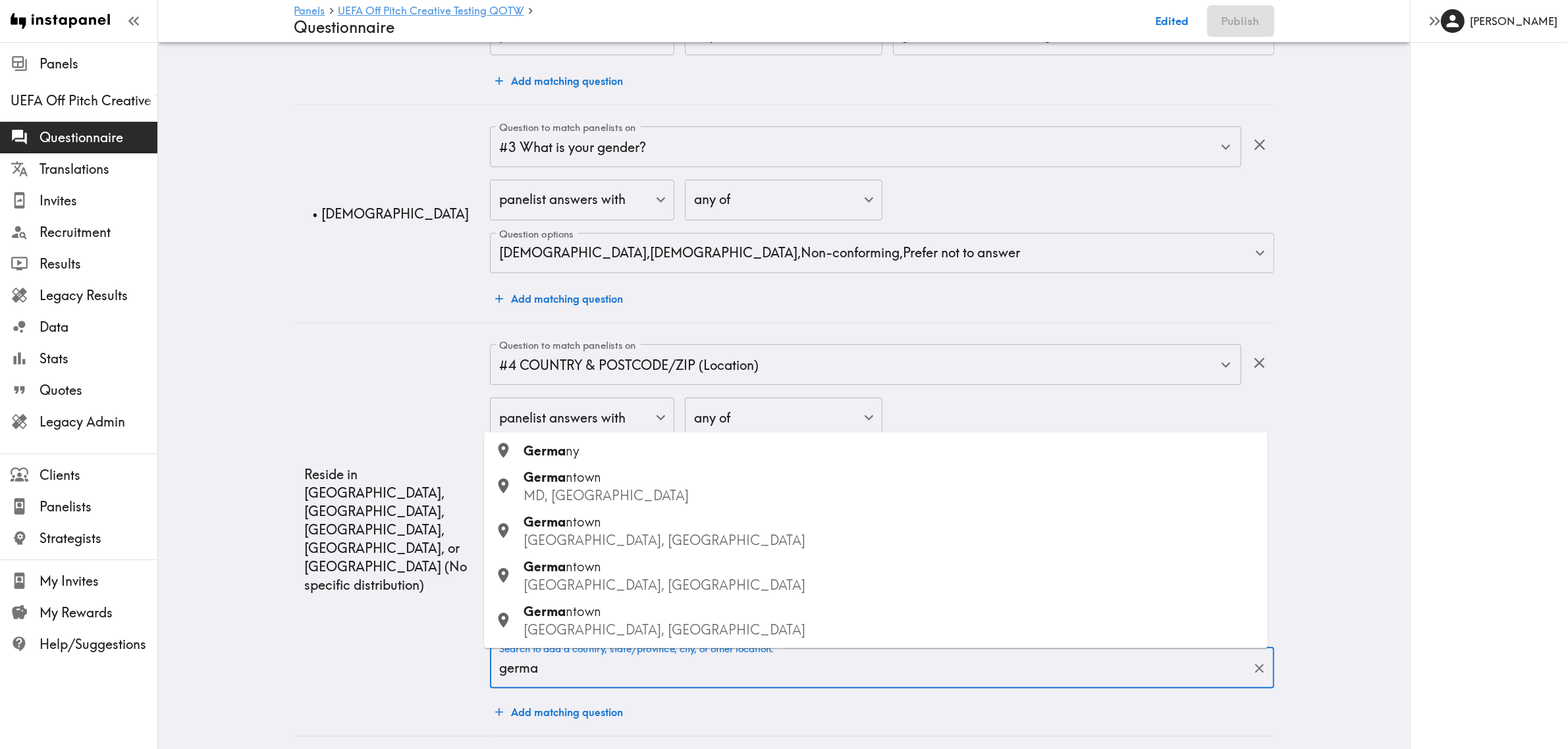
click at [598, 455] on div "Germa ny" at bounding box center [891, 451] width 734 height 19
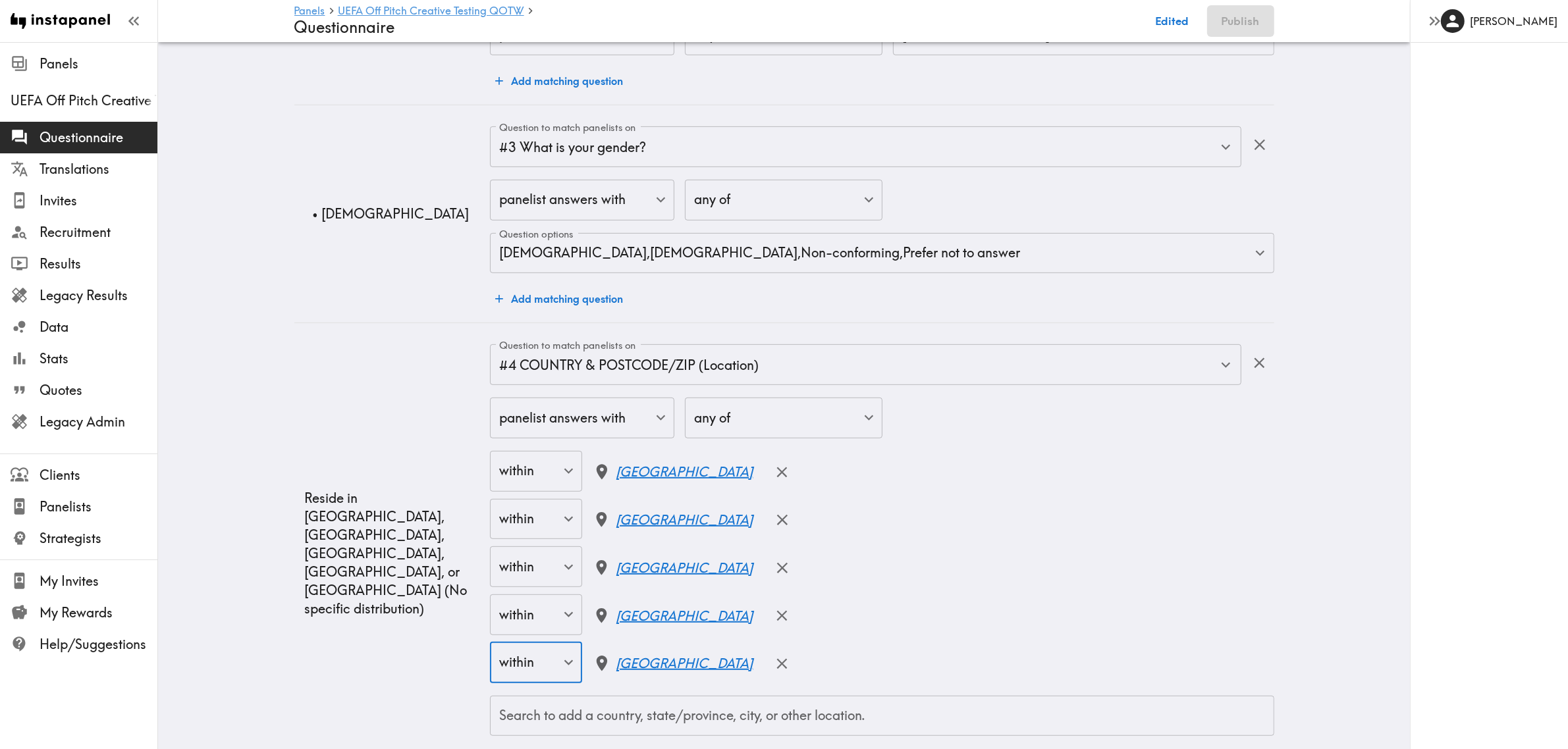
click at [330, 560] on p "Reside in [GEOGRAPHIC_DATA], [GEOGRAPHIC_DATA], [GEOGRAPHIC_DATA], [GEOGRAPHIC_…" at bounding box center [392, 554] width 175 height 129
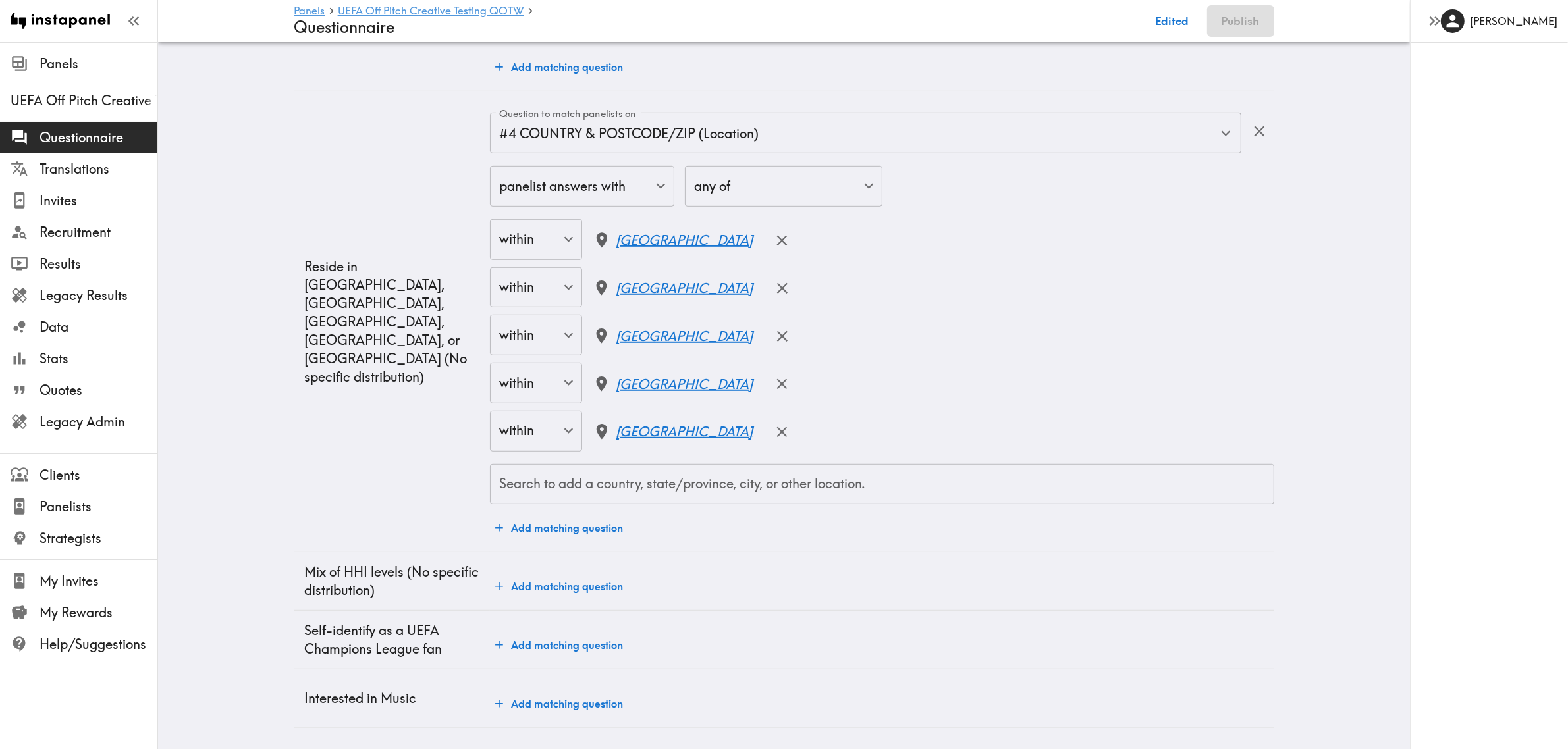
click at [571, 632] on button "Add matching question" at bounding box center [559, 645] width 138 height 26
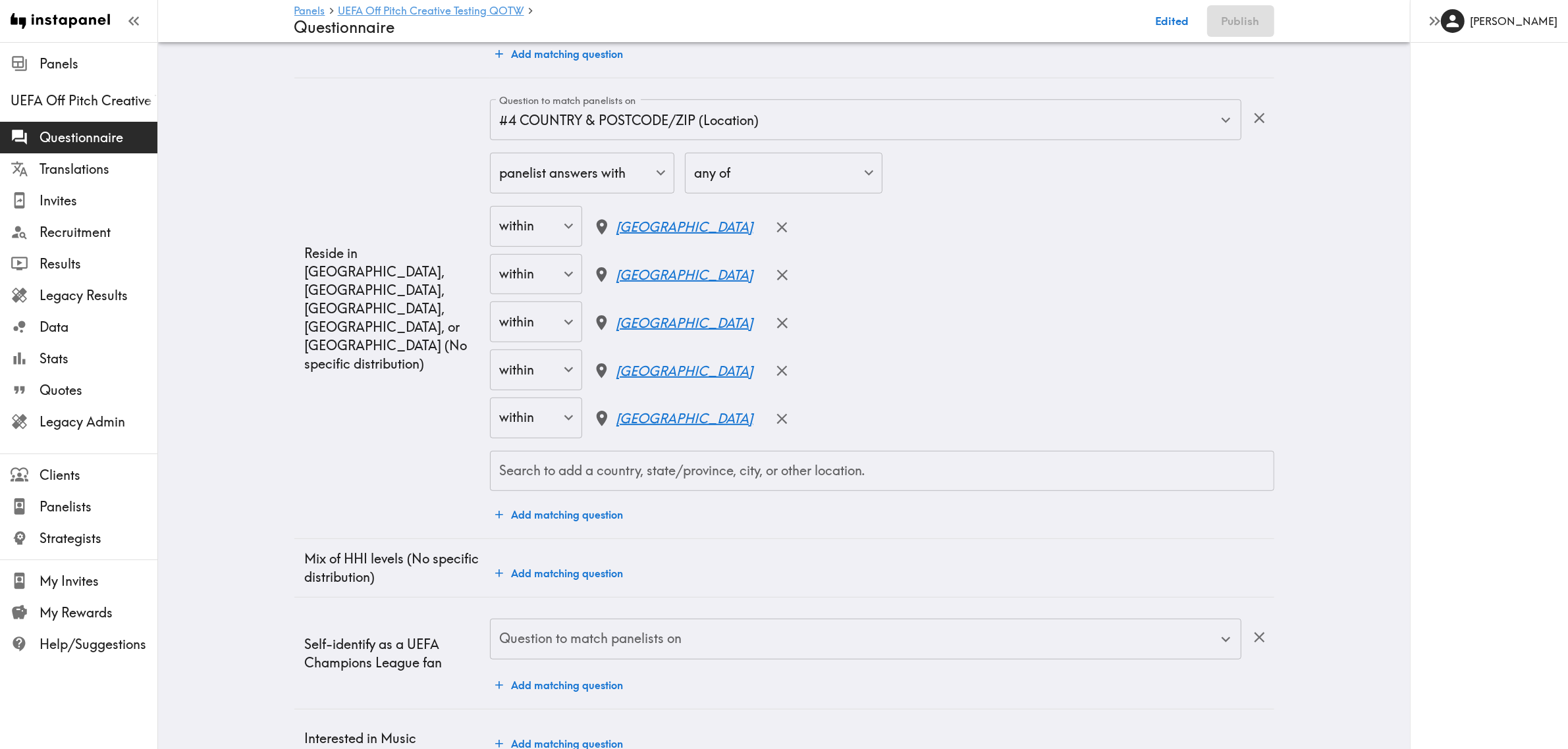
scroll to position [1021, 0]
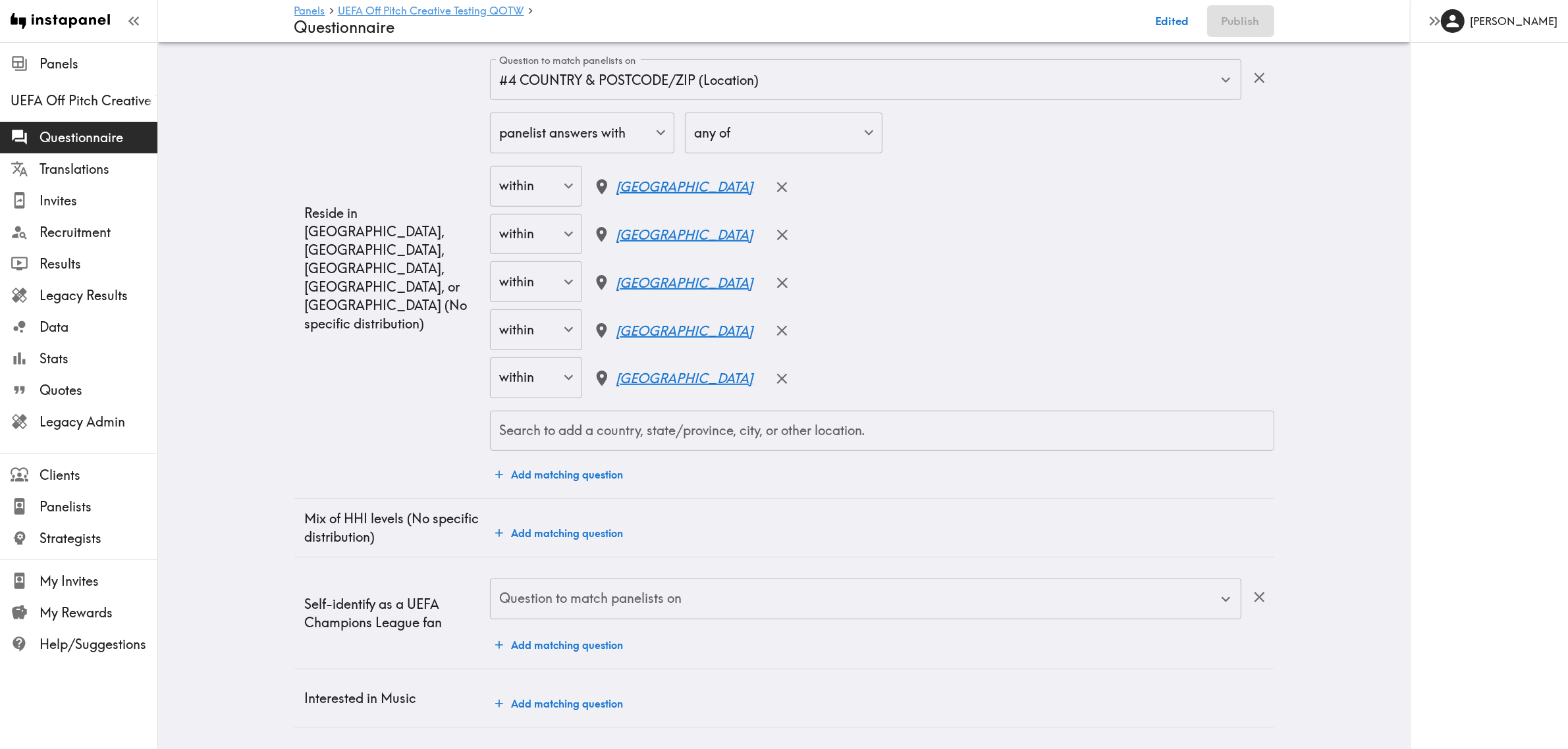
click at [608, 590] on input "Question to match panelists on" at bounding box center [855, 600] width 719 height 29
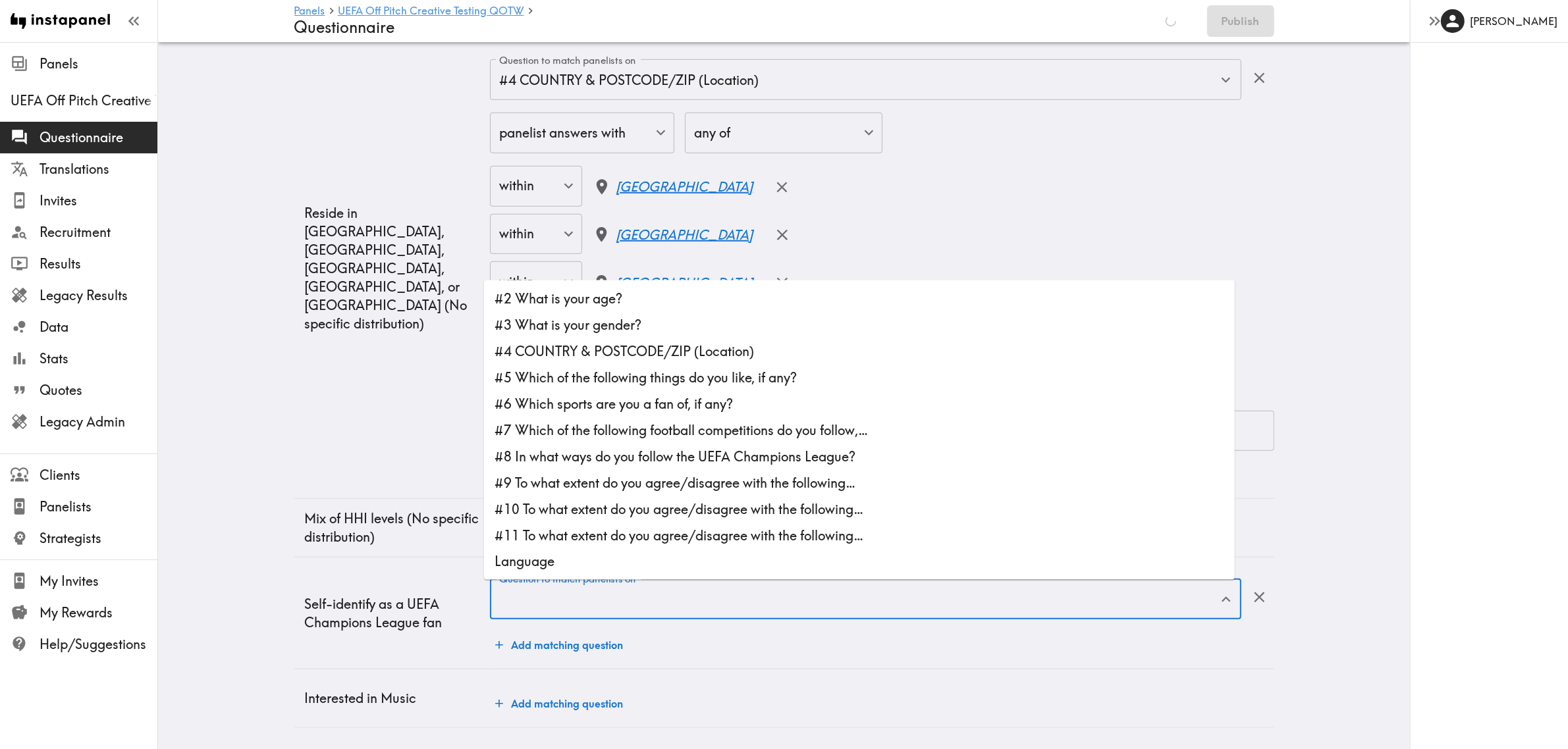
click at [684, 369] on li "#5 Which of the following things do you like, if any?" at bounding box center [860, 378] width 751 height 26
type input "#5 Which of the following things do you like, if any?"
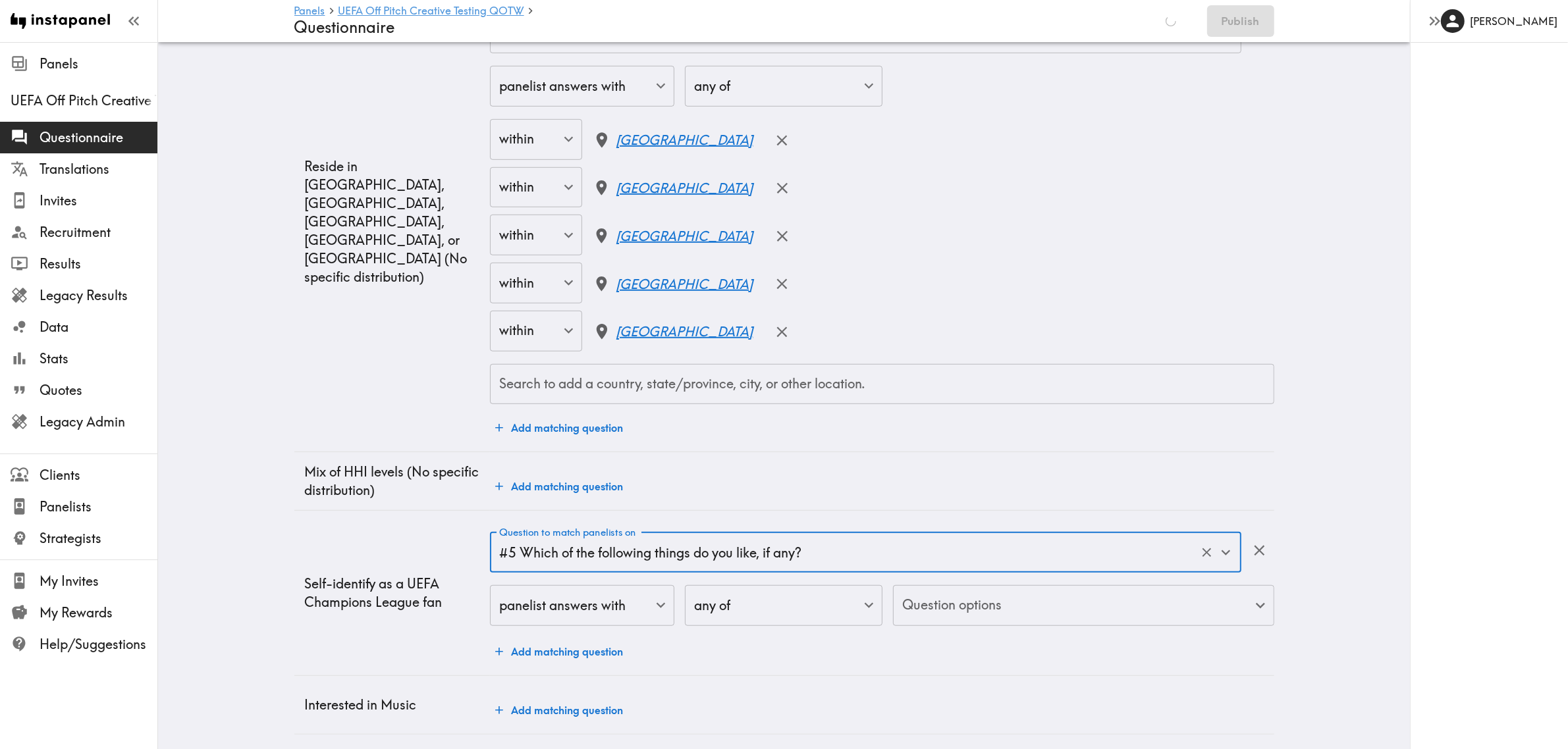
scroll to position [1002, 0]
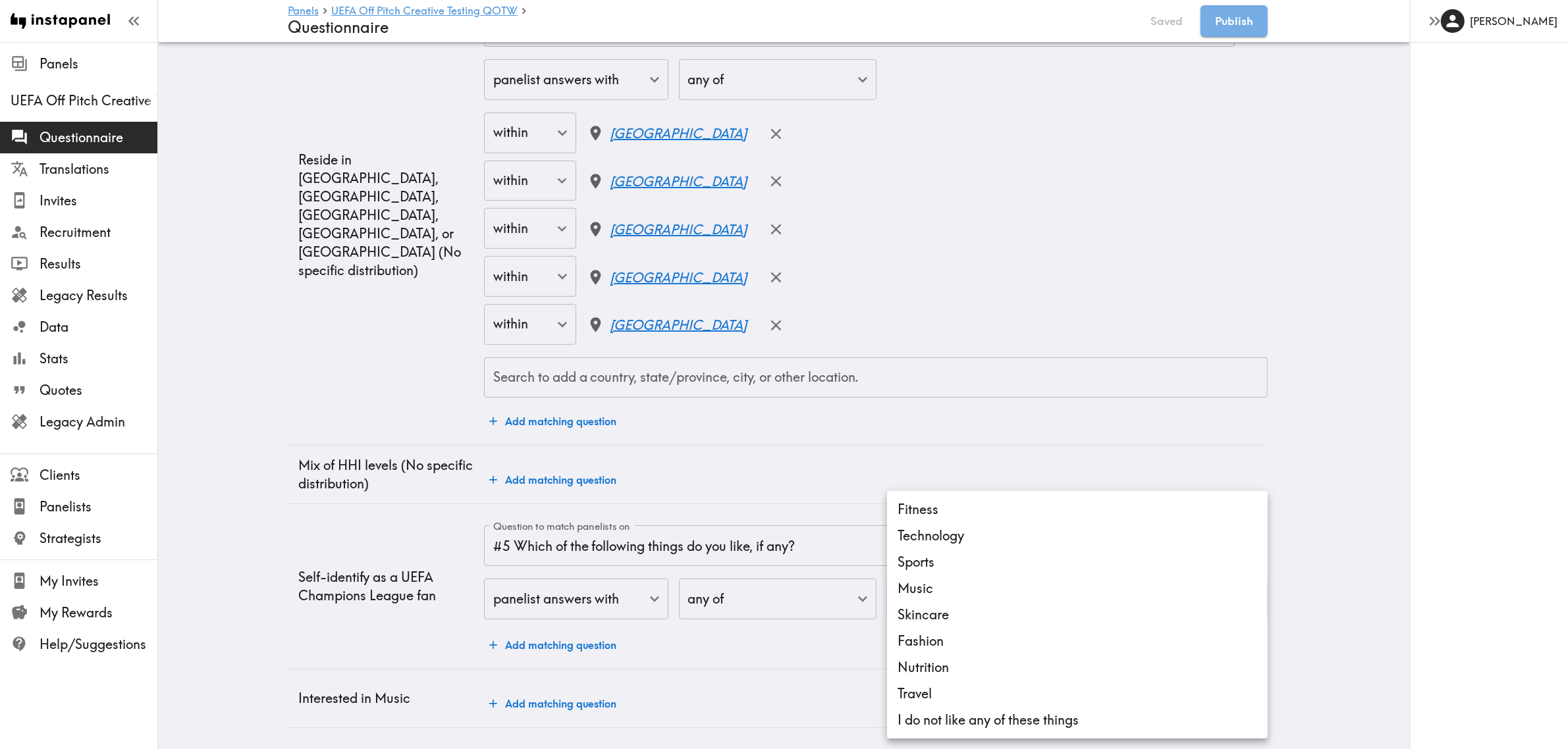
click at [968, 565] on li "Sports" at bounding box center [1078, 562] width 381 height 26
click at [955, 588] on li "Music" at bounding box center [1078, 588] width 381 height 26
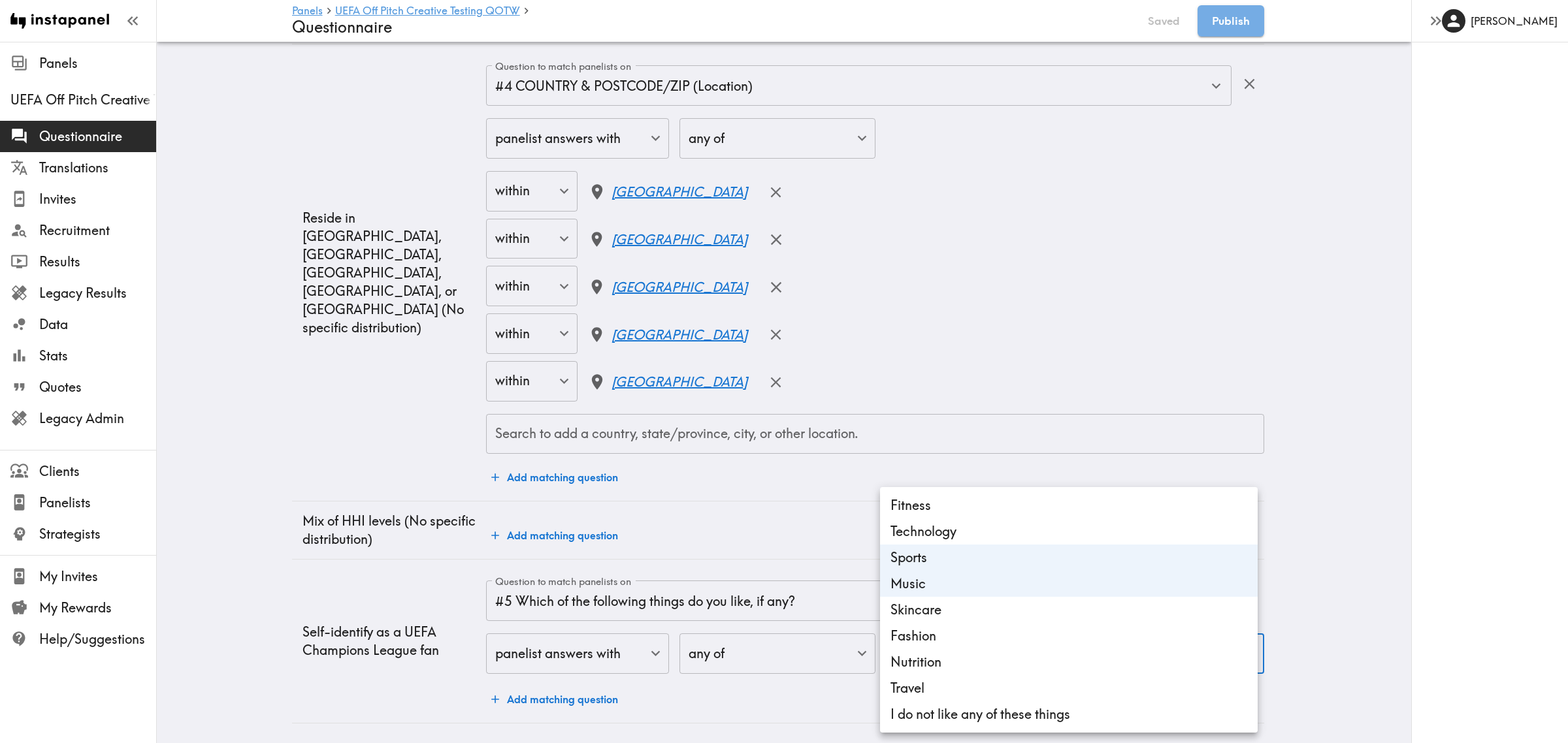
click at [304, 556] on div at bounding box center [784, 372] width 1568 height 743
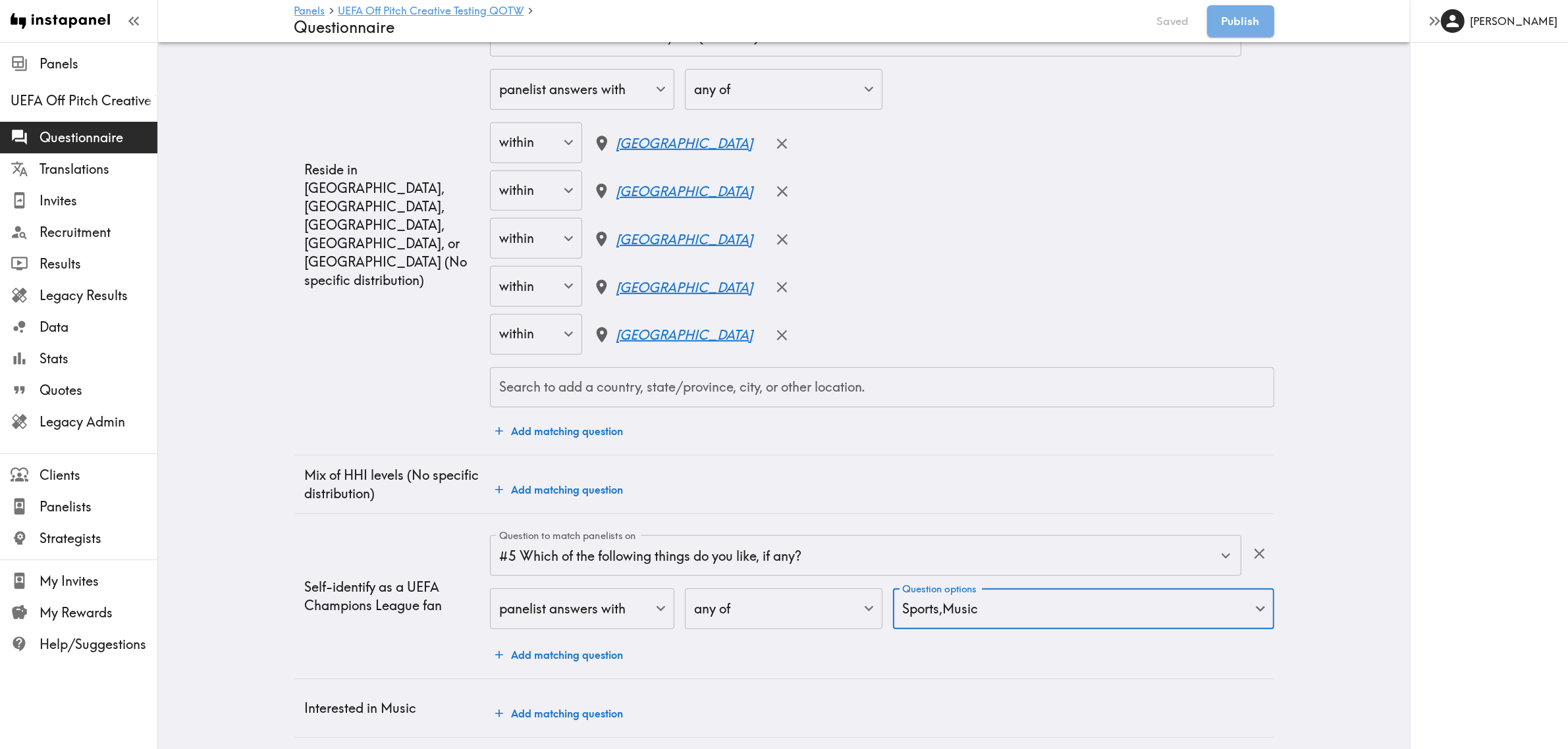
scroll to position [1074, 0]
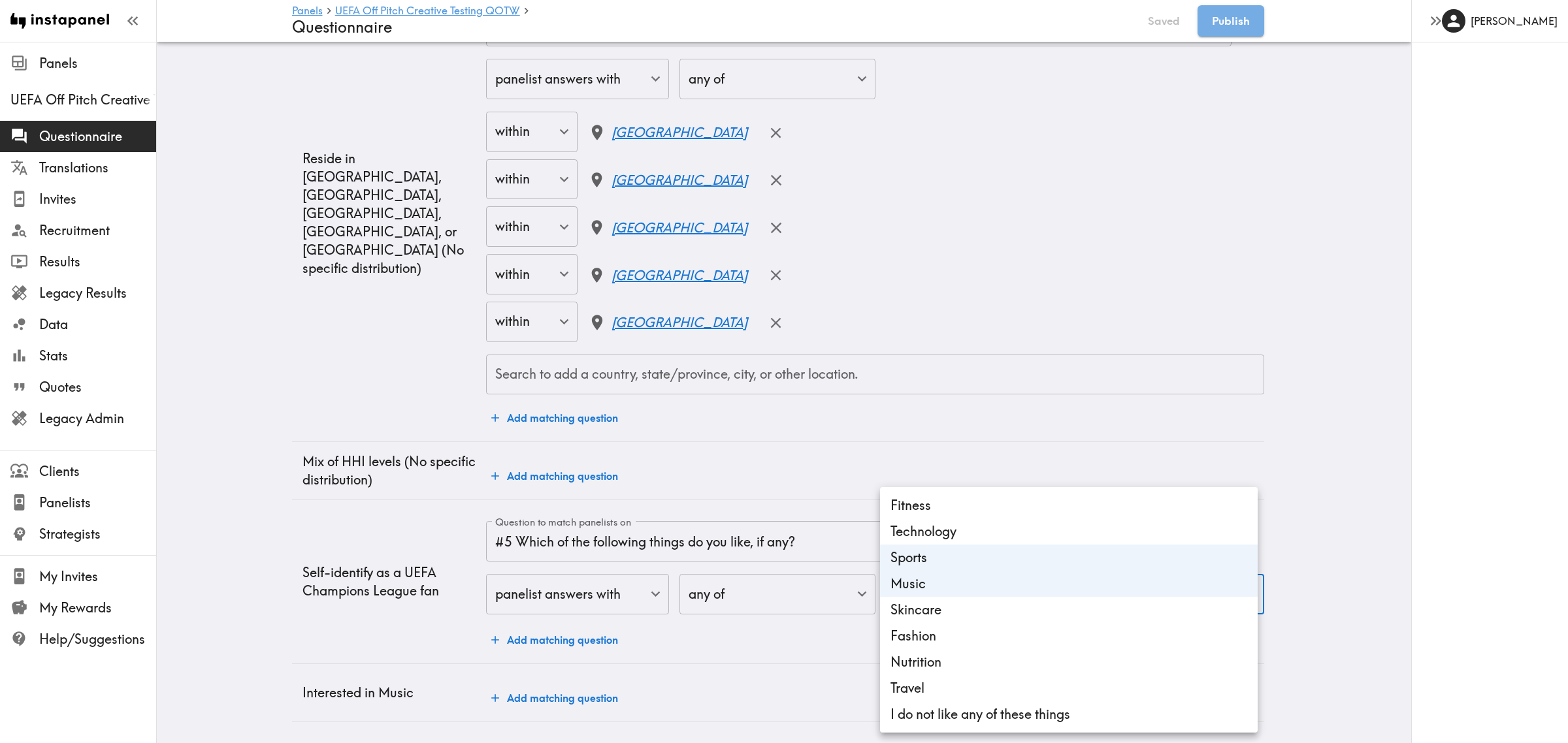
click at [946, 578] on li "Music" at bounding box center [1069, 584] width 377 height 26
type input "750b6c12-eb38-468d-80ea-e5aeedc0c091"
click at [298, 559] on div at bounding box center [784, 372] width 1568 height 743
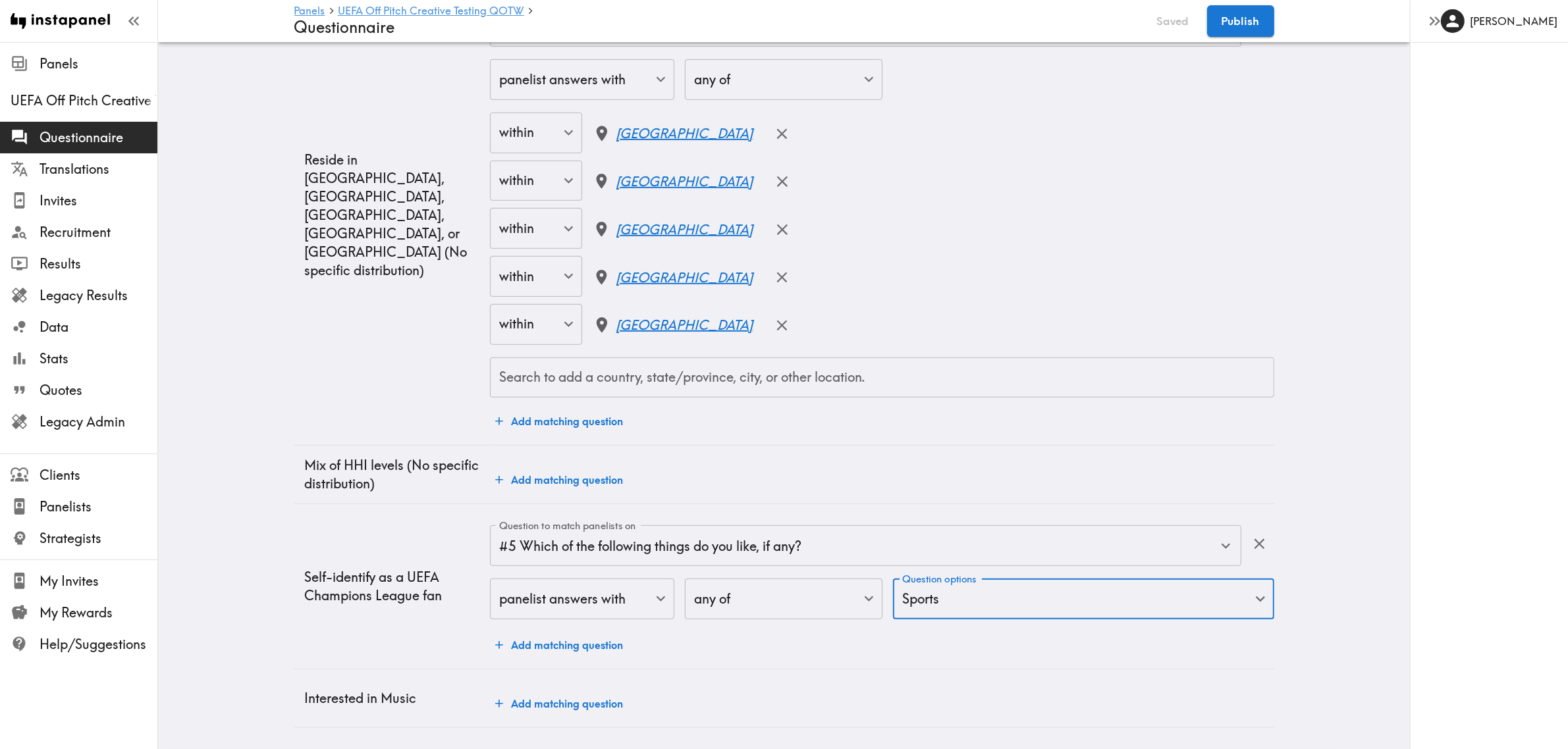
click at [565, 632] on button "Add matching question" at bounding box center [559, 645] width 138 height 26
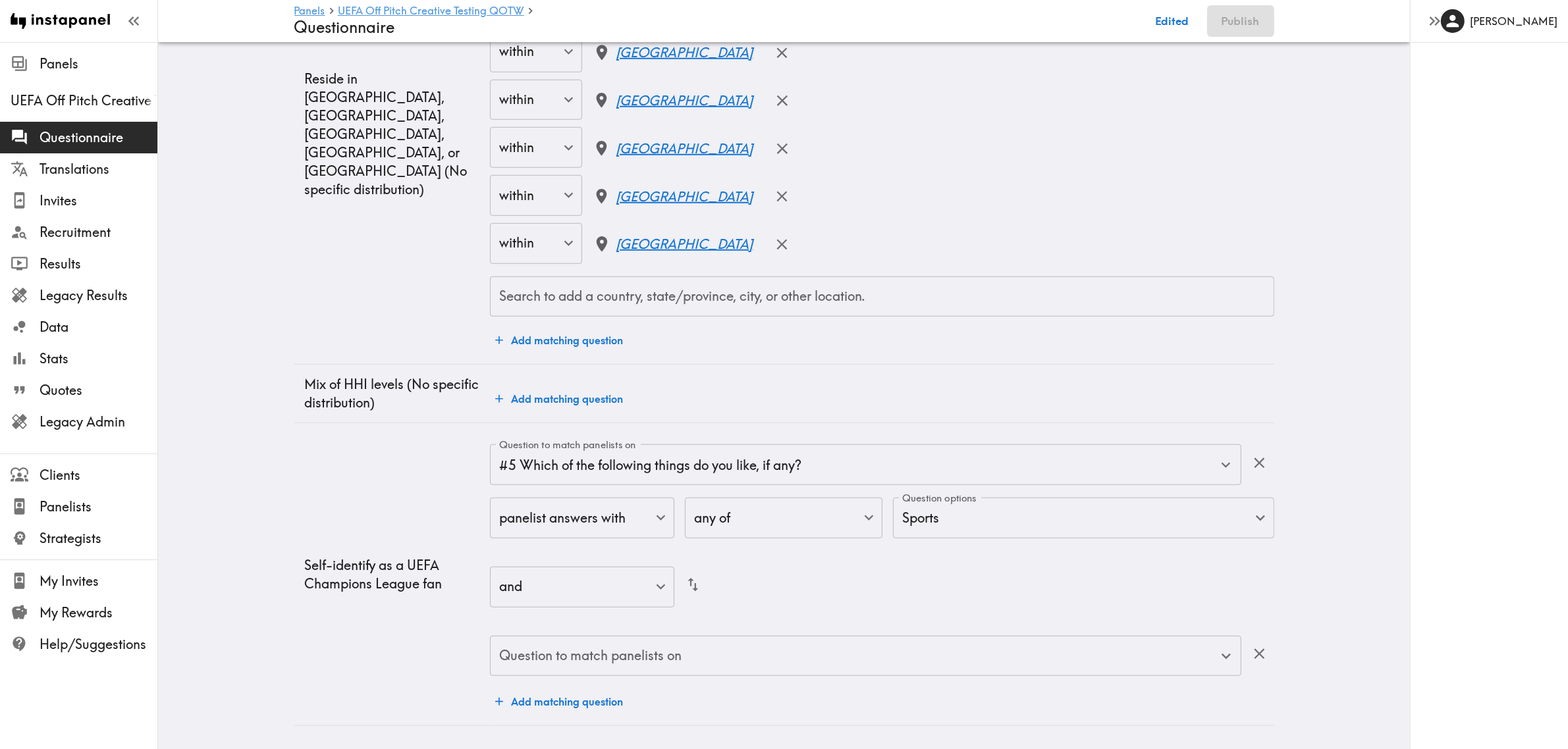
scroll to position [1213, 0]
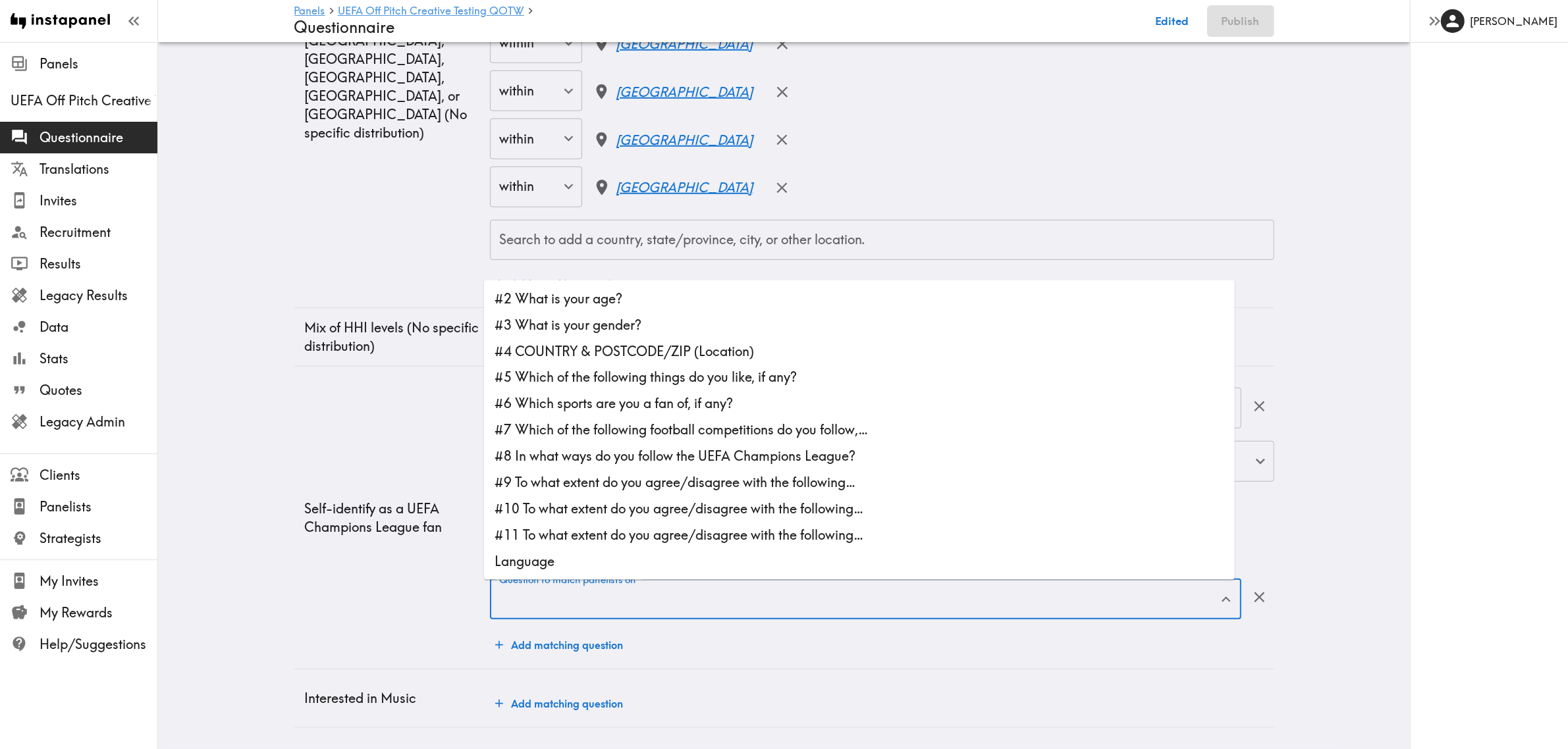
click at [656, 593] on input "Question to match panelists on" at bounding box center [855, 600] width 719 height 29
click at [719, 391] on li "#6 Which sports are you a fan of, if any?" at bounding box center [860, 404] width 751 height 26
type input "#6 Which sports are you a fan of, if any?"
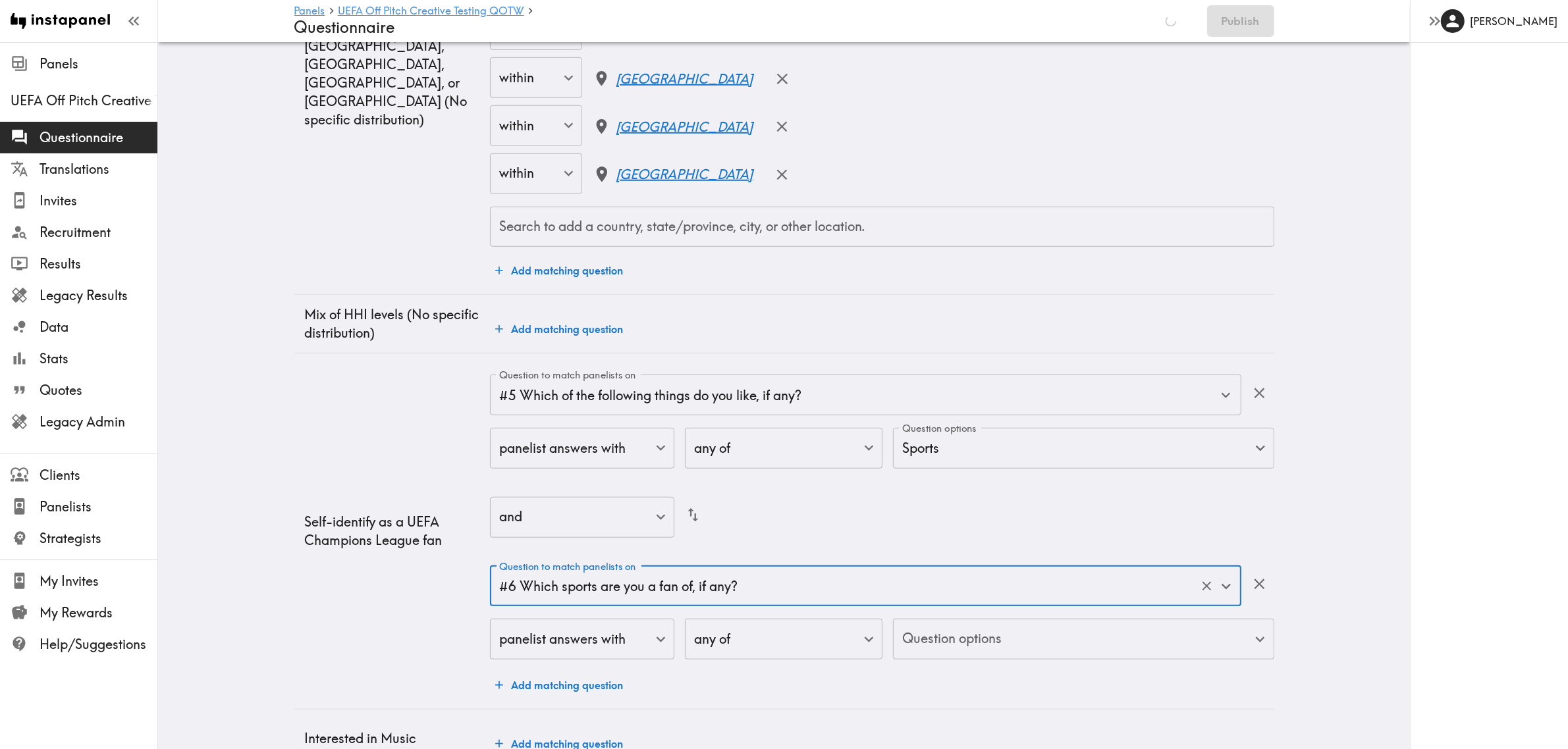
scroll to position [1192, 0]
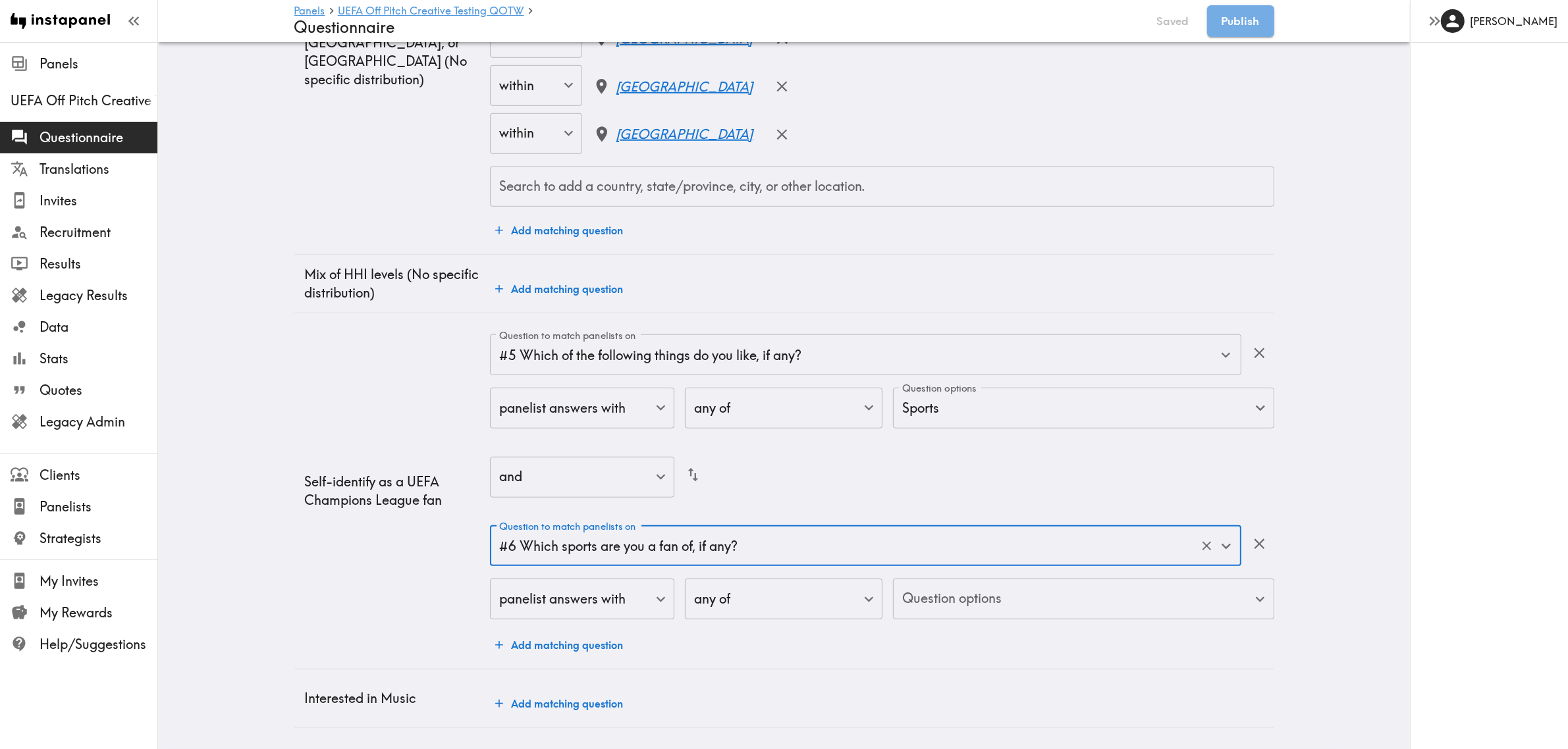
click at [996, 635] on div "Question to match panelists on #5 Which of the following things do you like, if…" at bounding box center [882, 497] width 784 height 324
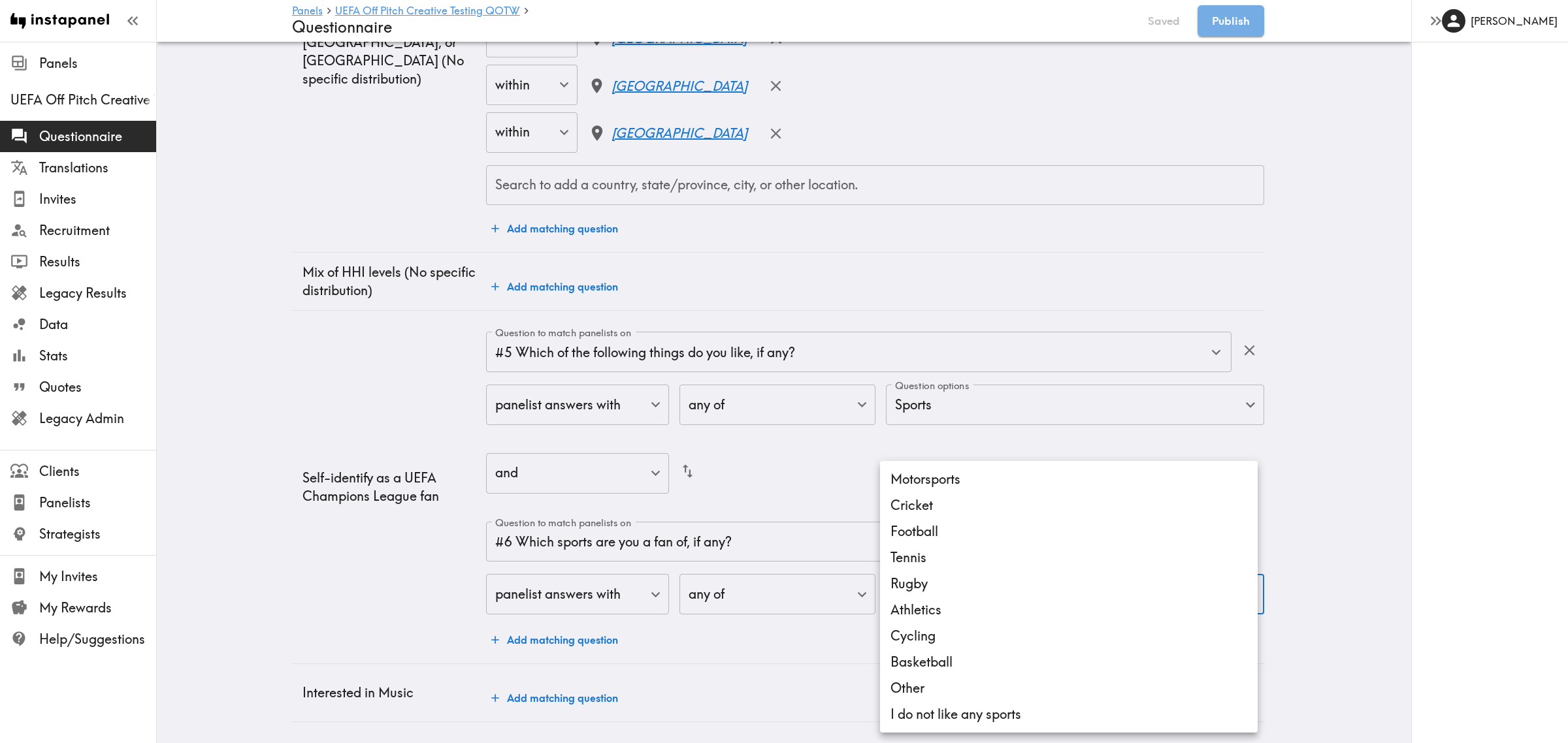
click at [954, 524] on li "Football" at bounding box center [1069, 532] width 377 height 26
type input "b1f2e60a-8193-4061-a943-aed3979c00ba"
click at [301, 533] on div at bounding box center [784, 372] width 1568 height 743
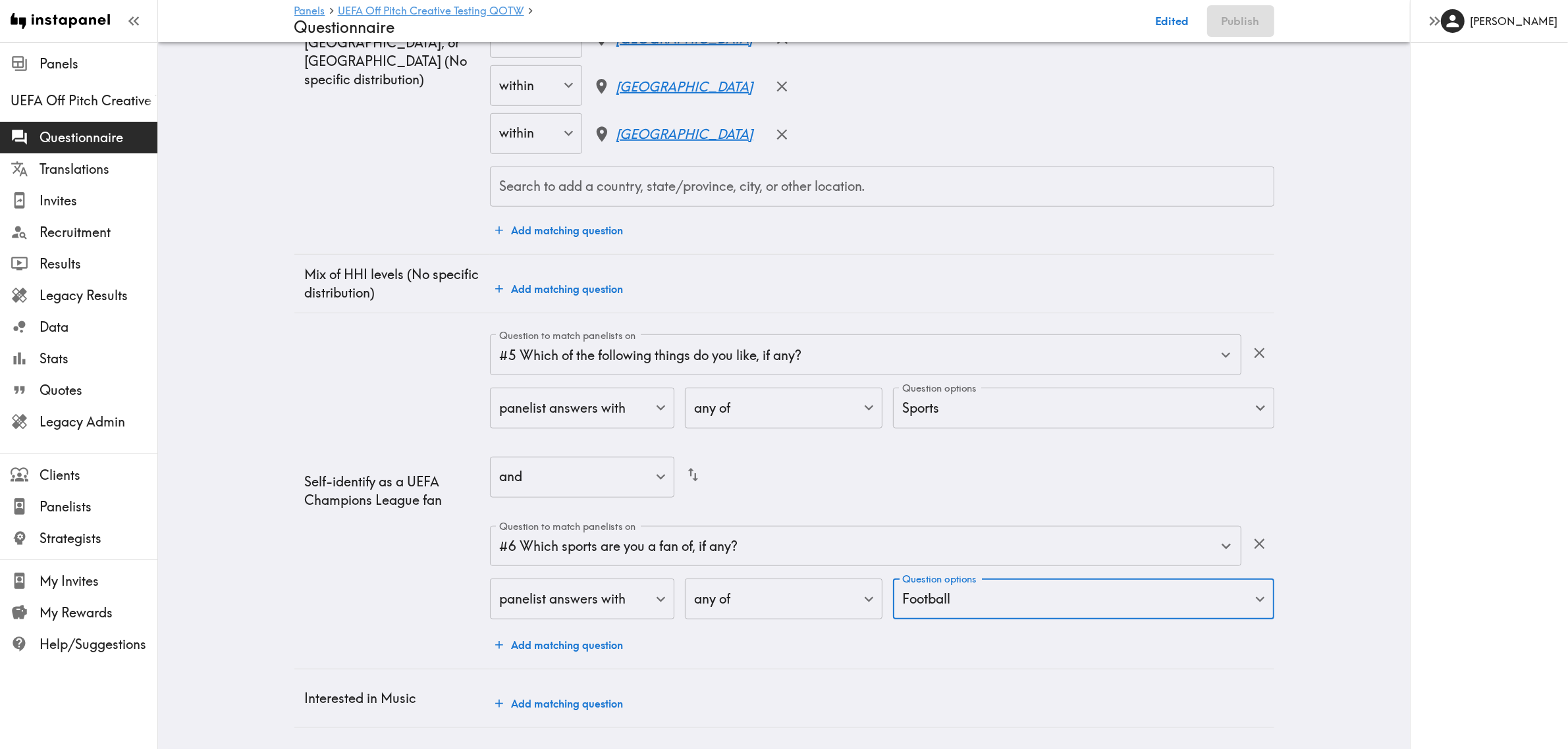
click at [544, 632] on button "Add matching question" at bounding box center [559, 645] width 138 height 26
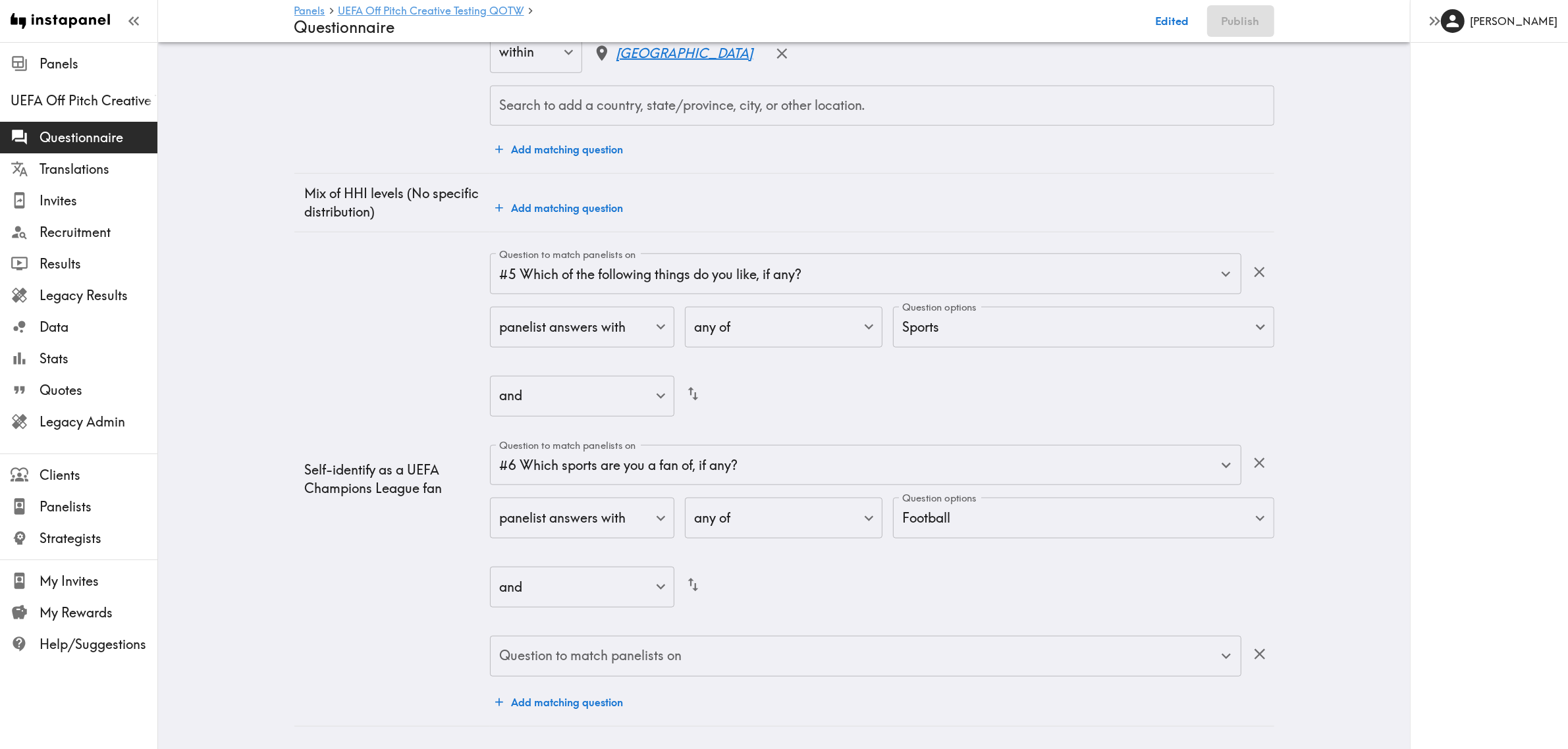
scroll to position [1331, 0]
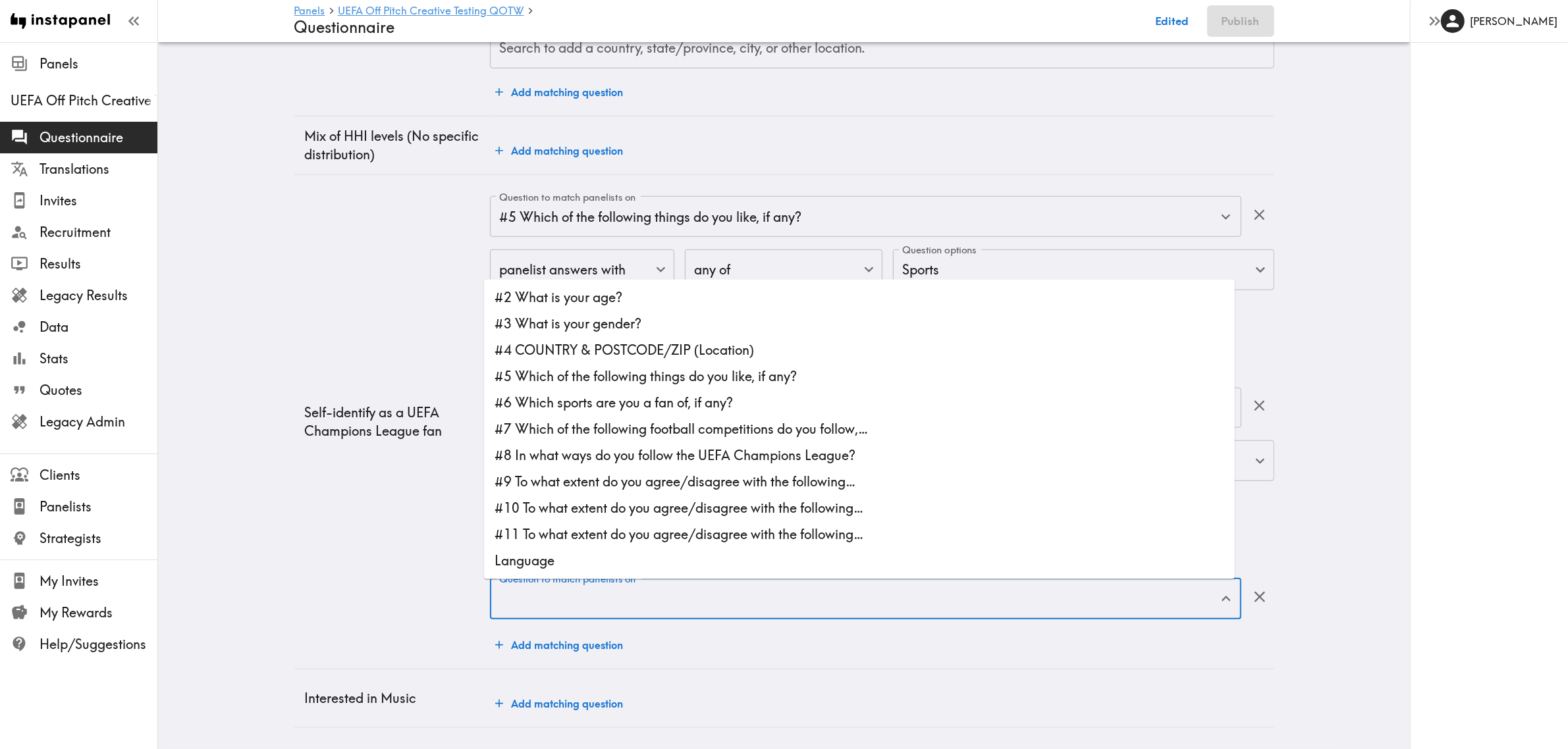
click at [626, 579] on div "Question to match panelists on Question to match panelists on" at bounding box center [866, 600] width 751 height 42
click at [729, 417] on li "#7 Which of the following football competitions do you follow,…" at bounding box center [860, 430] width 751 height 26
type input "#7 Which of the following football competitions do you follow,…"
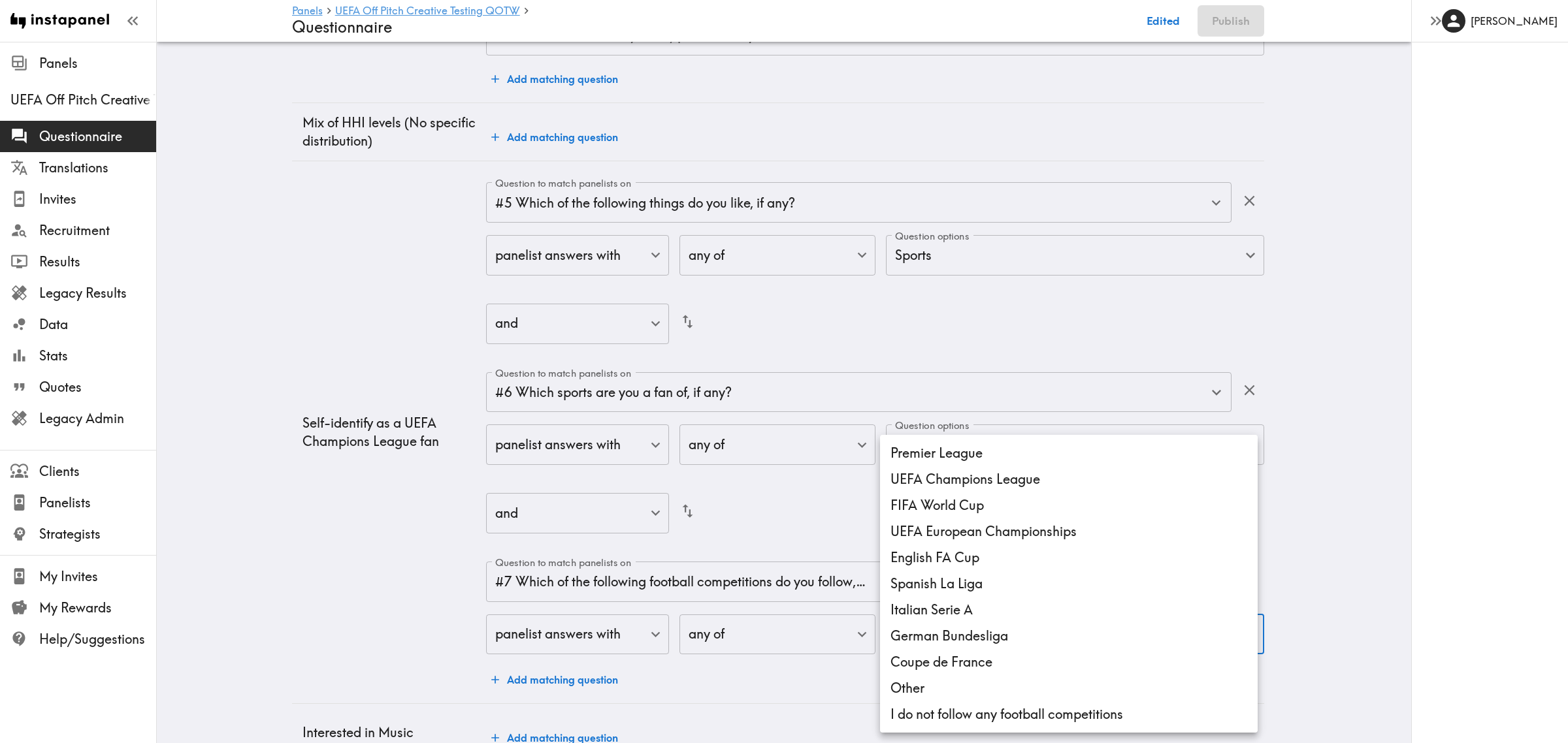
click at [966, 484] on li "UEFA Champions League" at bounding box center [1069, 479] width 377 height 26
type input "e70ca803-14b5-4969-9aac-fd486e819540"
click at [403, 530] on div at bounding box center [784, 372] width 1568 height 743
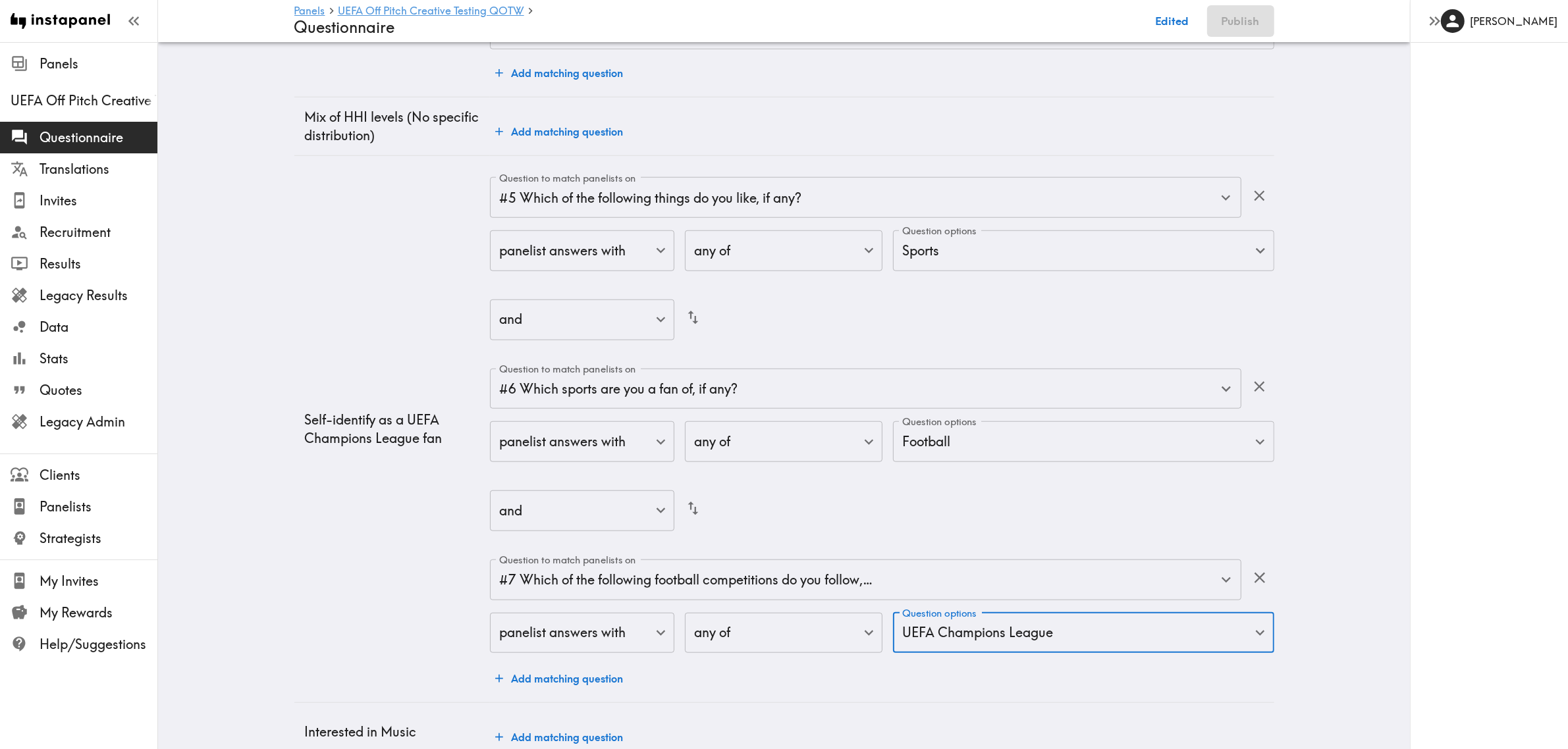
scroll to position [1383, 0]
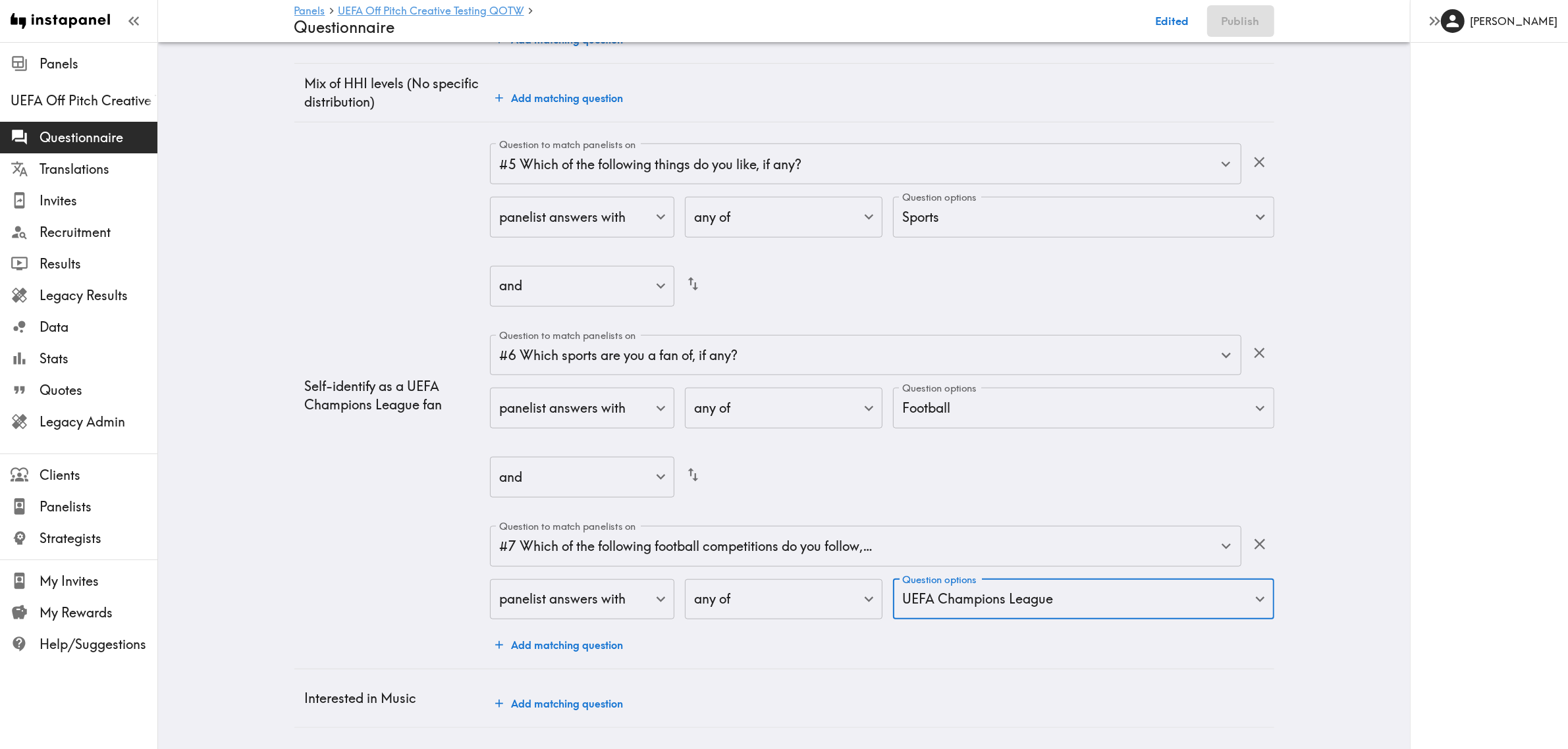
click at [561, 634] on button "Add matching question" at bounding box center [559, 645] width 138 height 26
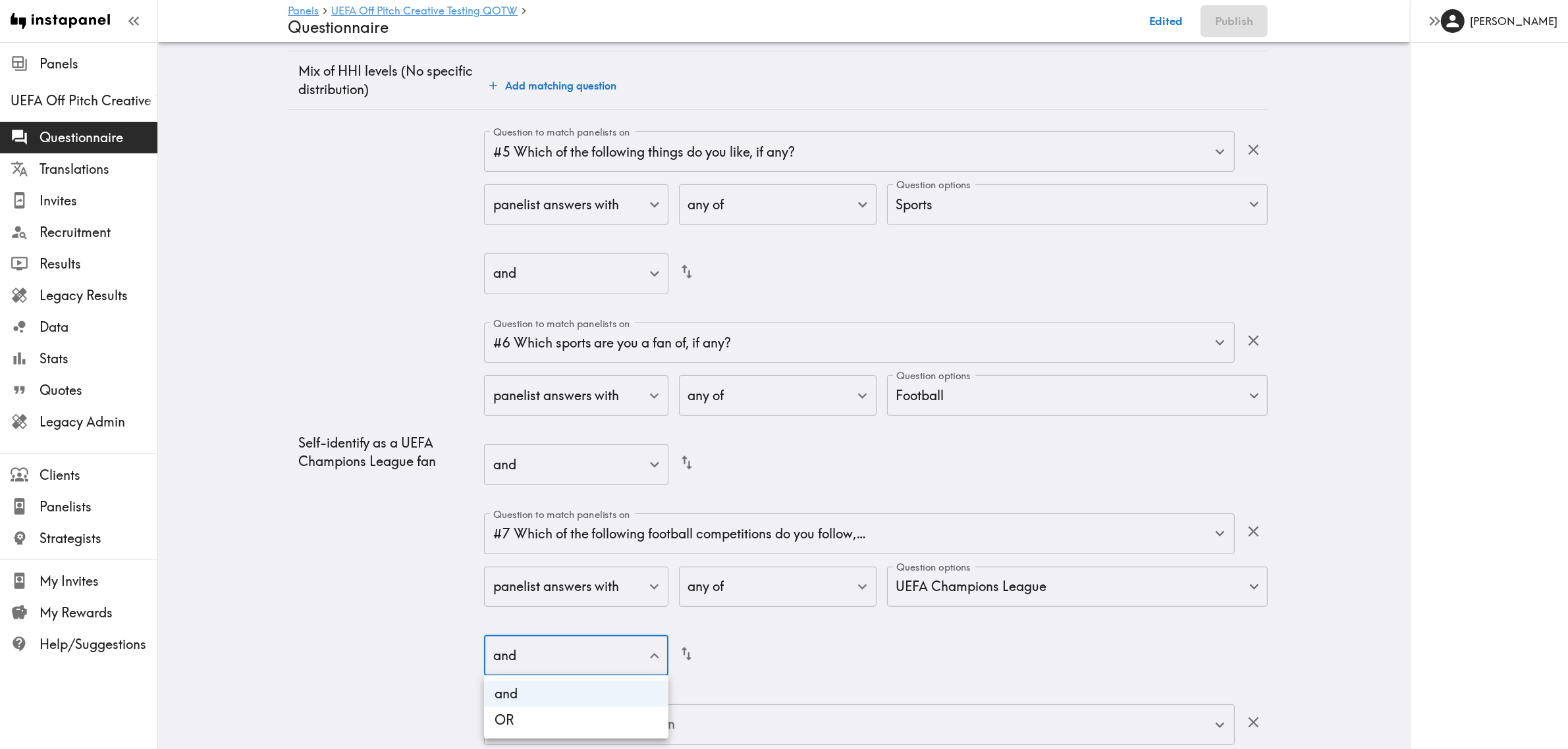
click at [363, 614] on div at bounding box center [790, 374] width 1581 height 749
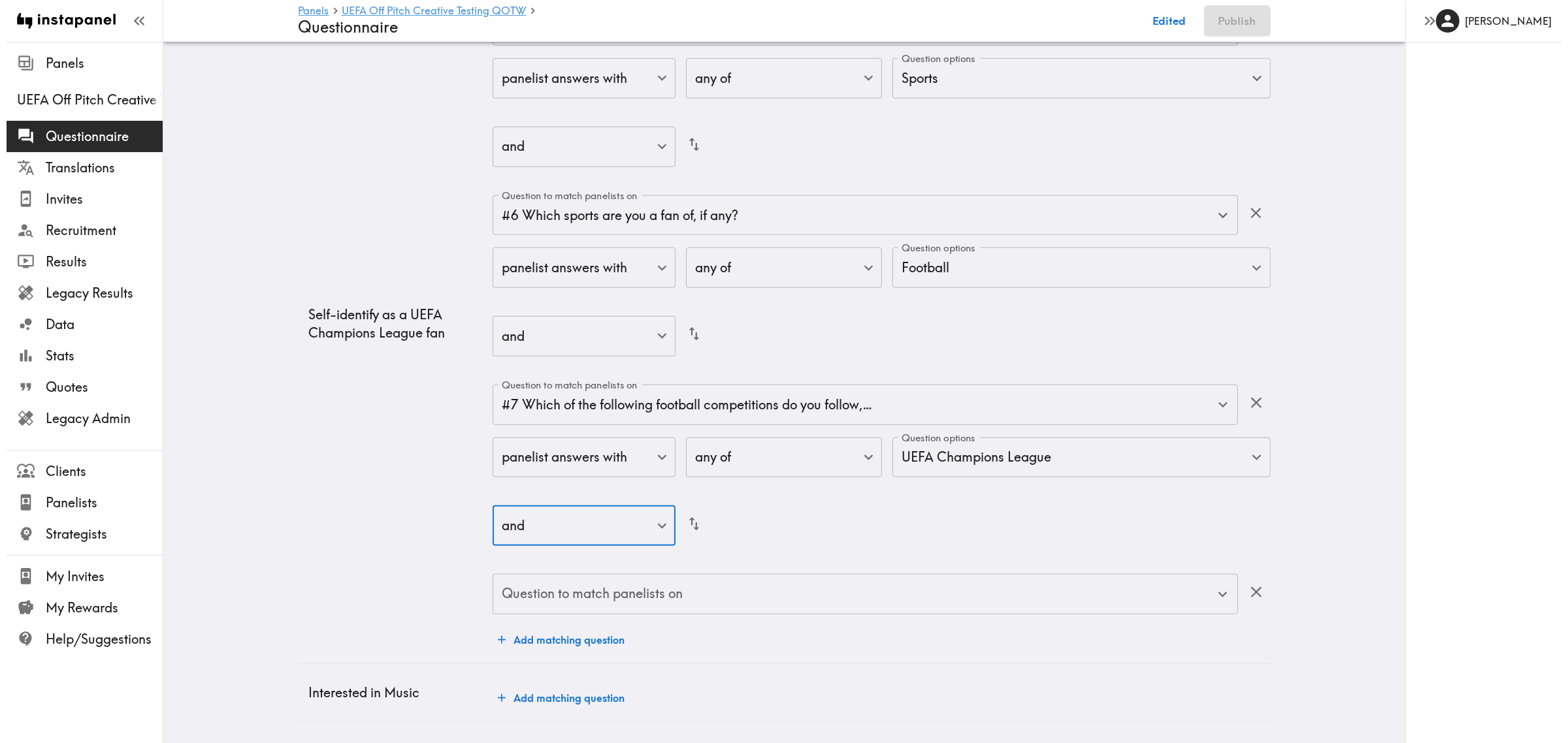
scroll to position [1510, 0]
click at [717, 584] on input "Question to match panelists on" at bounding box center [848, 595] width 714 height 29
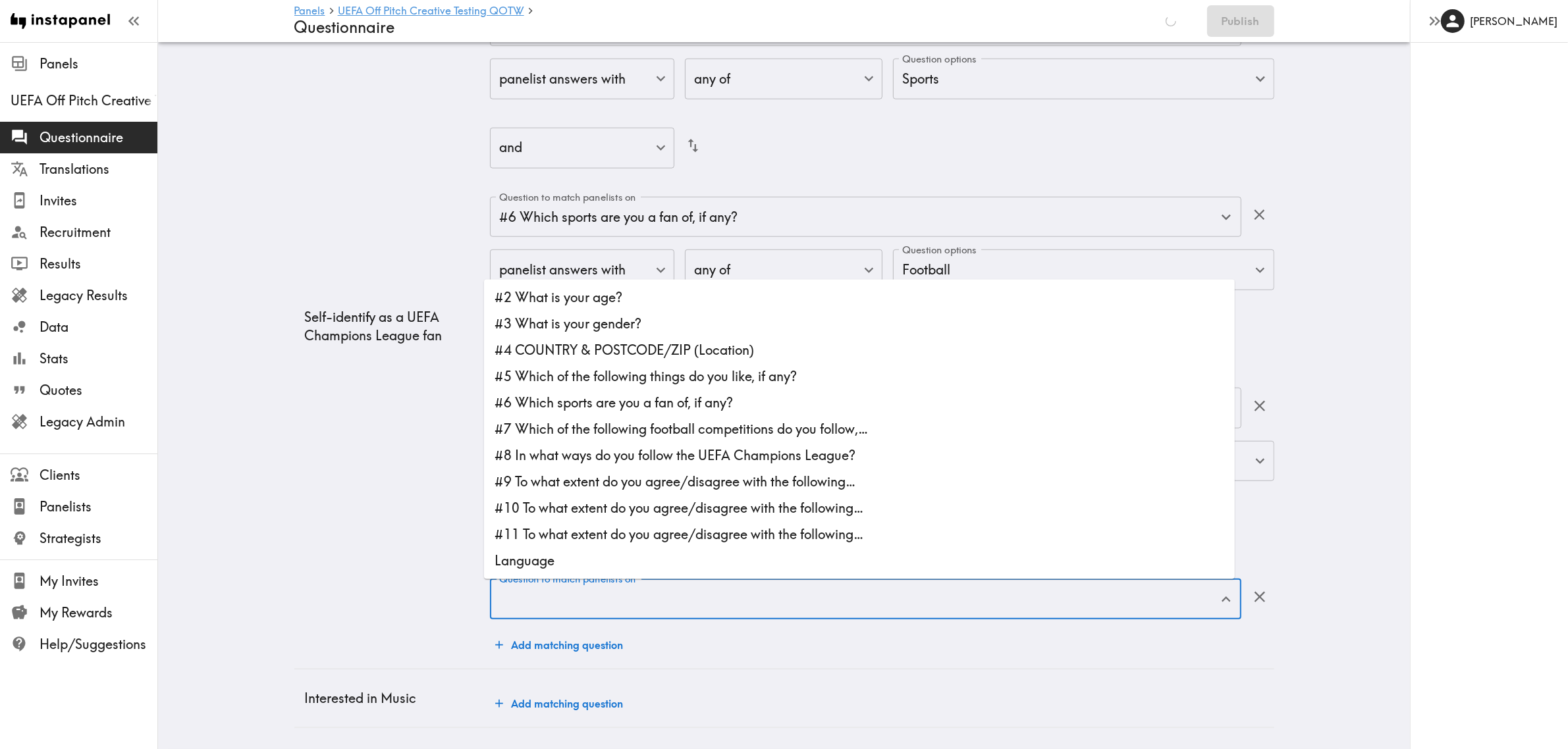
click at [656, 443] on li "#8 In what ways do you follow the UEFA Champions League?" at bounding box center [860, 456] width 751 height 26
type input "#8 In what ways do you follow the UEFA Champions League?"
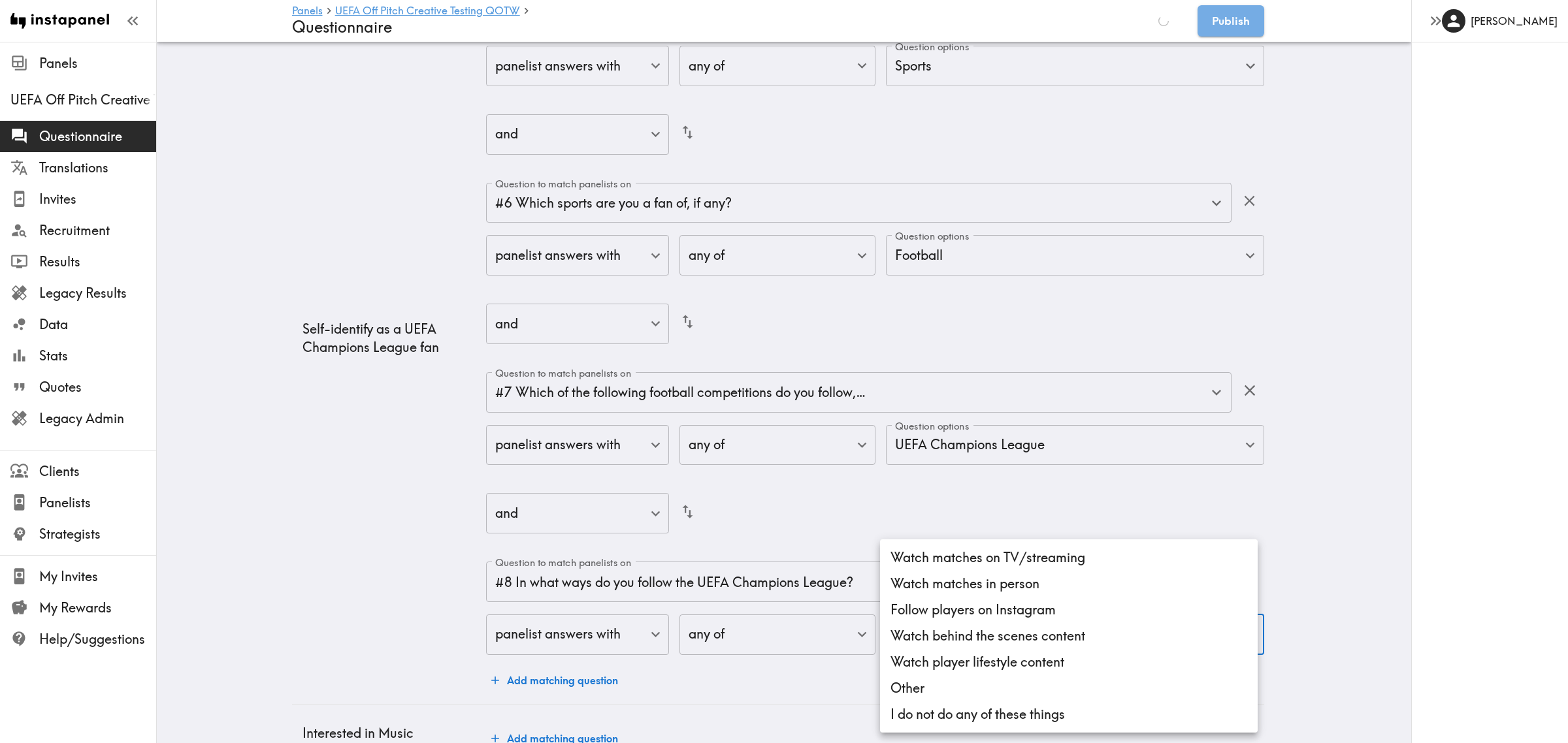
click at [968, 600] on li "Follow players on Instagram" at bounding box center [1069, 610] width 377 height 26
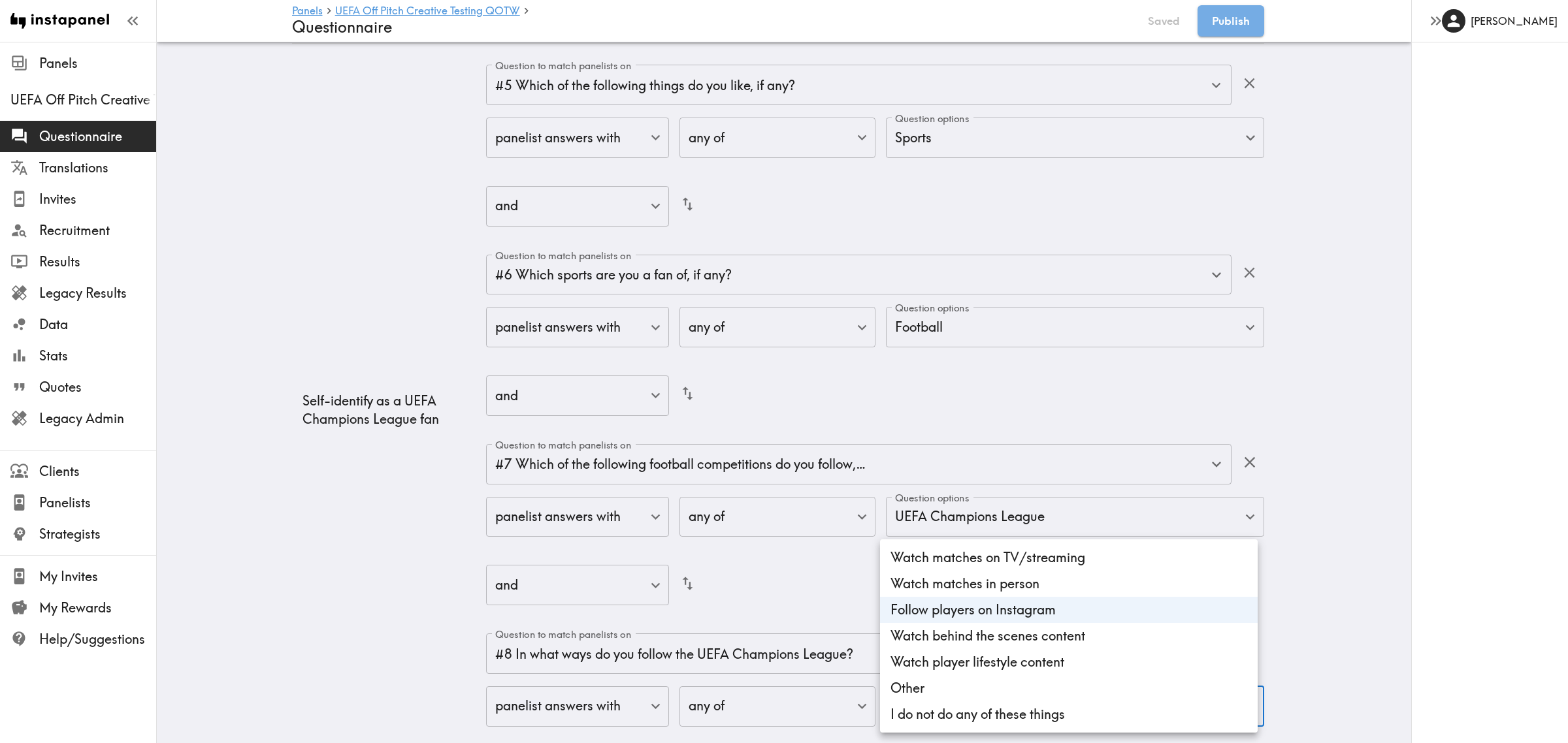
click at [965, 628] on li "Watch behind the scenes content" at bounding box center [1069, 636] width 377 height 26
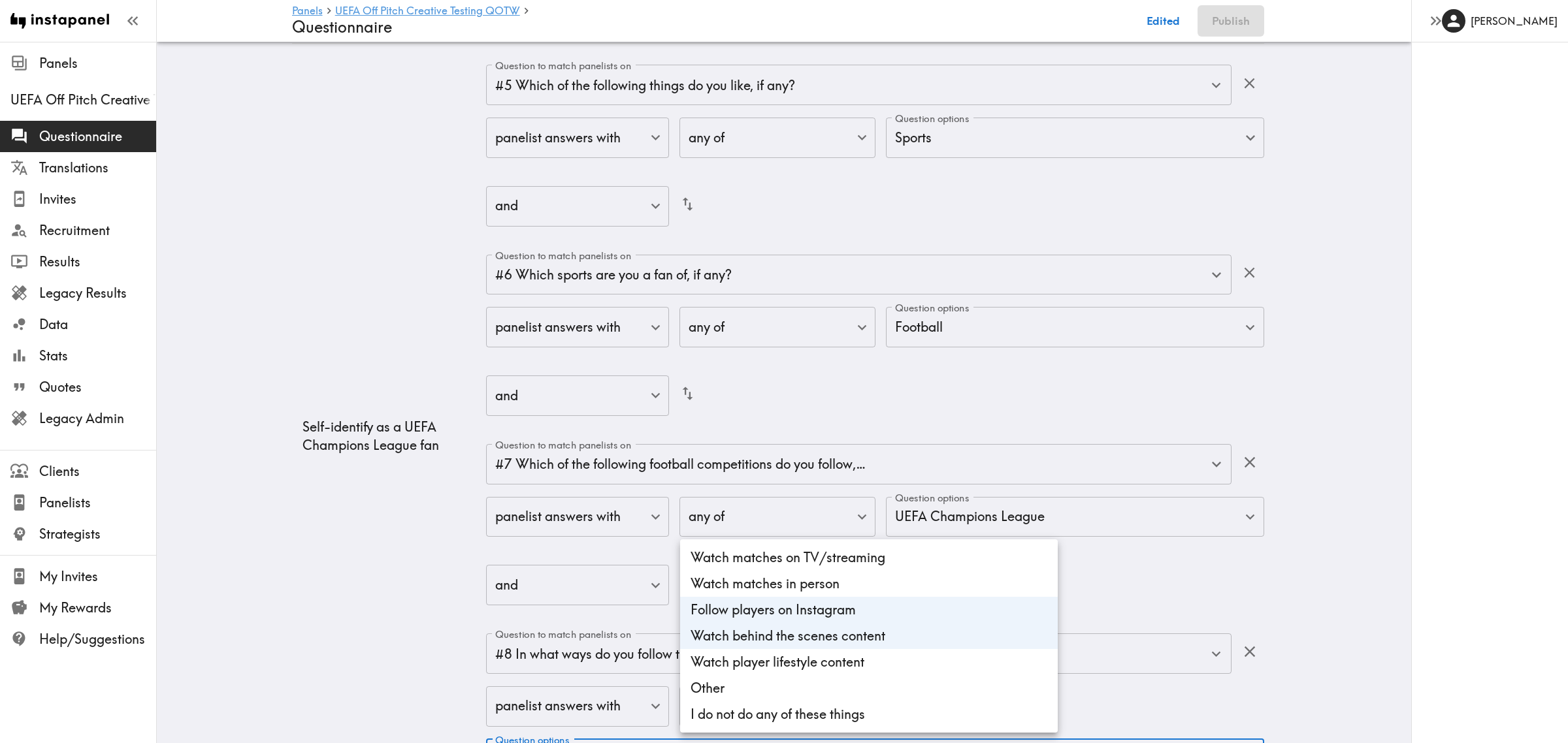
click at [815, 664] on li "Watch player lifestyle content" at bounding box center [869, 662] width 377 height 26
click at [747, 585] on li "Watch matches in person" at bounding box center [869, 584] width 377 height 26
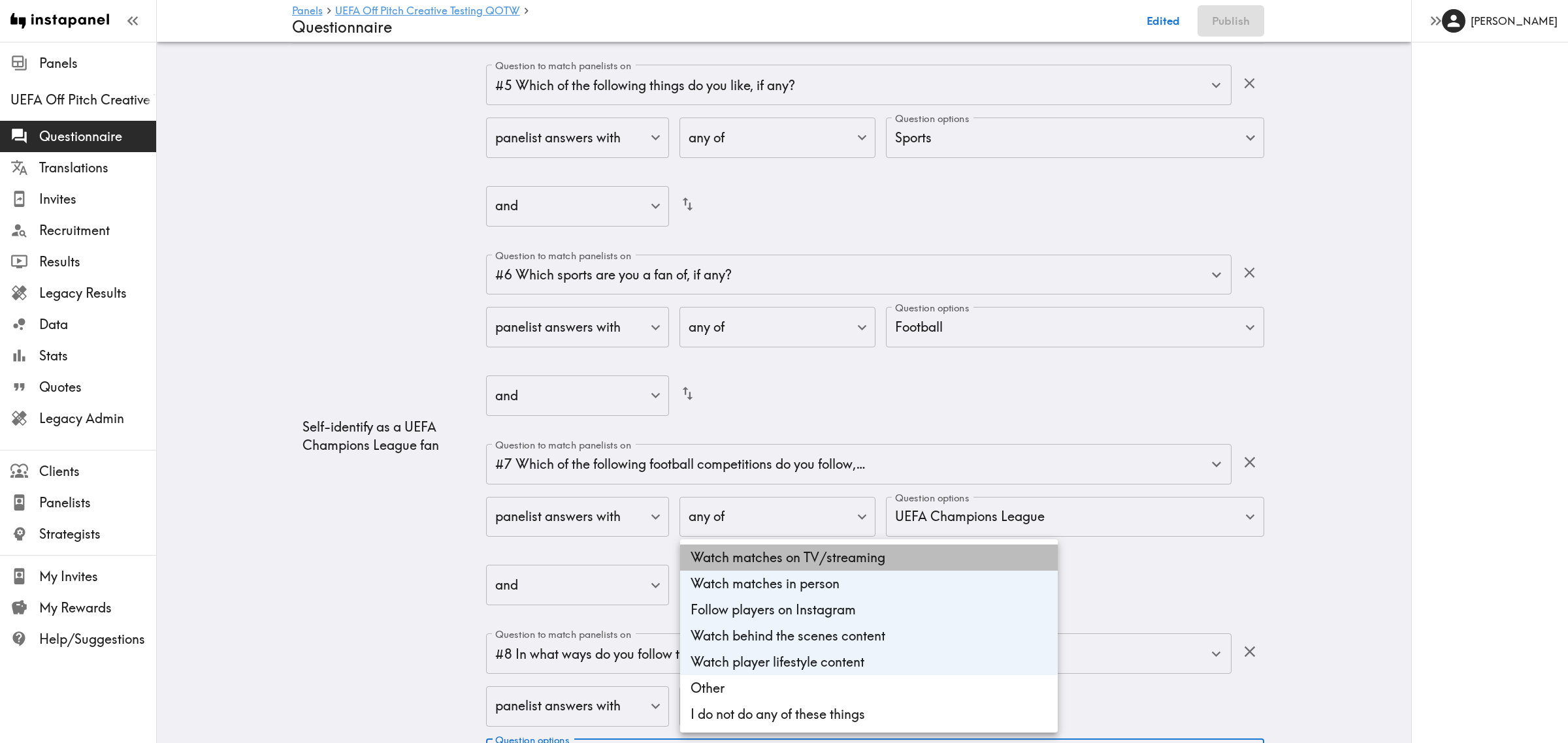
click at [753, 560] on li "Watch matches on TV/streaming" at bounding box center [869, 558] width 377 height 26
type input "c128cb6f-6fcc-4aae-af05-3519d49a1747,222d39da-57c1-4556-9bce-6c4fa5442a2b,a97ed…"
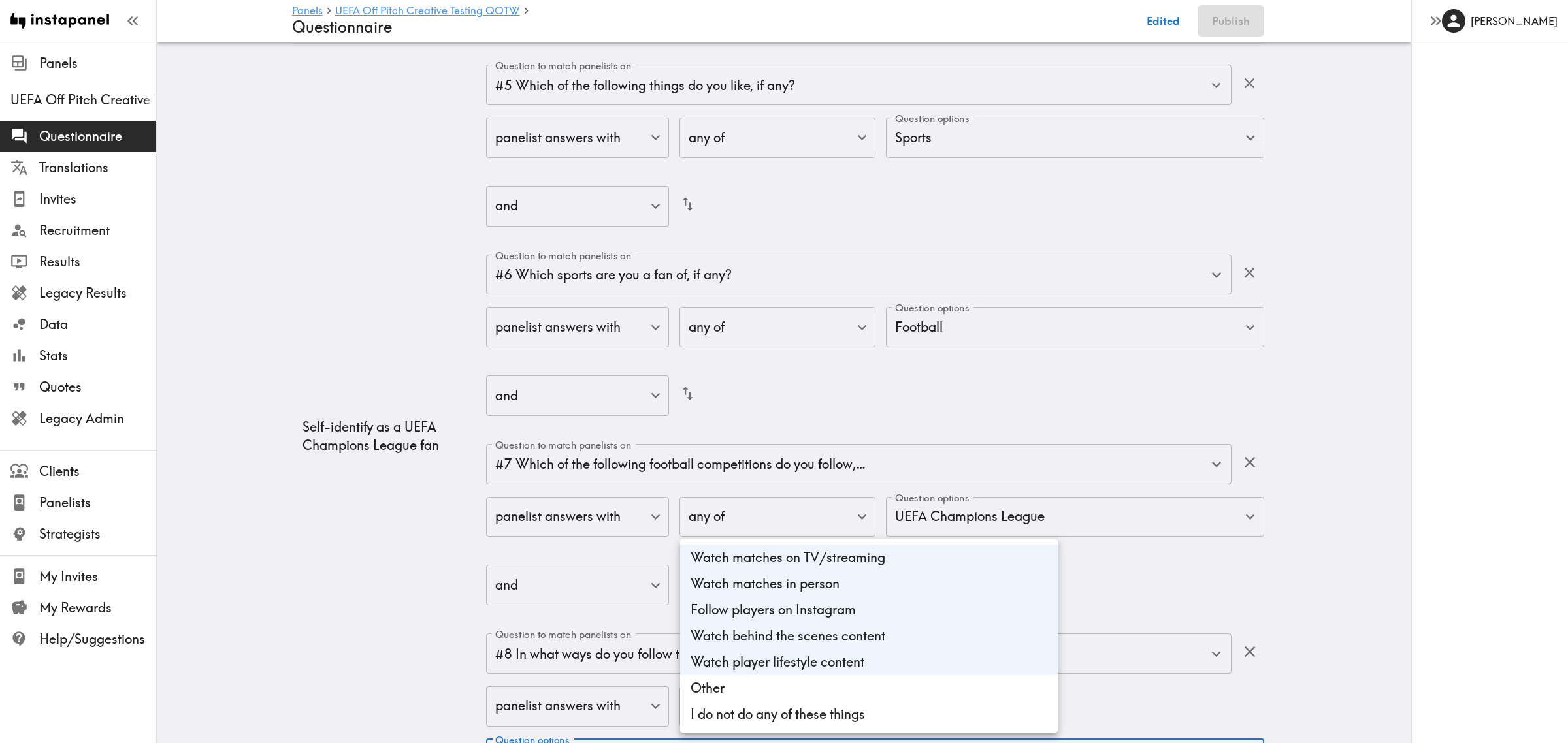
click at [351, 565] on div at bounding box center [784, 372] width 1568 height 743
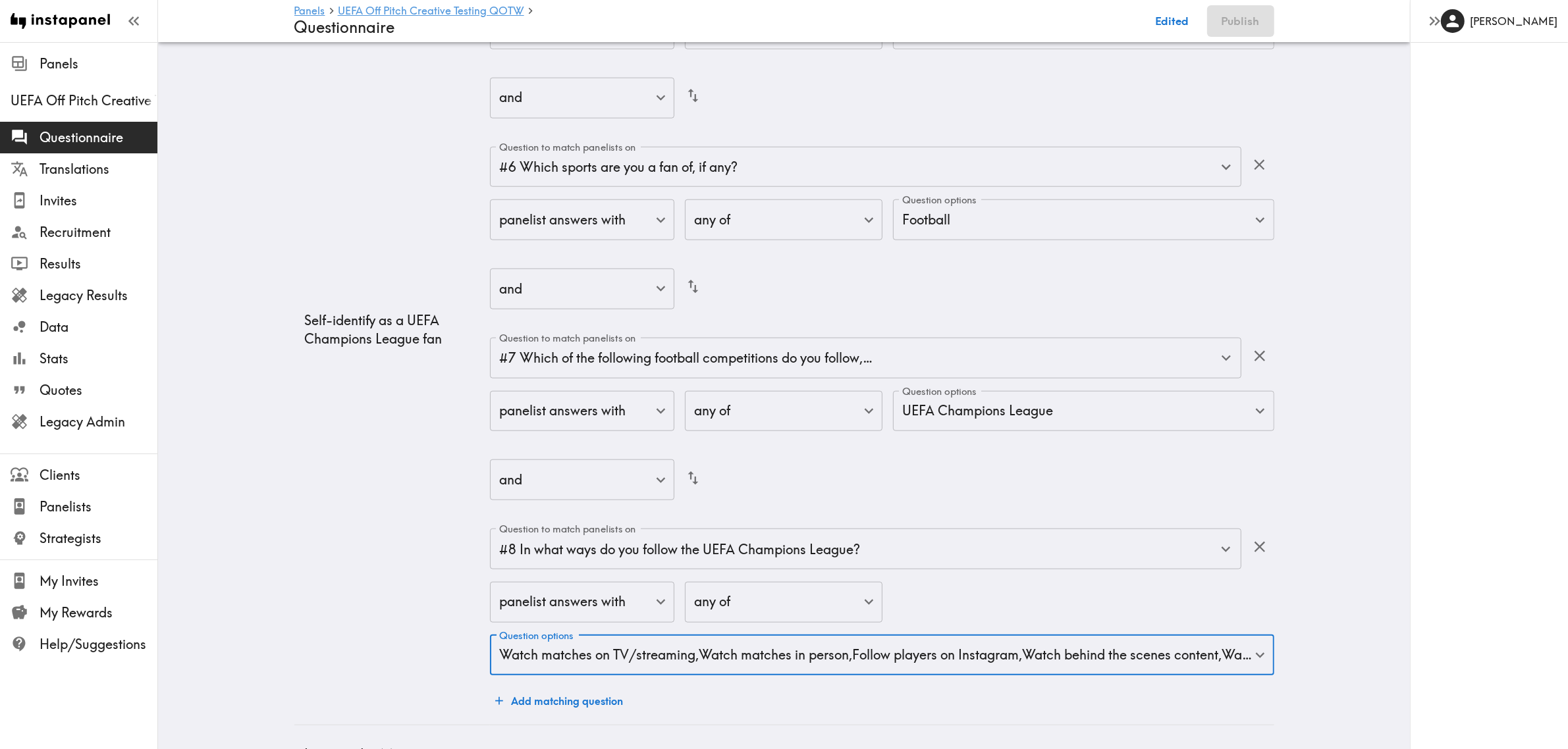
scroll to position [1700, 0]
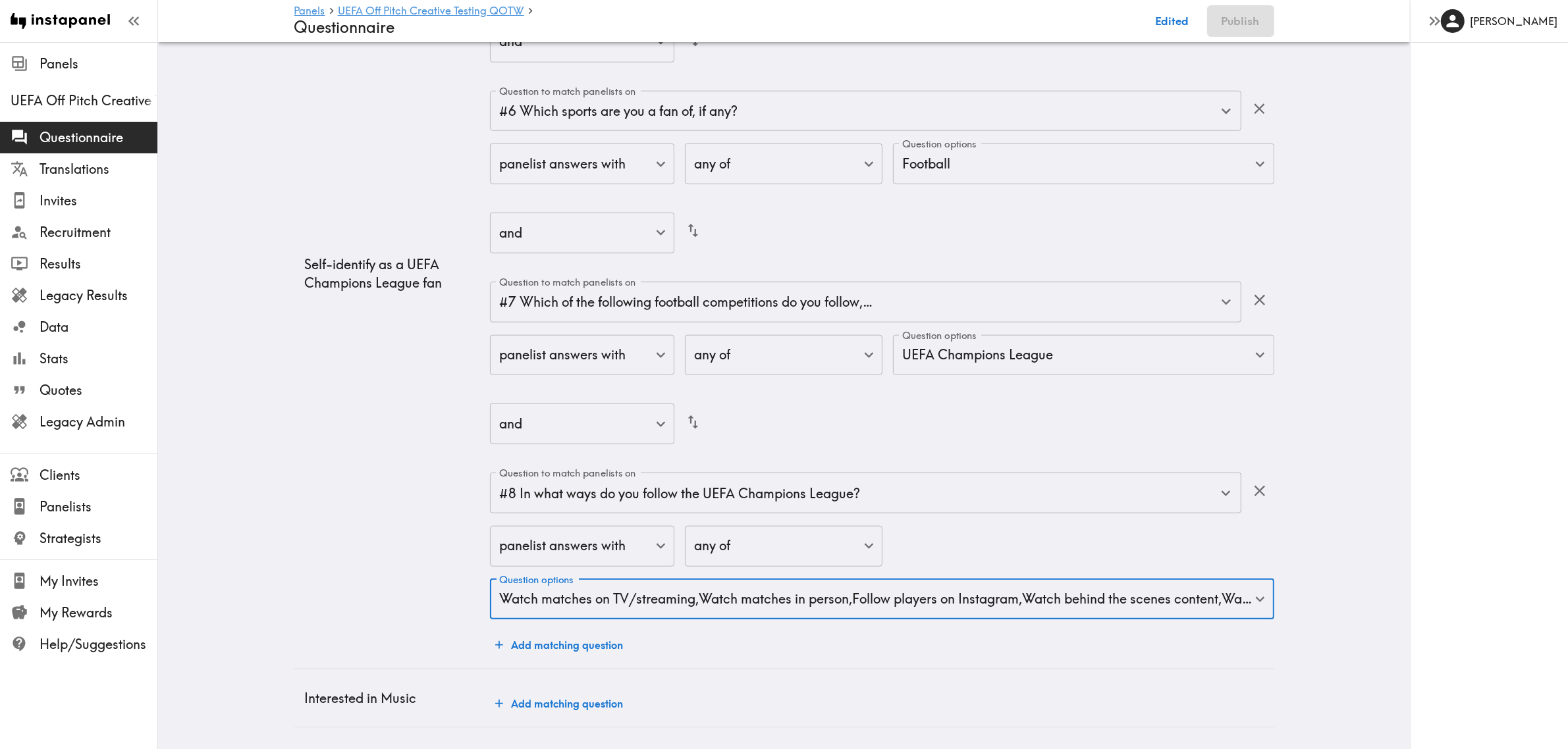
click at [527, 690] on button "Add matching question" at bounding box center [559, 703] width 138 height 26
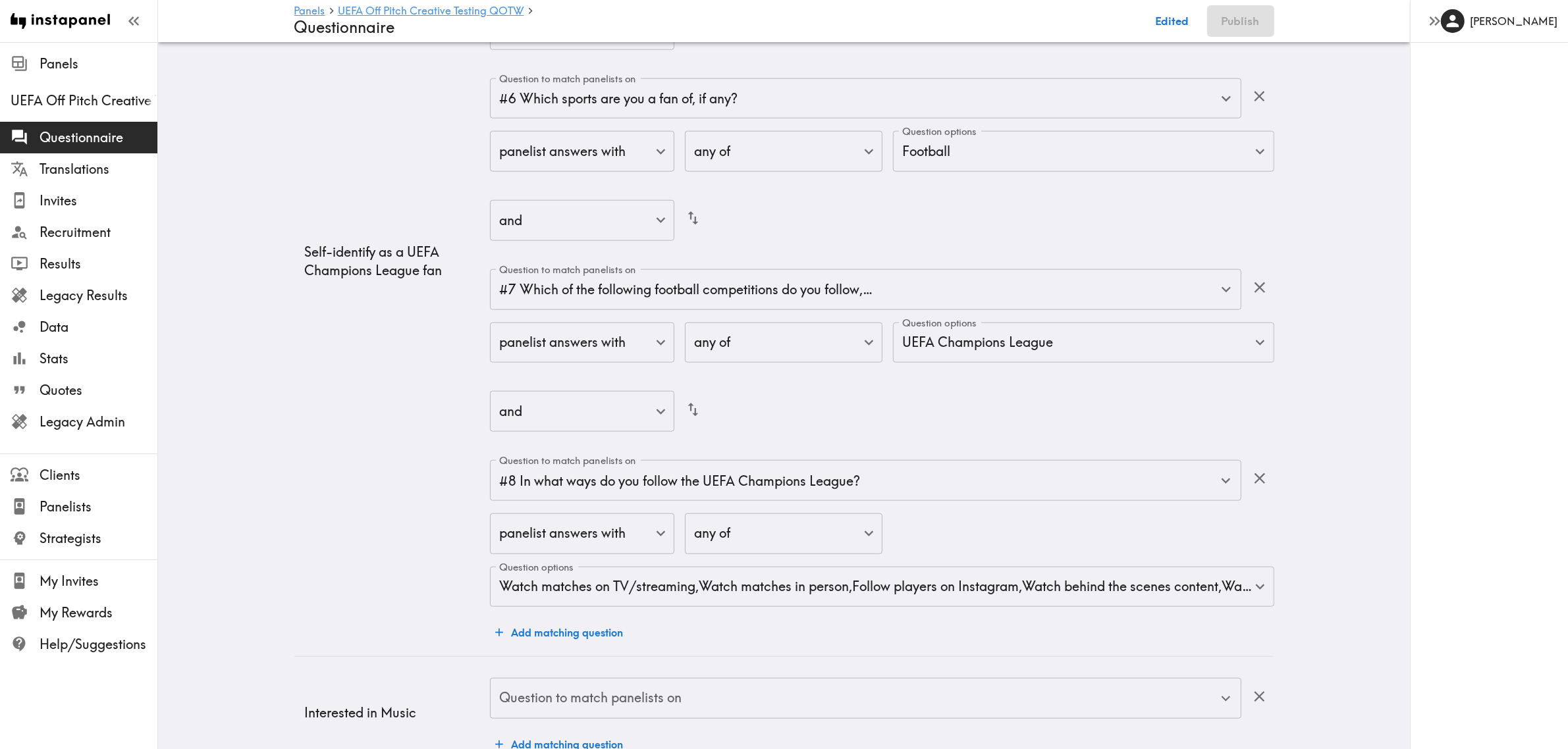
click at [596, 690] on div "Question to match panelists on Question to match panelists on" at bounding box center [866, 700] width 751 height 42
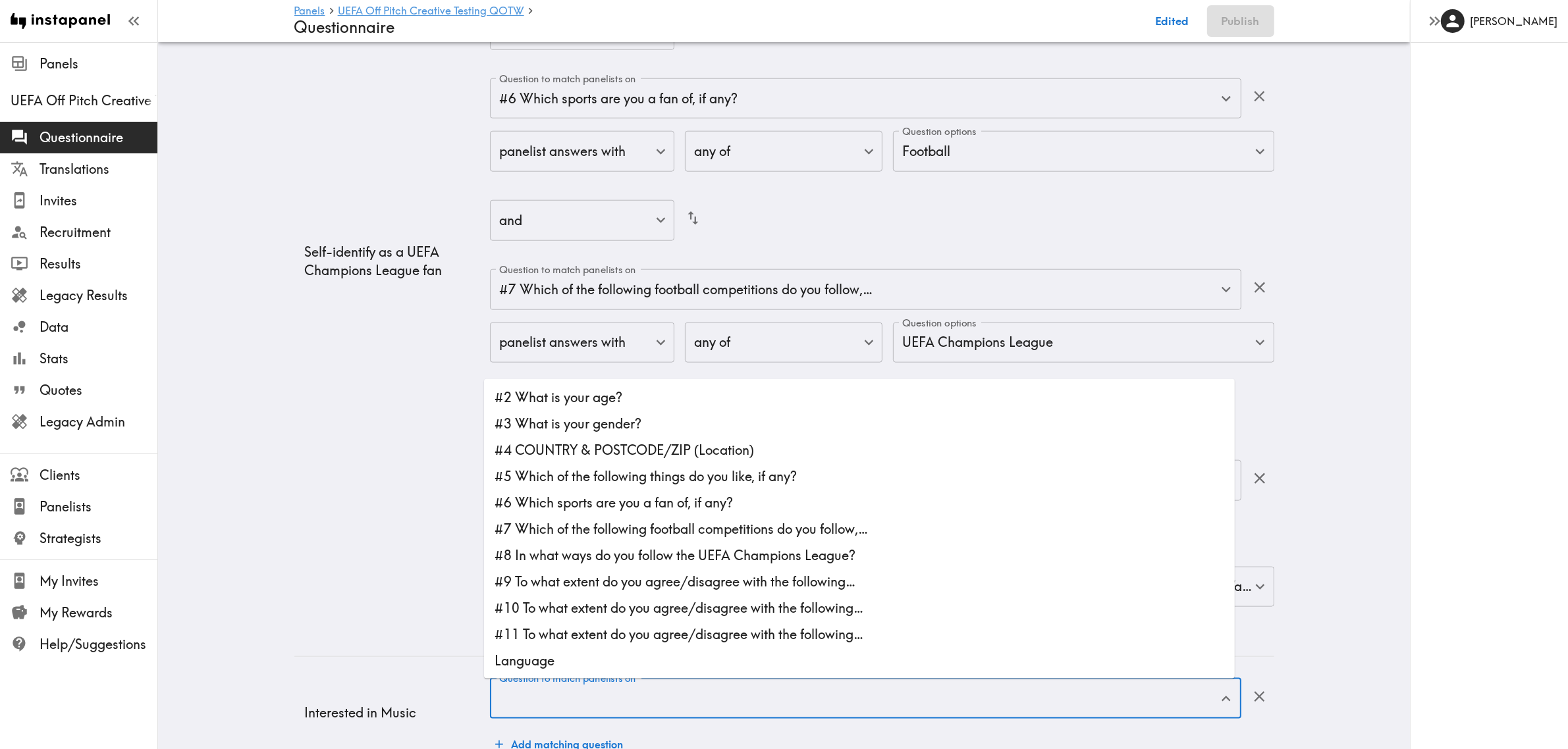
scroll to position [26, 0]
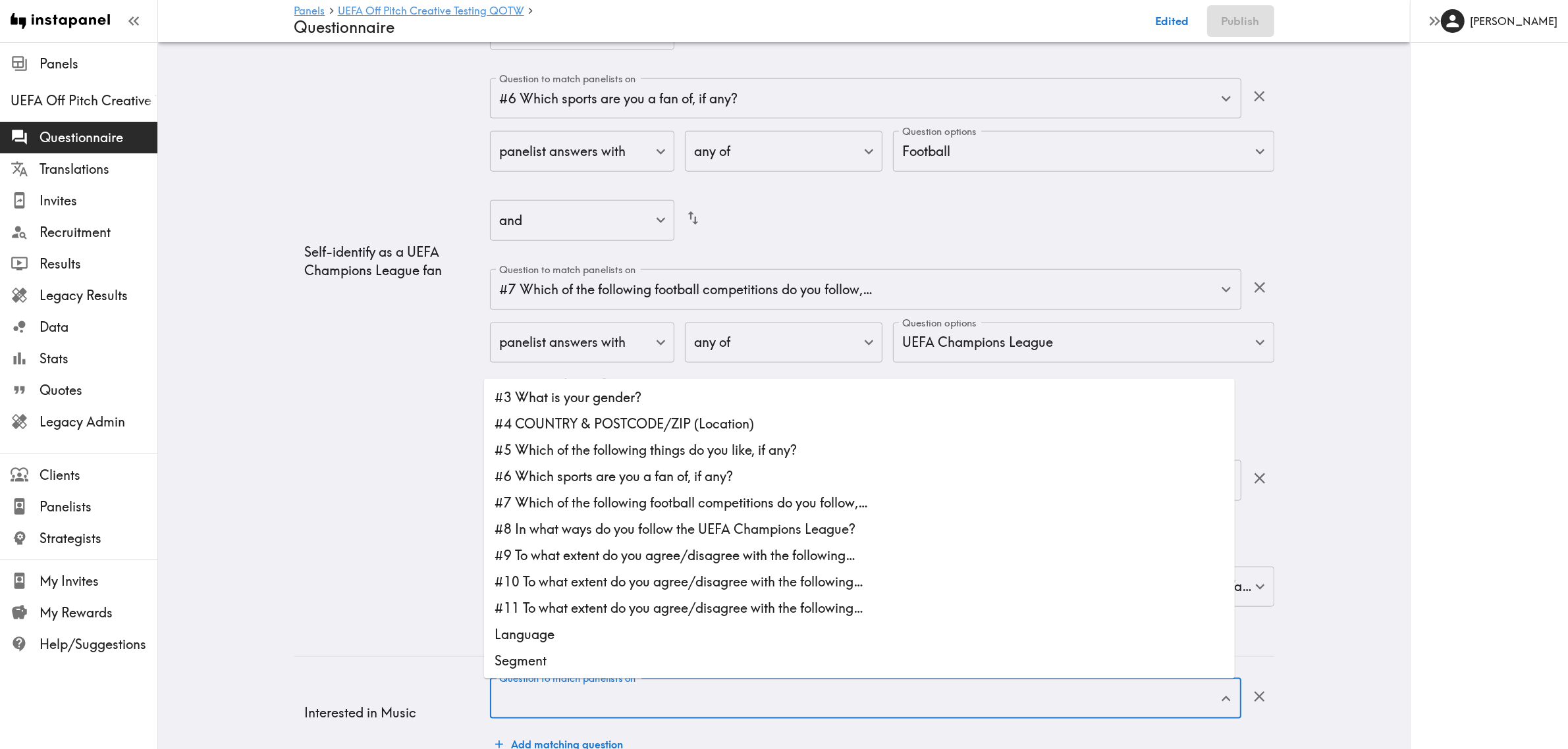
click at [646, 451] on li "#5 Which of the following things do you like, if any?" at bounding box center [860, 450] width 751 height 26
type input "#5 Which of the following things do you like, if any?"
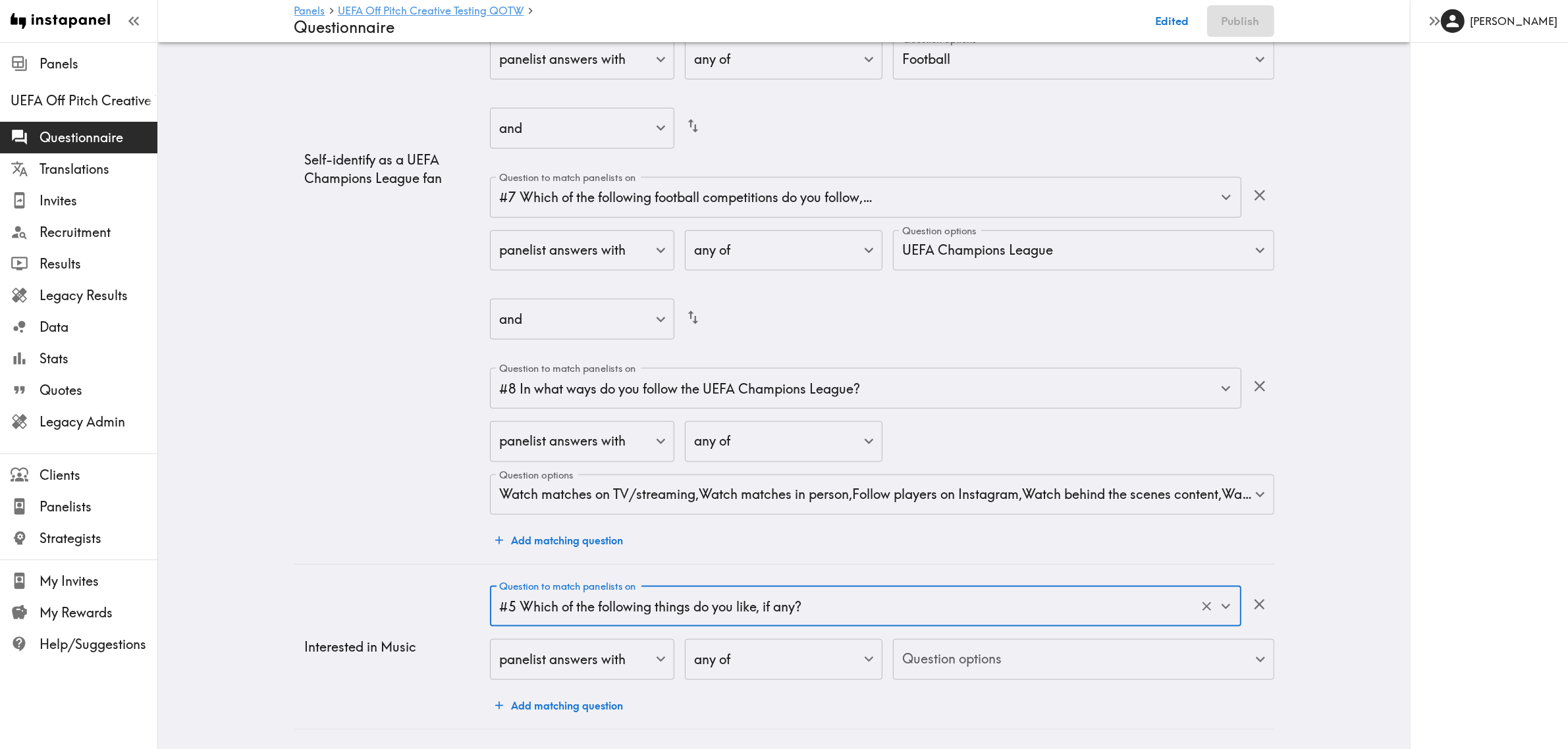
scroll to position [1806, 0]
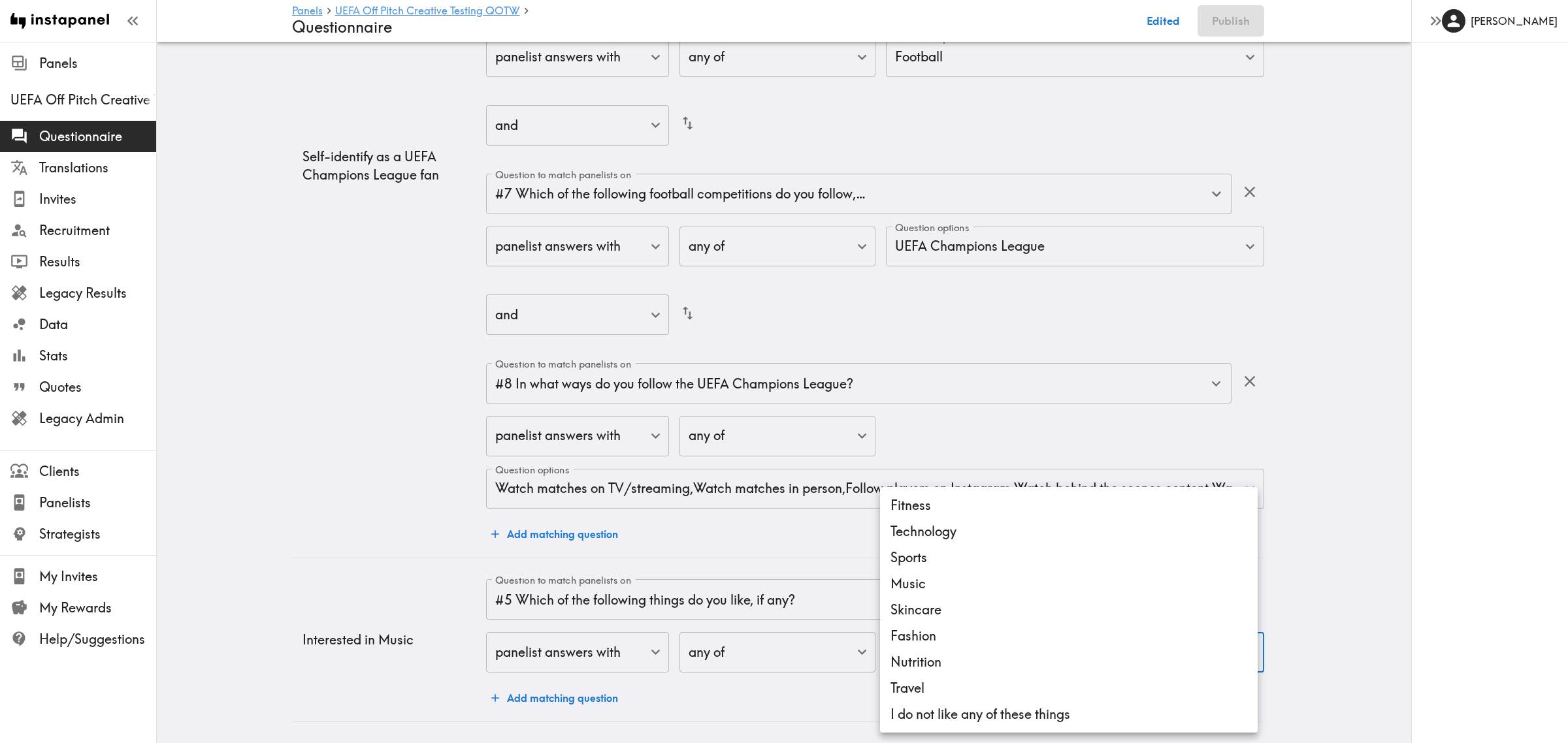
click at [959, 586] on li "Music" at bounding box center [1069, 584] width 377 height 26
type input "6b736cbb-ae51-425f-bda6-bd34bf516624"
click at [339, 544] on div at bounding box center [784, 372] width 1568 height 743
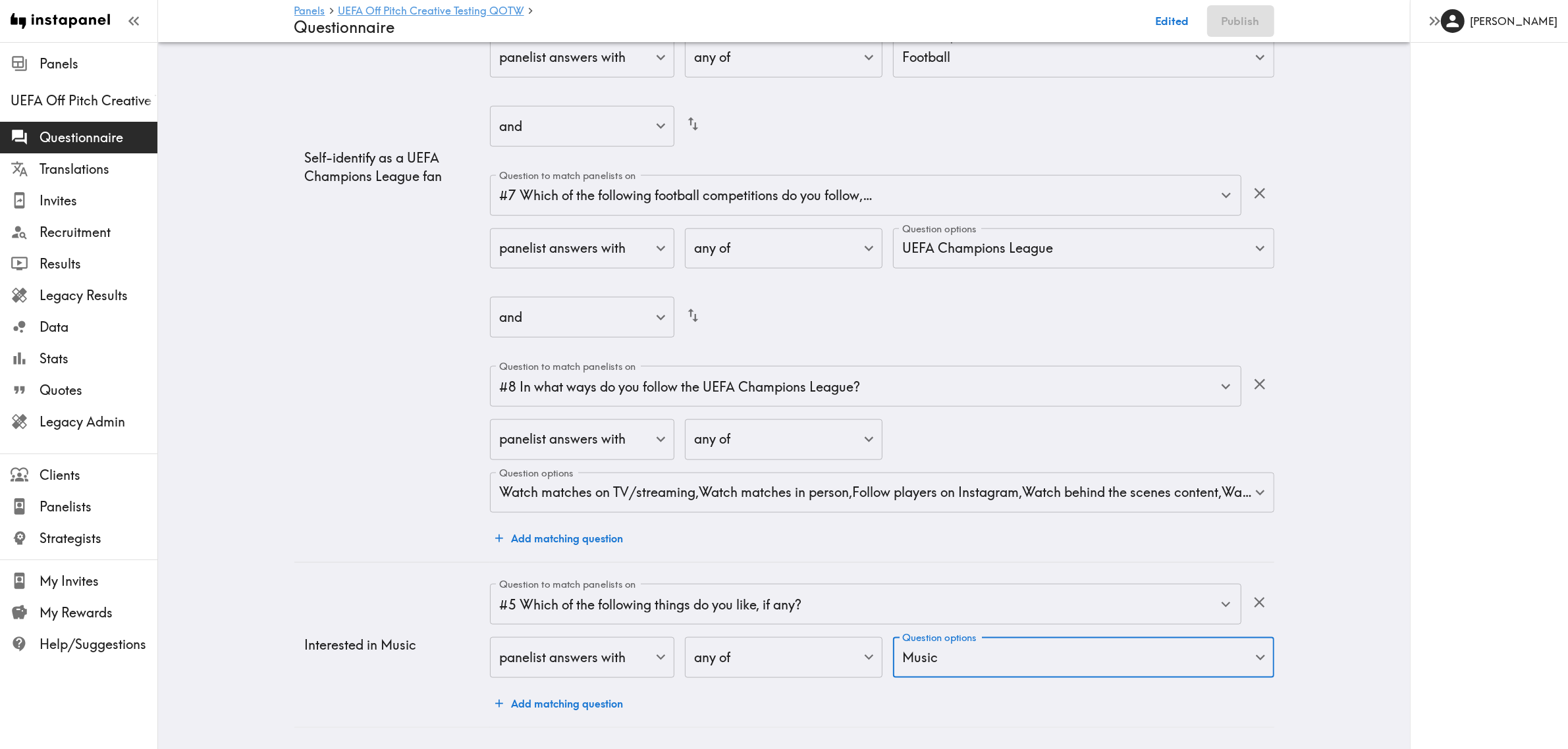
click at [583, 690] on button "Add matching question" at bounding box center [559, 703] width 138 height 26
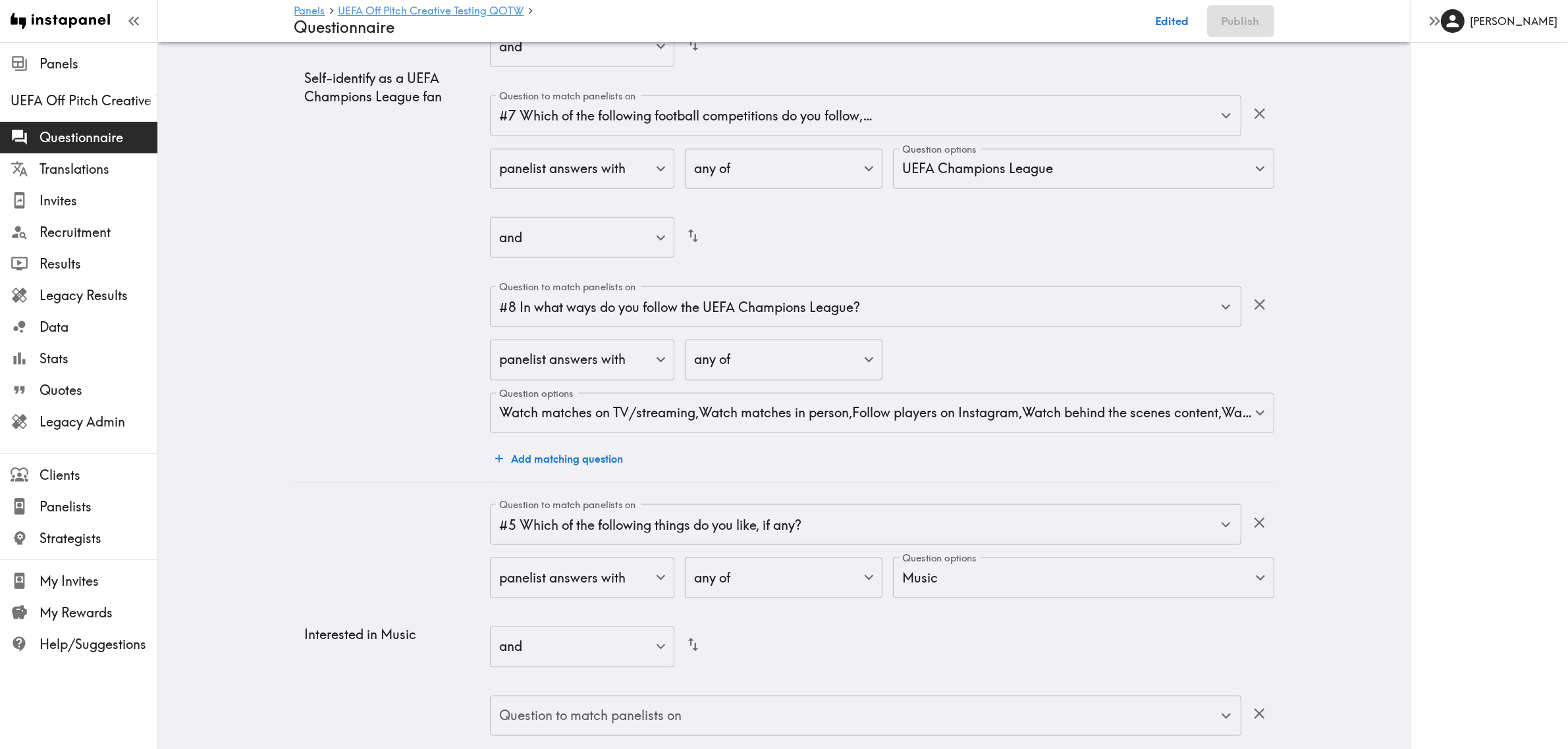
scroll to position [1944, 0]
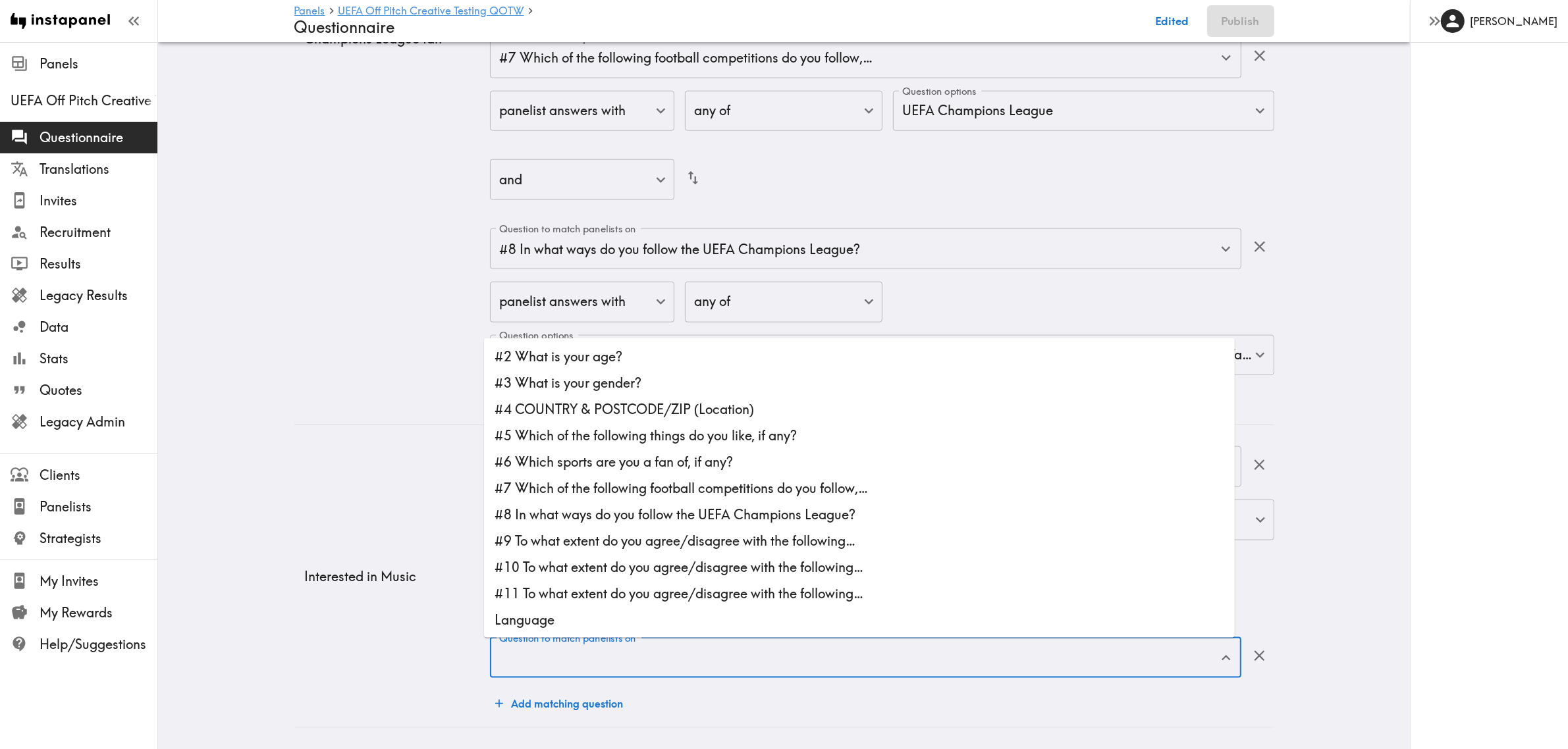
click at [689, 644] on input "Question to match panelists on" at bounding box center [855, 658] width 719 height 29
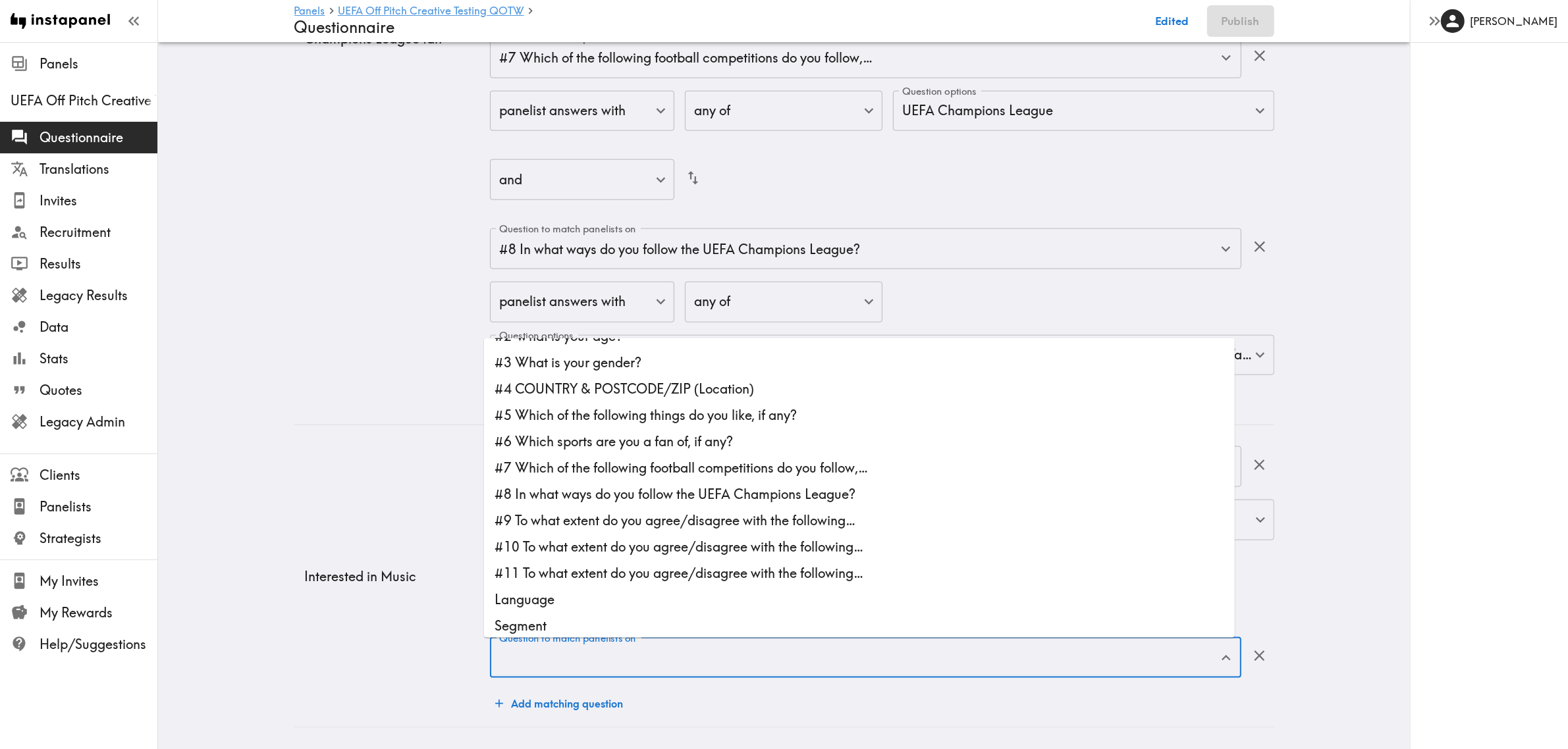
scroll to position [26, 0]
click at [696, 502] on li "#9 To what extent do you agree/disagree with the following…" at bounding box center [860, 515] width 751 height 26
type input "#9 To what extent do you agree/disagree with the following…"
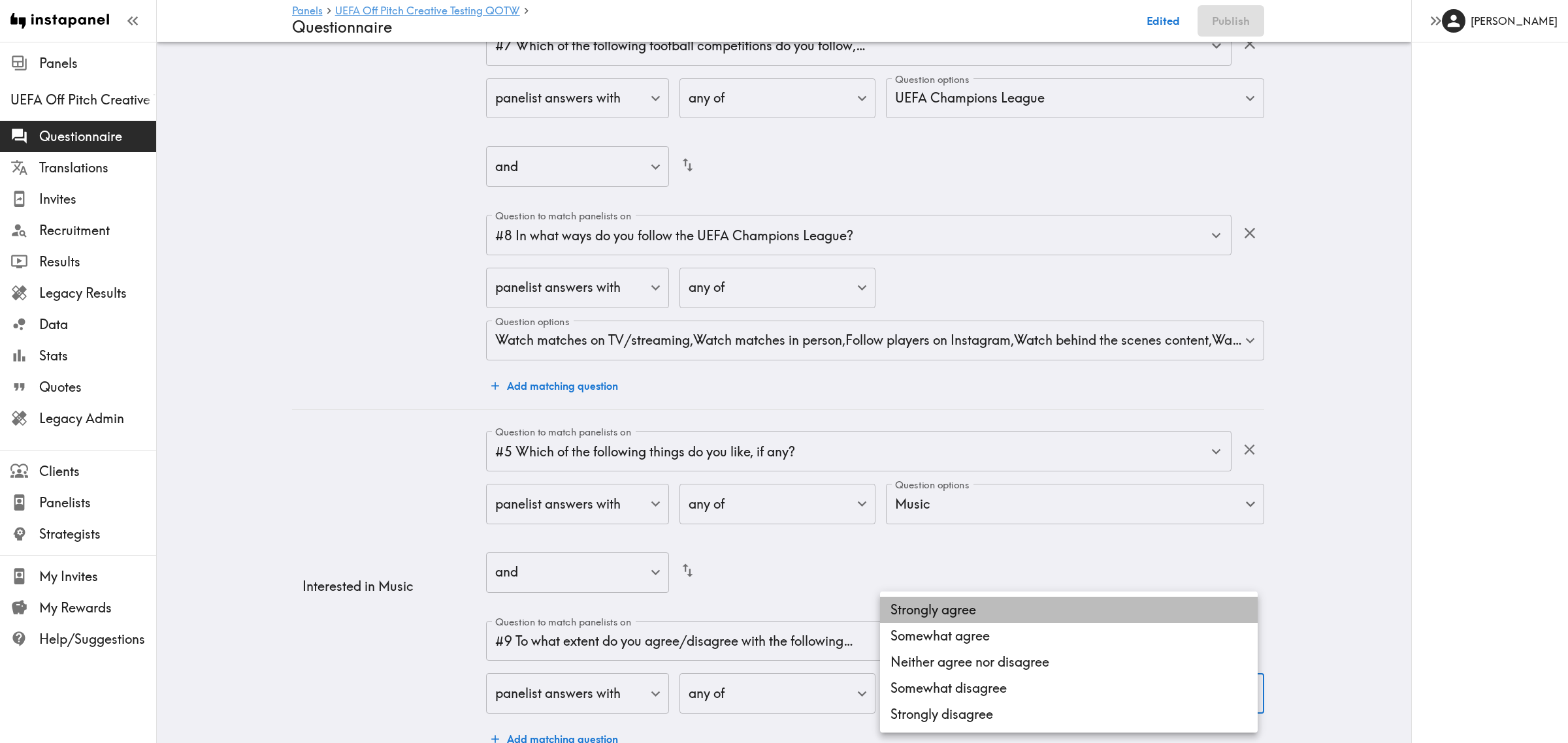
click at [969, 603] on li "Strongly agree" at bounding box center [1069, 610] width 377 height 26
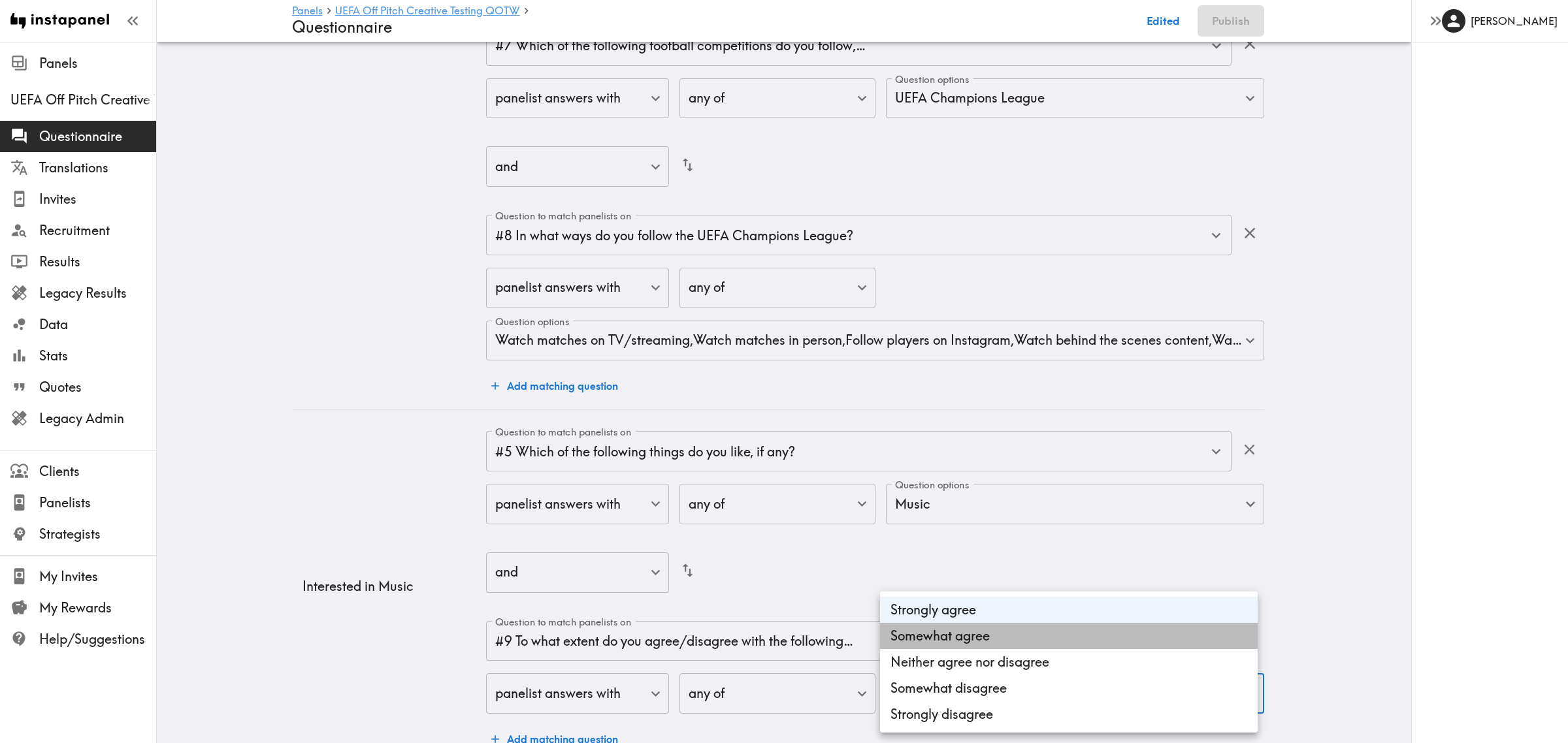
click at [971, 632] on li "Somewhat agree" at bounding box center [1069, 636] width 377 height 26
type input "bbef33e5-e992-4ea5-9fff-16a6340441ae,3e8af979-13dc-45ff-b110-f166010f1297"
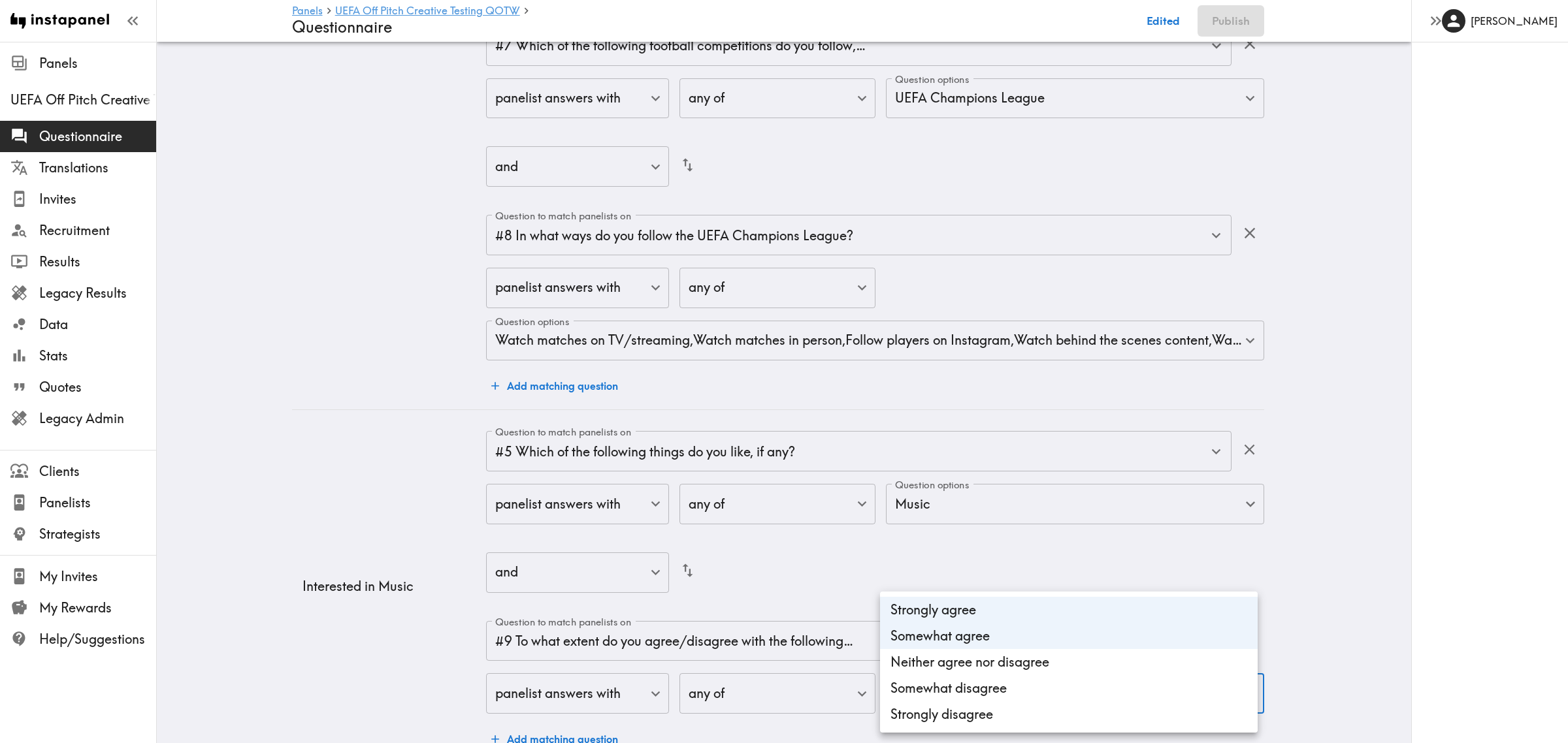
click at [345, 638] on div at bounding box center [784, 372] width 1568 height 743
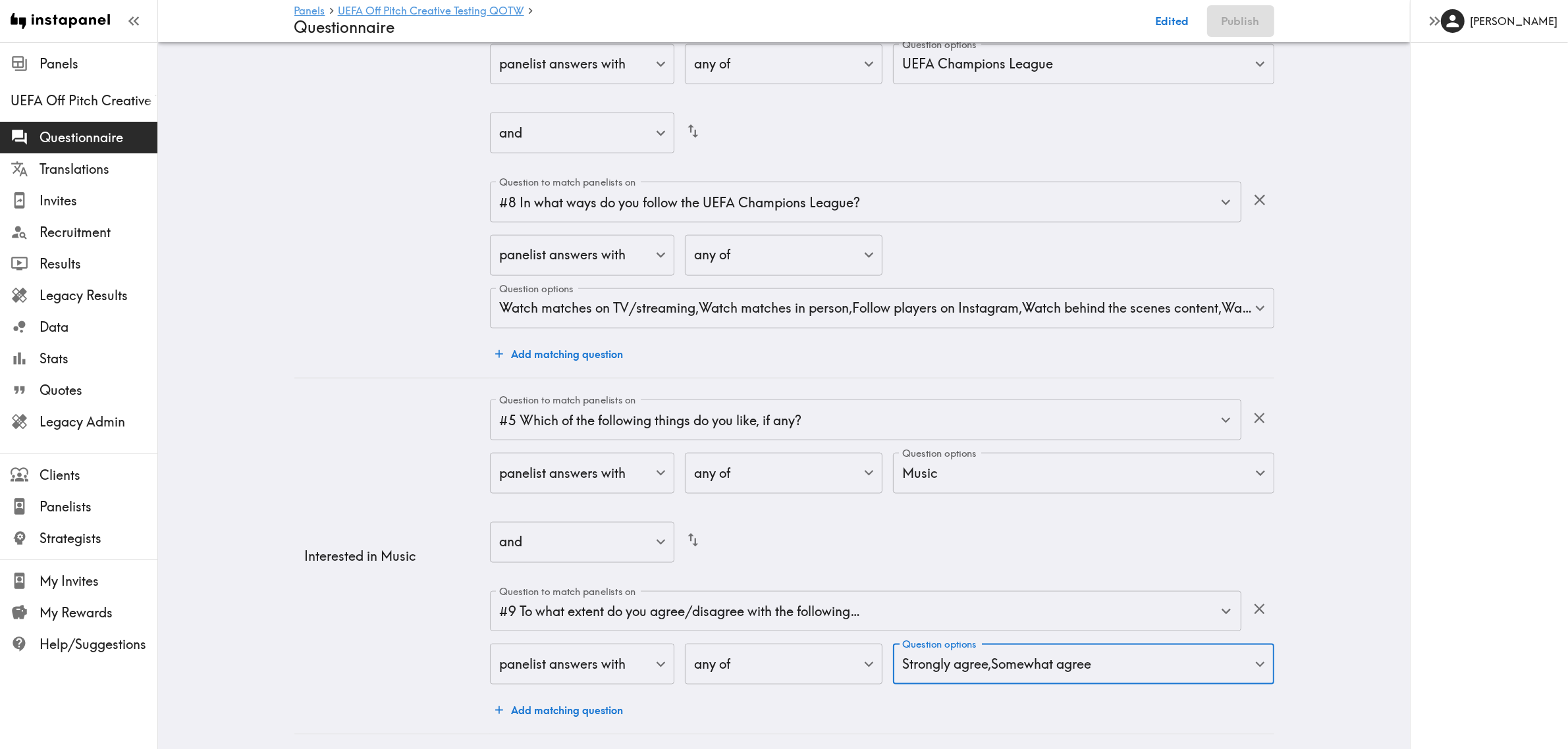
scroll to position [1997, 0]
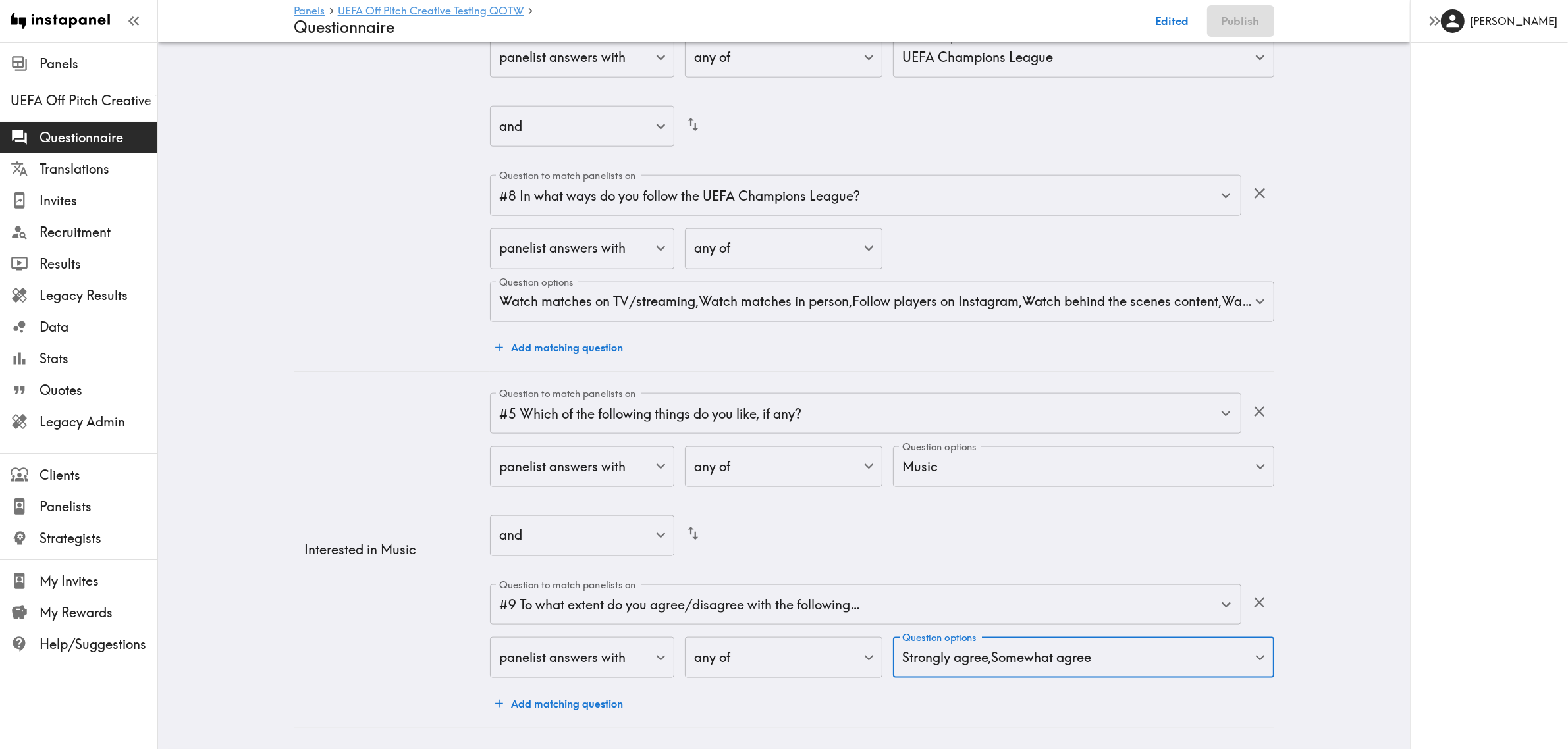
click at [548, 690] on button "Add matching question" at bounding box center [559, 703] width 138 height 26
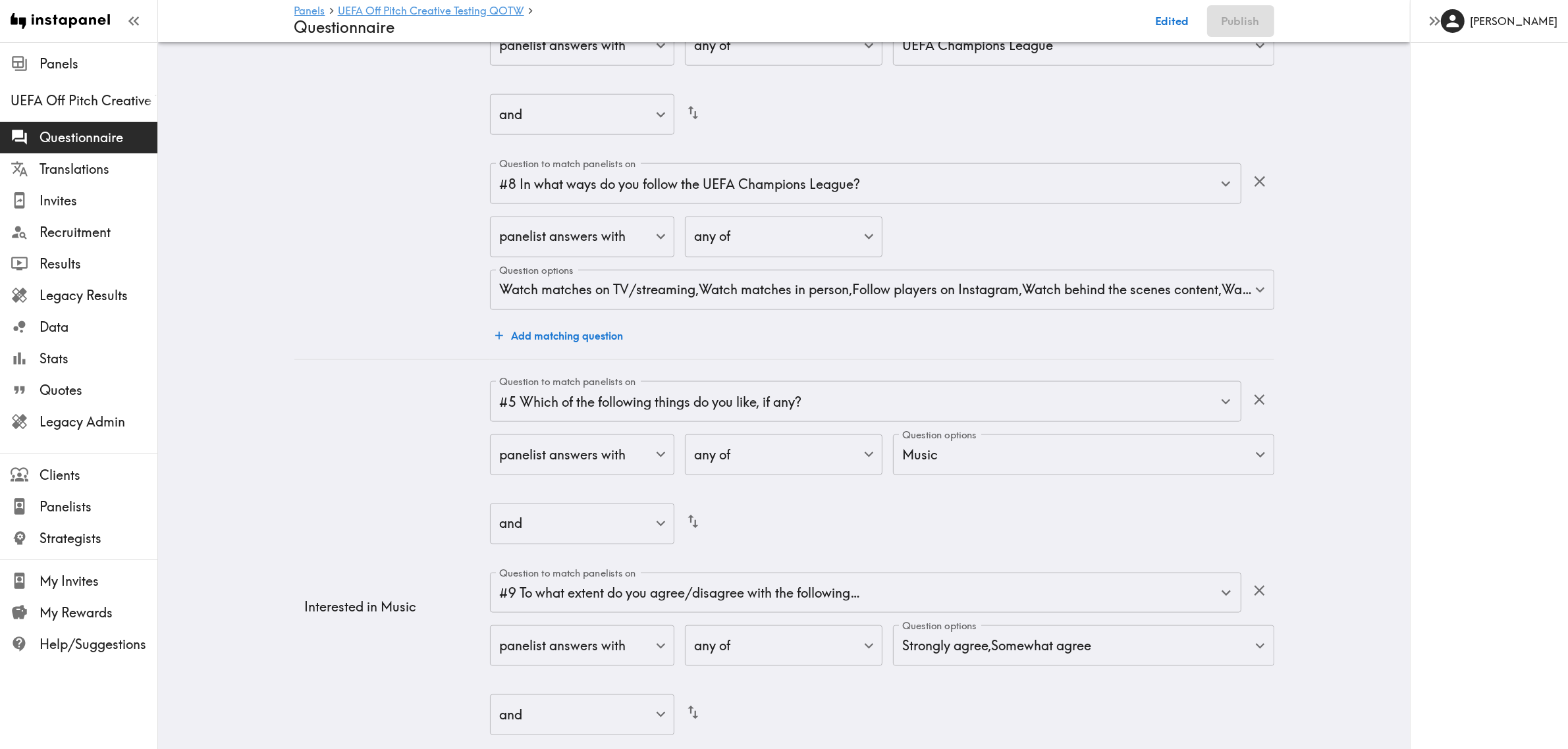
click at [646, 693] on div "and false ​" at bounding box center [882, 717] width 784 height 75
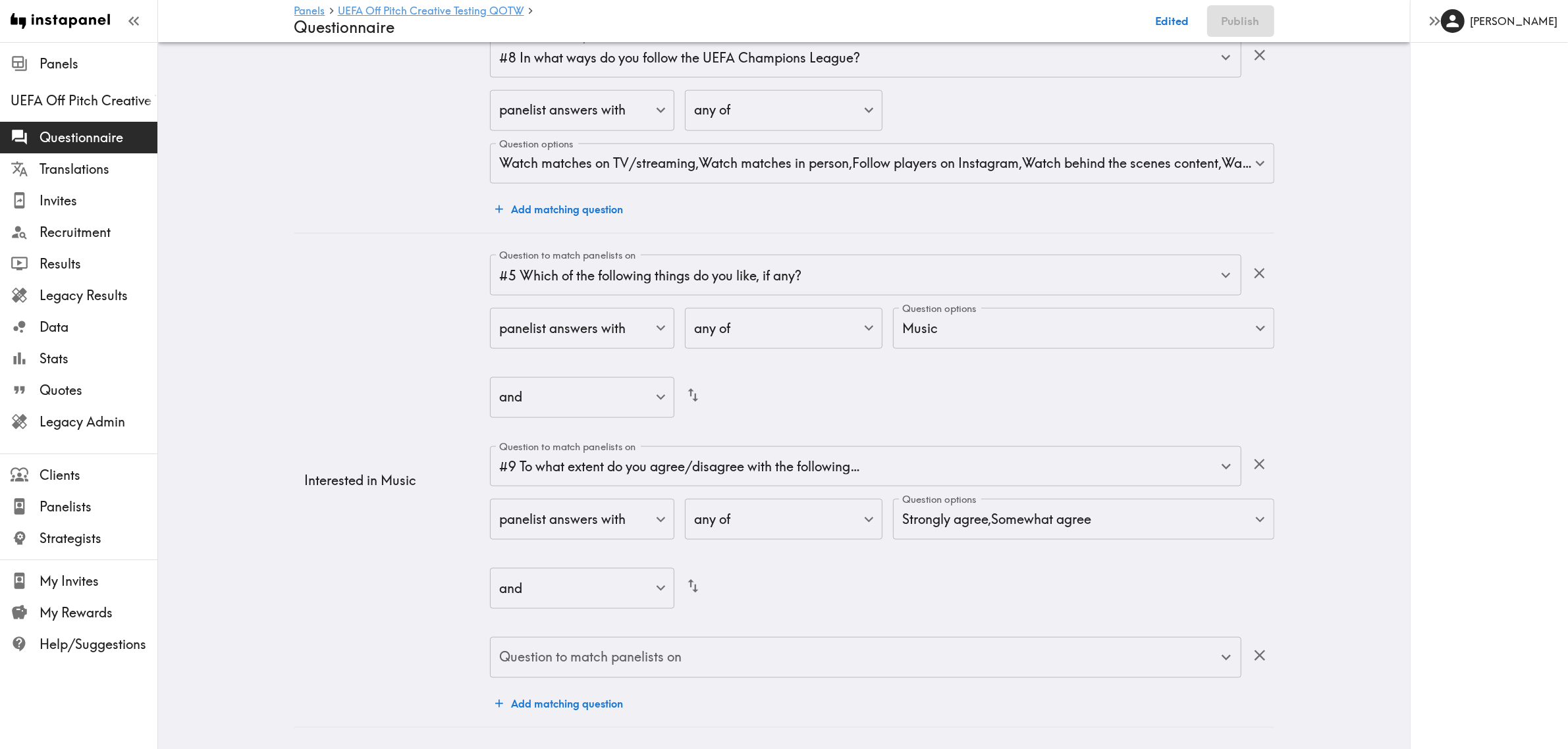
scroll to position [2135, 0]
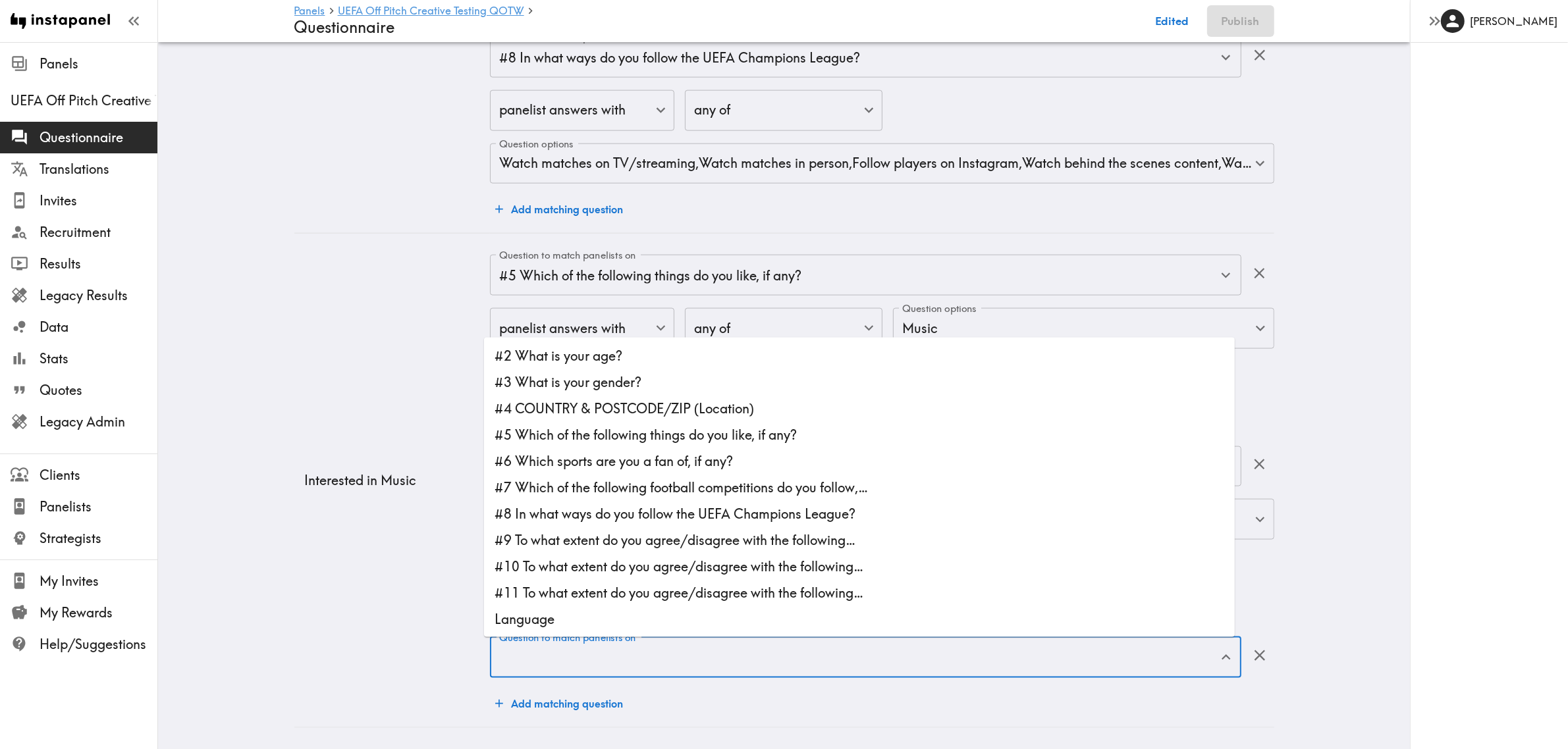
click at [686, 646] on input "Question to match panelists on" at bounding box center [855, 658] width 719 height 29
click at [801, 554] on li "#10 To what extent do you agree/disagree with the following…" at bounding box center [860, 566] width 751 height 26
type input "#10 To what extent do you agree/disagree with the following…"
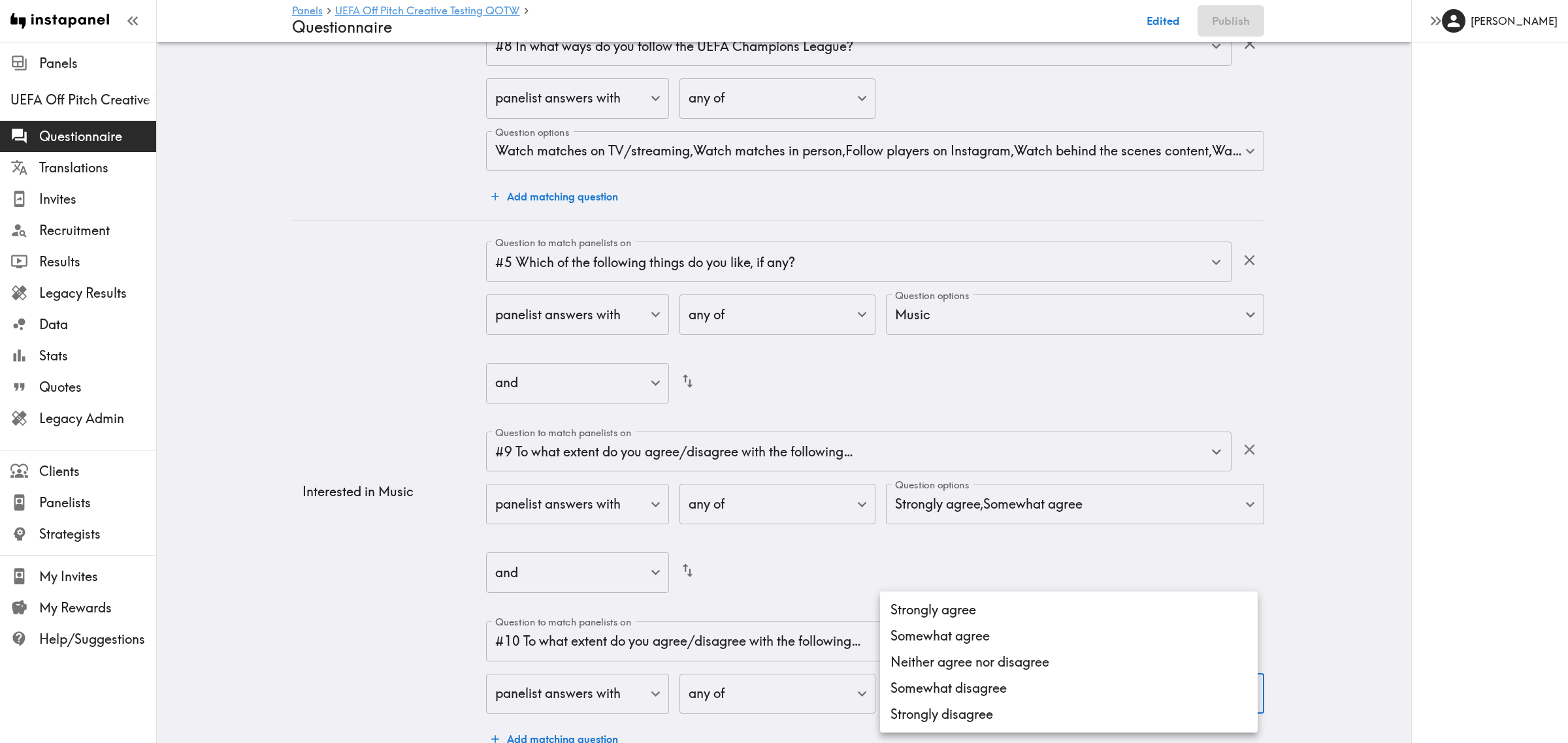
click at [971, 612] on li "Strongly agree" at bounding box center [1069, 610] width 377 height 26
click at [973, 633] on li "Somewhat agree" at bounding box center [1069, 636] width 377 height 26
type input "d4356c5b-2b94-4a8f-b04e-97fcdb96a0e3,5d32b926-cd19-4c87-88dd-d3b8dff9319d"
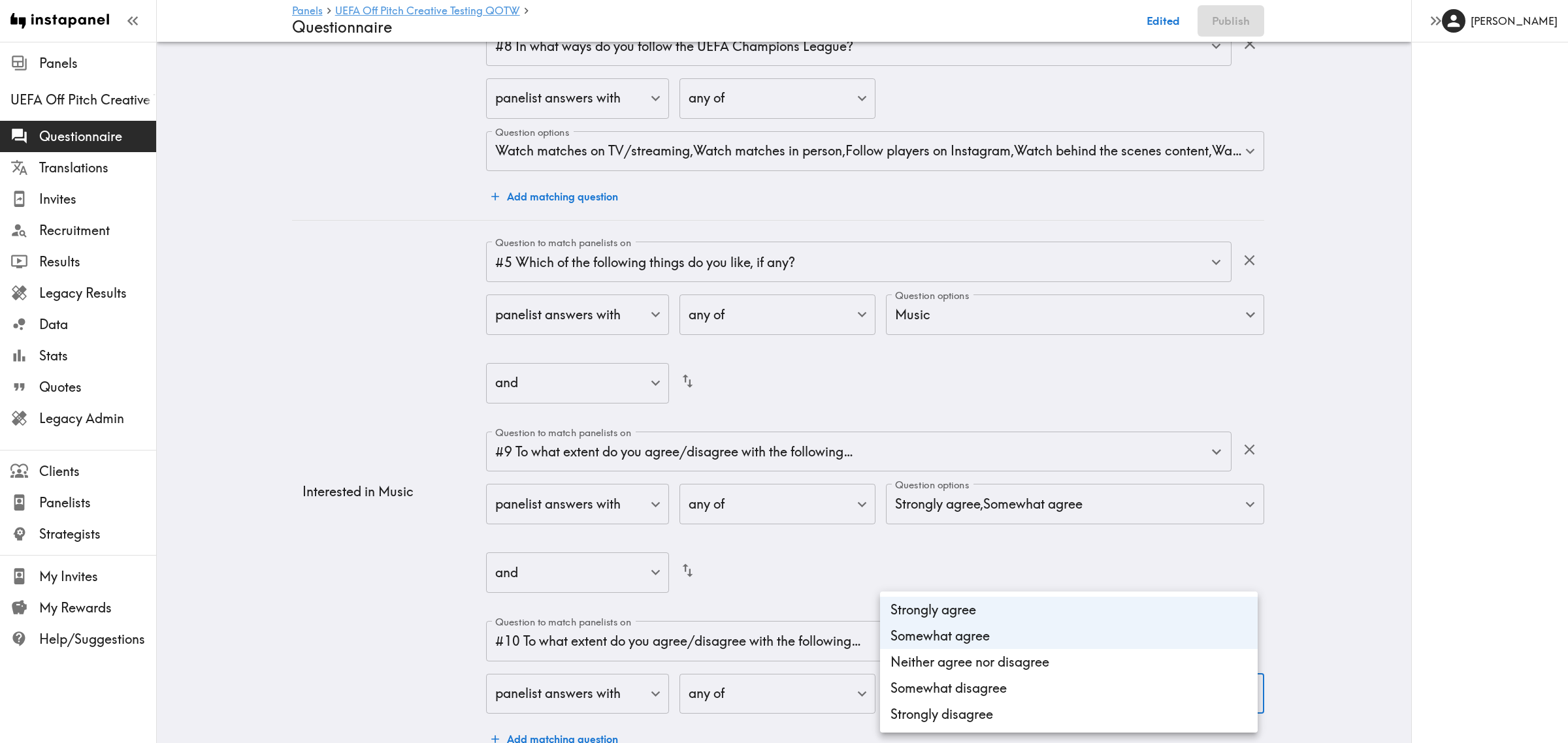
click at [338, 626] on div at bounding box center [784, 372] width 1568 height 743
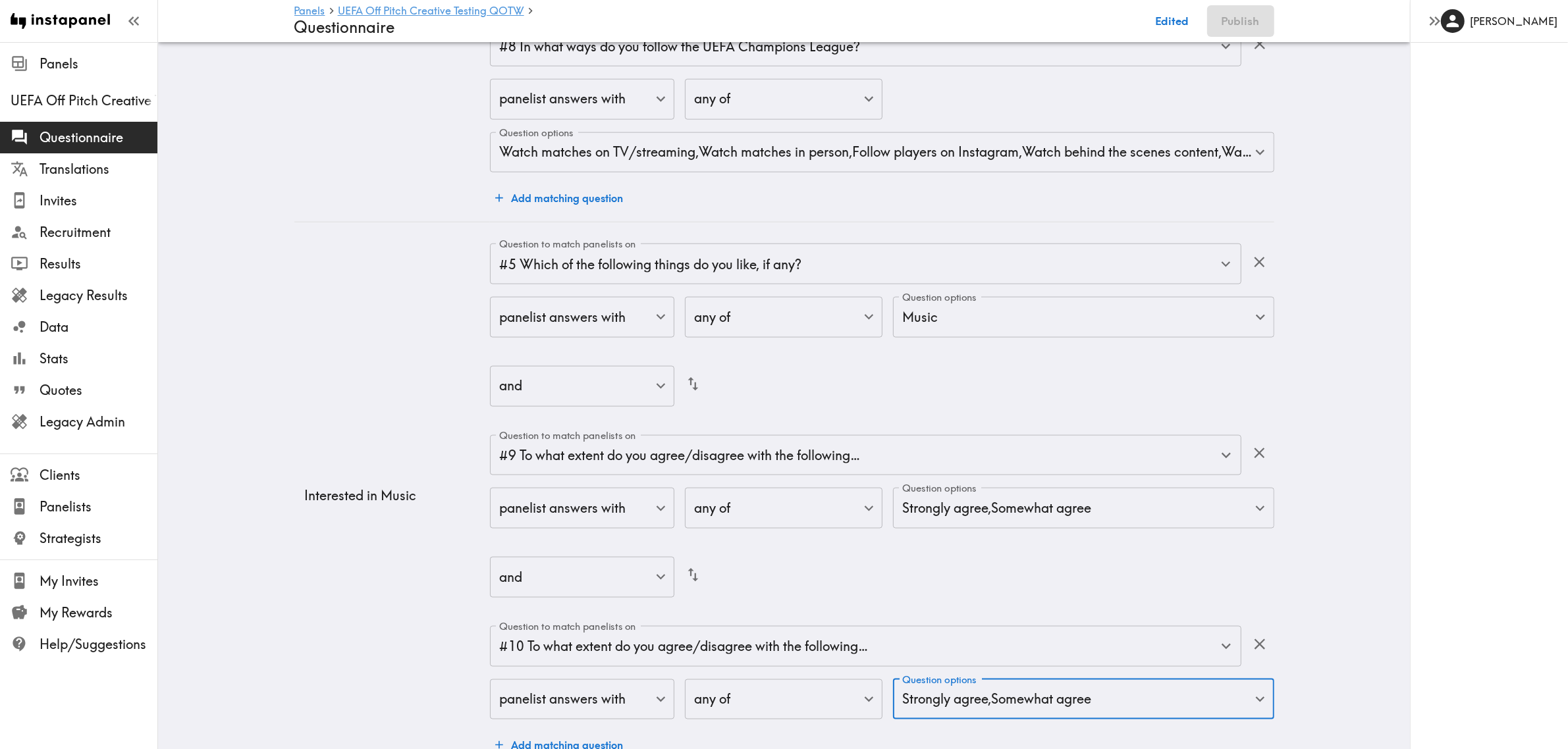
scroll to position [2188, 0]
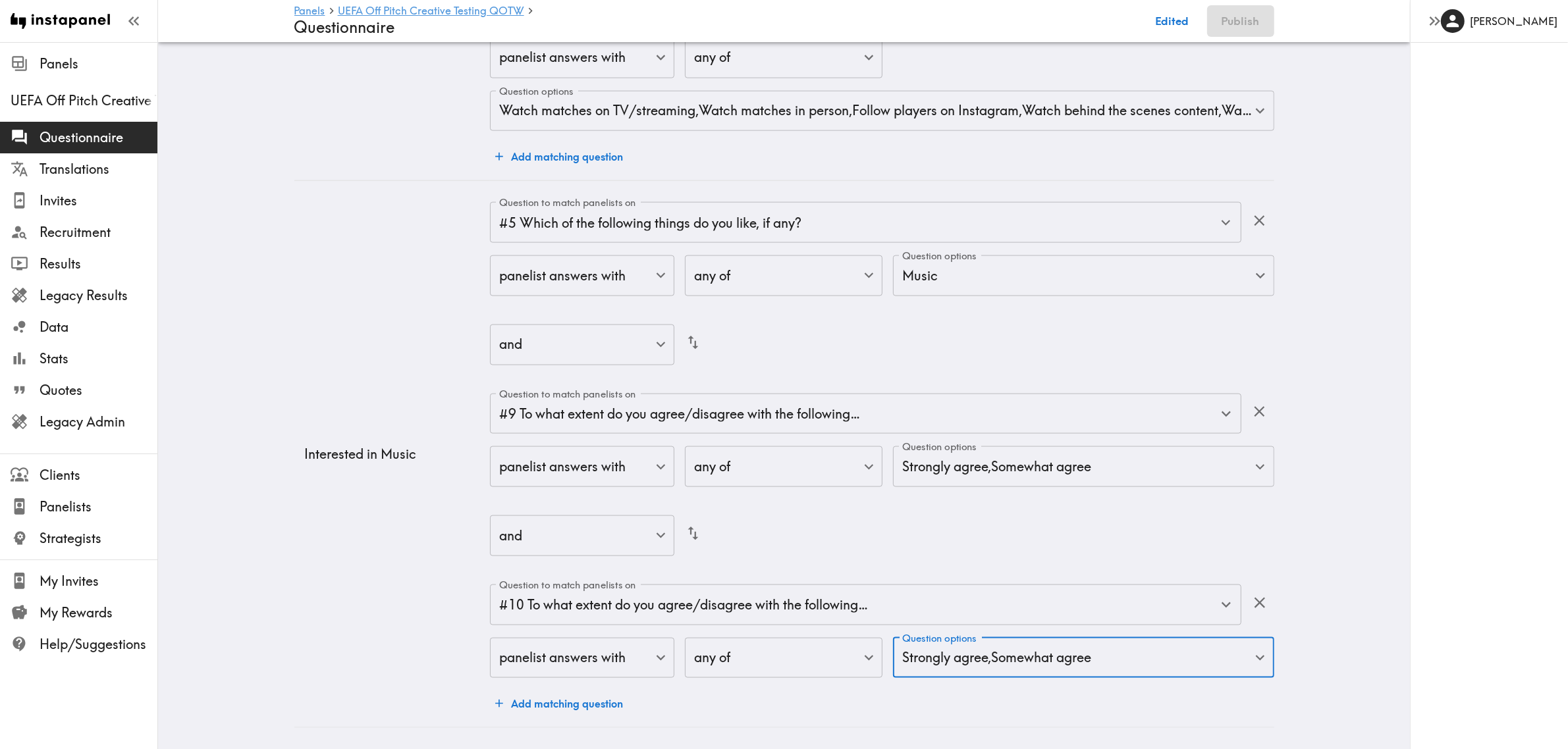
click at [524, 699] on button "Add matching question" at bounding box center [559, 703] width 138 height 26
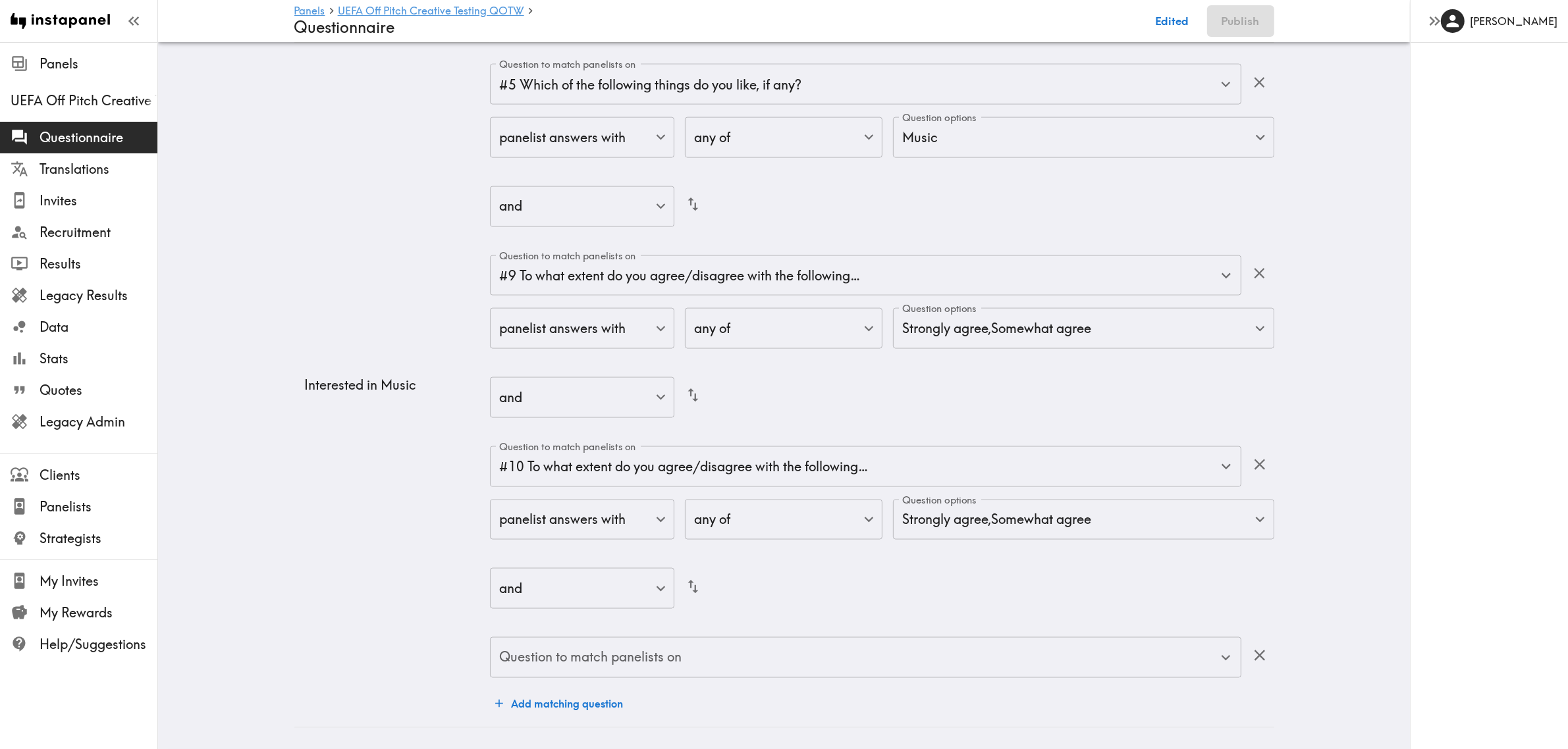
scroll to position [2327, 0]
click at [702, 650] on input "Question to match panelists on" at bounding box center [855, 658] width 719 height 29
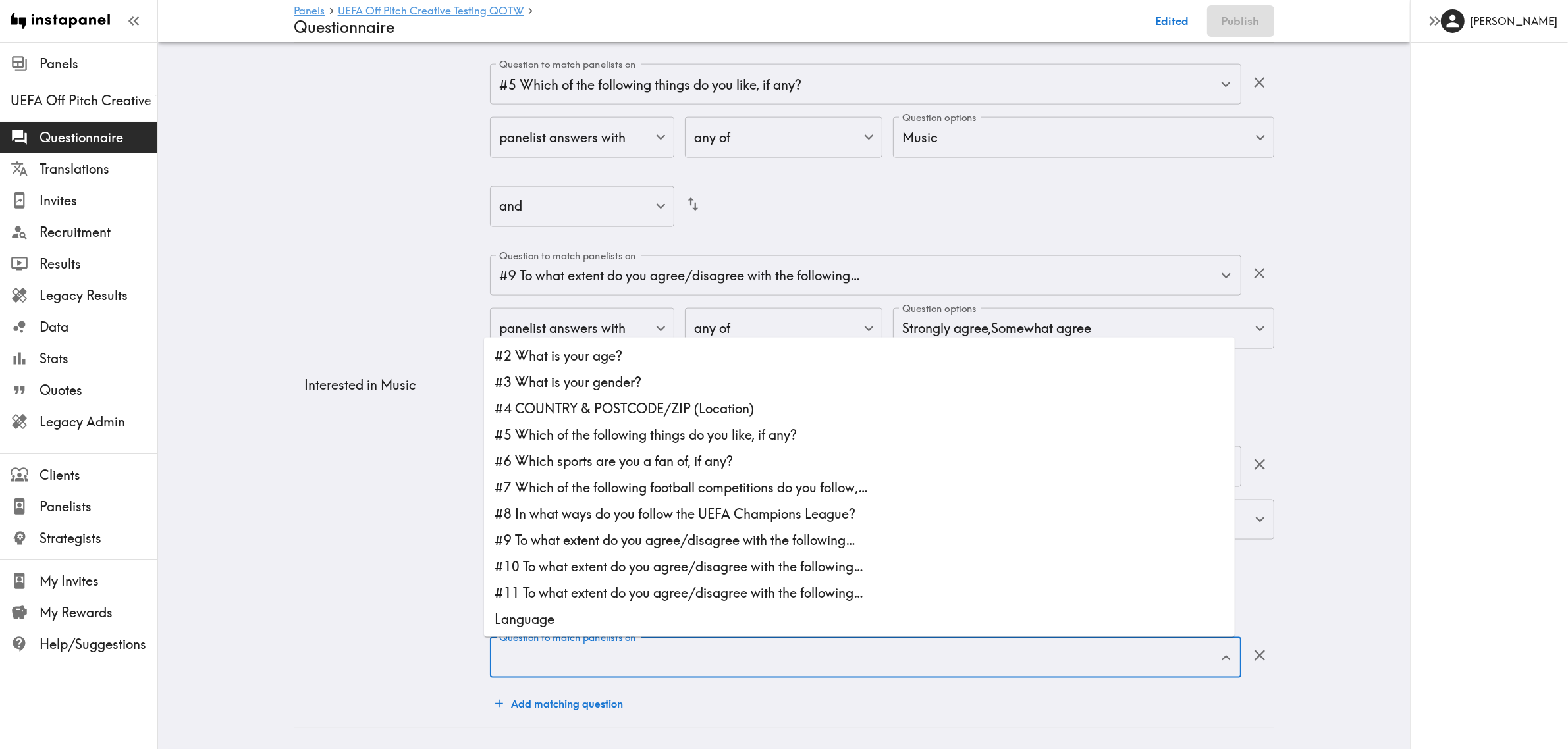
click at [844, 580] on li "#11 To what extent do you agree/disagree with the following…" at bounding box center [860, 593] width 751 height 26
type input "#11 To what extent do you agree/disagree with the following…"
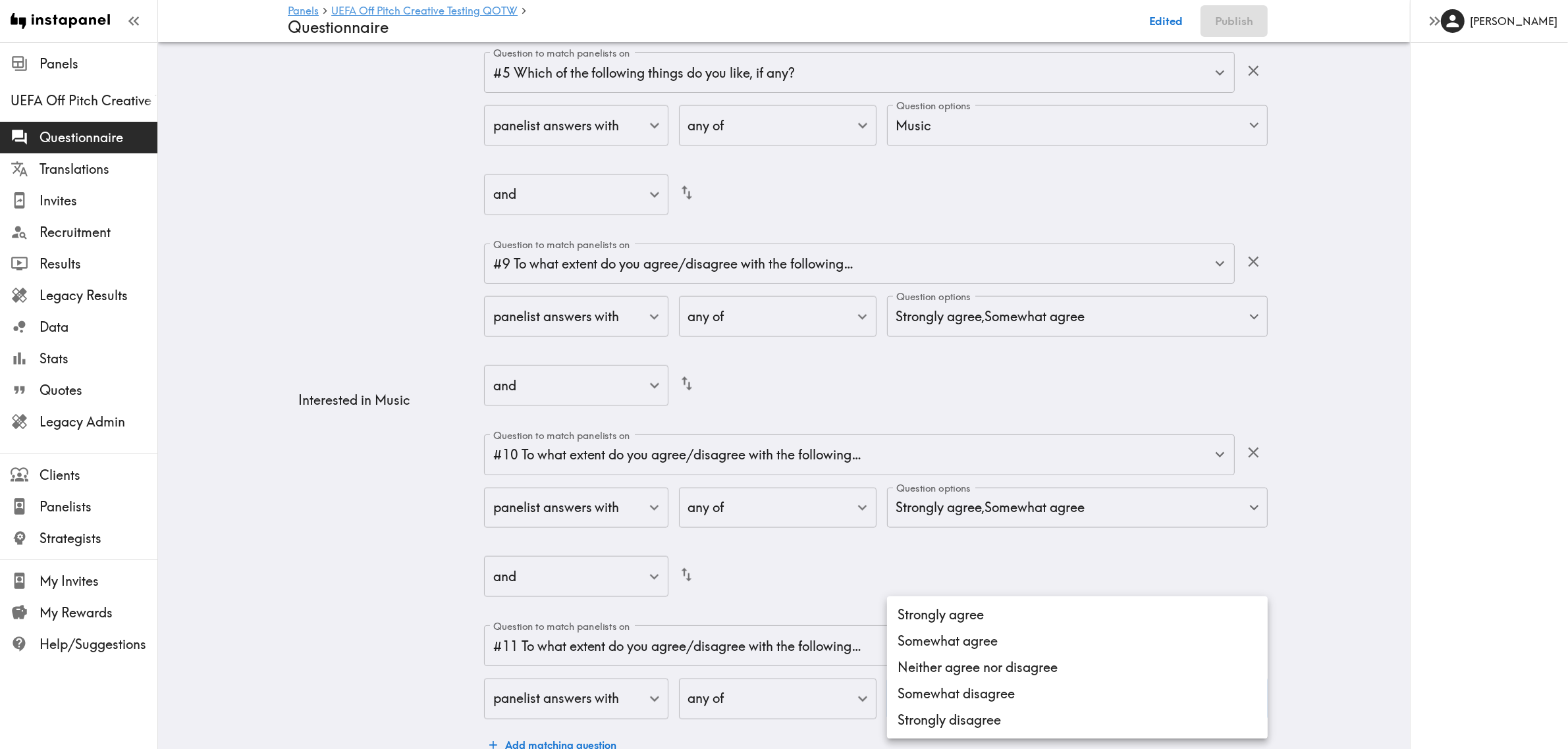
click at [970, 624] on li "Strongly agree" at bounding box center [1078, 615] width 381 height 26
click at [975, 641] on li "Somewhat agree" at bounding box center [1078, 641] width 381 height 26
type input "f5f956be-caeb-49e6-9bd1-371fdd9cf631,c0f0a838-5b14-4d7d-af60-1cf8a99834ff"
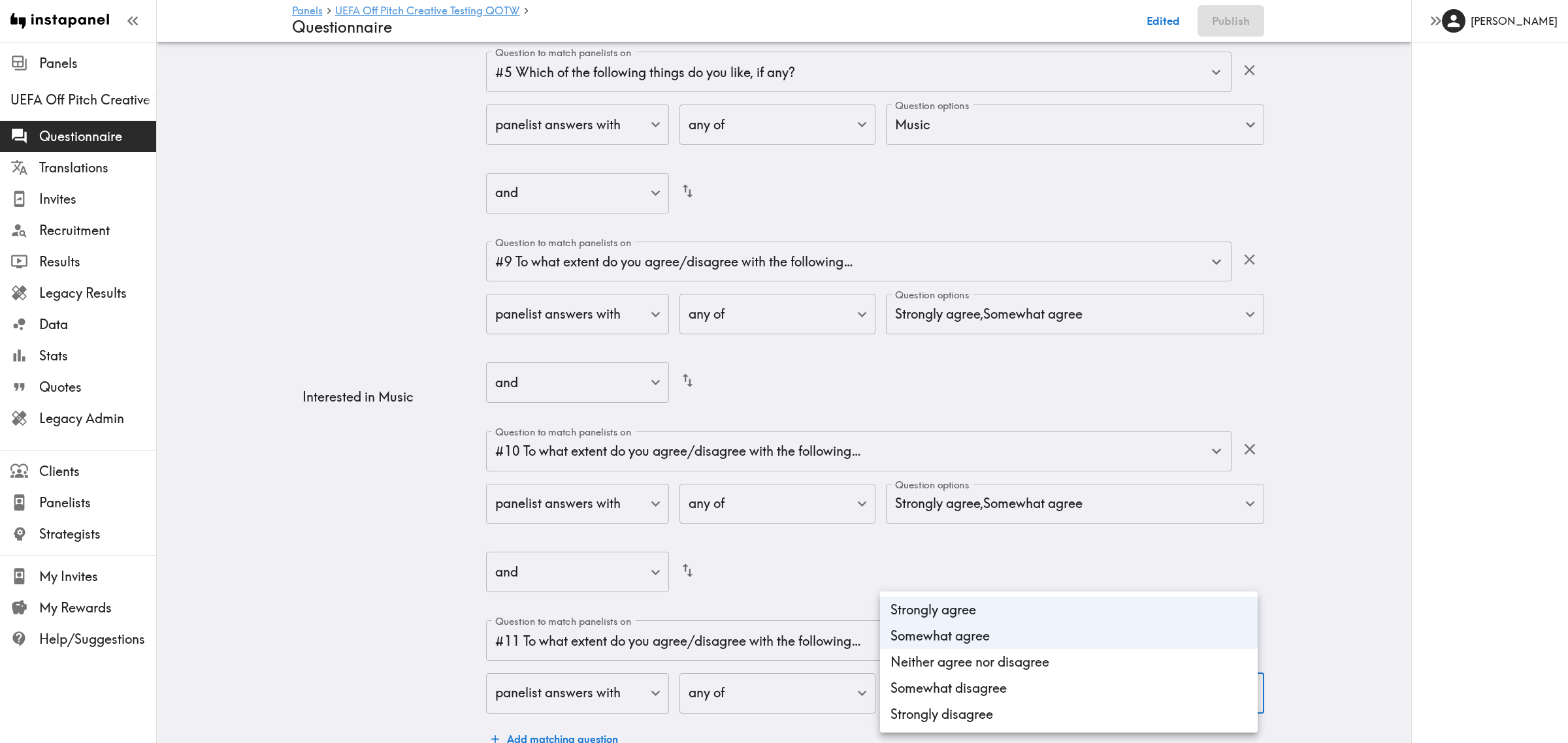
click at [296, 543] on div at bounding box center [784, 372] width 1568 height 743
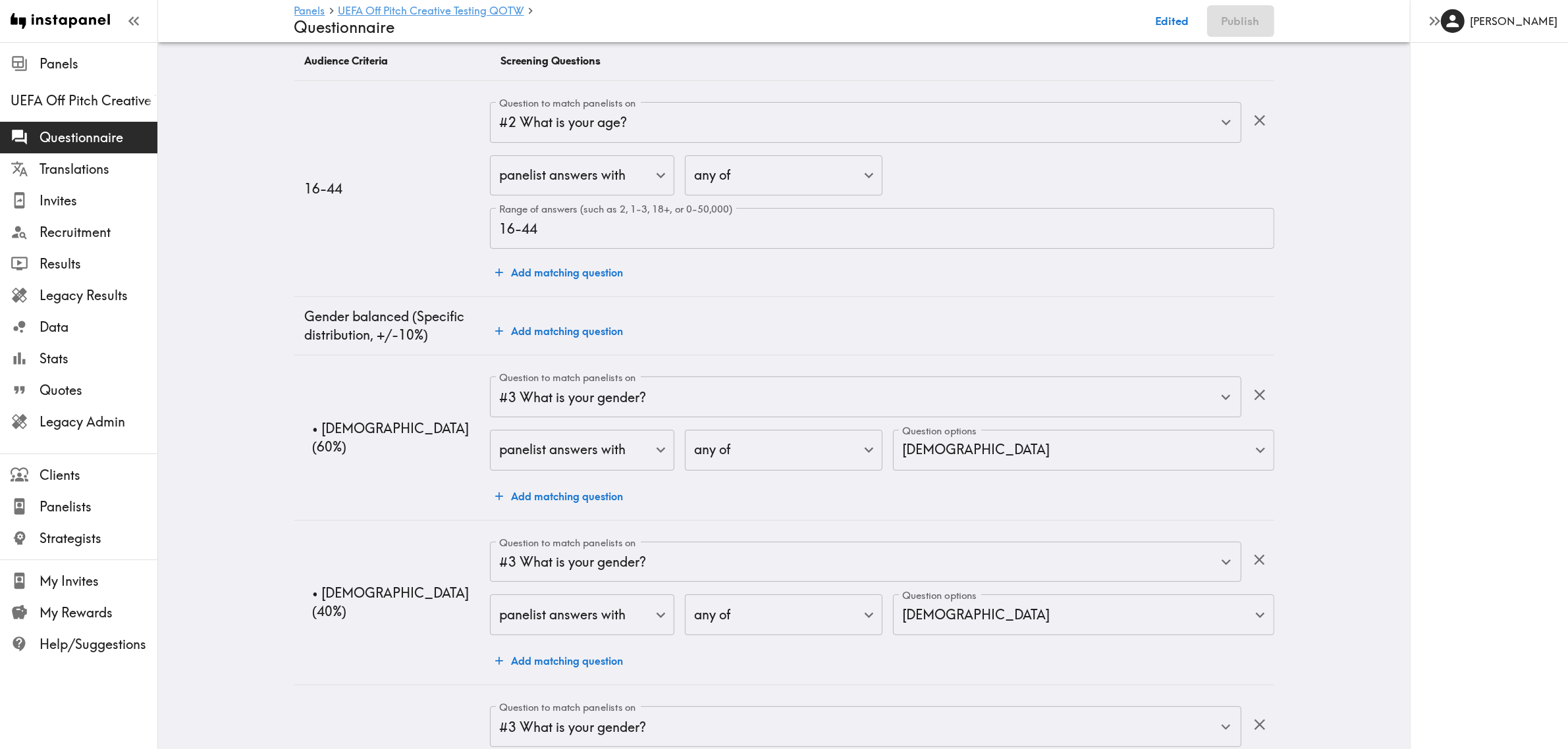
scroll to position [0, 0]
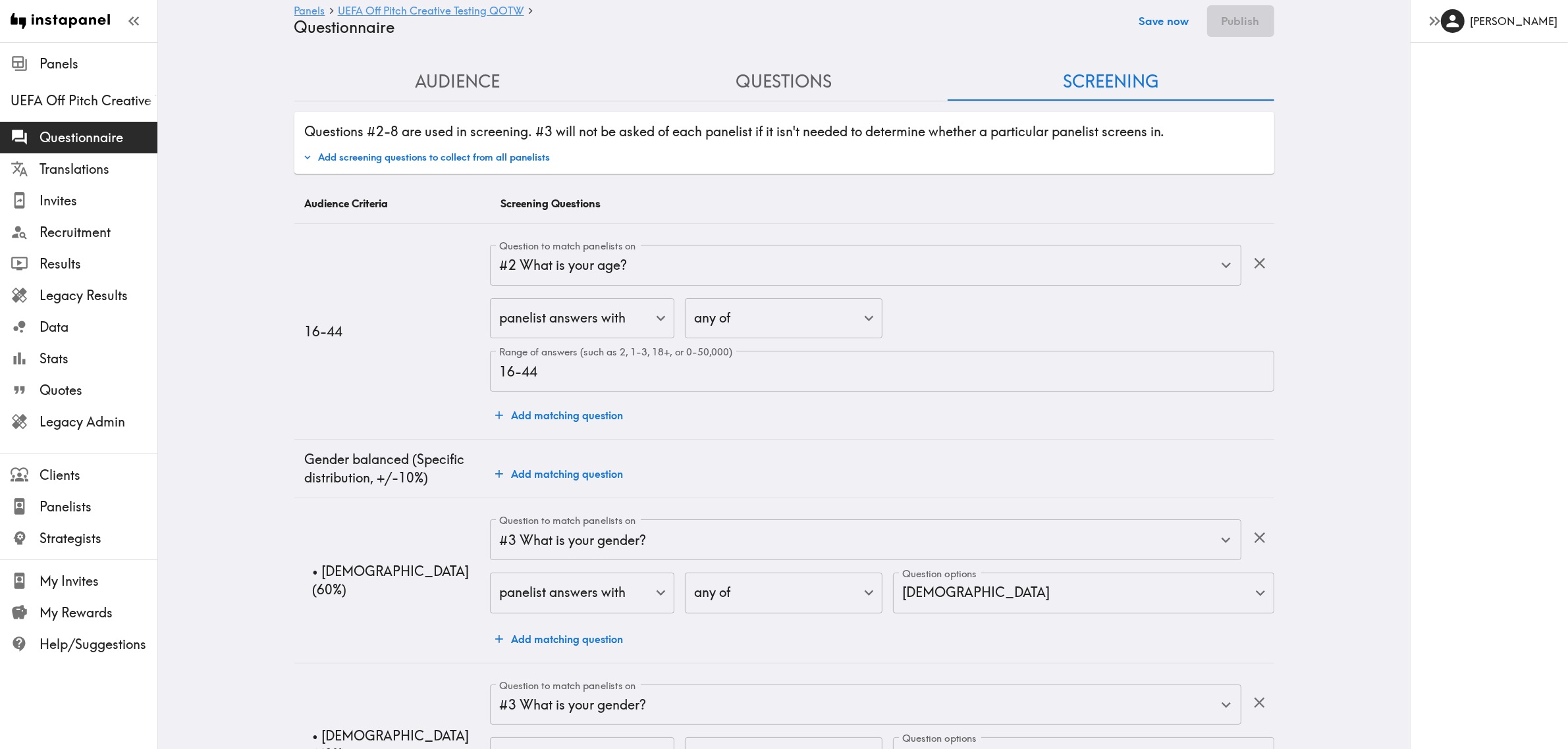
click at [1172, 23] on div "Save now Publish" at bounding box center [1204, 20] width 143 height 31
click at [1245, 16] on button "Publish" at bounding box center [1240, 20] width 67 height 31
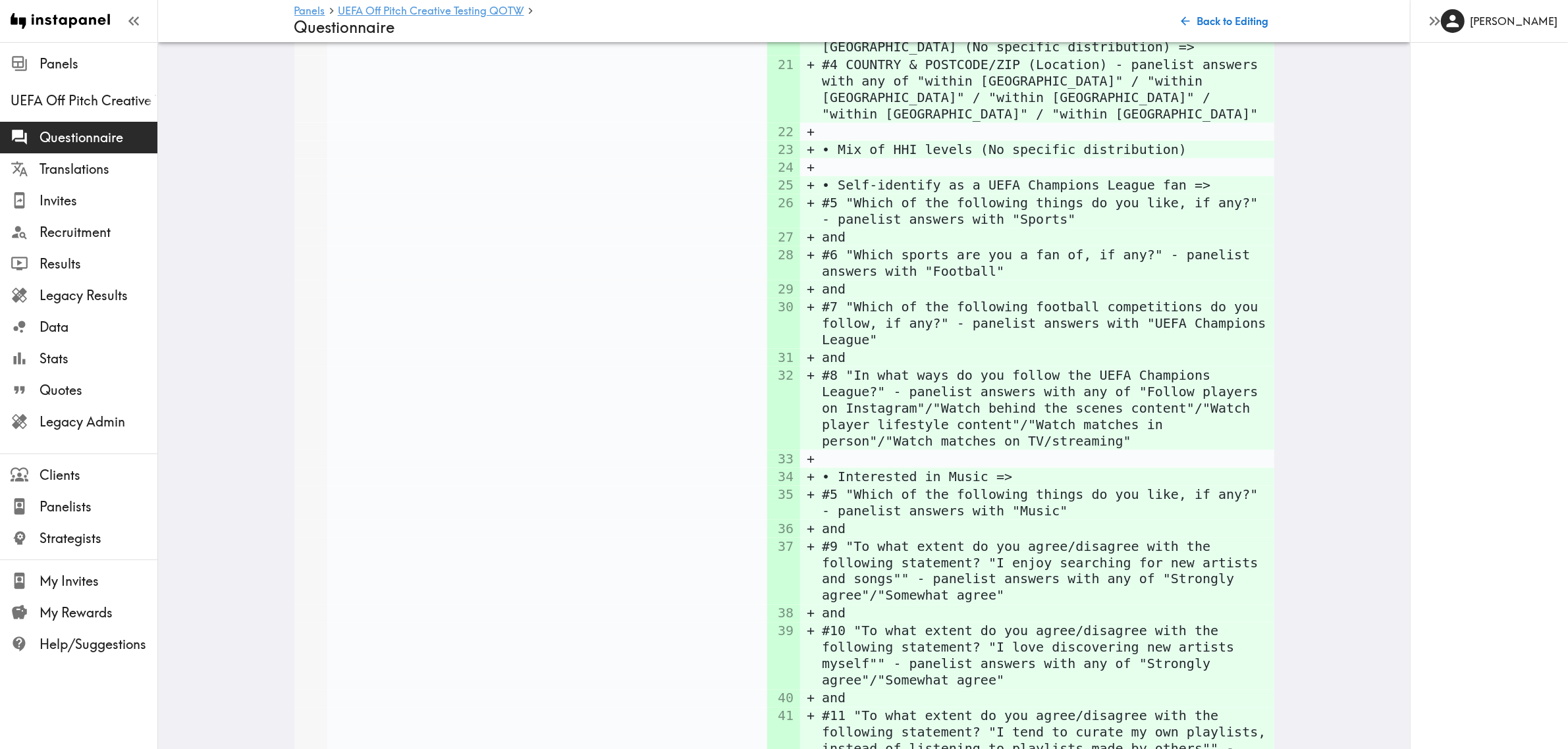
scroll to position [2644, 0]
